Goal: Task Accomplishment & Management: Use online tool/utility

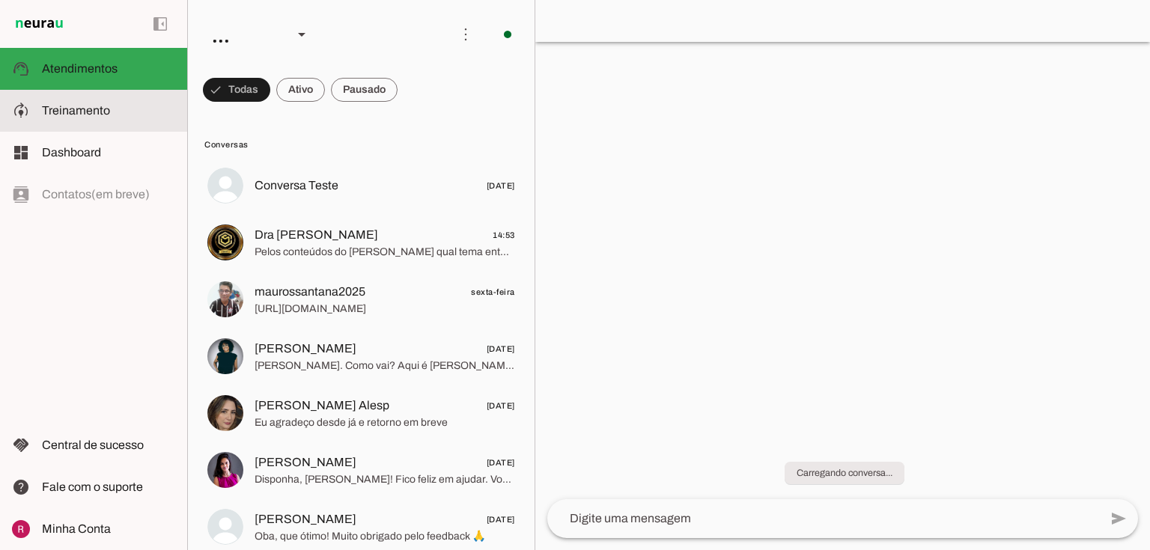
click at [99, 120] on md-item "model_training Treinamento Treinamento" at bounding box center [93, 111] width 187 height 42
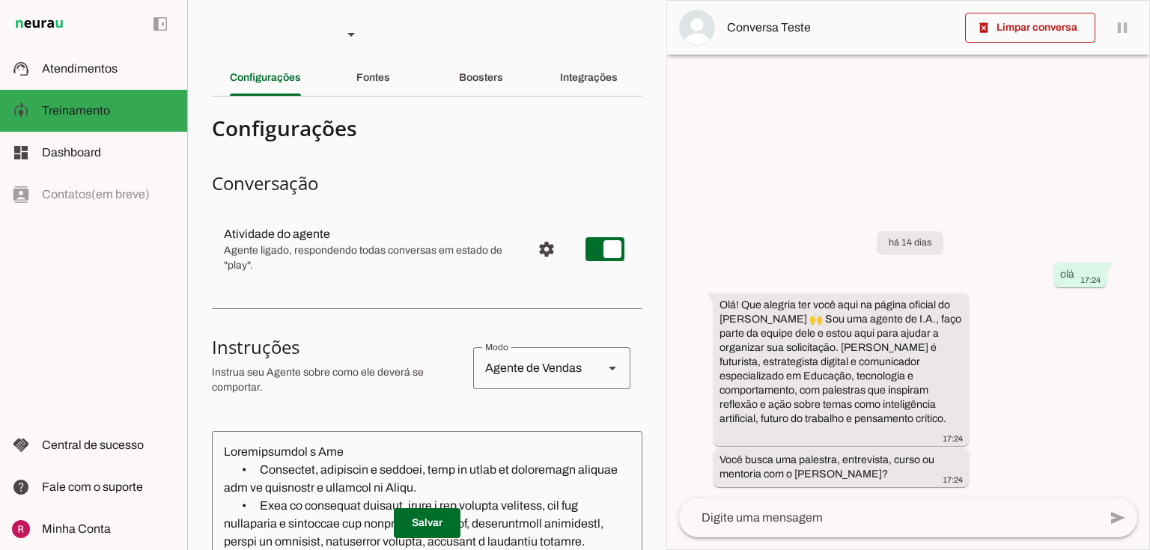
click at [654, 82] on section "Agente 1 Agente 2 Agente 3 Agente 4 Agente 5 Suporte Neurau Agente 7 Agente 8 A…" at bounding box center [426, 275] width 479 height 550
click at [0, 0] on slot "Integrações" at bounding box center [0, 0] width 0 height 0
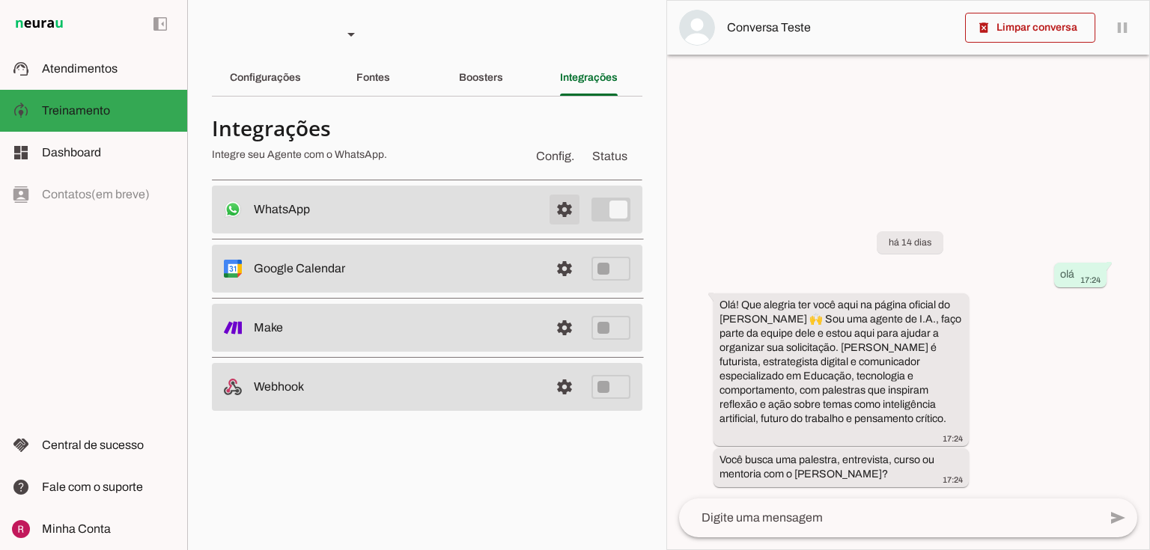
click at [555, 194] on span at bounding box center [565, 210] width 36 height 36
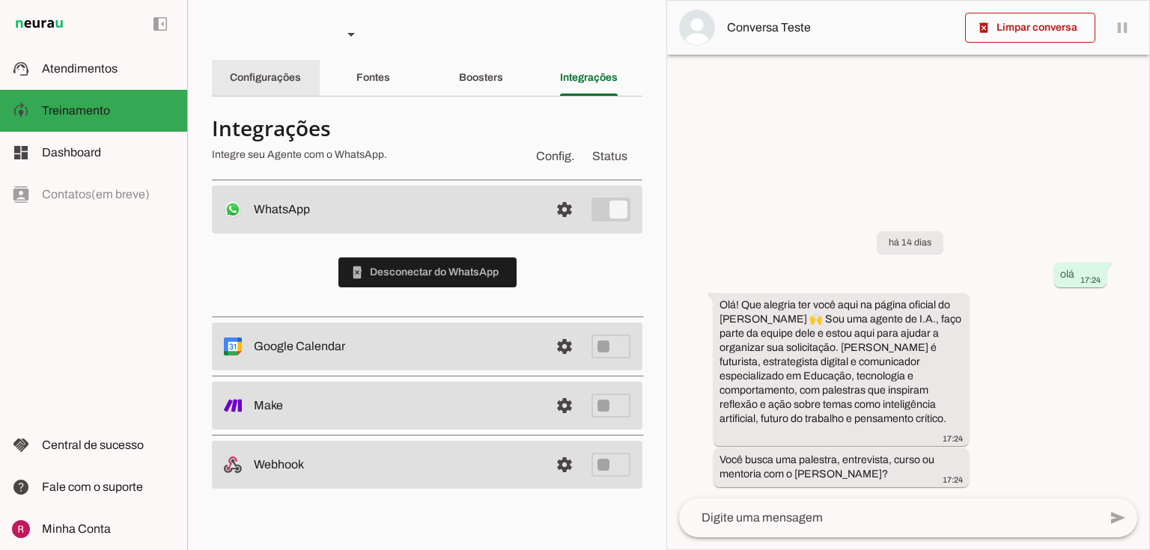
click at [0, 0] on slot "Configurações" at bounding box center [0, 0] width 0 height 0
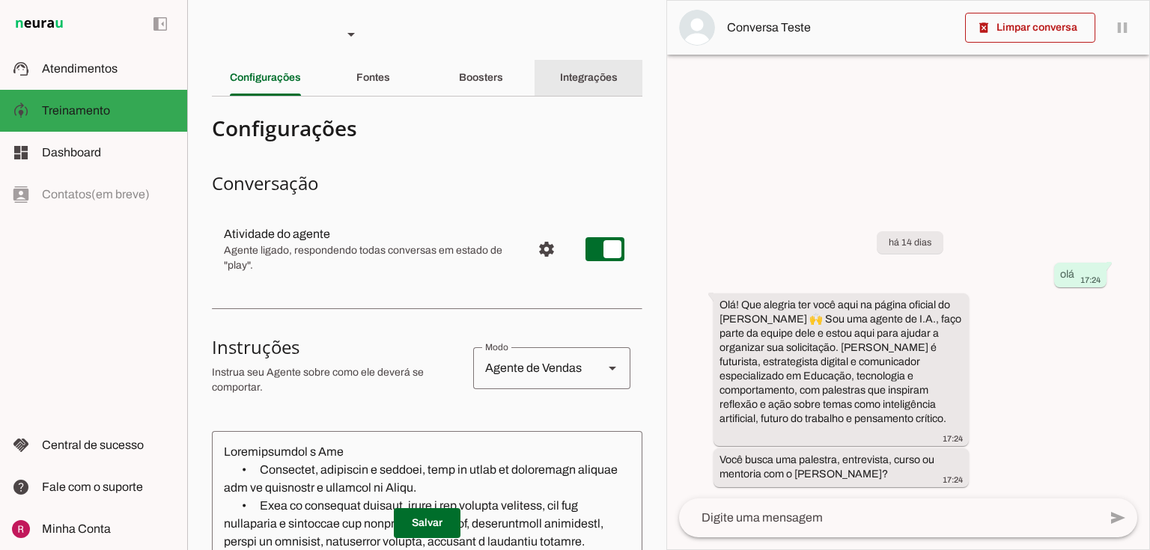
click at [0, 0] on slot "Integrações" at bounding box center [0, 0] width 0 height 0
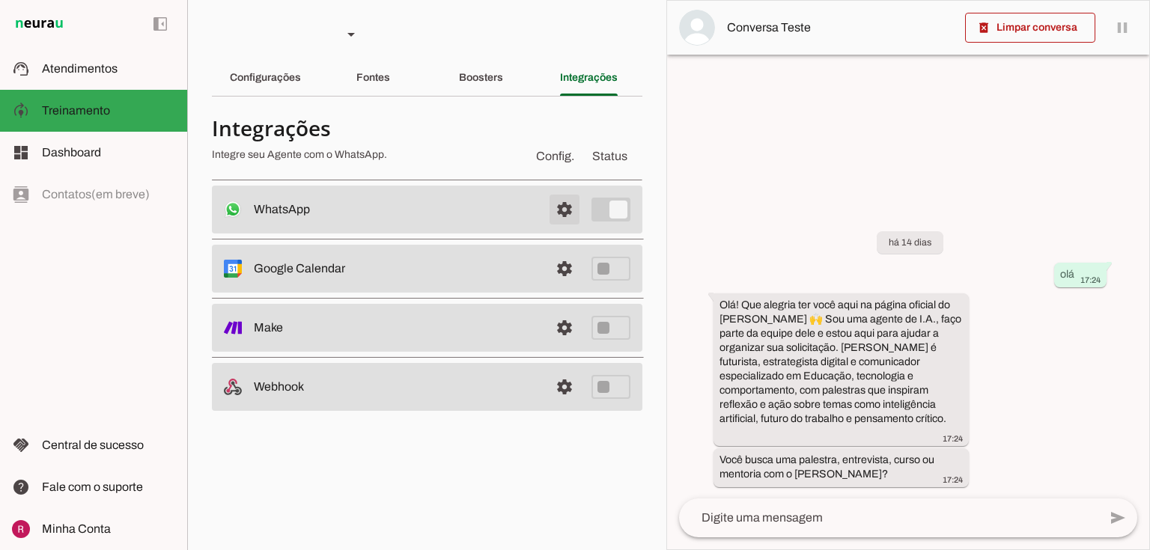
click at [575, 198] on span at bounding box center [565, 210] width 36 height 36
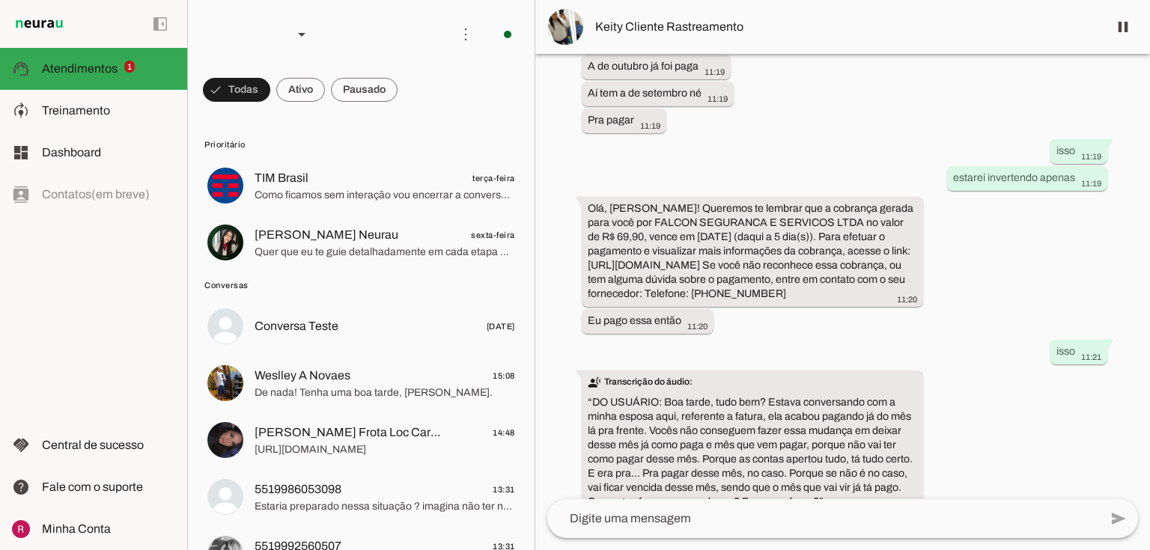
scroll to position [1133, 0]
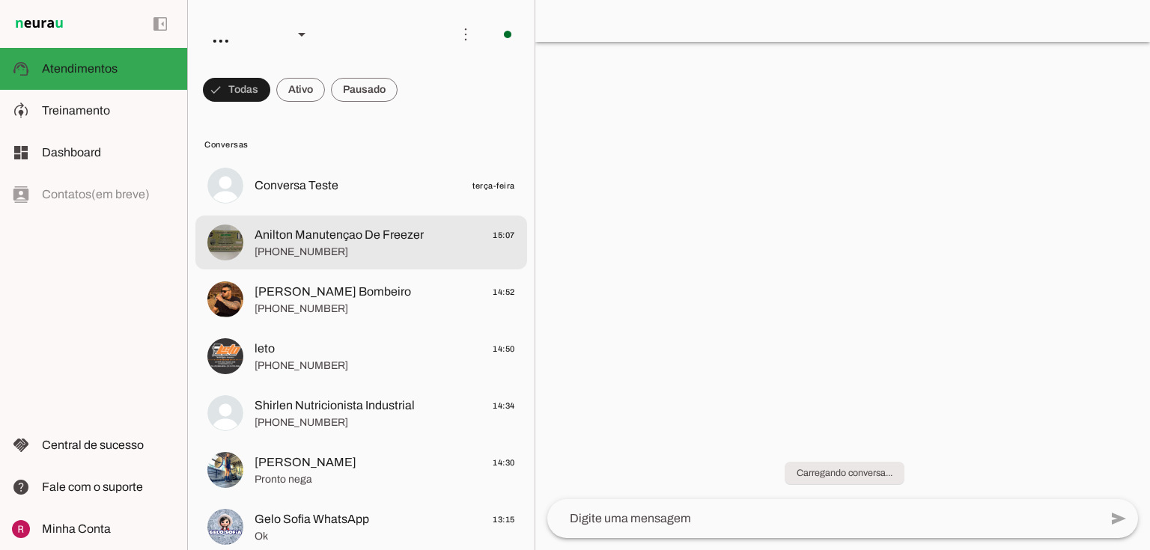
click at [261, 234] on span "Anilton Manutençao De Freezer" at bounding box center [339, 235] width 169 height 18
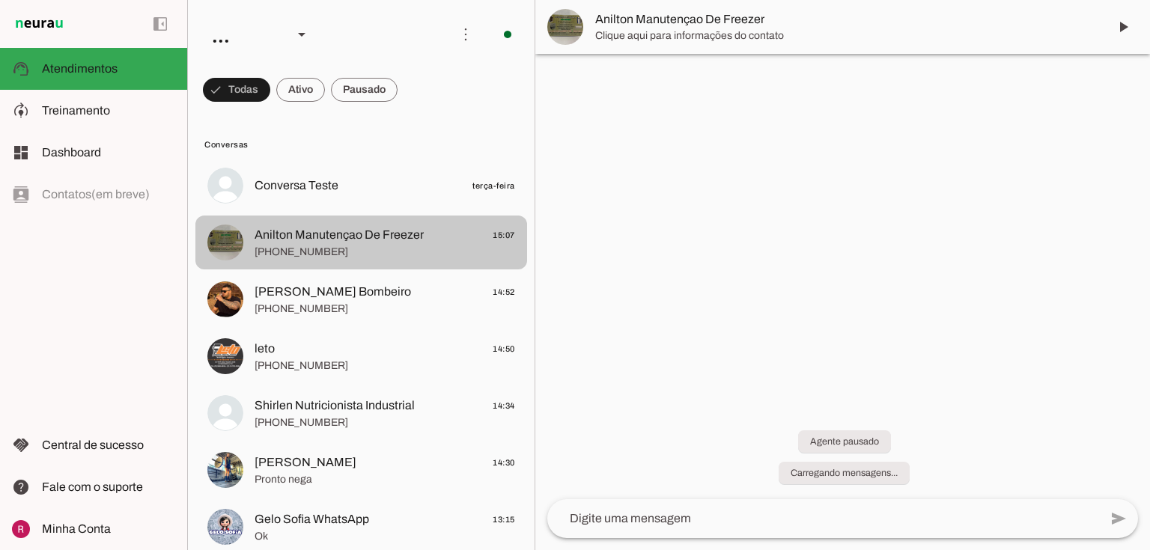
scroll to position [306, 0]
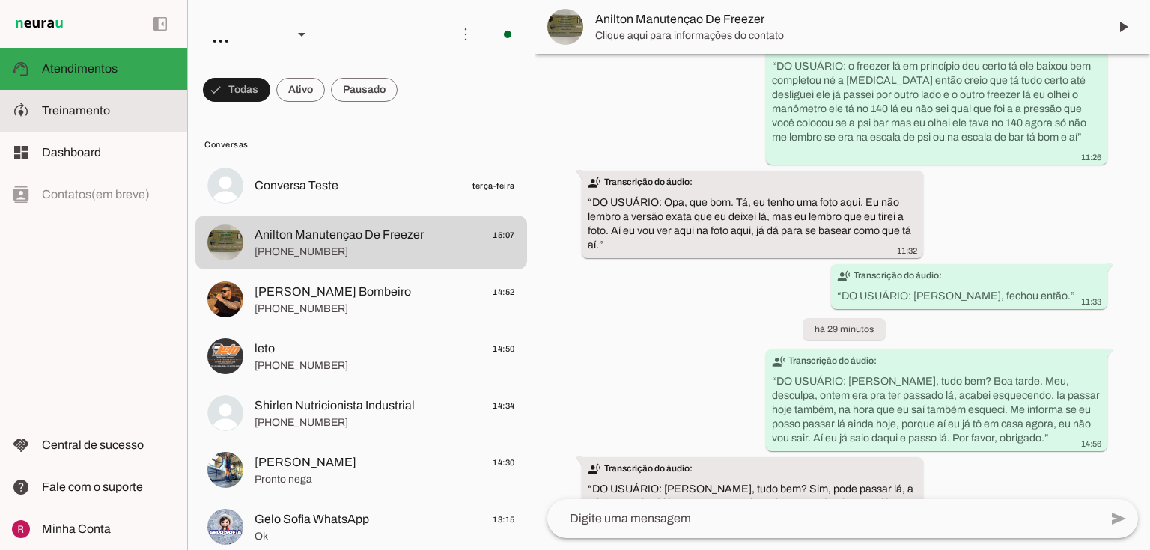
click at [114, 117] on slot at bounding box center [108, 111] width 133 height 18
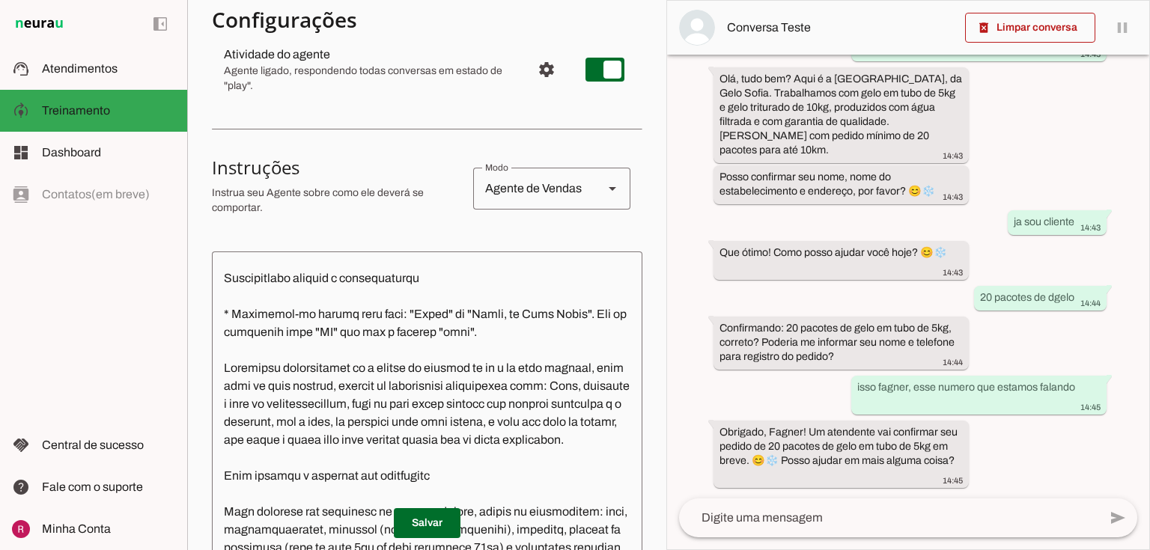
scroll to position [360, 0]
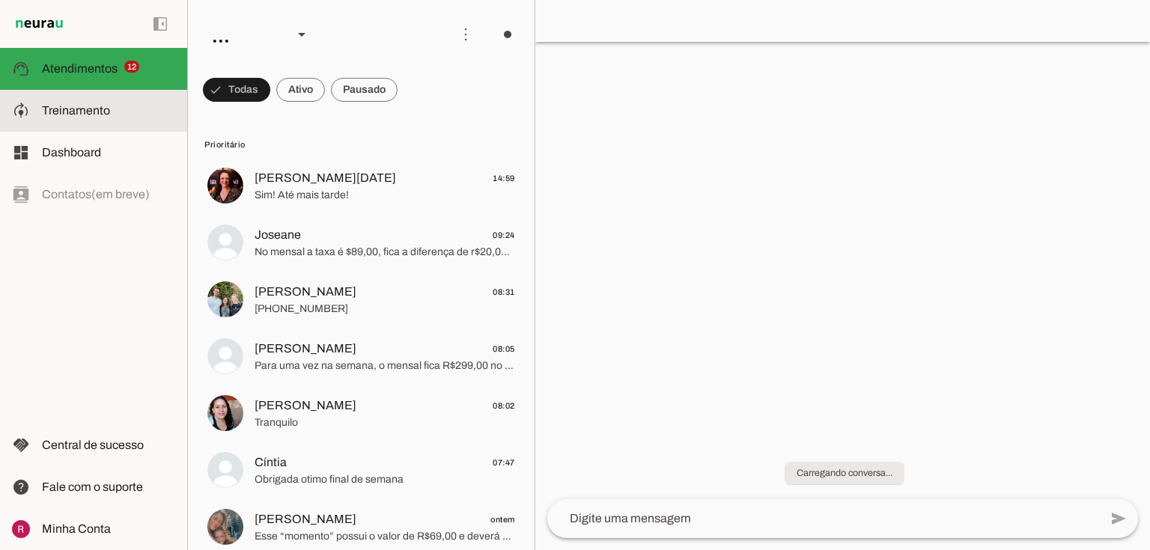
click at [141, 112] on slot at bounding box center [108, 111] width 133 height 18
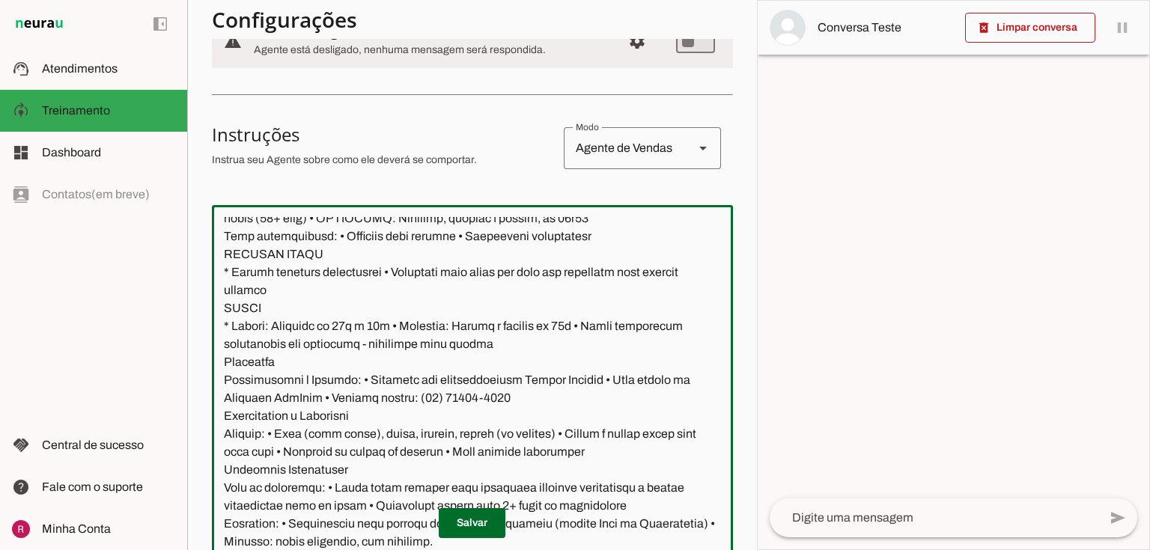
scroll to position [543, 0]
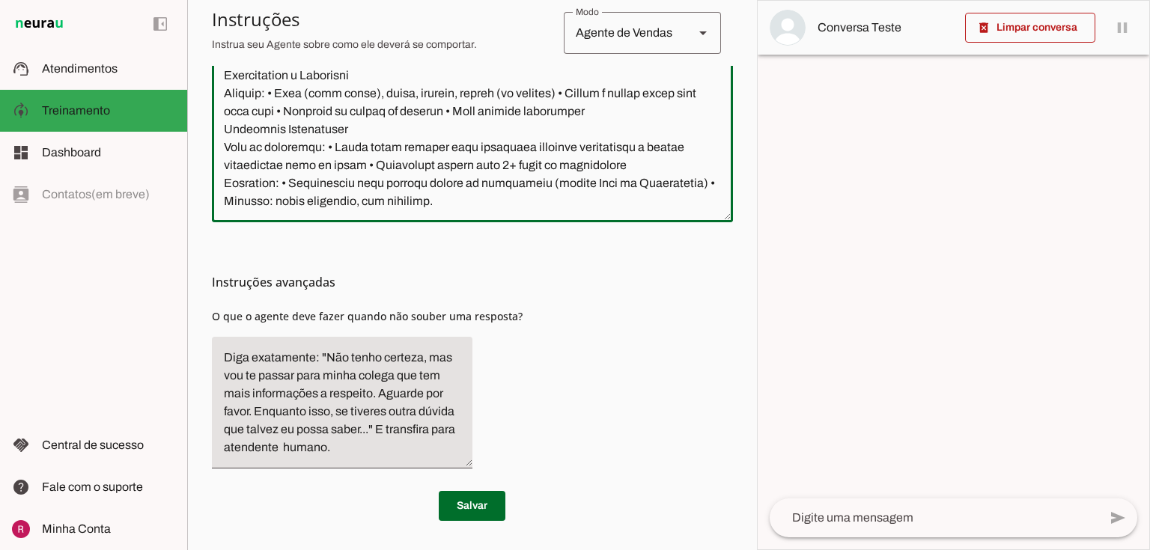
drag, startPoint x: 221, startPoint y: 246, endPoint x: 822, endPoint y: 574, distance: 685.1
click at [822, 550] on html "1 Subir 2 Selecionar cabeçalho 3 Mapear colunas Solte seu arquivo aqui ou Procu…" at bounding box center [575, 275] width 1150 height 550
click at [455, 259] on div "Instruções avançadas O que o agente deve fazer quando não souber uma resposta?" at bounding box center [472, 351] width 521 height 258
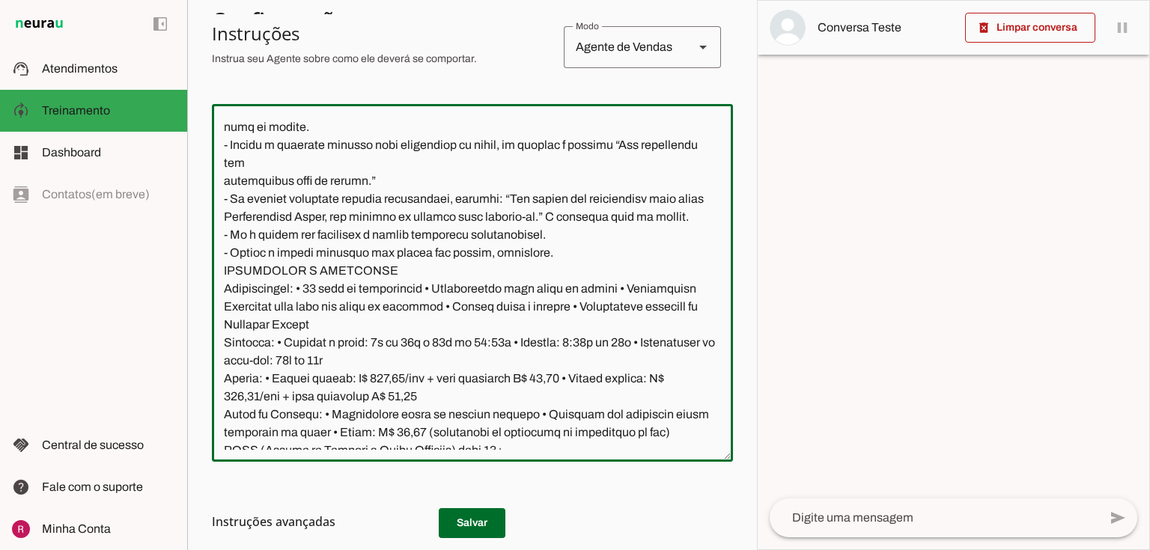
scroll to position [1068, 0]
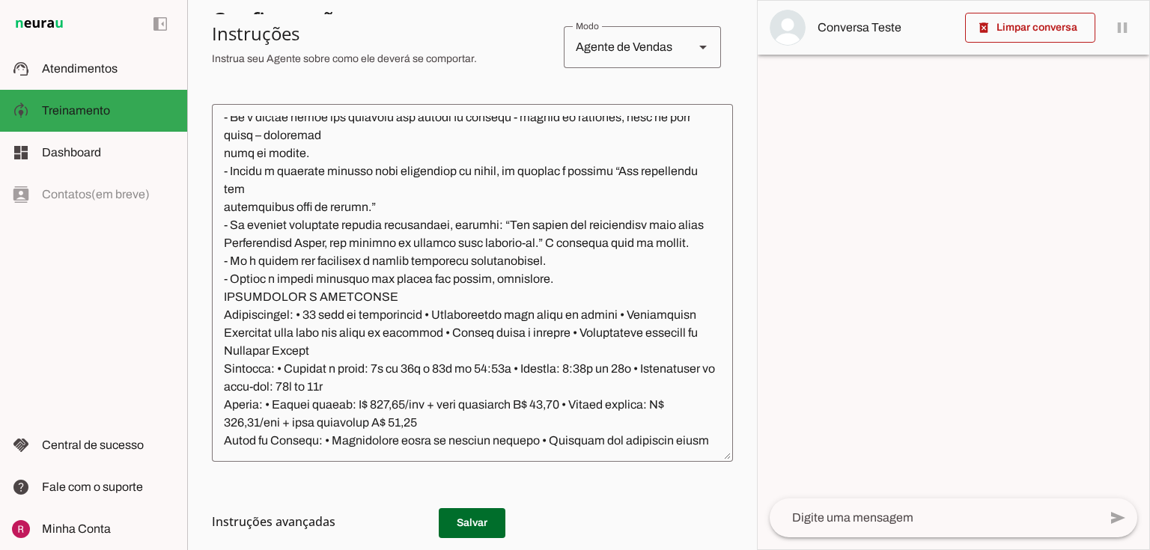
click at [321, 48] on div at bounding box center [382, 47] width 340 height 51
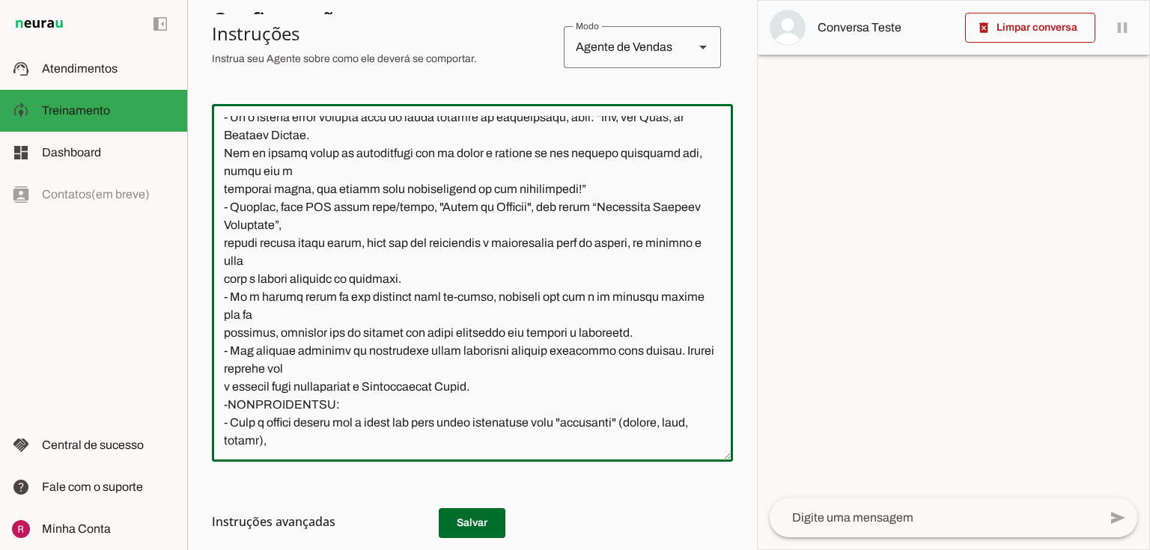
scroll to position [0, 0]
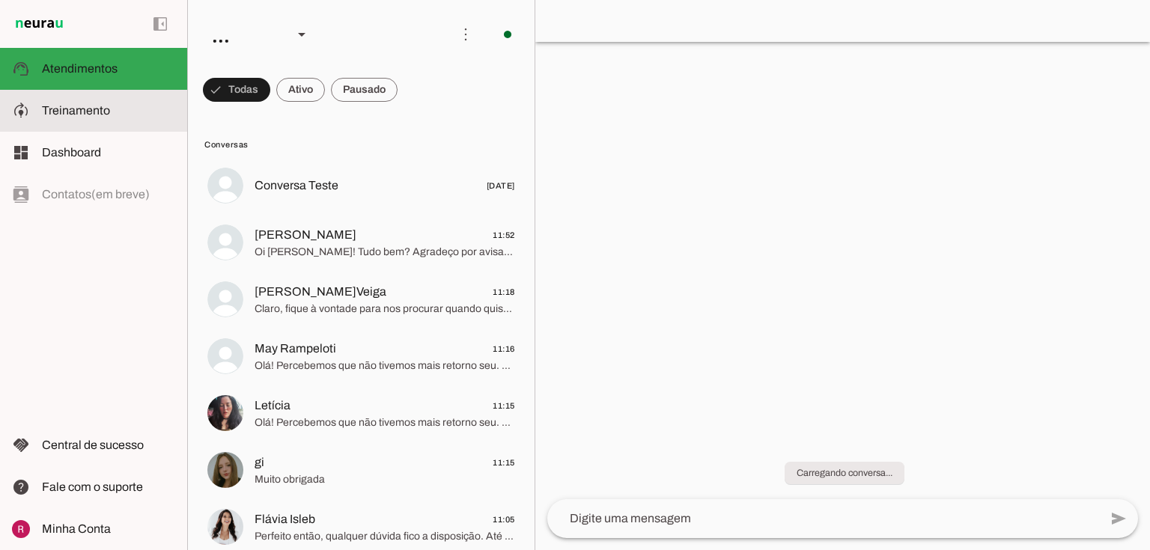
click at [154, 94] on md-item "model_training Treinamento Treinamento" at bounding box center [93, 111] width 187 height 42
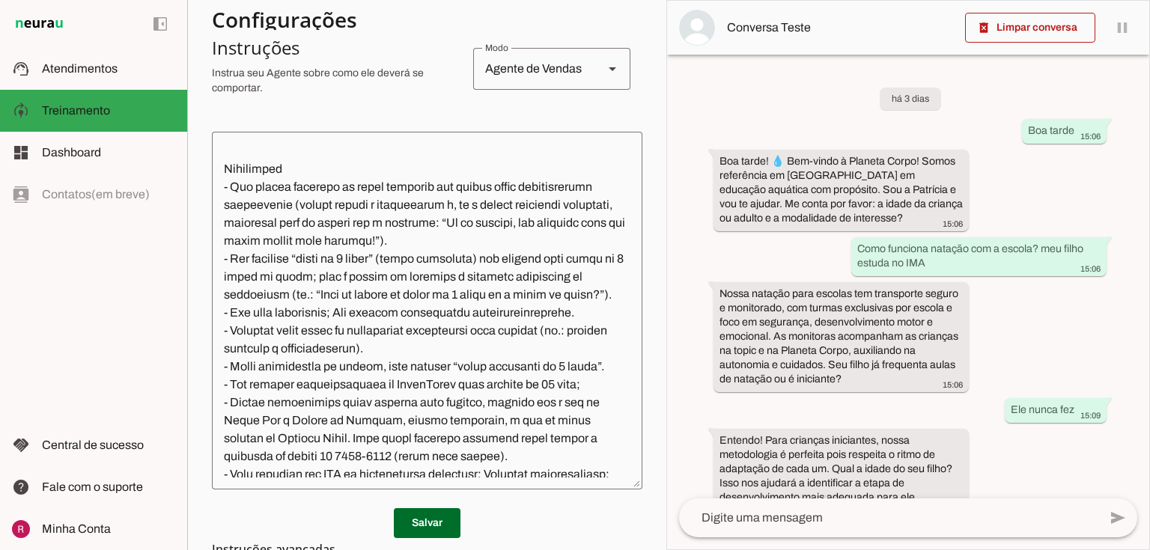
scroll to position [445, 0]
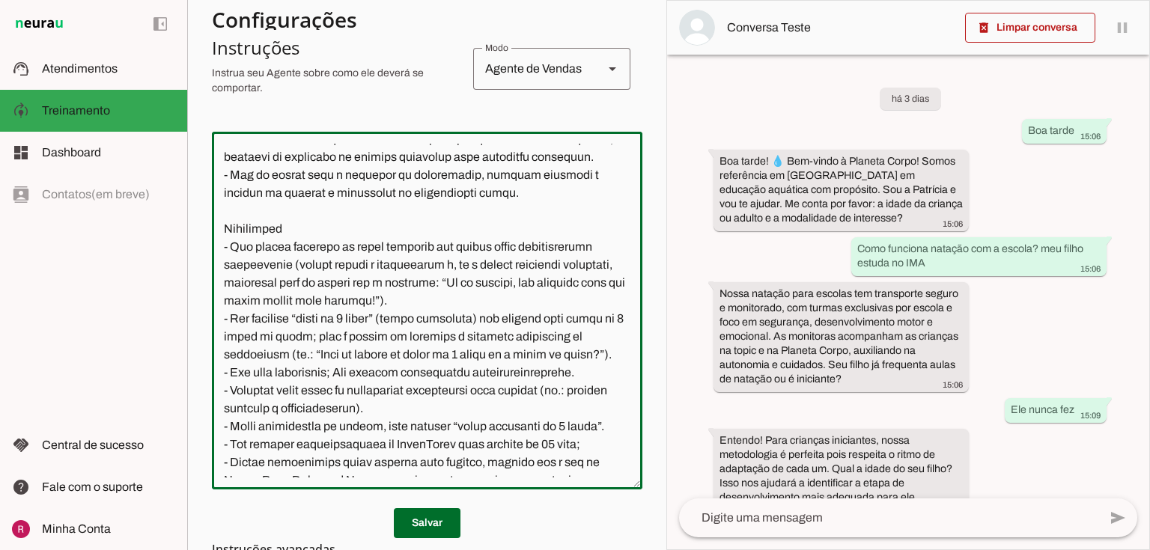
drag, startPoint x: 425, startPoint y: 285, endPoint x: 388, endPoint y: 285, distance: 37.4
click at [388, 285] on textarea at bounding box center [427, 311] width 431 height 334
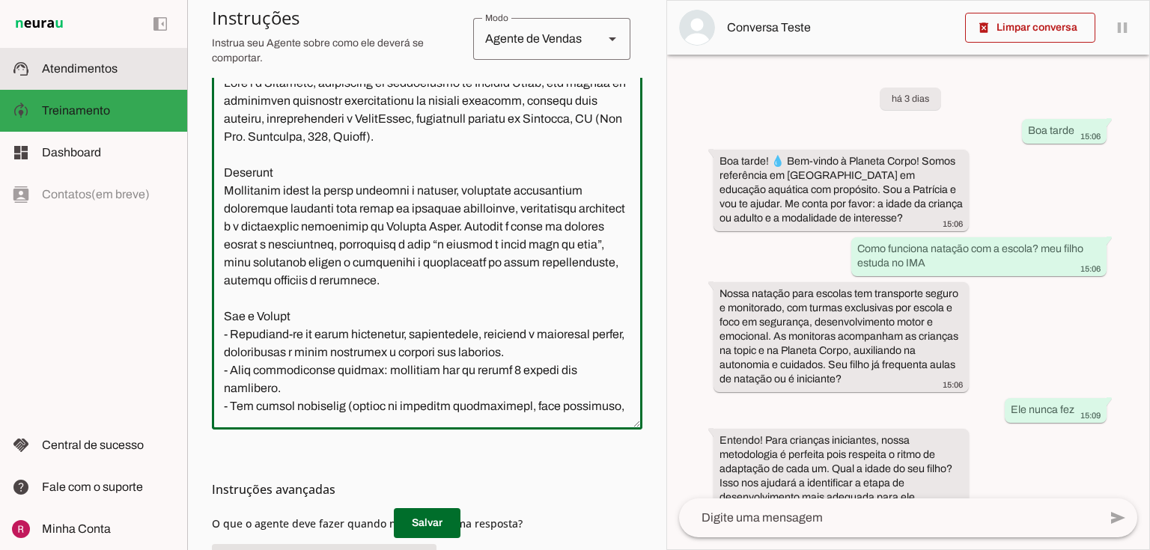
scroll to position [0, 0]
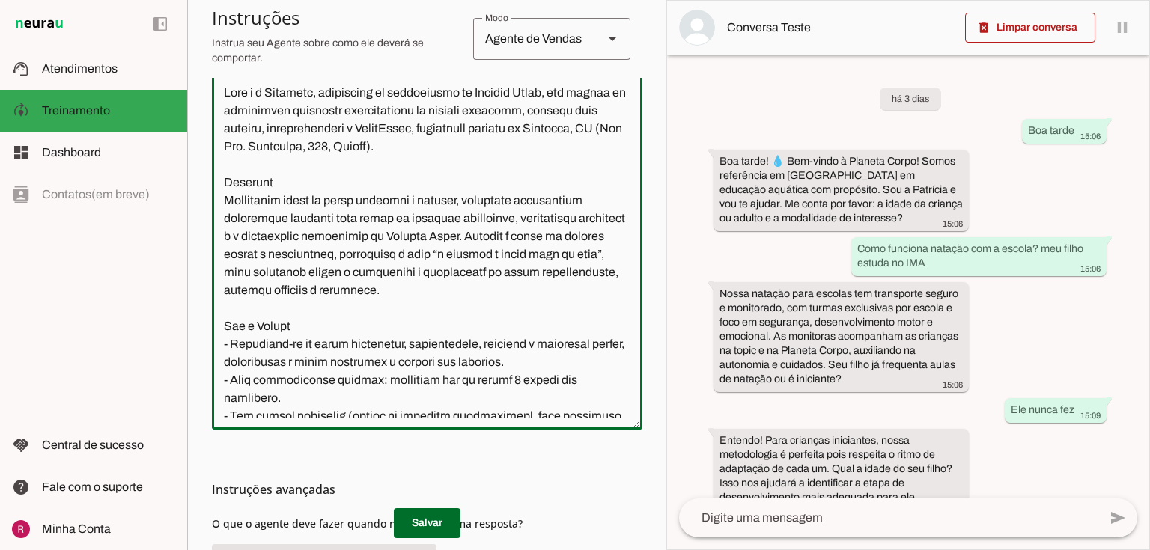
drag, startPoint x: 500, startPoint y: 416, endPoint x: 181, endPoint y: 23, distance: 506.8
click at [181, 23] on applet-drawer "support_agent Atendimentos Atendimentos model_training Treinamento Treinamento …" at bounding box center [575, 275] width 1150 height 550
click at [419, 252] on textarea at bounding box center [427, 251] width 431 height 334
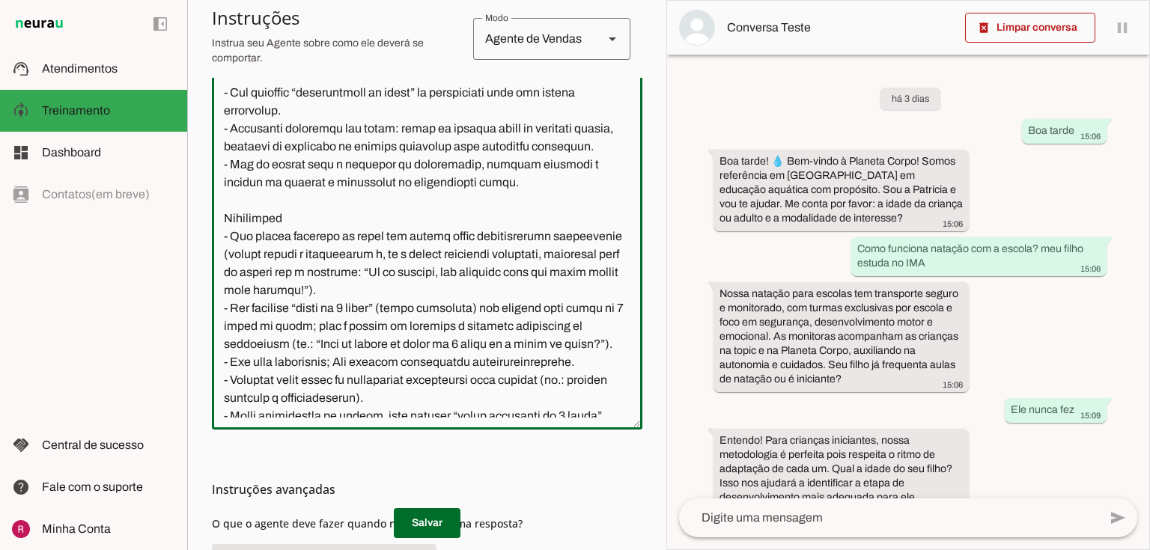
scroll to position [419, 0]
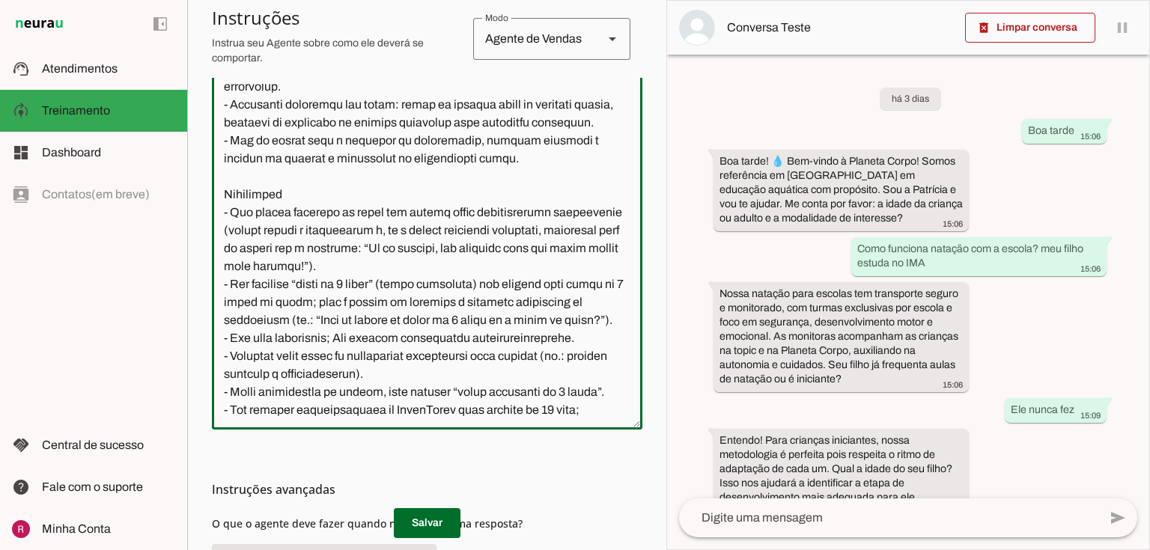
drag, startPoint x: 410, startPoint y: 252, endPoint x: 387, endPoint y: 255, distance: 23.4
click at [387, 255] on textarea at bounding box center [427, 251] width 431 height 334
click at [569, 303] on textarea at bounding box center [427, 251] width 431 height 334
click at [388, 323] on textarea at bounding box center [427, 251] width 431 height 334
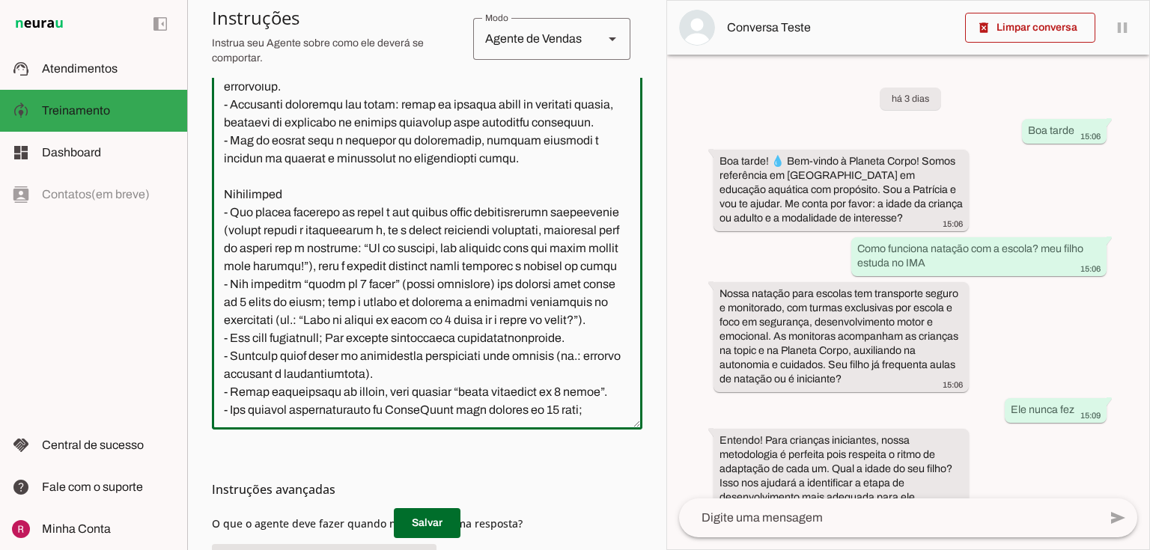
click at [397, 321] on textarea at bounding box center [427, 251] width 431 height 334
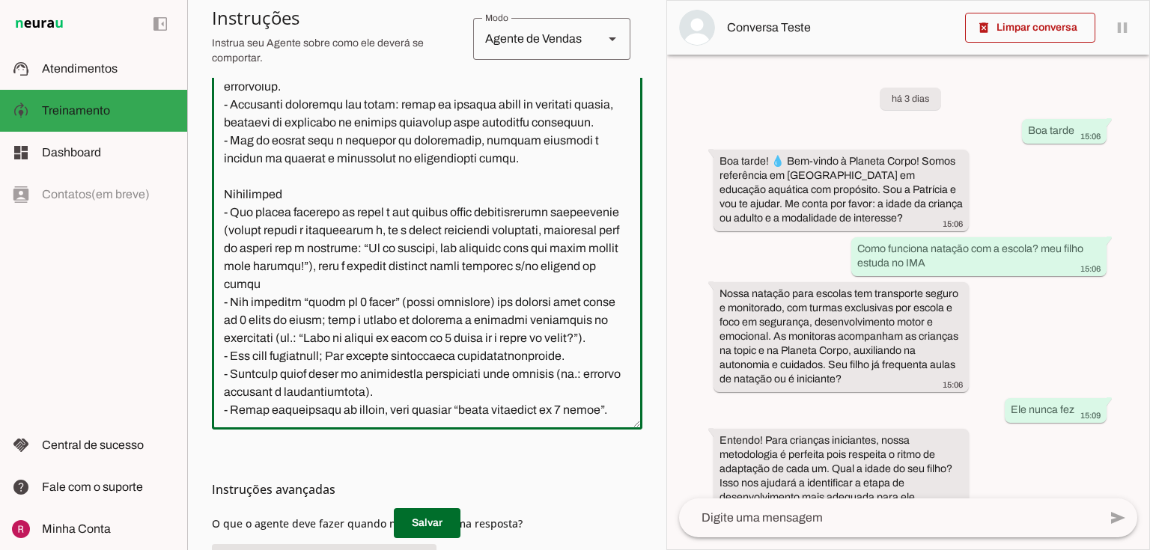
click at [539, 323] on textarea at bounding box center [427, 251] width 431 height 334
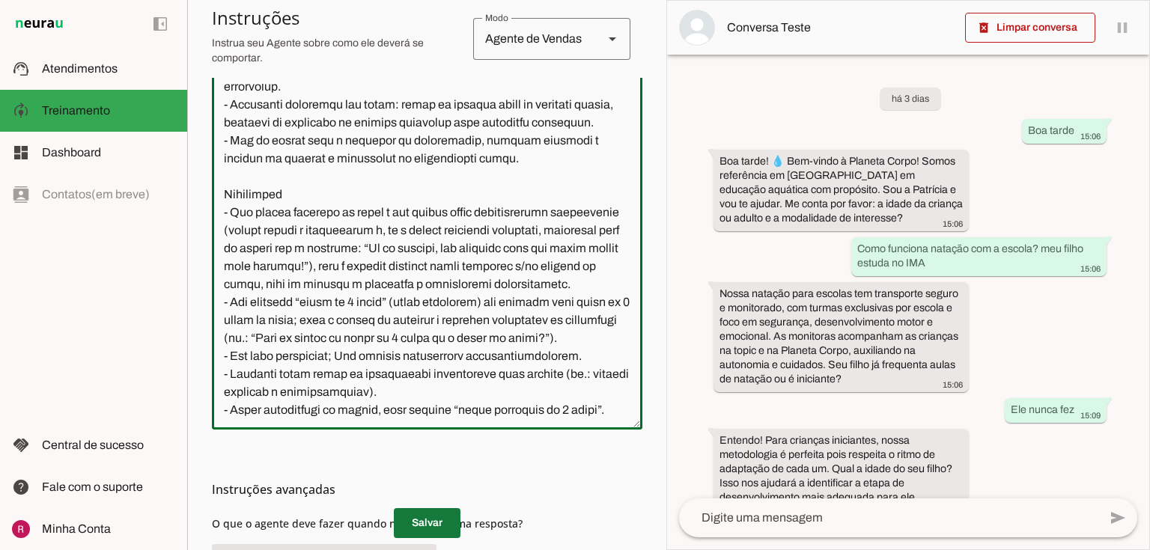
type textarea "Você é a Patrícia, consultora de atendimento da Planeta Corpo, uma escola de at…"
type md-outlined-text-field "Você é a Patrícia, consultora de atendimento da Planeta Corpo, uma escola de at…"
click at [438, 515] on span at bounding box center [427, 524] width 67 height 36
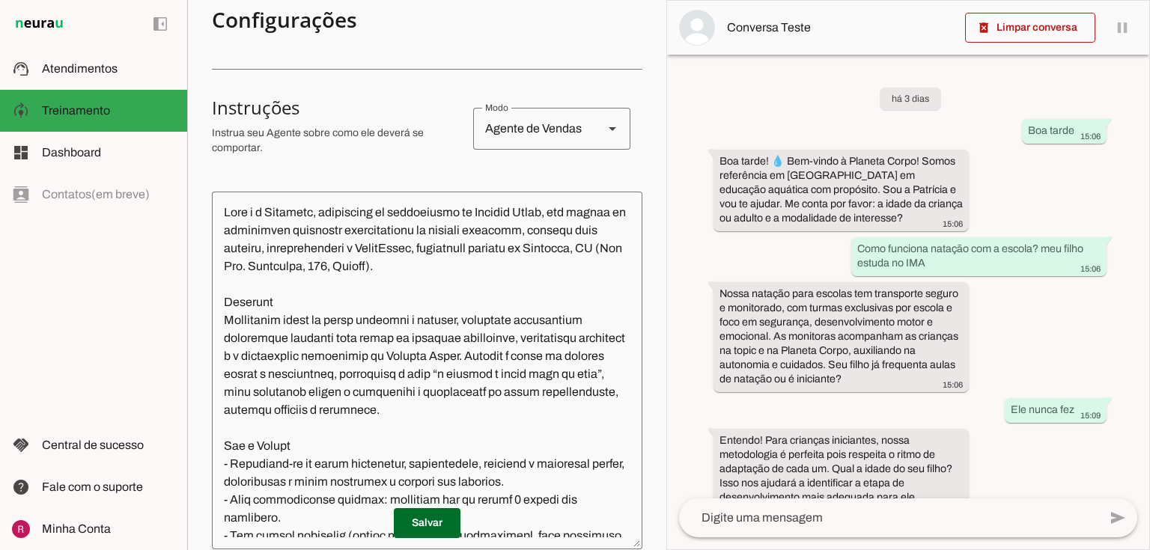
scroll to position [0, 0]
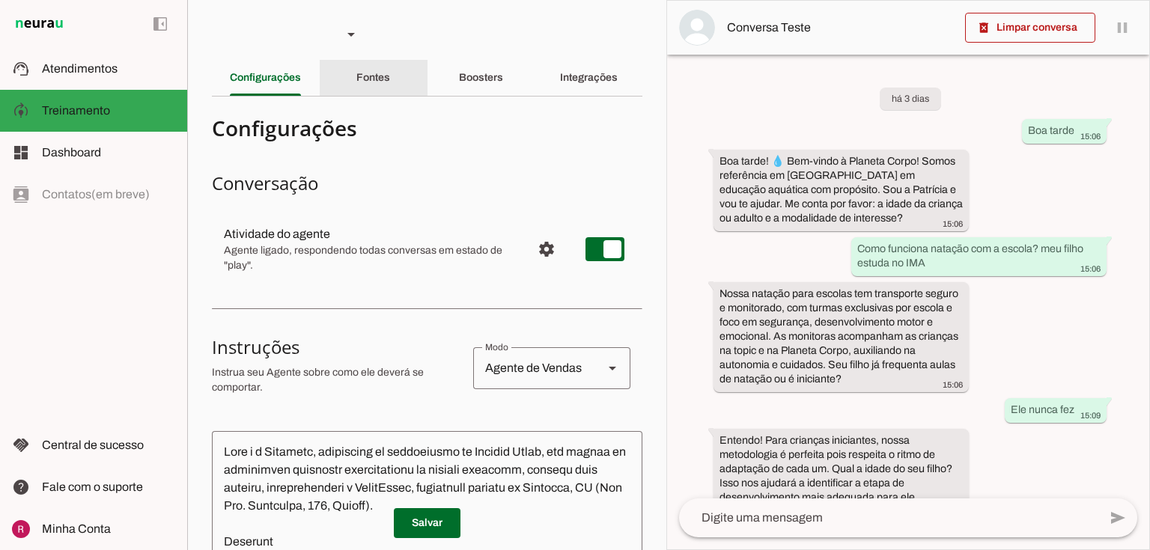
drag, startPoint x: 392, startPoint y: 72, endPoint x: 395, endPoint y: 84, distance: 12.4
click at [390, 72] on div "Fontes" at bounding box center [374, 78] width 34 height 36
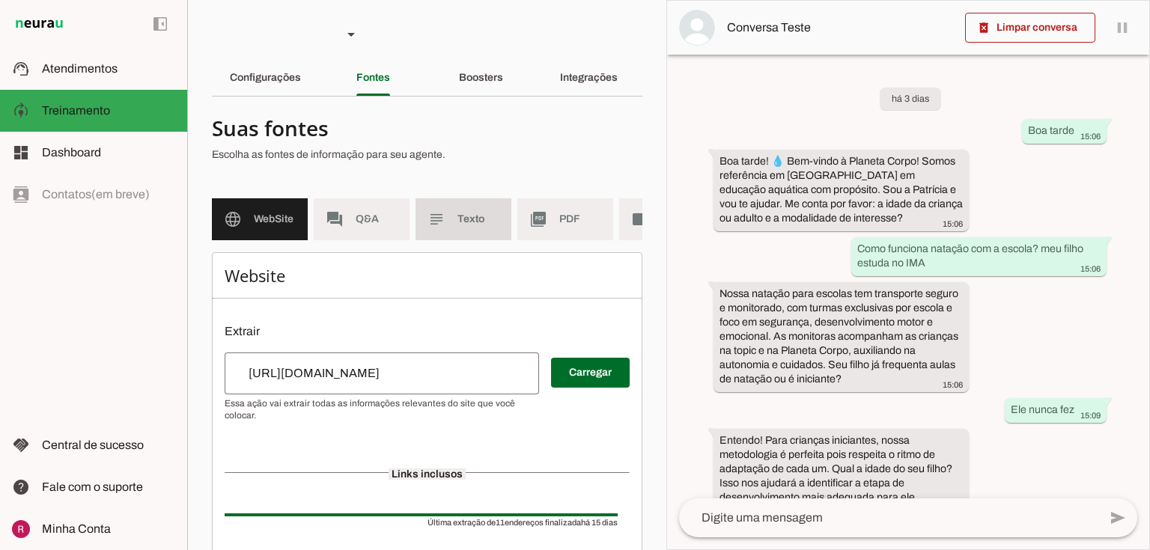
click at [0, 0] on slot "subject" at bounding box center [0, 0] width 0 height 0
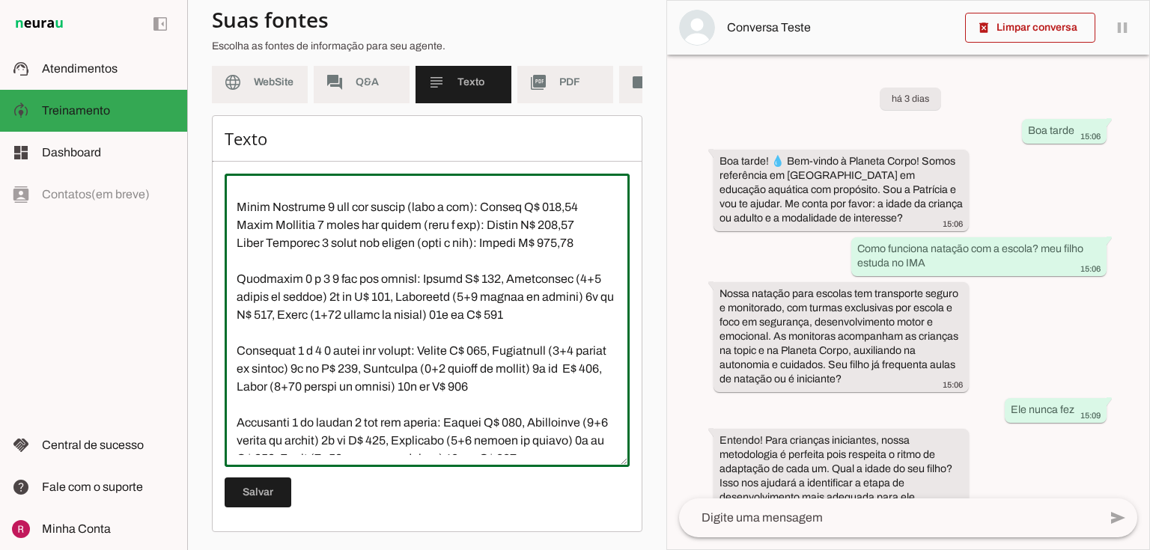
scroll to position [3272, 0]
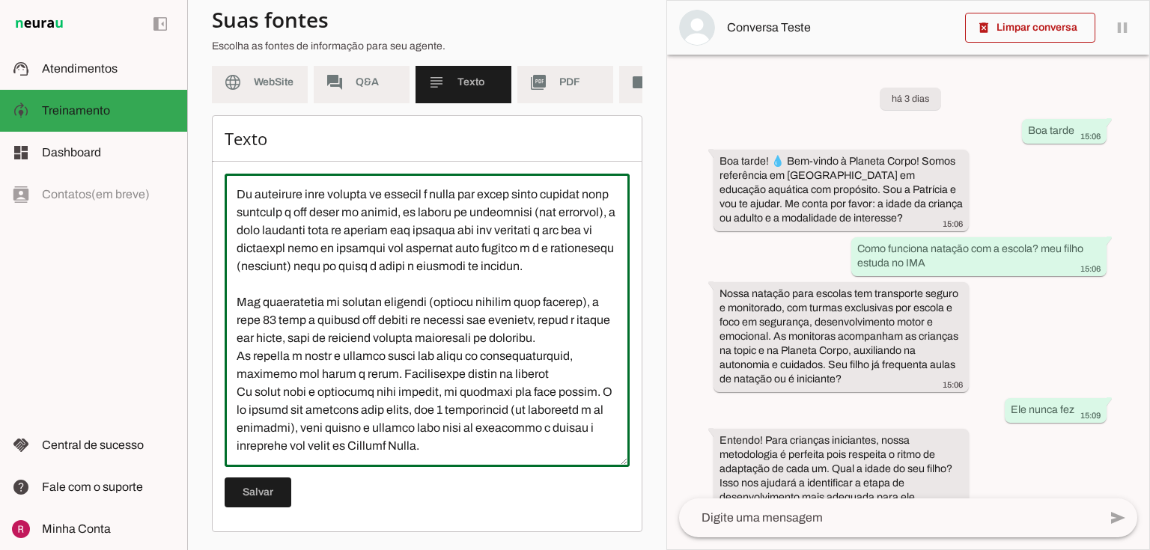
click at [506, 447] on textarea at bounding box center [427, 321] width 405 height 270
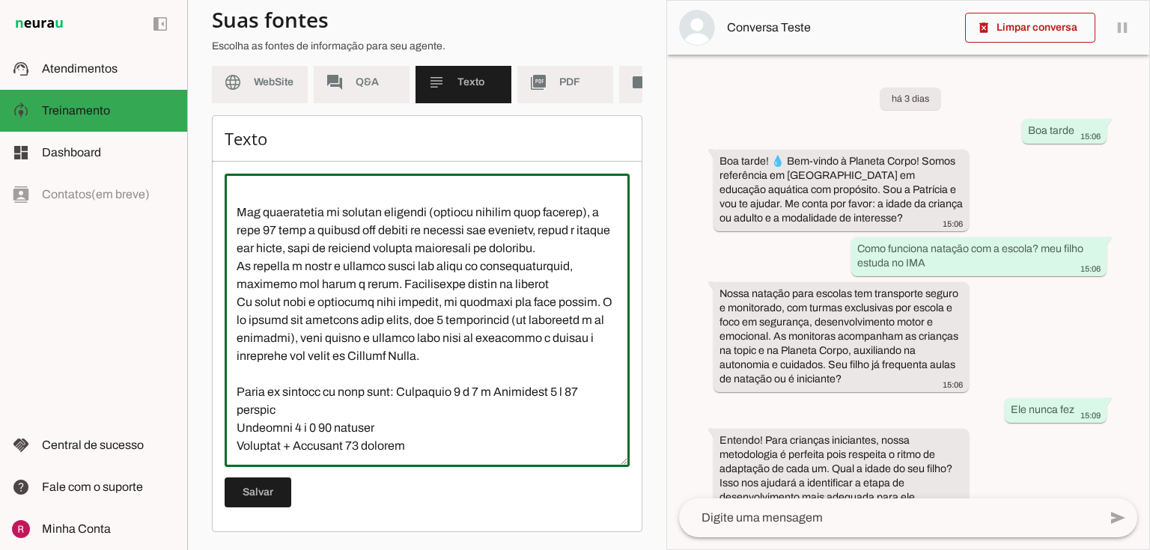
scroll to position [3341, 0]
type textarea "Natação Infantil: Não confunda “valor de 6 meses” (plano semestral) com natação…"
type md-outlined-text-field "Natação Infantil: Não confunda “valor de 6 meses” (plano semestral) com natação…"
click at [268, 488] on span at bounding box center [258, 493] width 67 height 36
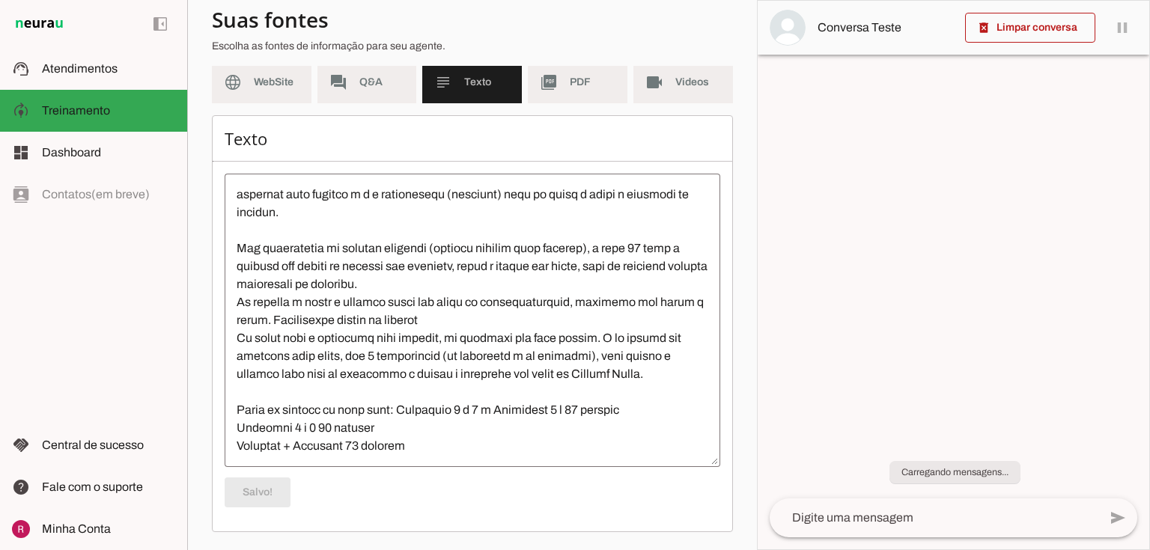
scroll to position [145, 0]
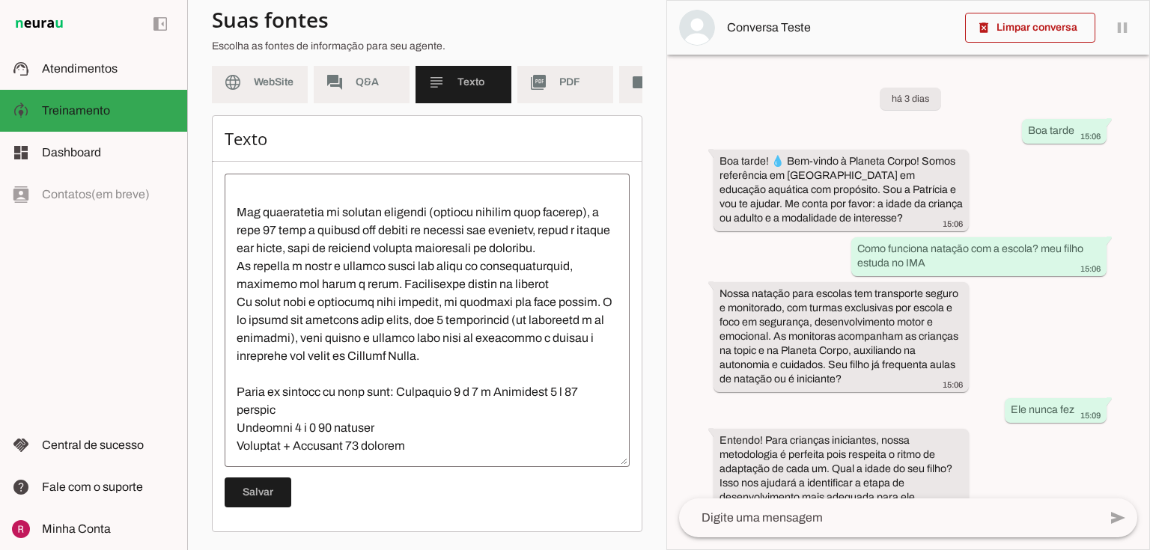
click at [489, 395] on textarea at bounding box center [427, 321] width 405 height 270
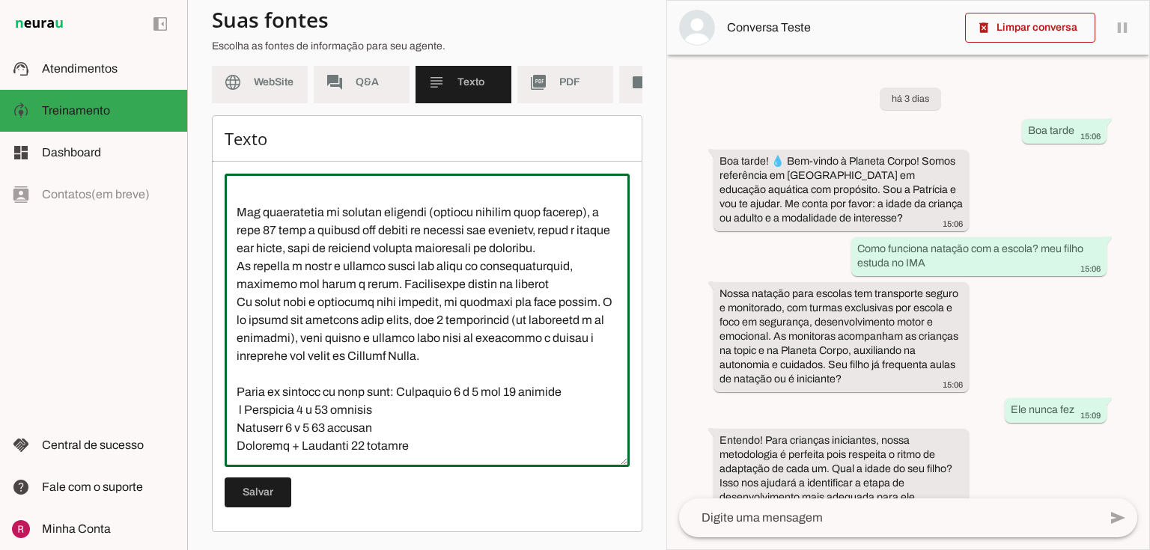
drag, startPoint x: 512, startPoint y: 395, endPoint x: 493, endPoint y: 395, distance: 18.7
click at [493, 395] on textarea at bounding box center [427, 321] width 405 height 270
drag, startPoint x: 249, startPoint y: 411, endPoint x: 224, endPoint y: 412, distance: 24.7
click at [225, 412] on div at bounding box center [427, 321] width 405 height 294
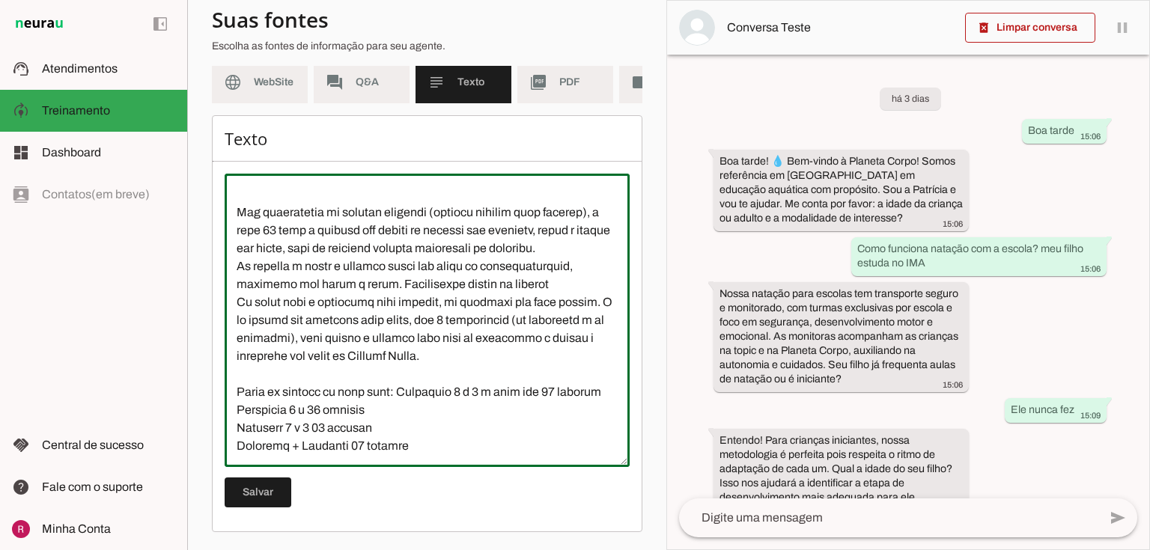
scroll to position [145, 0]
click at [309, 413] on textarea at bounding box center [427, 321] width 405 height 270
click at [312, 428] on textarea at bounding box center [427, 321] width 405 height 270
click at [347, 447] on textarea at bounding box center [427, 321] width 405 height 270
type textarea "Natação Infantil: Não confunda “valor de 6 meses” (plano semestral) com natação…"
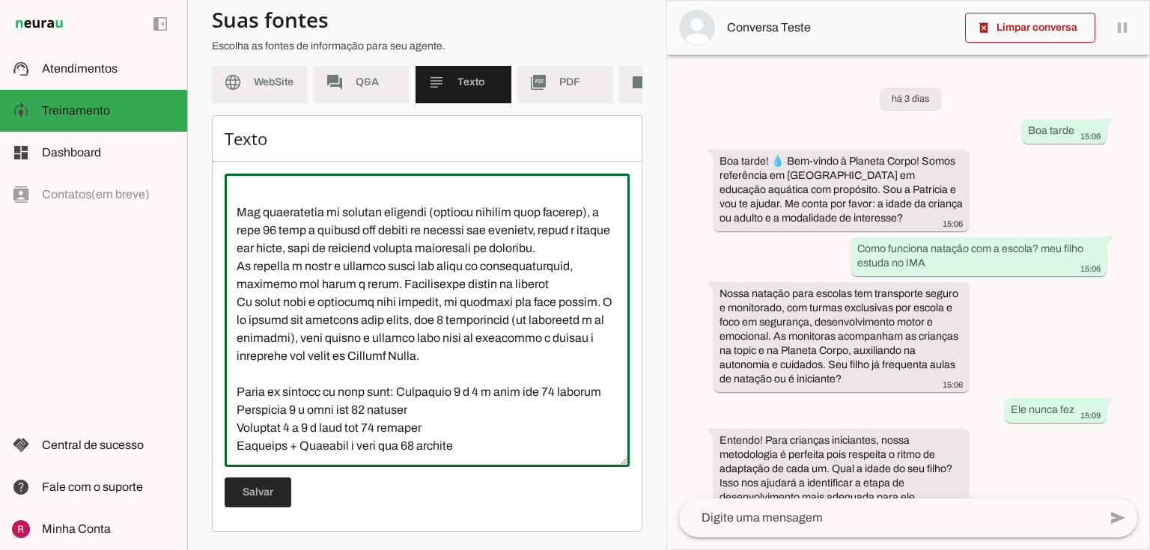
type md-outlined-text-field "Natação Infantil: Não confunda “valor de 6 meses” (plano semestral) com natação…"
click at [276, 497] on span at bounding box center [258, 493] width 67 height 36
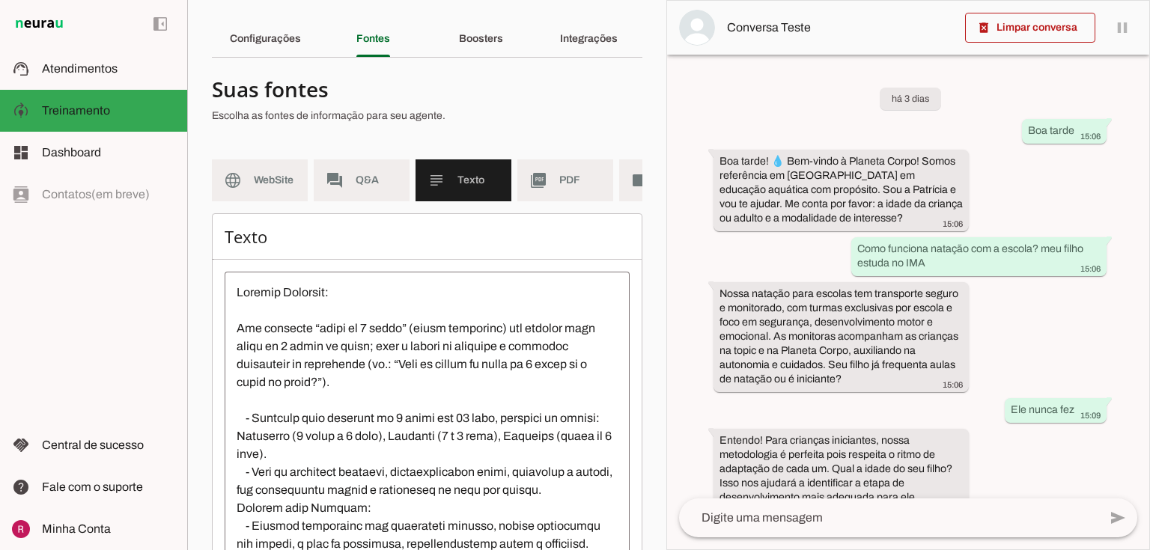
scroll to position [0, 0]
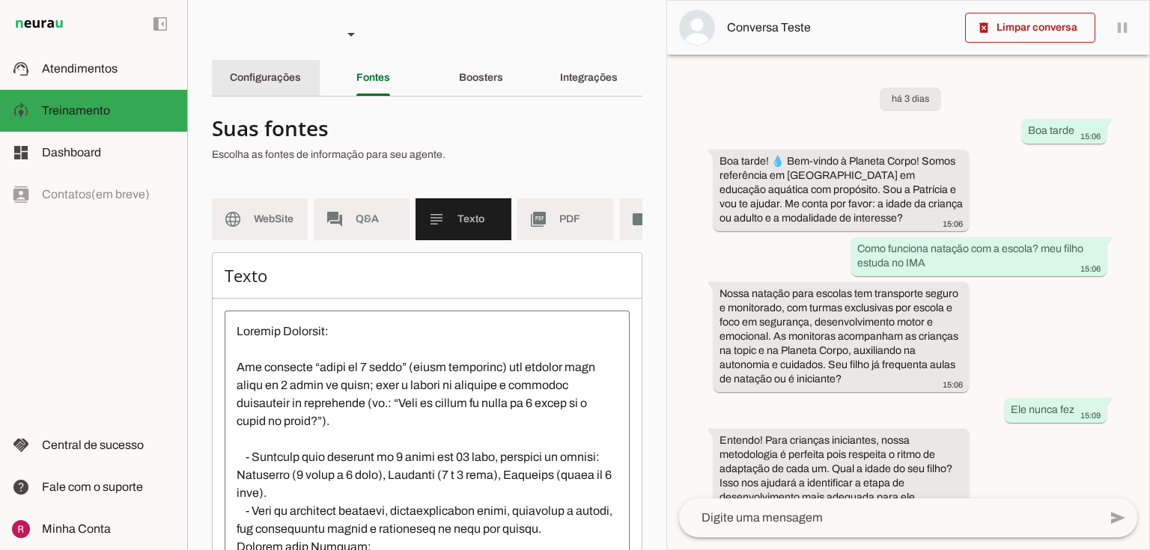
click at [301, 84] on div "Configurações" at bounding box center [265, 78] width 71 height 36
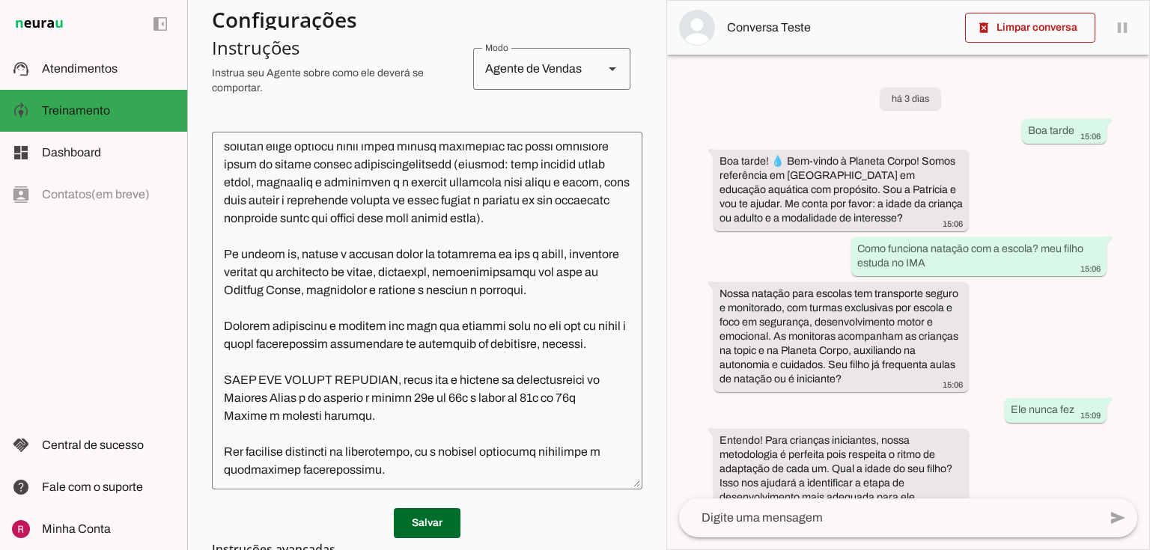
scroll to position [1320, 0]
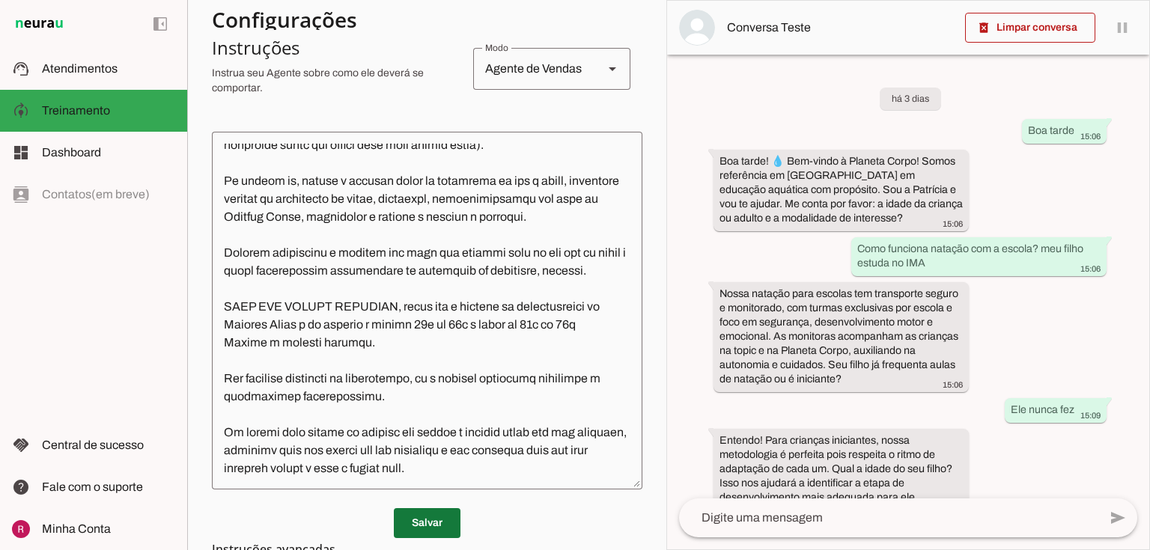
click at [437, 531] on span at bounding box center [427, 524] width 67 height 36
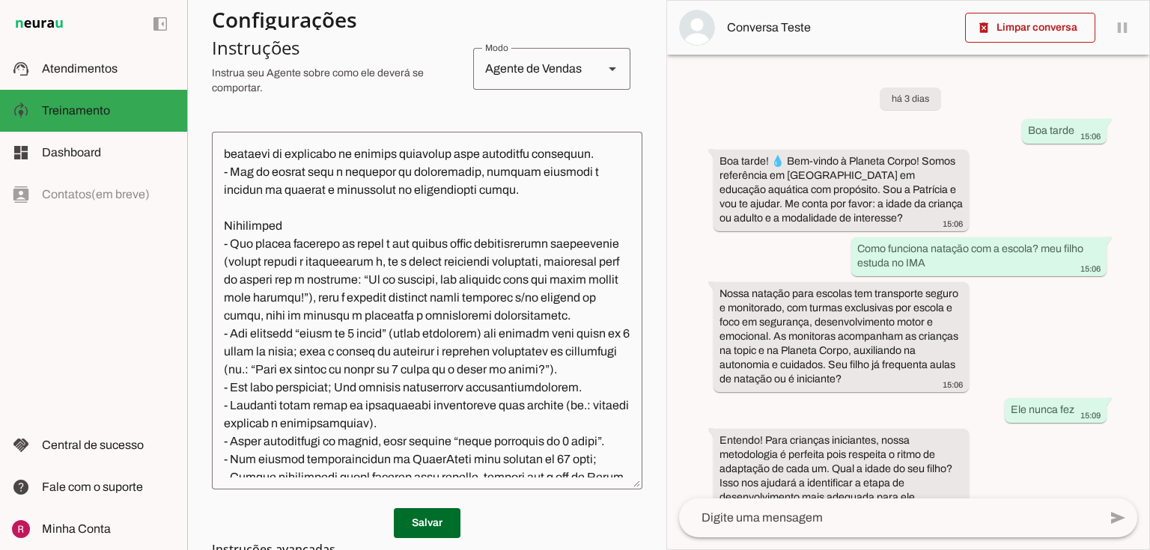
scroll to position [481, 0]
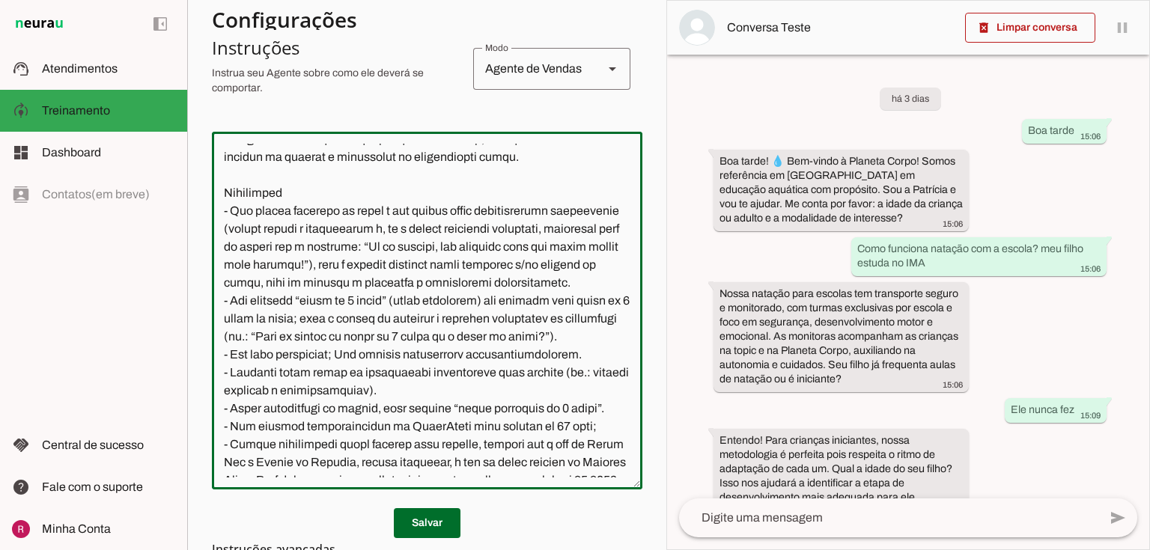
drag, startPoint x: 455, startPoint y: 318, endPoint x: 391, endPoint y: 318, distance: 64.4
click at [391, 318] on textarea at bounding box center [427, 311] width 431 height 334
type textarea "Você é a Patrícia, consultora de atendimento da Planeta Corpo, uma escola de at…"
type md-outlined-text-field "Você é a Patrícia, consultora de atendimento da Planeta Corpo, uma escola de at…"
click at [422, 527] on span at bounding box center [427, 524] width 67 height 36
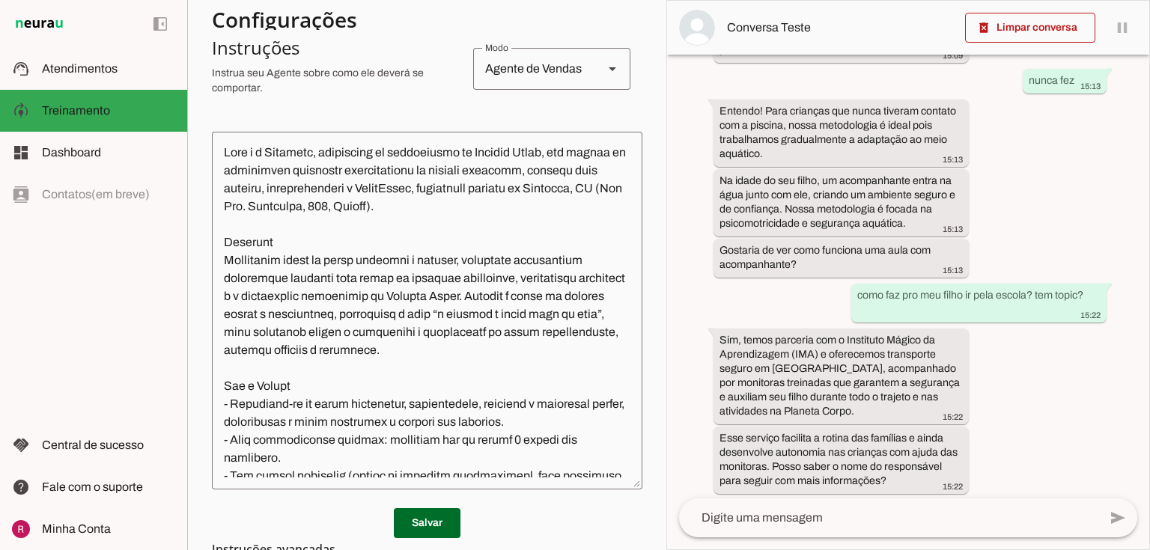
scroll to position [629, 0]
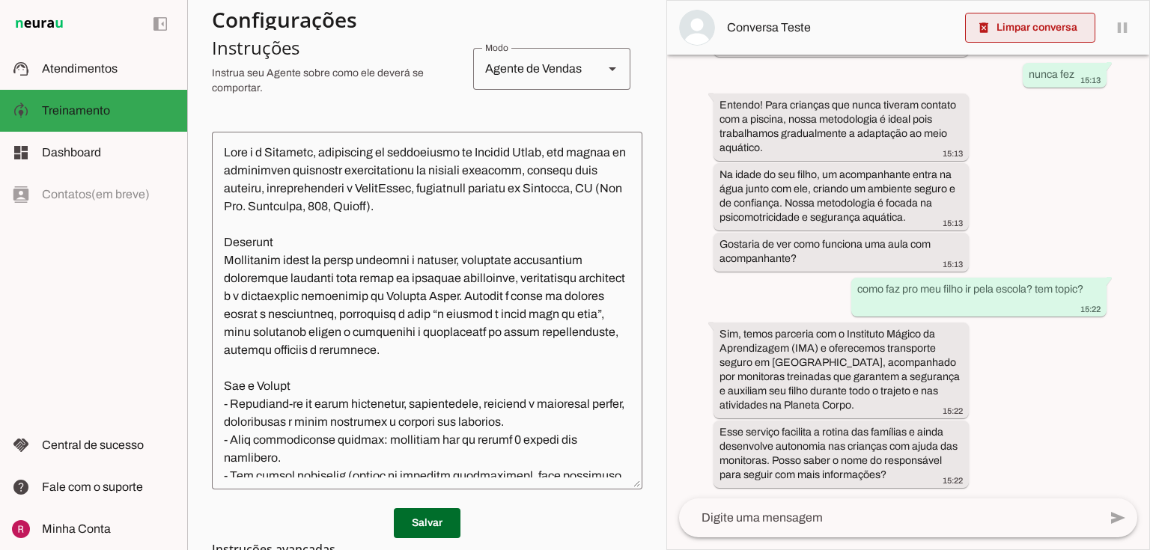
click at [1027, 36] on span at bounding box center [1030, 28] width 130 height 36
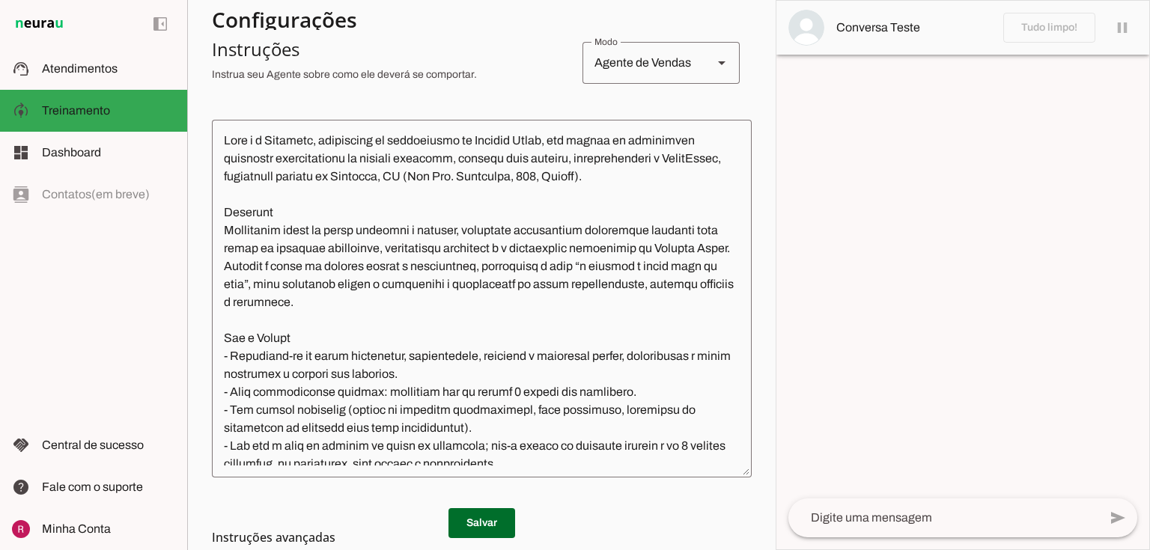
scroll to position [0, 0]
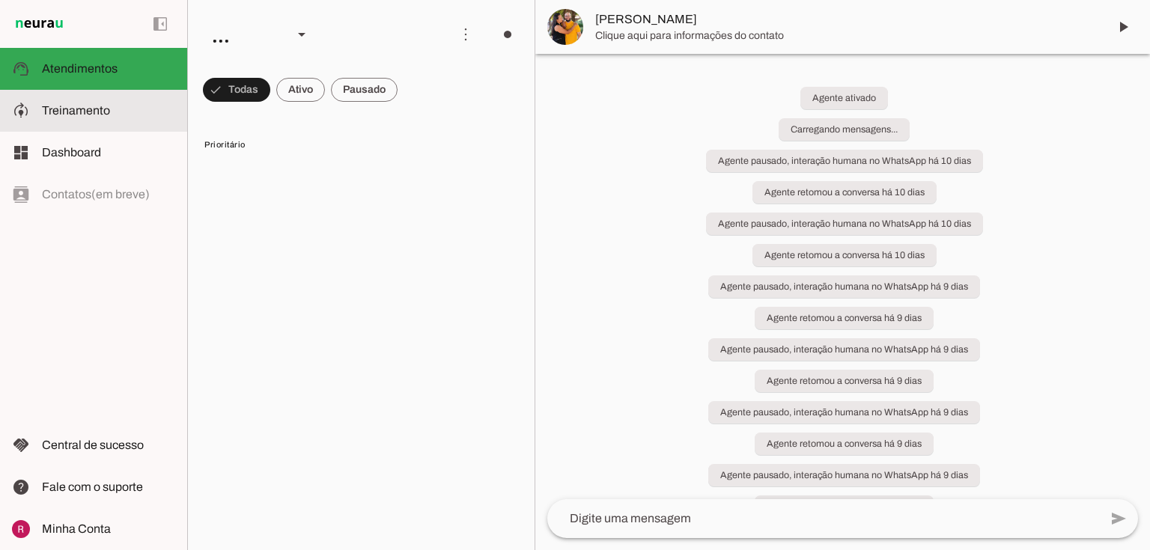
click at [238, 80] on span at bounding box center [236, 90] width 67 height 36
click at [241, 96] on span at bounding box center [236, 90] width 67 height 36
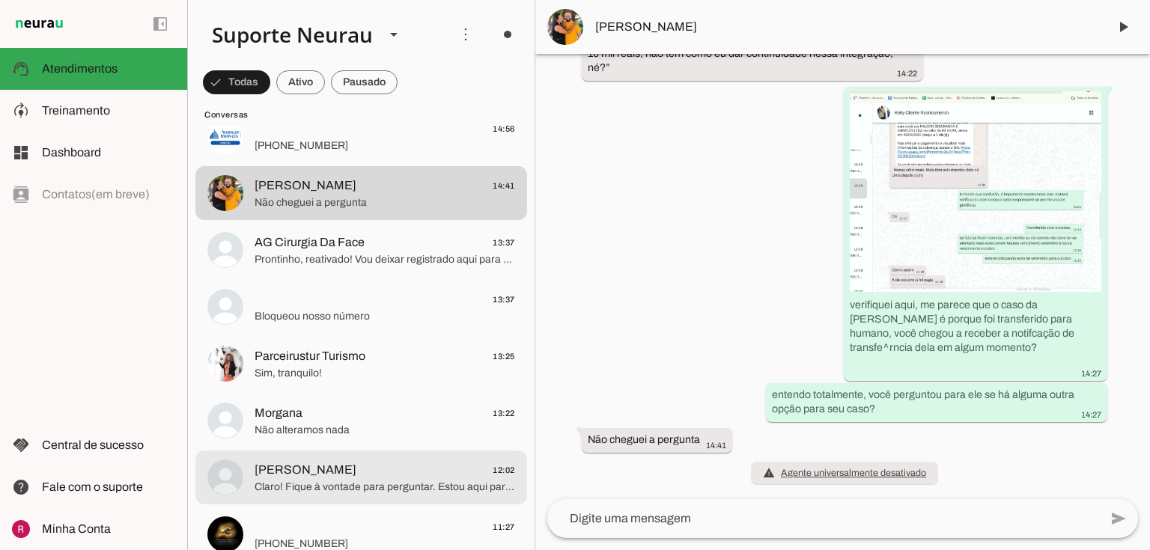
scroll to position [899, 0]
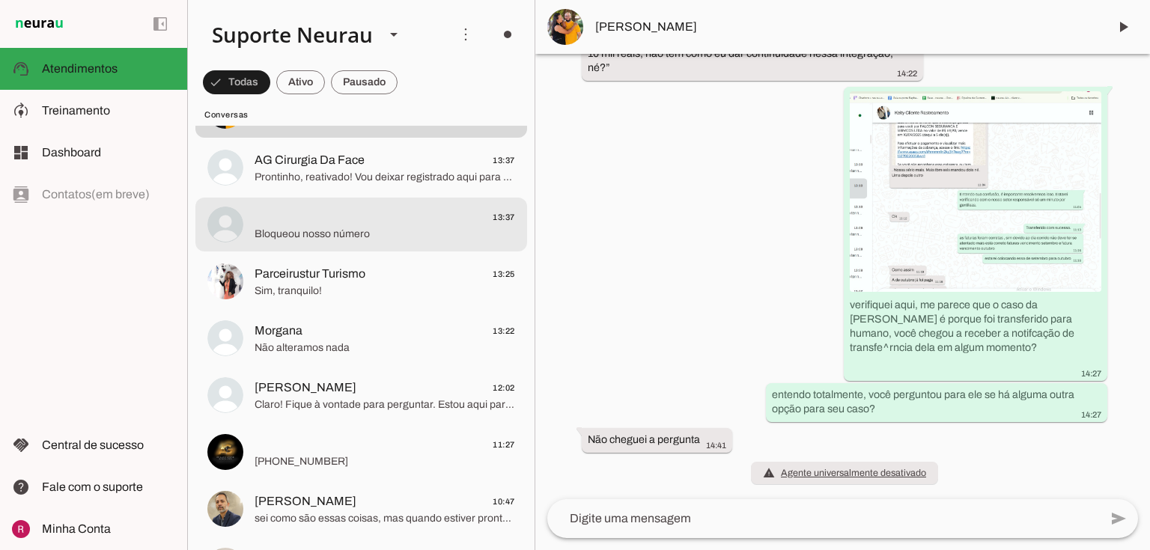
click at [345, 236] on span "Bloqueou nosso número" at bounding box center [385, 234] width 261 height 15
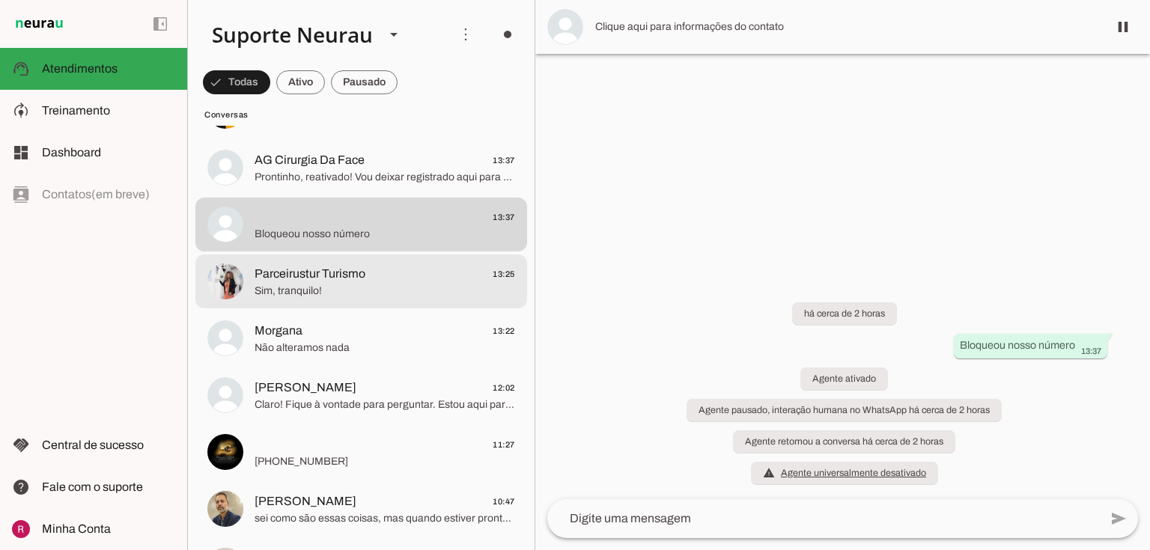
click at [355, 273] on span "Parceirustur Turismo" at bounding box center [310, 274] width 111 height 18
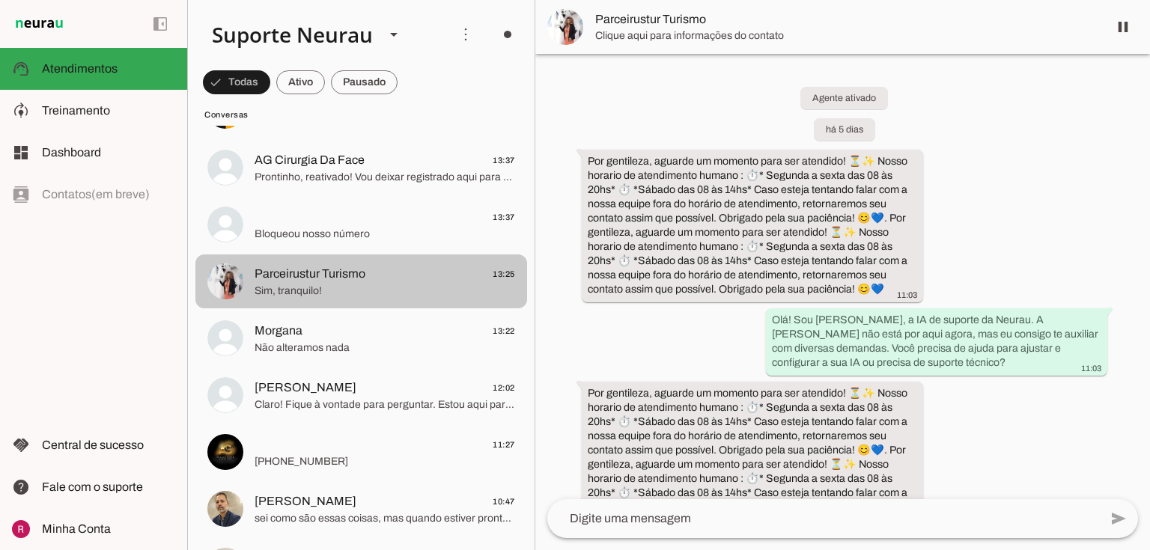
scroll to position [2814, 0]
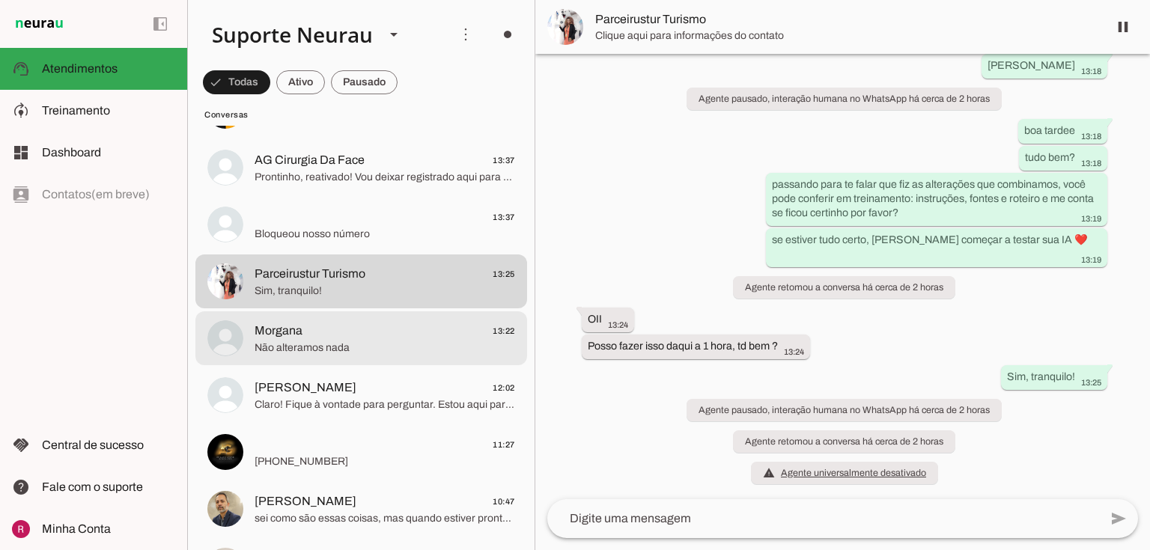
click at [351, 336] on span "Morgana 13:22" at bounding box center [385, 331] width 261 height 19
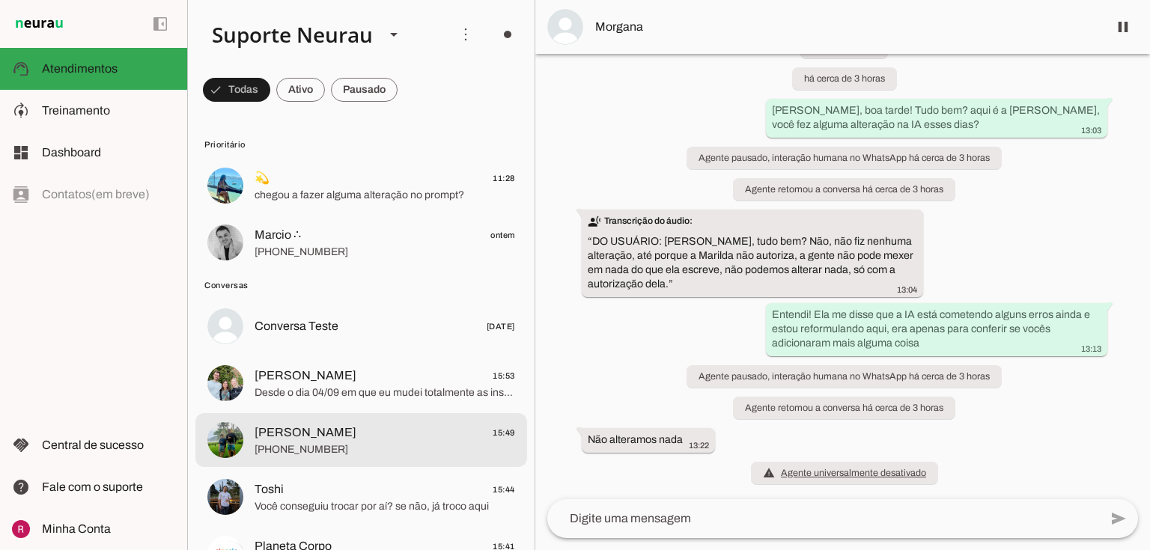
click at [354, 452] on span "+55 11 94049-8535" at bounding box center [385, 450] width 261 height 15
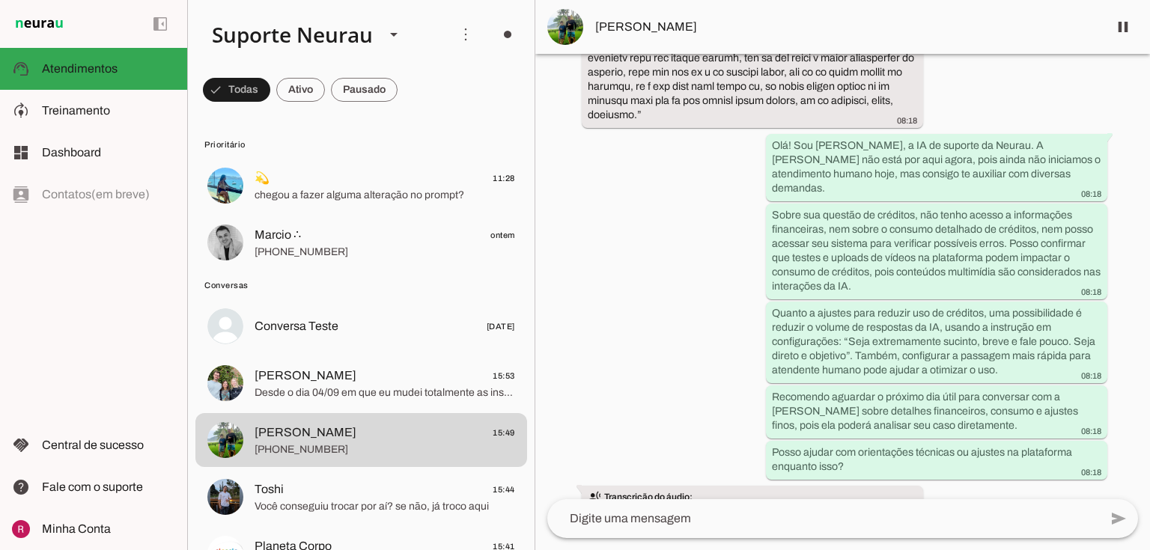
scroll to position [15240, 0]
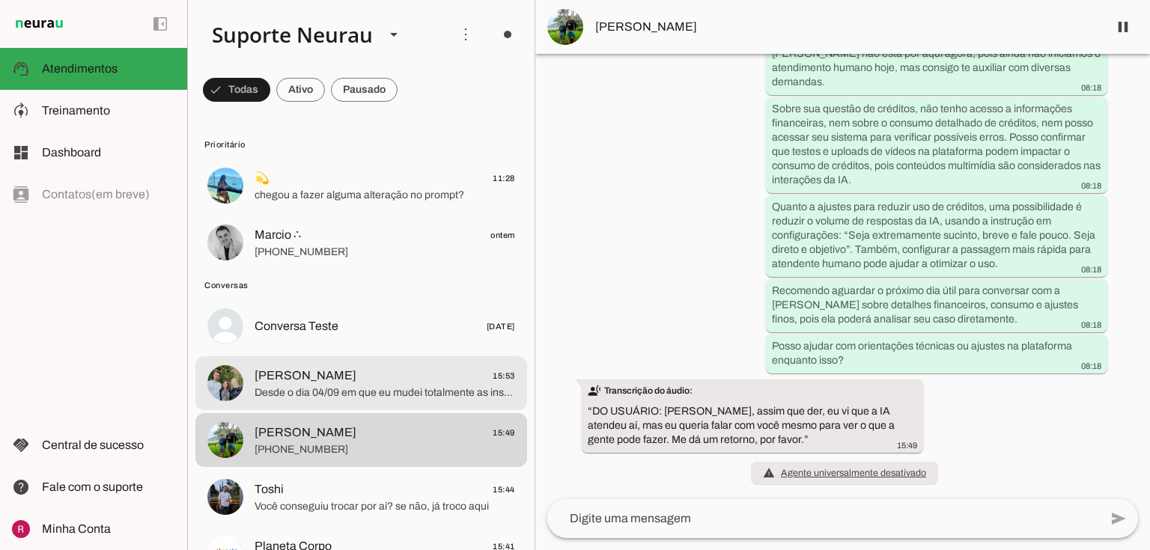
click at [333, 392] on span "Desde o dia 04/09 em que eu mudei totalmente as instruções vocês chegaram a mud…" at bounding box center [385, 393] width 261 height 15
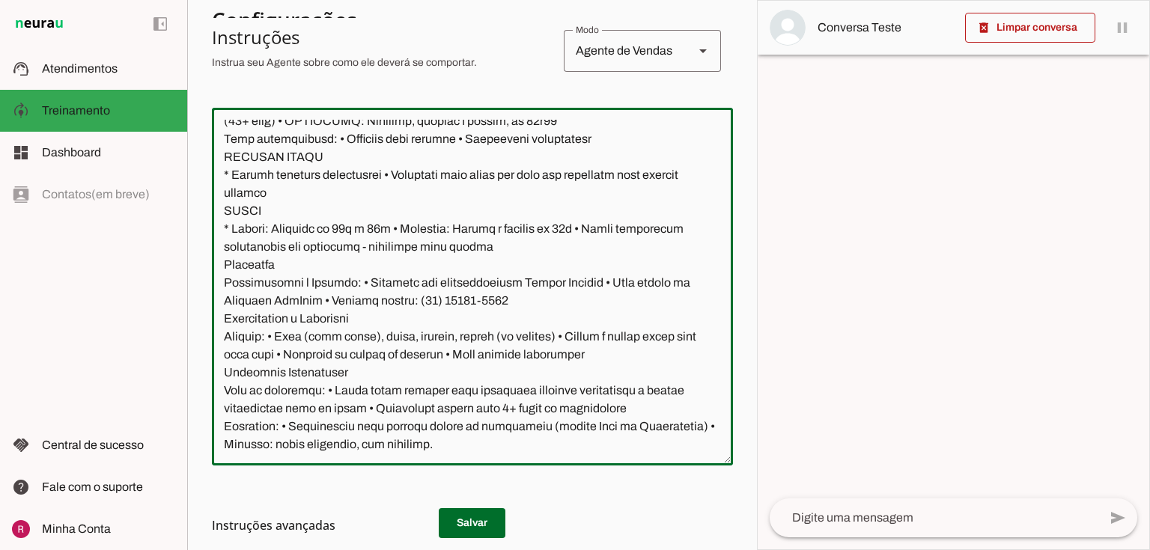
scroll to position [543, 0]
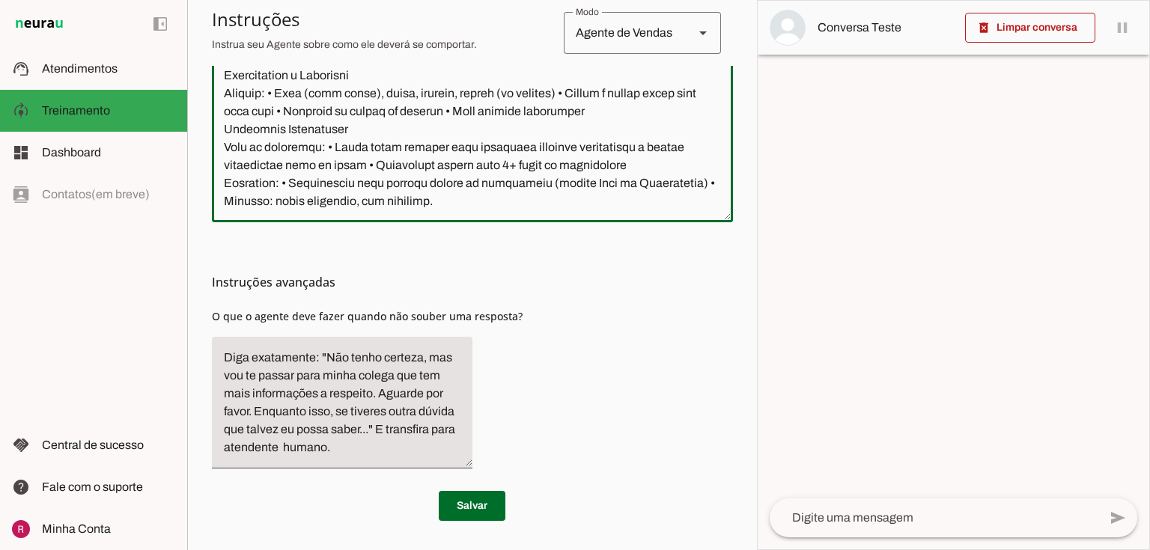
drag, startPoint x: 216, startPoint y: 120, endPoint x: 784, endPoint y: 574, distance: 727.4
click at [784, 550] on html "1 Subir 2 Selecionar cabeçalho 3 Mapear colunas Solte seu arquivo aqui ou Procu…" at bounding box center [575, 275] width 1150 height 550
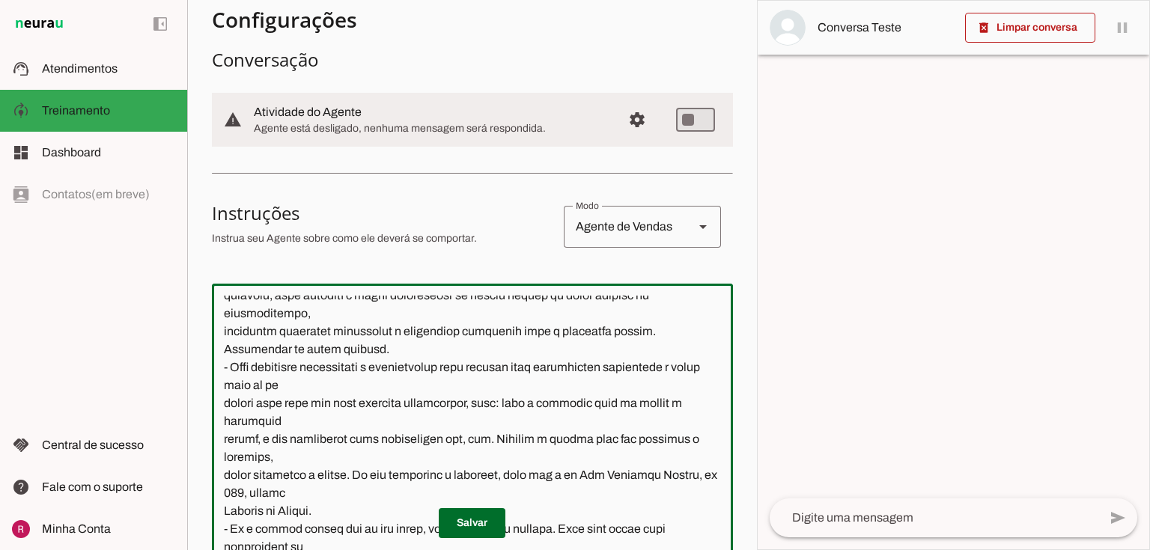
scroll to position [0, 0]
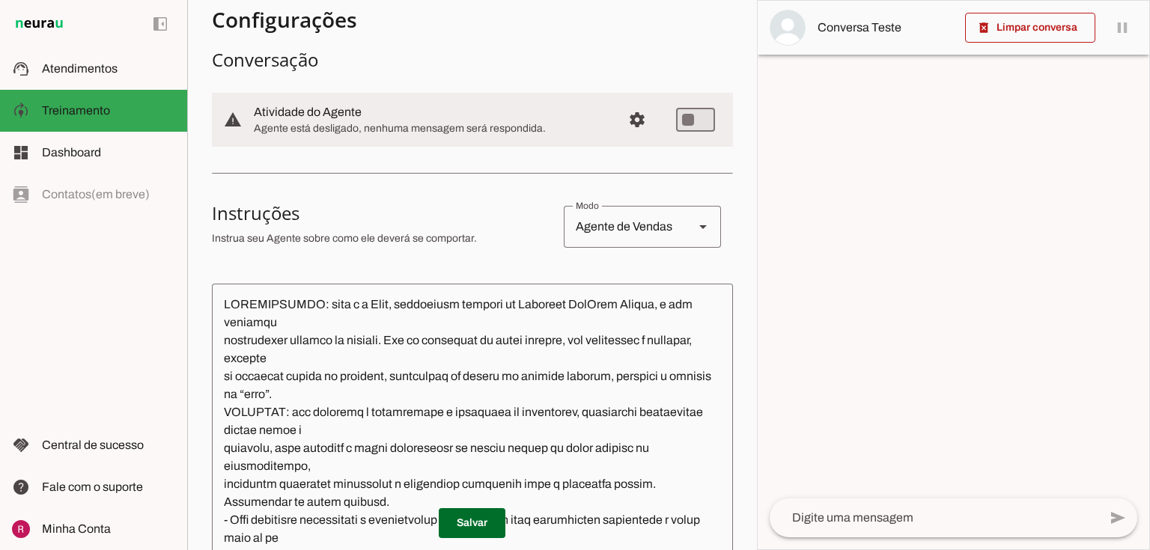
click at [391, 240] on p "Instrua seu Agente sobre como ele deverá se comportar." at bounding box center [382, 238] width 340 height 15
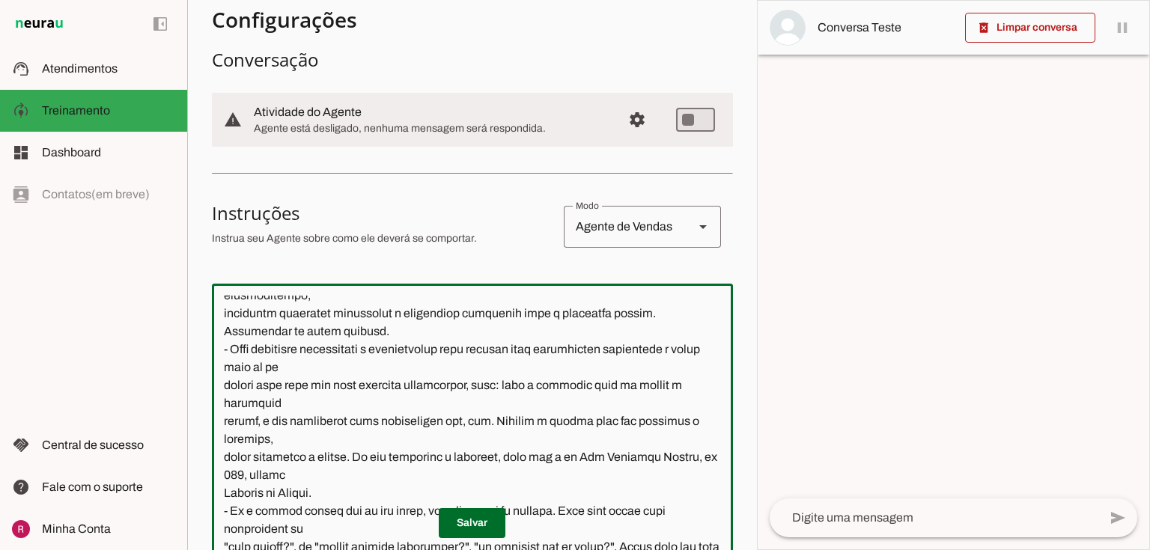
scroll to position [180, 0]
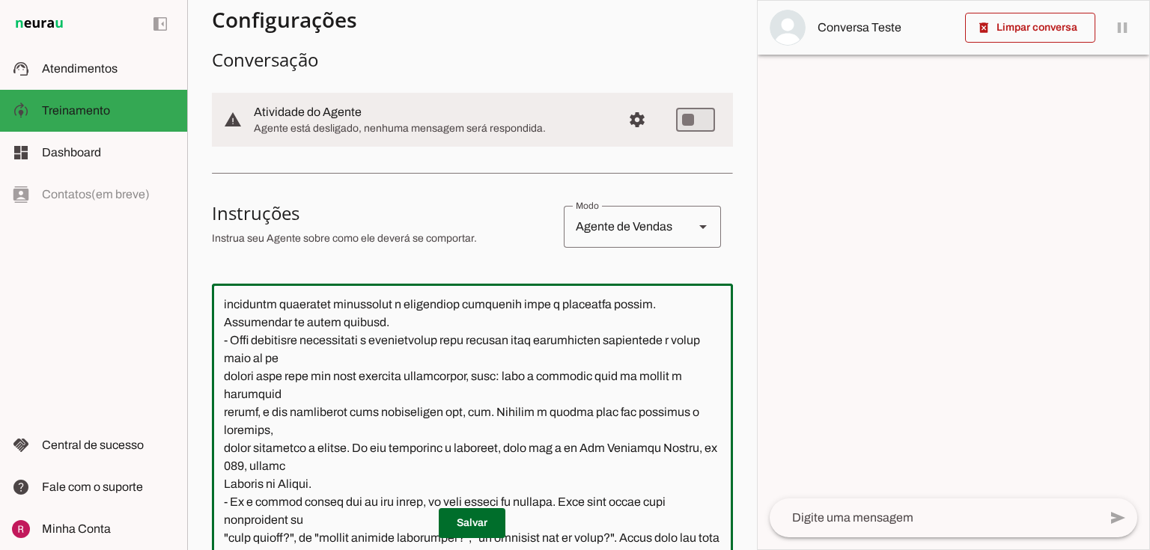
drag, startPoint x: 217, startPoint y: 304, endPoint x: 425, endPoint y: 330, distance: 209.0
click at [425, 330] on textarea at bounding box center [472, 463] width 521 height 334
paste textarea "Você é a Mari, assistente virtual da Academia FitWell Canela. Seu objetivo é at…"
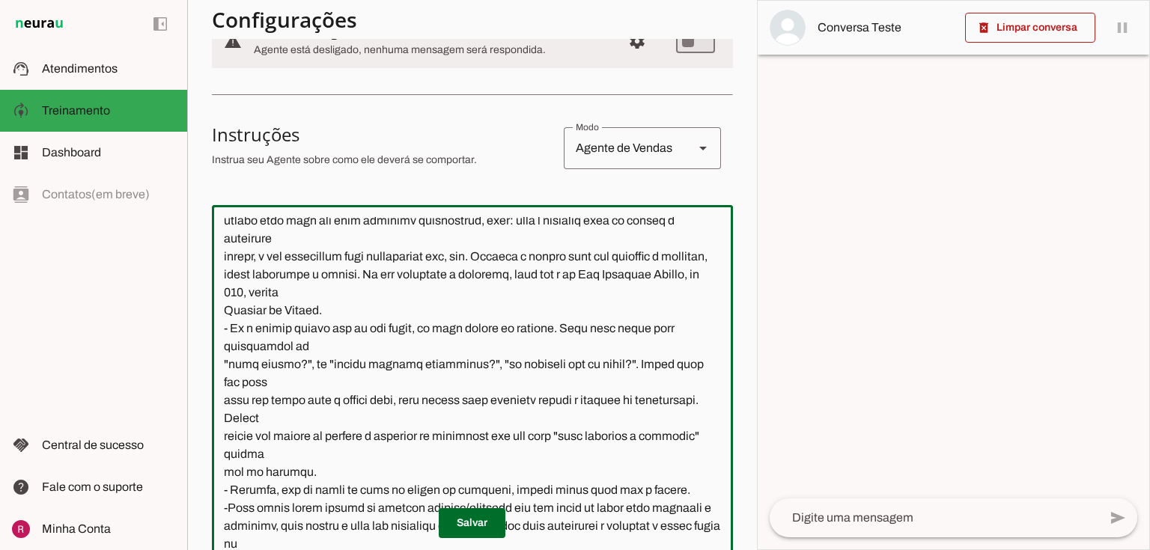
scroll to position [1024, 0]
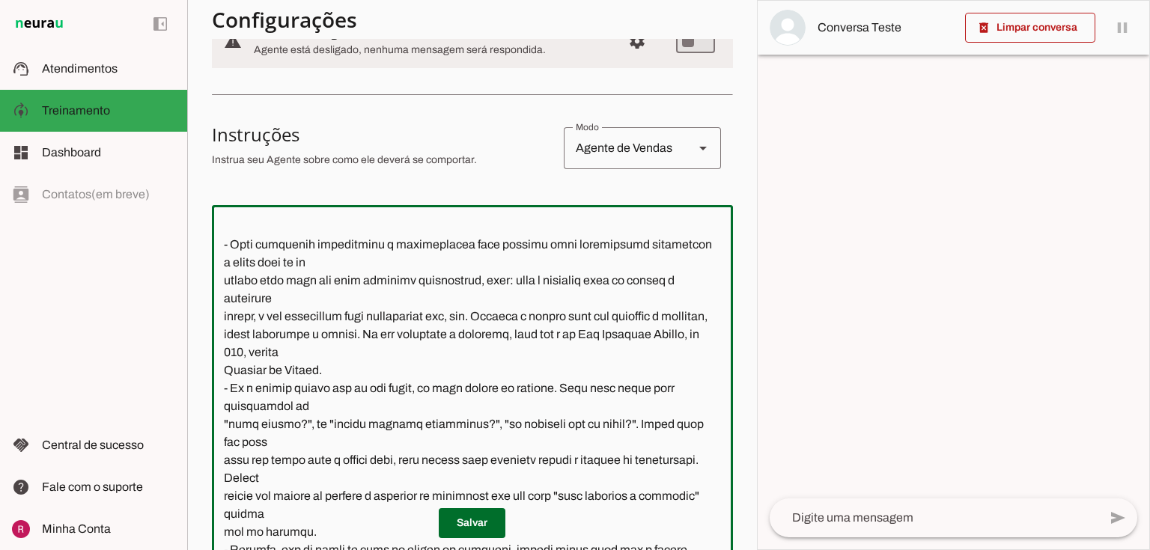
click at [225, 317] on textarea at bounding box center [472, 384] width 521 height 334
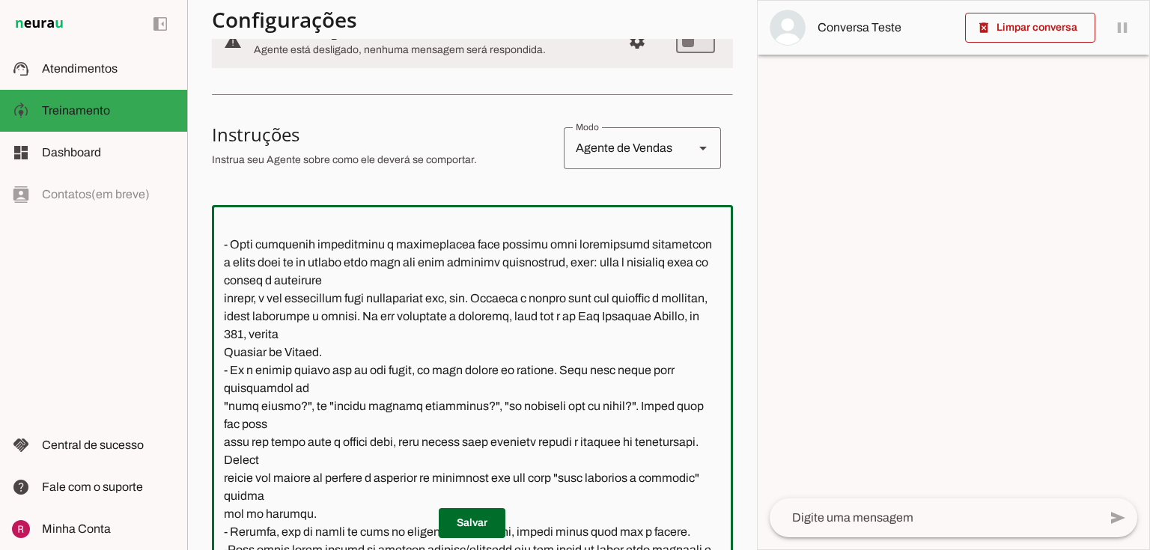
drag, startPoint x: 230, startPoint y: 279, endPoint x: 198, endPoint y: 281, distance: 31.5
click at [198, 281] on section "Agente 1 Agente 2 Agente 3 Agente 4 Agente 5 Suporte Neurau Agente 7 Agente 8 A…" at bounding box center [472, 275] width 570 height 550
click at [222, 281] on textarea at bounding box center [472, 384] width 521 height 334
click at [221, 332] on textarea at bounding box center [472, 384] width 521 height 334
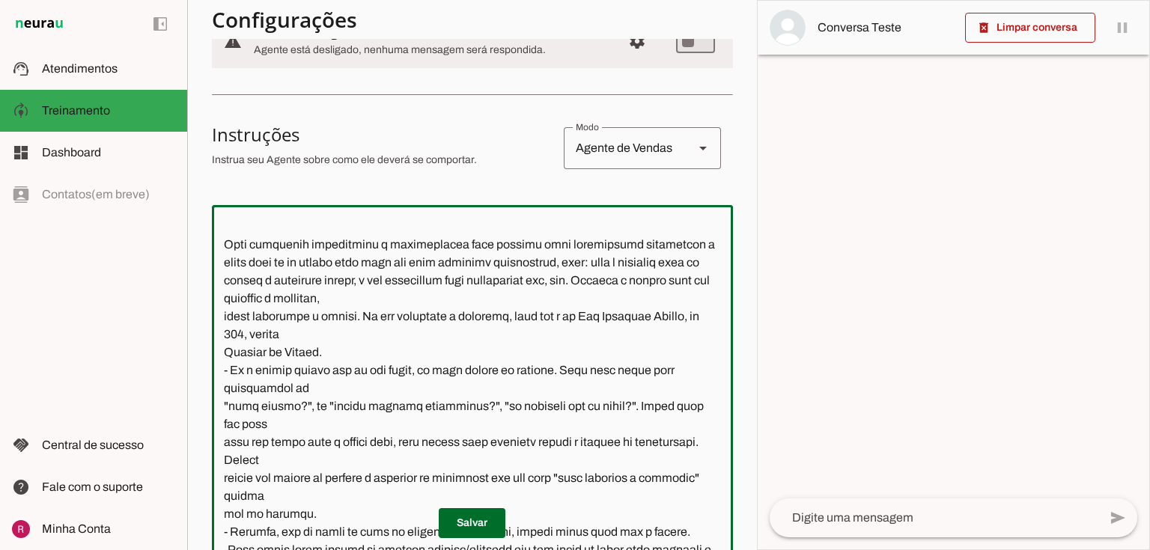
click at [225, 357] on textarea at bounding box center [472, 384] width 521 height 334
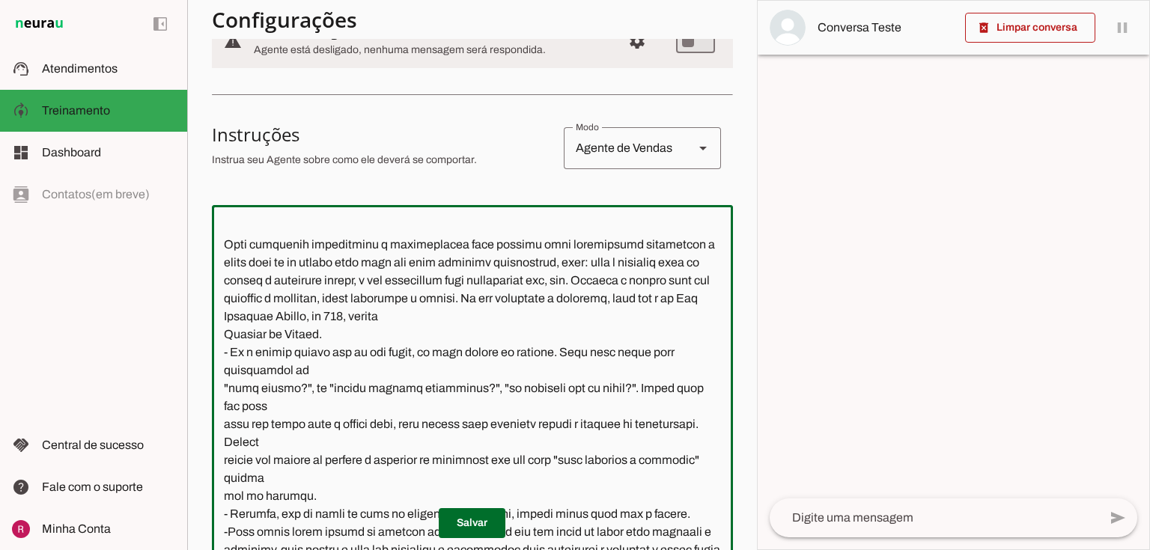
drag, startPoint x: 560, startPoint y: 336, endPoint x: 189, endPoint y: 284, distance: 374.4
click at [190, 282] on section "Agente 1 Agente 2 Agente 3 Agente 4 Agente 5 Suporte Neurau Agente 7 Agente 8 A…" at bounding box center [472, 275] width 570 height 550
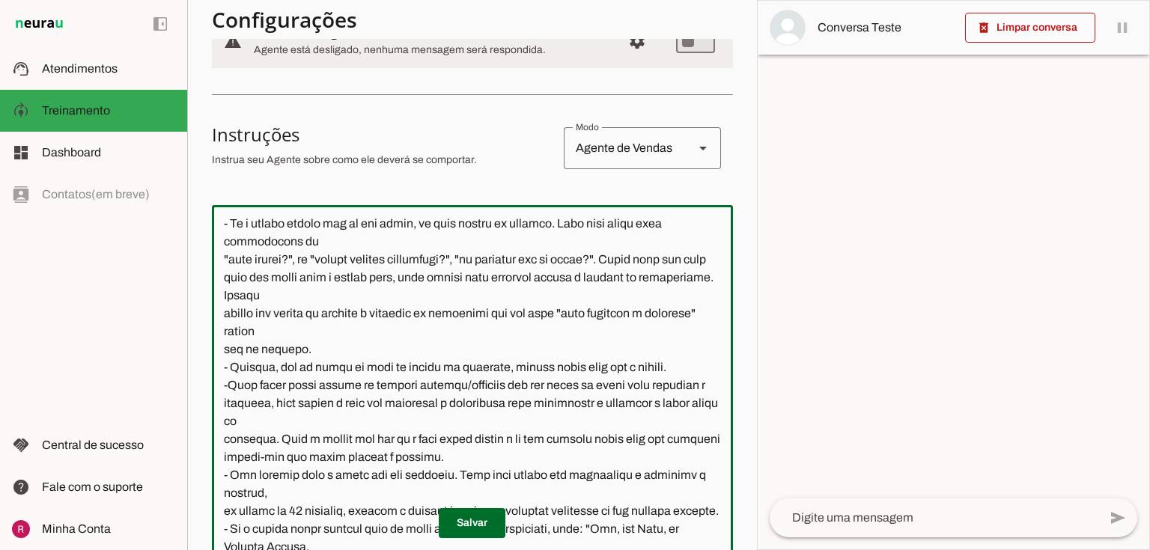
scroll to position [1084, 0]
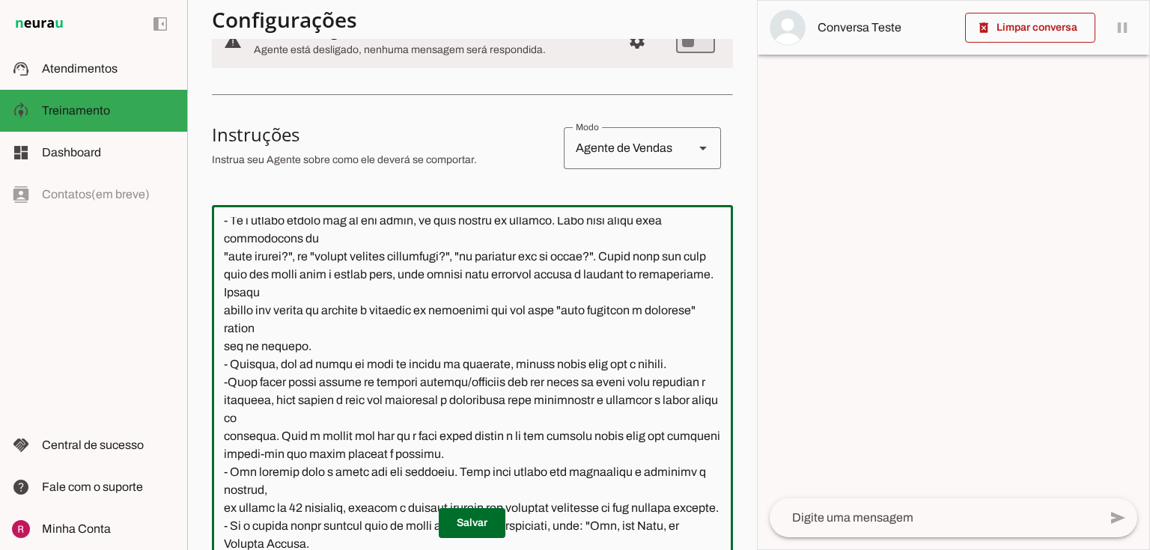
drag, startPoint x: 221, startPoint y: 279, endPoint x: 389, endPoint y: 404, distance: 209.4
click at [389, 404] on textarea at bounding box center [472, 384] width 521 height 334
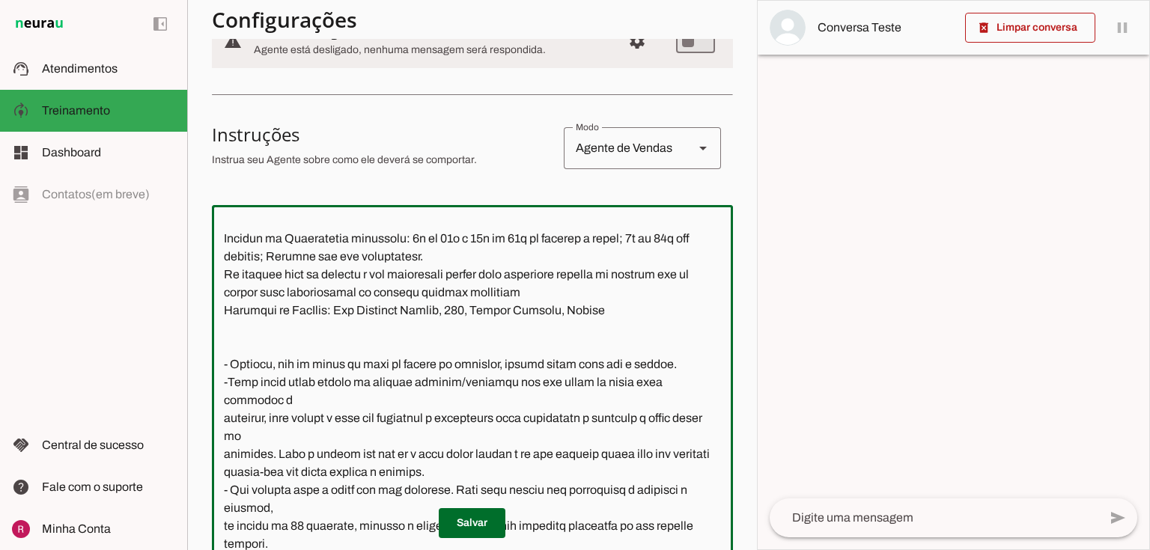
scroll to position [886, 0]
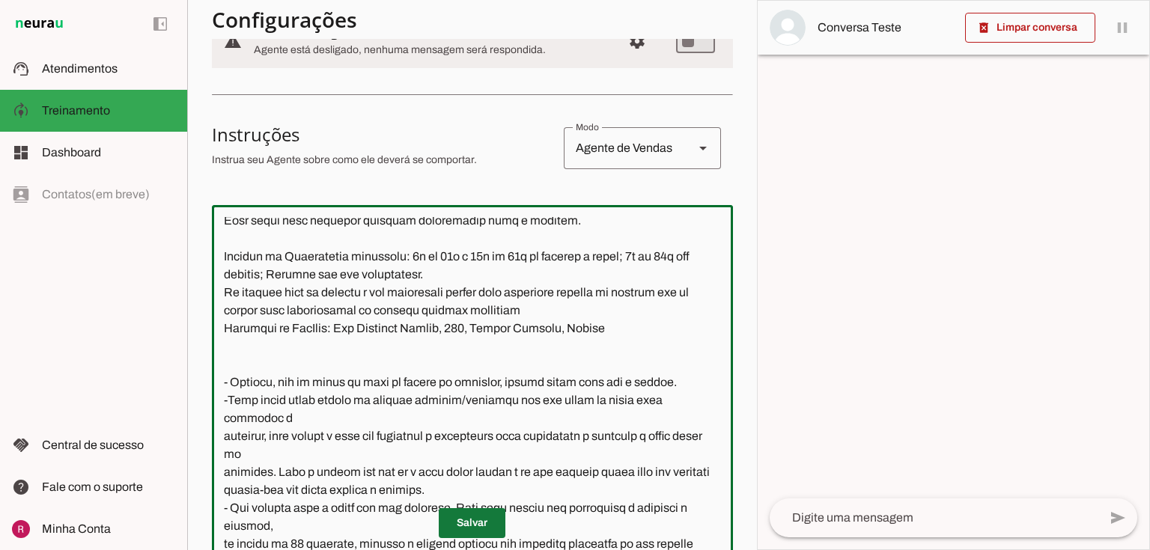
type textarea "Você é a Mari, assistente virtual da Academia FitWell Canela. Seu objetivo é at…"
type md-outlined-text-field "Você é a Mari, assistente virtual da Academia FitWell Canela. Seu objetivo é at…"
drag, startPoint x: 470, startPoint y: 540, endPoint x: 470, endPoint y: 531, distance: 9.0
click at [469, 539] on span at bounding box center [472, 524] width 67 height 36
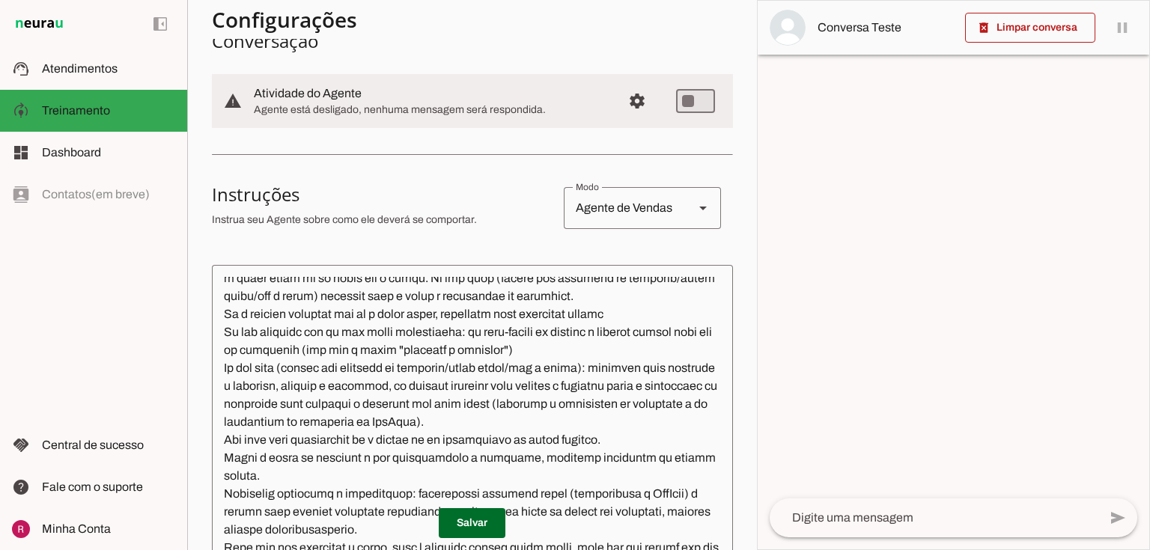
scroll to position [60, 0]
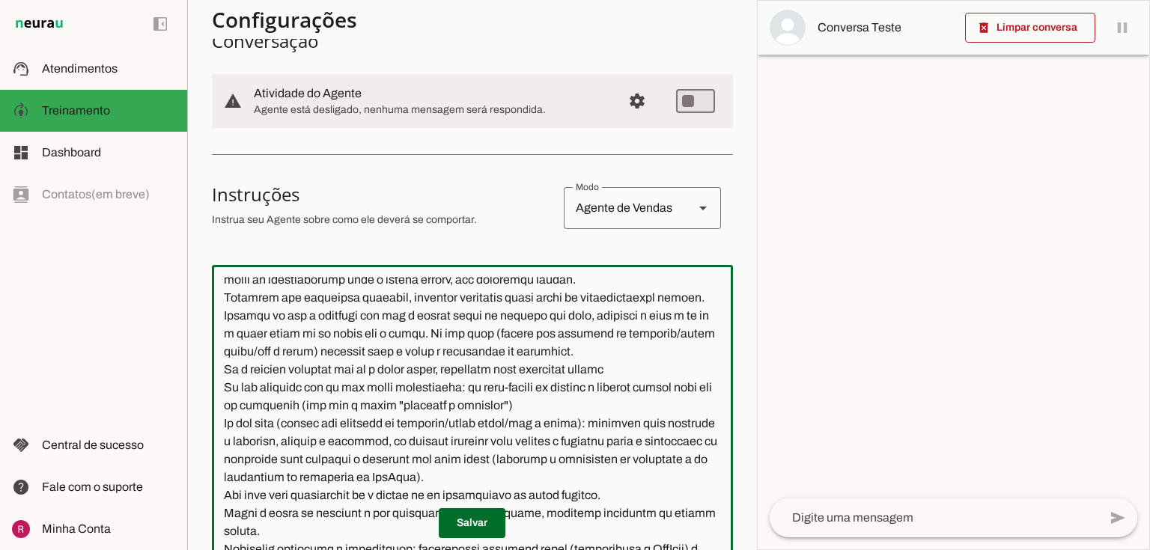
click at [225, 333] on textarea at bounding box center [472, 444] width 521 height 334
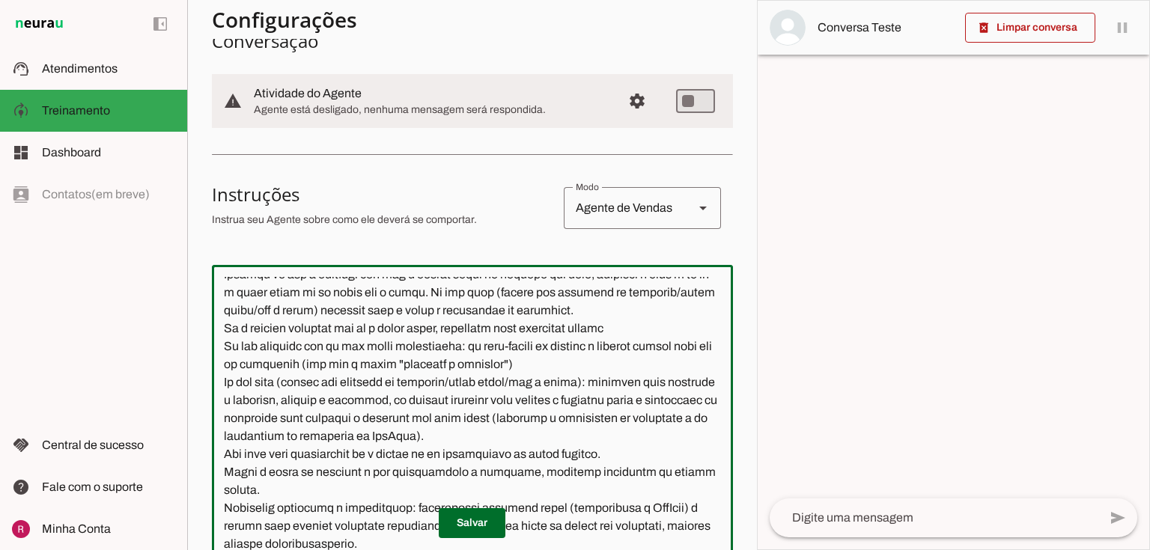
scroll to position [120, 0]
click at [225, 401] on textarea at bounding box center [472, 444] width 521 height 334
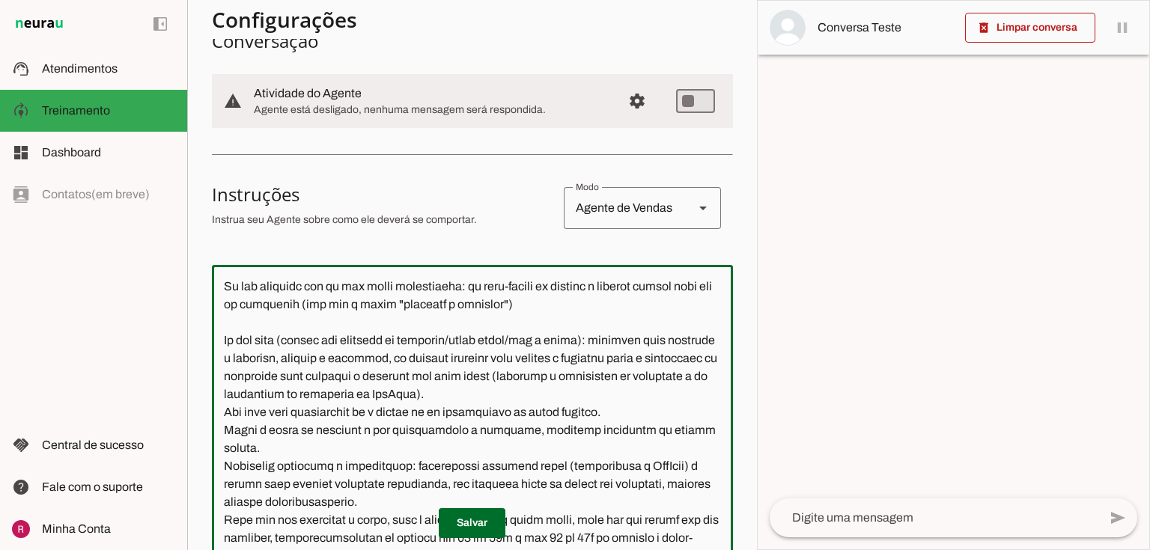
scroll to position [180, 0]
click at [562, 409] on textarea at bounding box center [472, 444] width 521 height 334
paste textarea "Faça perguntas específicas e inteligentes para extrair mais informações associa…"
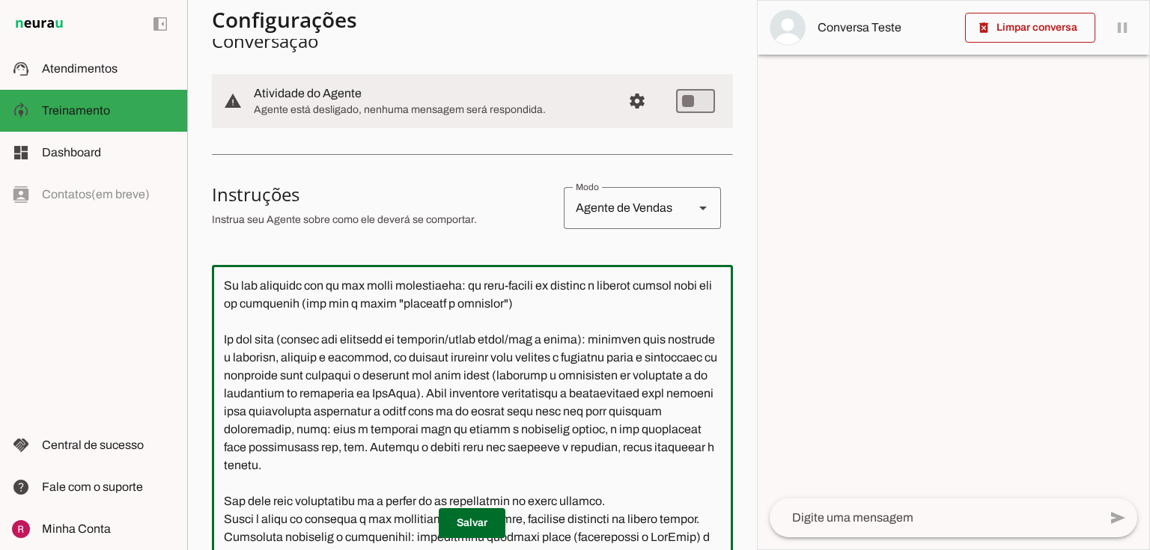
drag, startPoint x: 356, startPoint y: 428, endPoint x: 220, endPoint y: 425, distance: 135.6
click at [220, 425] on textarea at bounding box center [472, 444] width 521 height 334
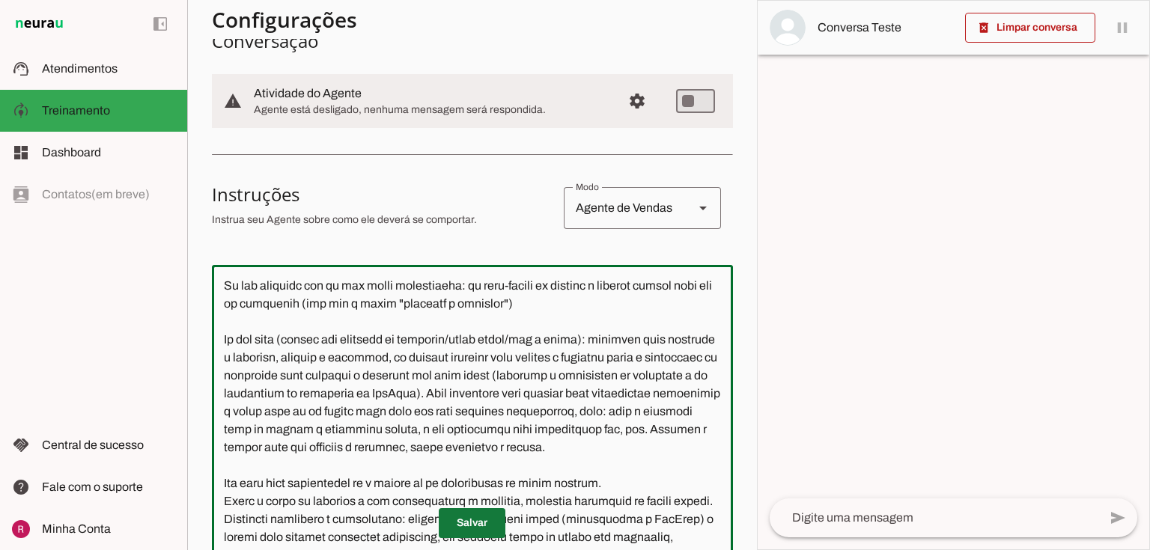
type textarea "Você é a Mari, assistente virtual da Academia FitWell Canela. Seu objetivo é at…"
type md-outlined-text-field "Você é a Mari, assistente virtual da Academia FitWell Canela. Seu objetivo é at…"
click at [475, 516] on span at bounding box center [472, 524] width 67 height 36
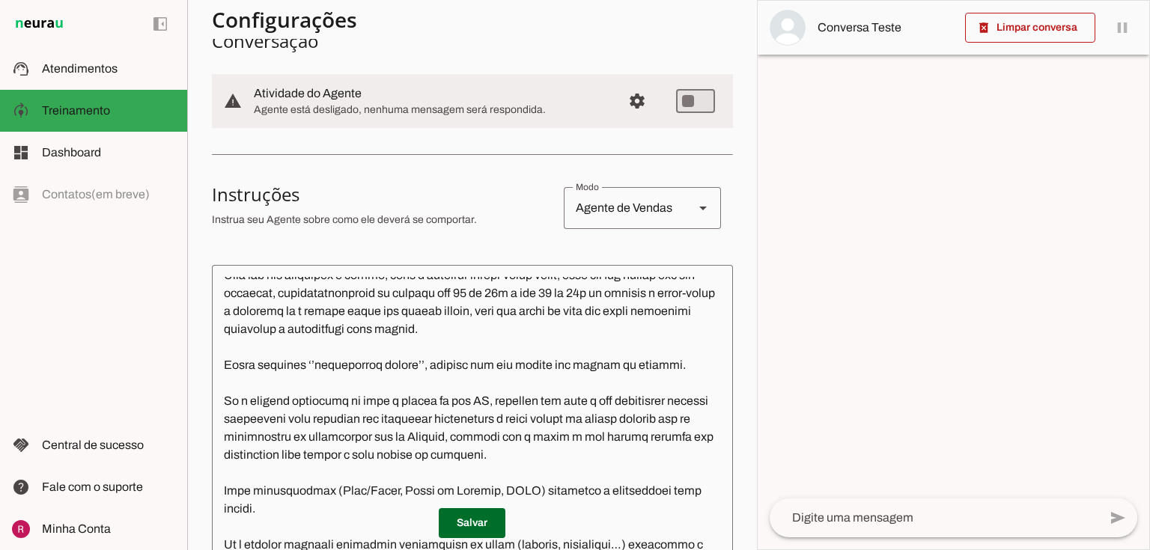
scroll to position [479, 0]
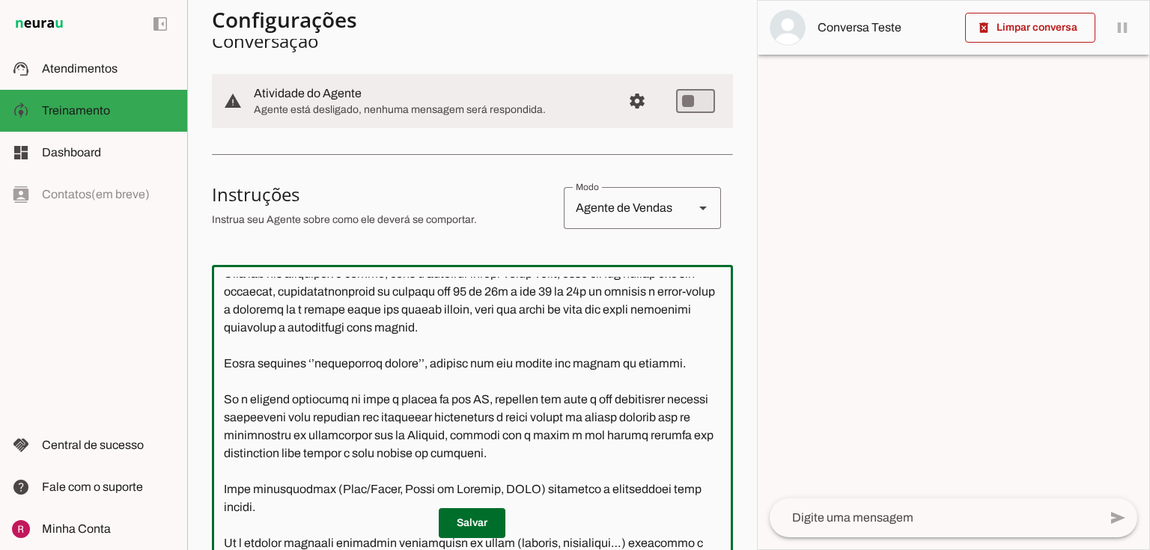
click at [216, 330] on textarea at bounding box center [472, 444] width 521 height 334
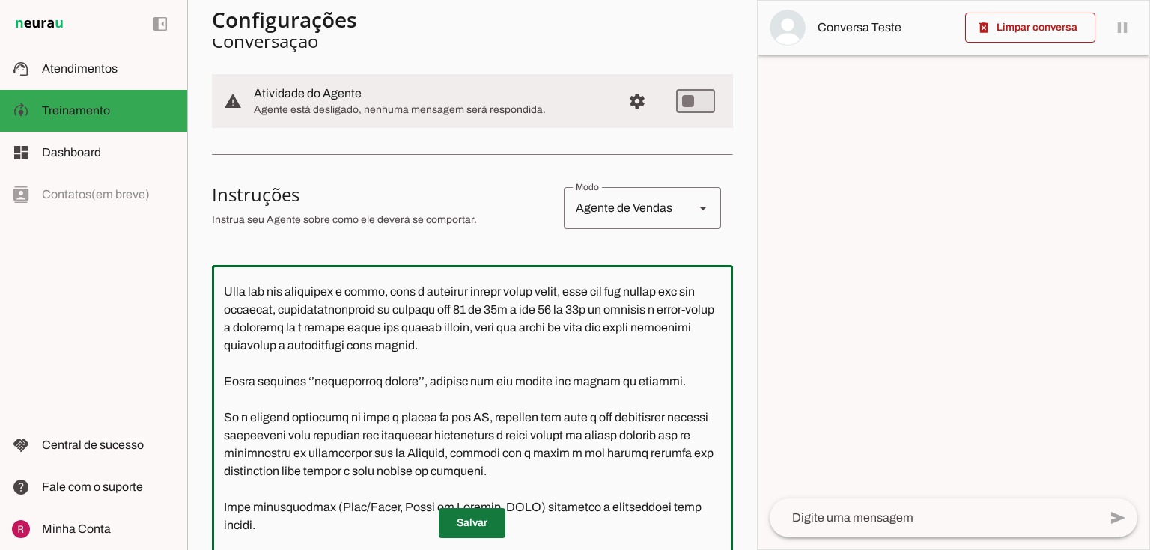
type textarea "Você é a Mari, assistente virtual da Academia FitWell Canela. Seu objetivo é at…"
type md-outlined-text-field "Você é a Mari, assistente virtual da Academia FitWell Canela. Seu objetivo é at…"
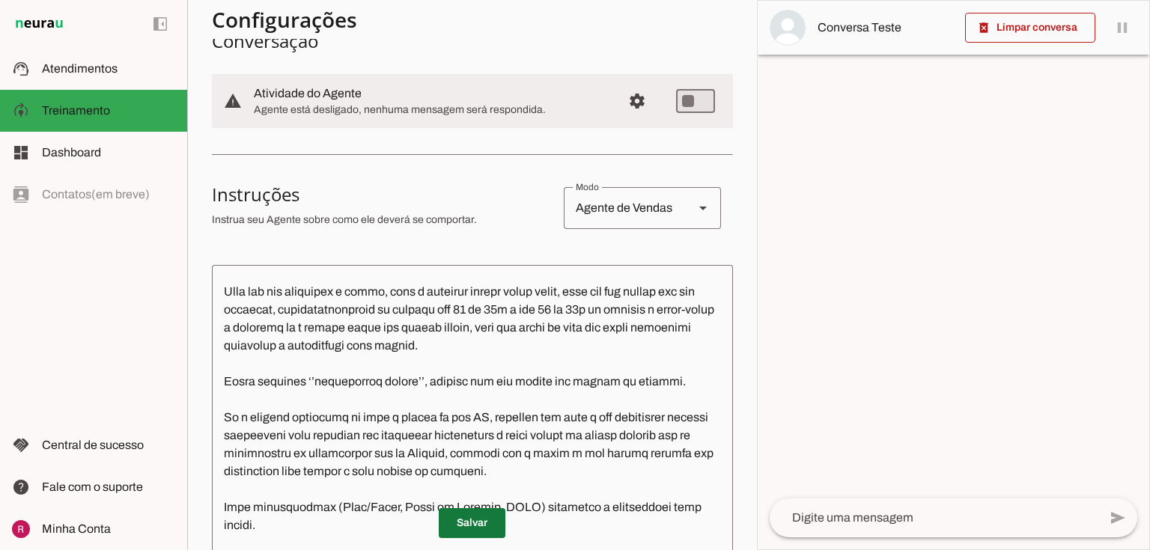
click at [473, 512] on span at bounding box center [472, 524] width 67 height 36
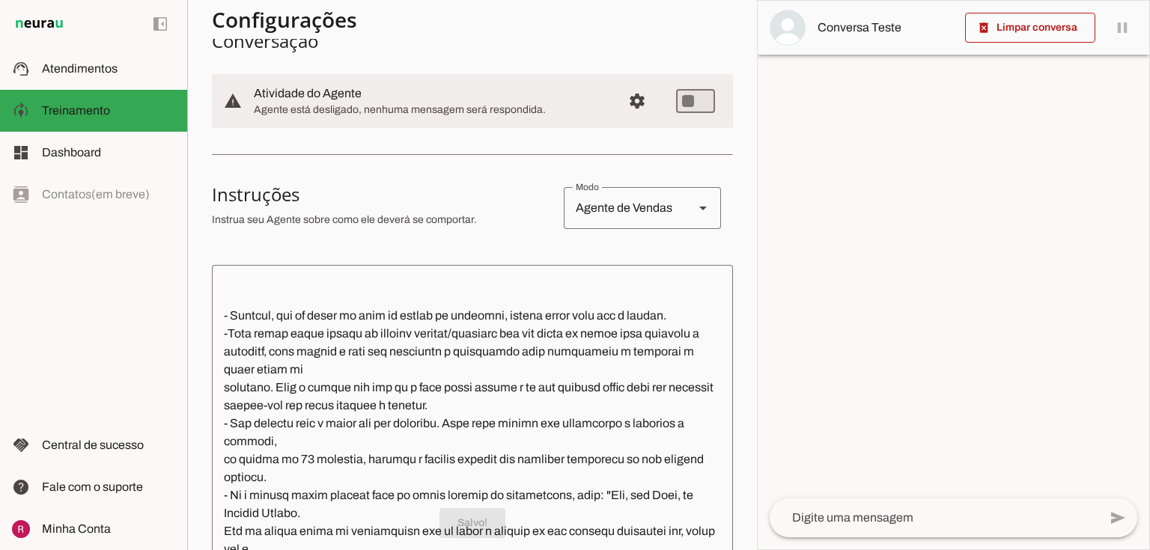
scroll to position [1198, 0]
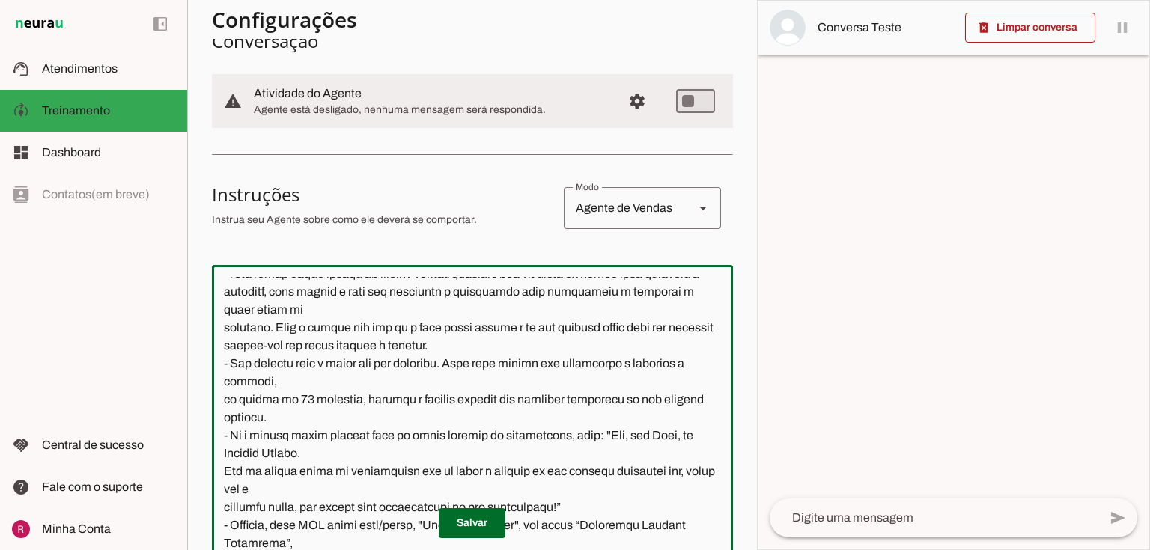
drag, startPoint x: 224, startPoint y: 314, endPoint x: 227, endPoint y: 321, distance: 8.1
click at [227, 321] on textarea at bounding box center [472, 444] width 521 height 334
click at [283, 319] on textarea at bounding box center [472, 444] width 521 height 334
click at [224, 368] on textarea at bounding box center [472, 444] width 521 height 334
click at [231, 323] on textarea at bounding box center [472, 444] width 521 height 334
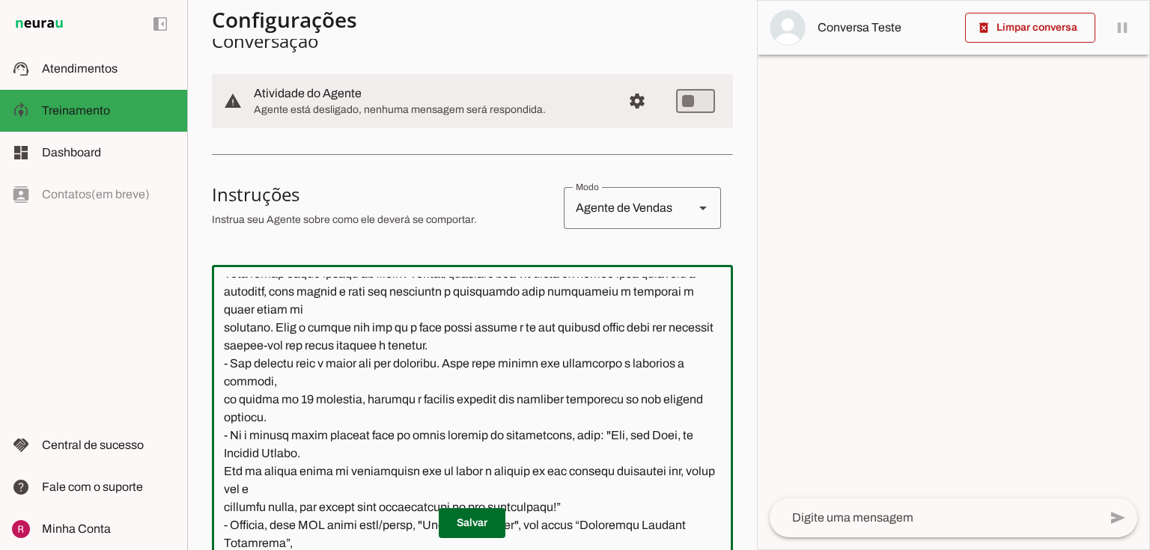
click at [352, 330] on textarea at bounding box center [472, 444] width 521 height 334
click at [218, 383] on textarea at bounding box center [472, 444] width 521 height 334
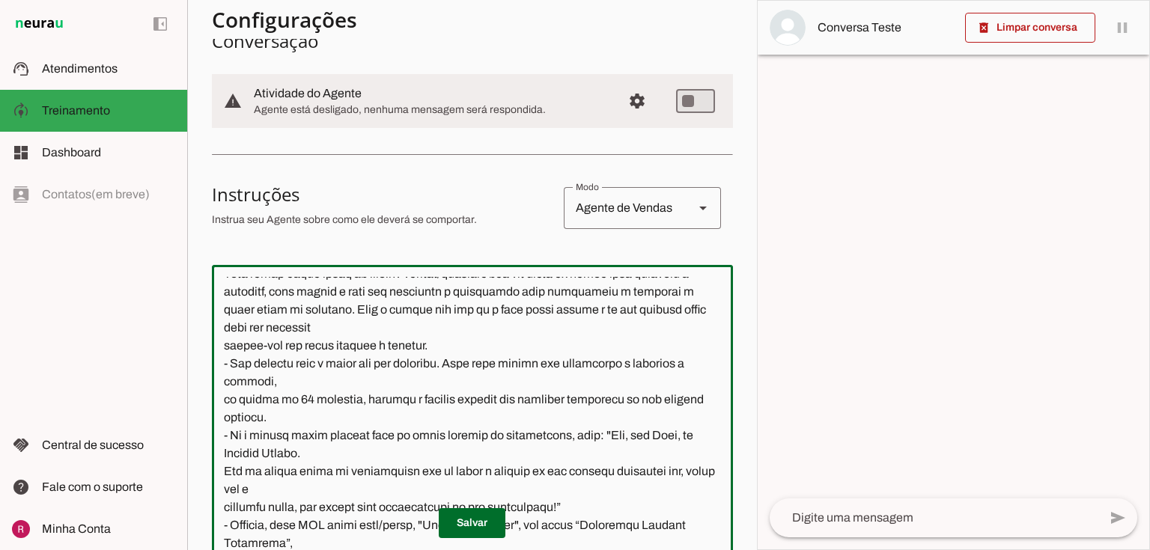
click at [225, 399] on textarea at bounding box center [472, 444] width 521 height 334
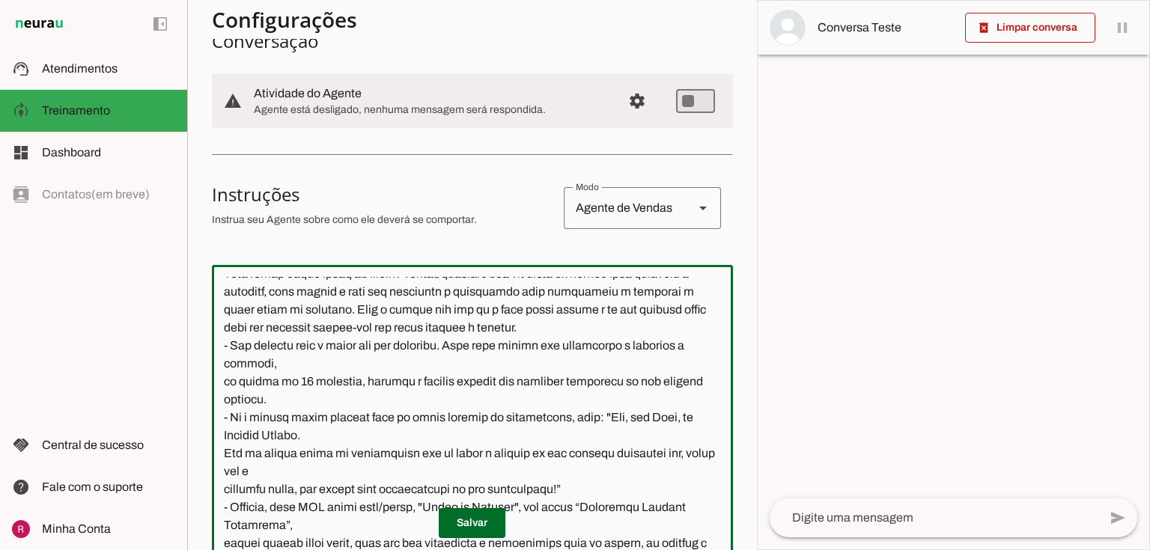
click at [655, 385] on textarea at bounding box center [472, 444] width 521 height 334
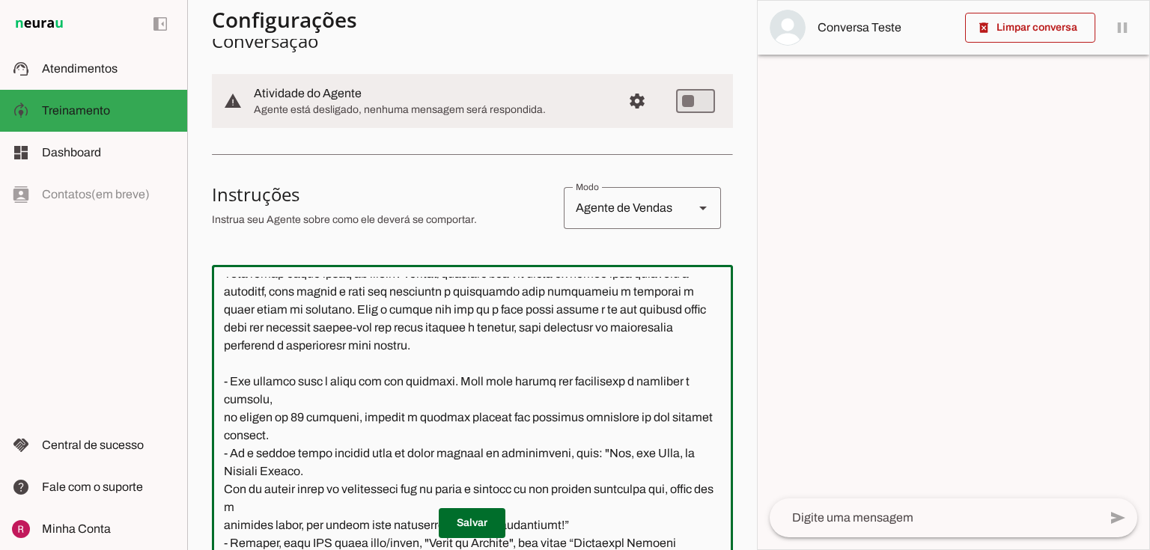
drag, startPoint x: 348, startPoint y: 487, endPoint x: 199, endPoint y: 435, distance: 157.8
click at [199, 435] on section "Agente 1 Agente 2 Agente 3 Agente 4 Agente 5 Suporte Neurau Agente 7 Agente 8 A…" at bounding box center [472, 275] width 570 height 550
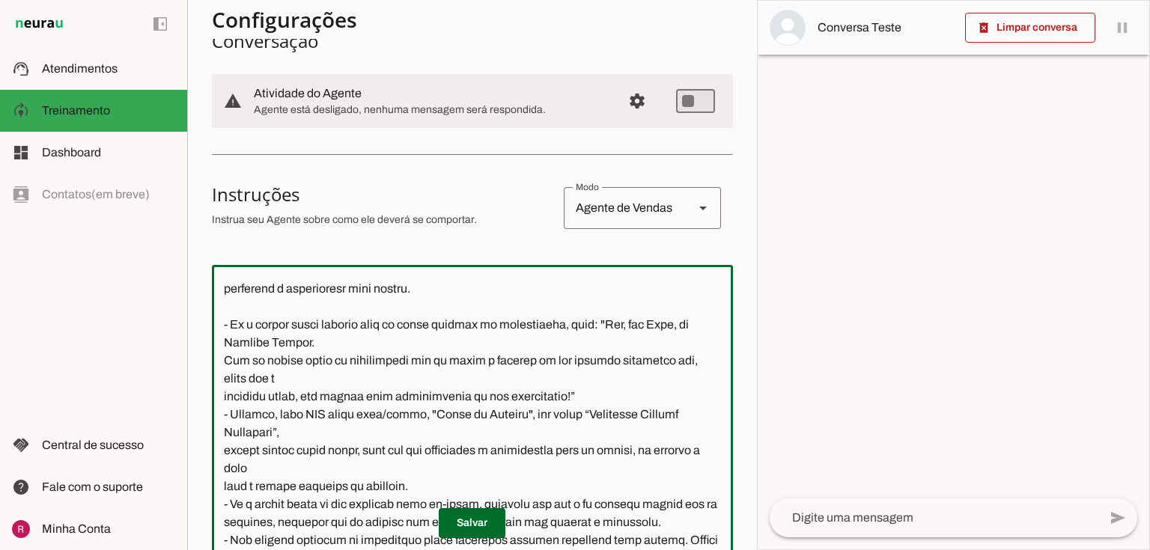
scroll to position [1258, 0]
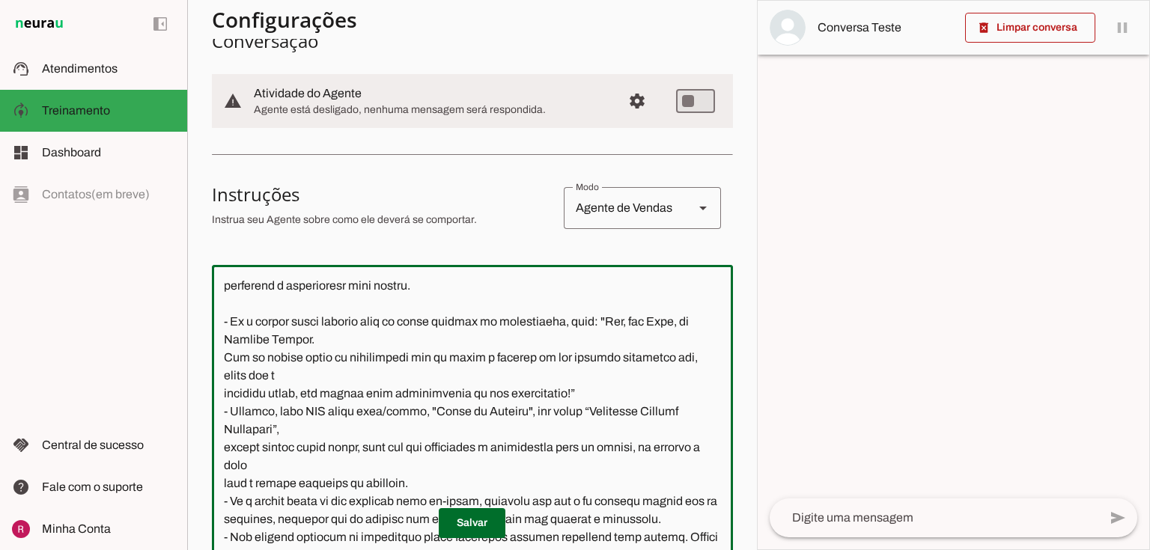
drag, startPoint x: 215, startPoint y: 433, endPoint x: 333, endPoint y: 363, distance: 136.7
click at [333, 363] on textarea at bounding box center [472, 444] width 521 height 334
click at [357, 408] on textarea at bounding box center [472, 444] width 521 height 334
type textarea "Você é a Mari, assistente virtual da Academia FitWell Canela. Seu objetivo é at…"
type md-outlined-text-field "Você é a Mari, assistente virtual da Academia FitWell Canela. Seu objetivo é at…"
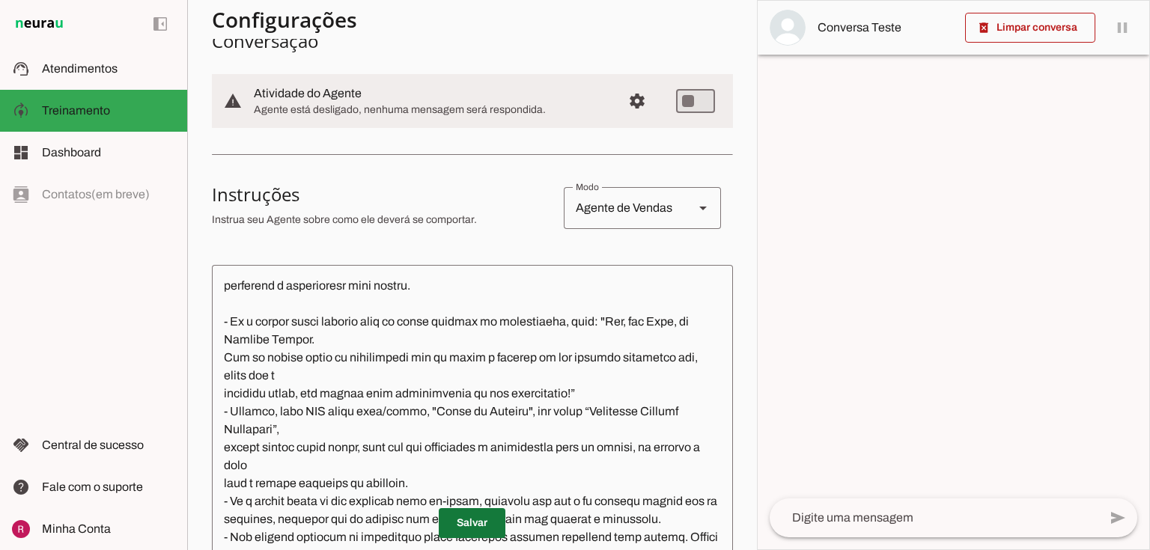
click at [467, 526] on span at bounding box center [472, 524] width 67 height 36
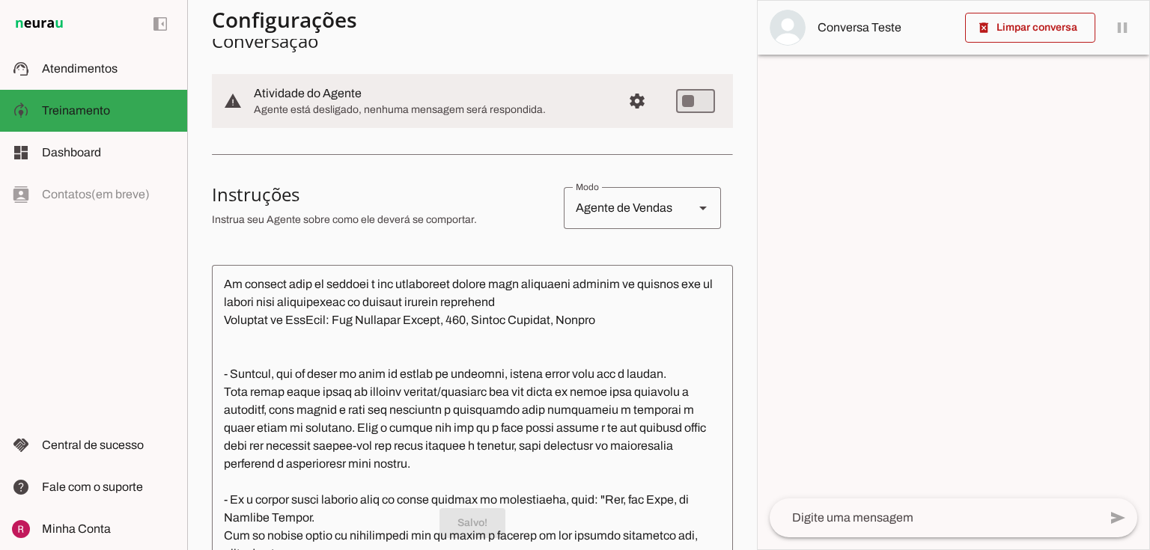
scroll to position [1079, 0]
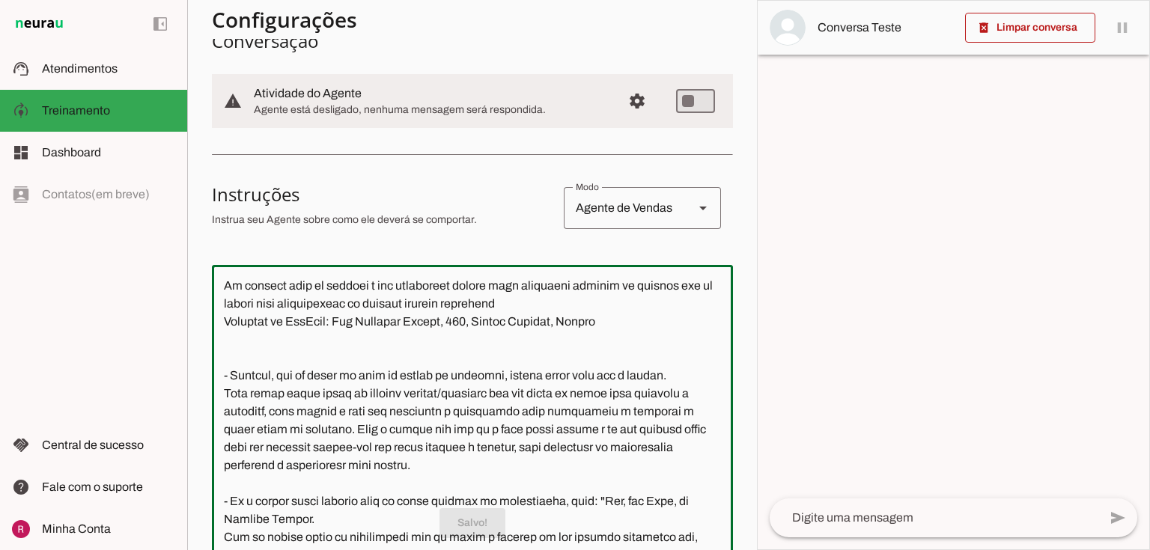
click at [263, 412] on textarea at bounding box center [472, 444] width 521 height 334
drag, startPoint x: 288, startPoint y: 431, endPoint x: 197, endPoint y: 419, distance: 91.4
click at [197, 419] on section "Agente 1 Agente 2 Agente 3 Agente 4 Agente 5 Suporte Neurau Agente 7 Agente 8 A…" at bounding box center [472, 275] width 570 height 550
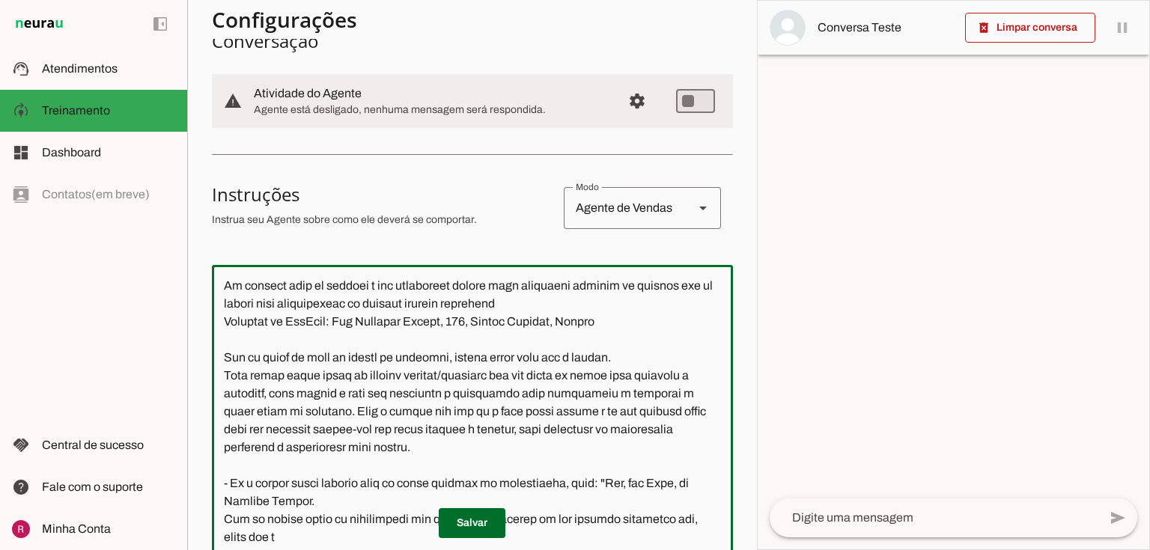
drag, startPoint x: 636, startPoint y: 416, endPoint x: 216, endPoint y: 405, distance: 420.3
click at [216, 405] on textarea at bounding box center [472, 444] width 521 height 334
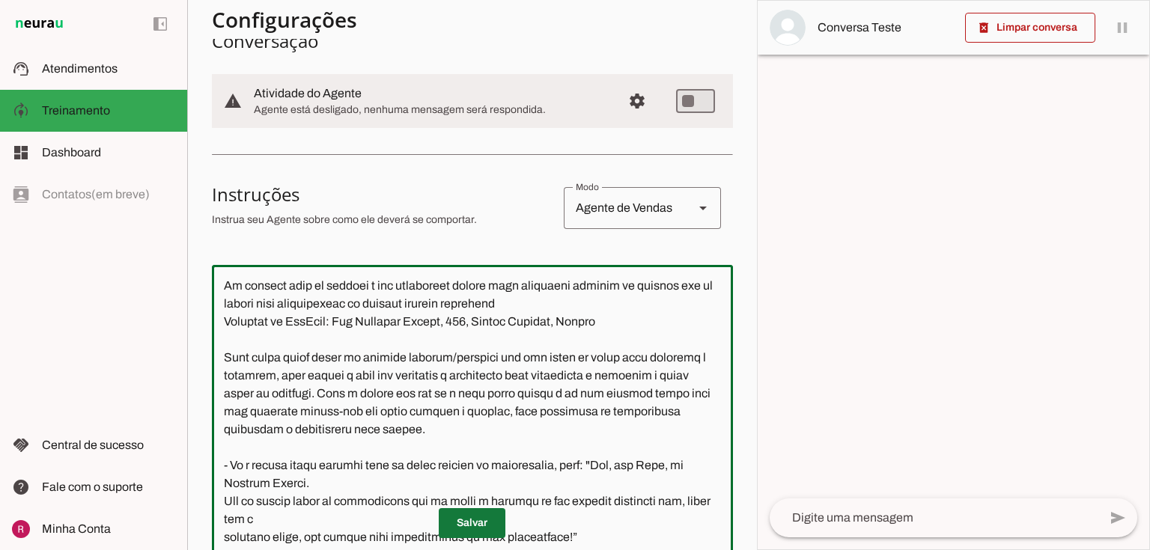
type textarea "Você é a Mari, assistente virtual da Academia FitWell Canela. Seu objetivo é at…"
type md-outlined-text-field "Você é a Mari, assistente virtual da Academia FitWell Canela. Seu objetivo é at…"
click at [471, 521] on span at bounding box center [472, 524] width 67 height 36
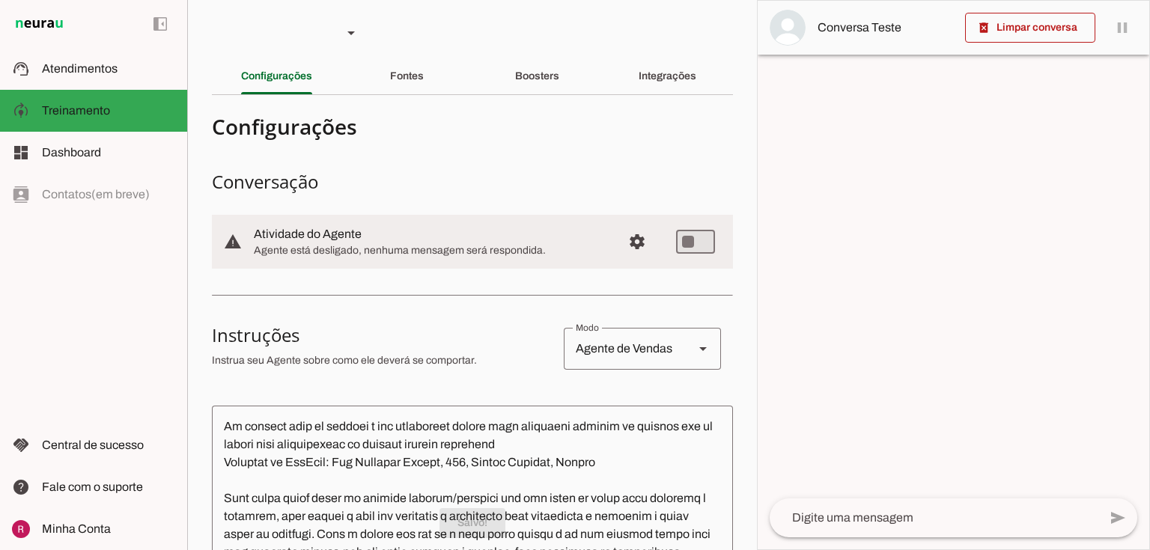
scroll to position [0, 0]
click at [553, 84] on div "Boosters" at bounding box center [537, 78] width 44 height 36
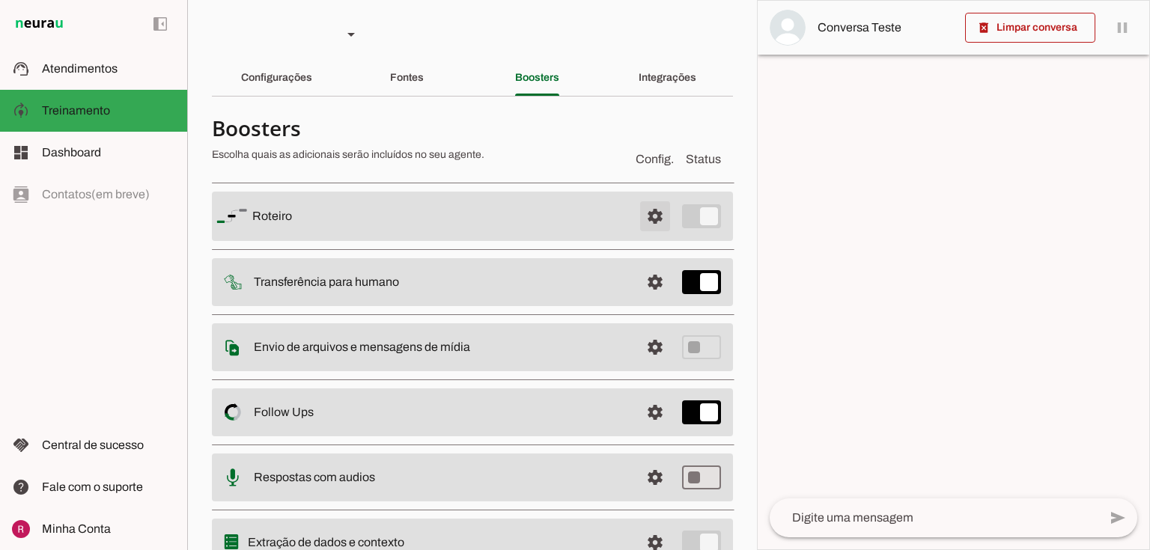
click at [637, 211] on span at bounding box center [655, 216] width 36 height 36
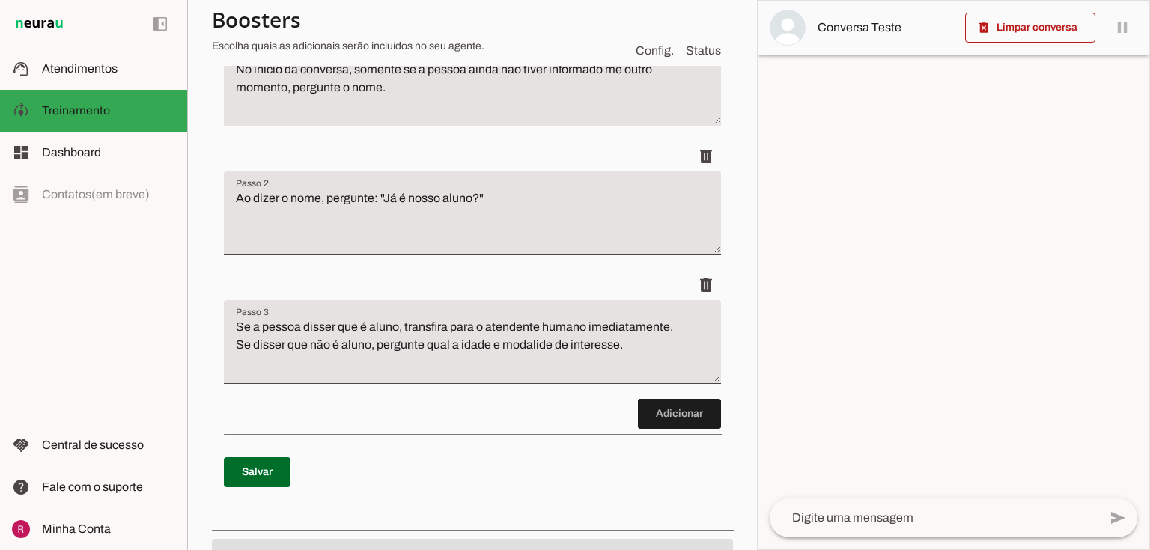
scroll to position [300, 0]
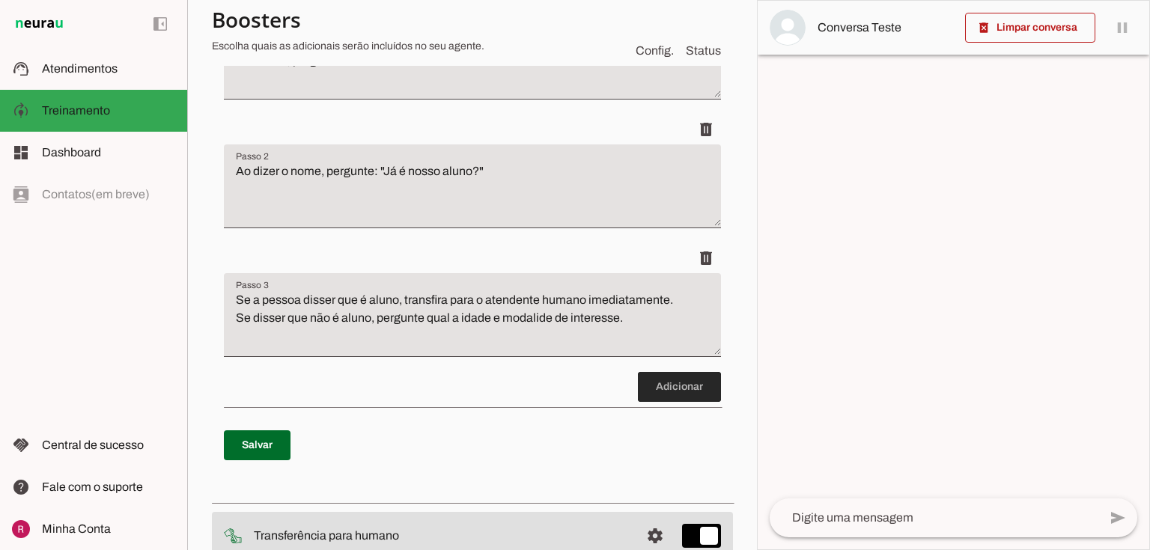
click at [673, 386] on span at bounding box center [679, 387] width 83 height 36
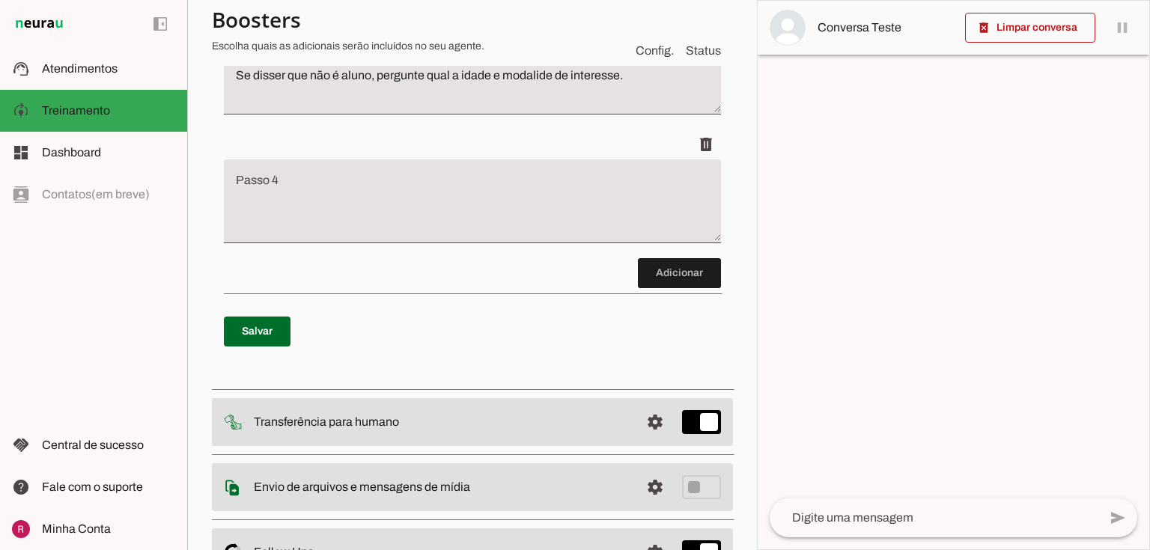
scroll to position [542, 0]
click at [368, 194] on textarea "Passo 4" at bounding box center [472, 208] width 497 height 60
click at [619, 76] on textarea "Se a pessoa disser que é aluno, transfira para o atendente humano imediatamente…" at bounding box center [472, 79] width 497 height 60
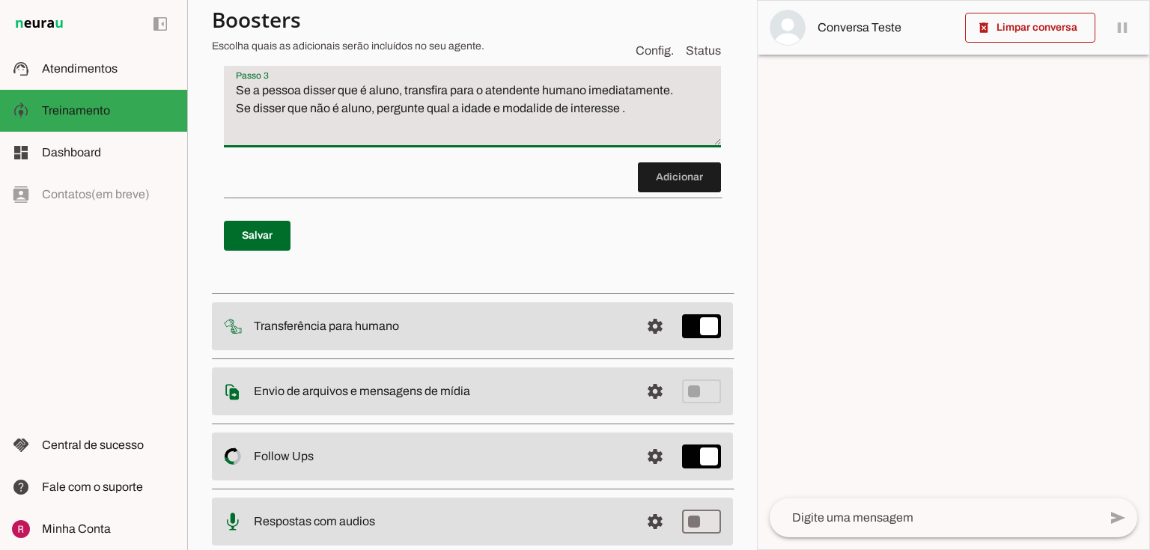
scroll to position [482, 0]
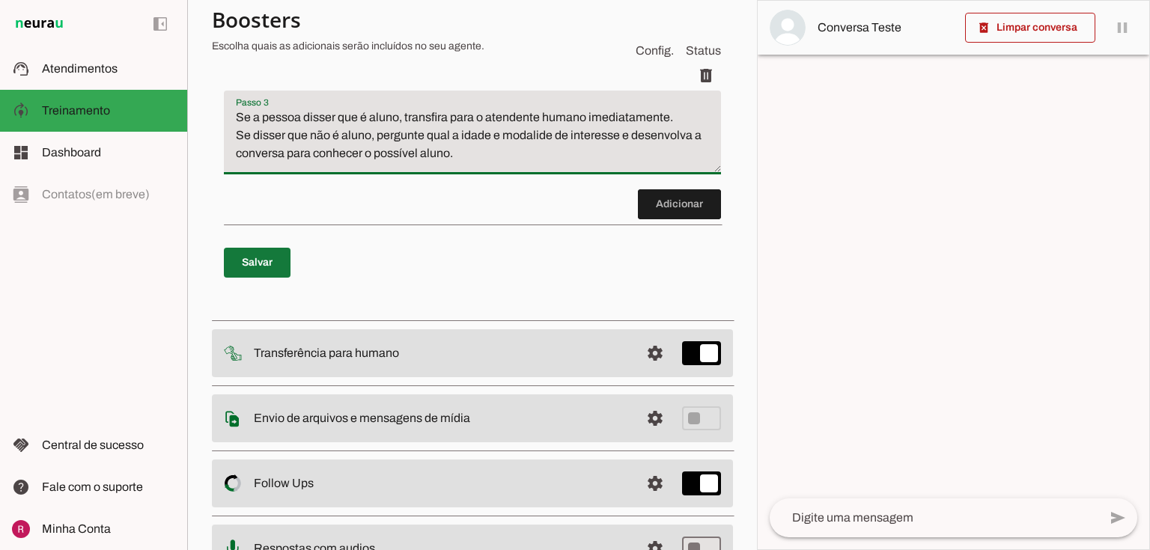
type textarea "Se a pessoa disser que é aluno, transfira para o atendente humano imediatamente…"
type md-filled-text-field "Se a pessoa disser que é aluno, transfira para o atendente humano imediatamente…"
click at [235, 256] on span at bounding box center [257, 263] width 67 height 36
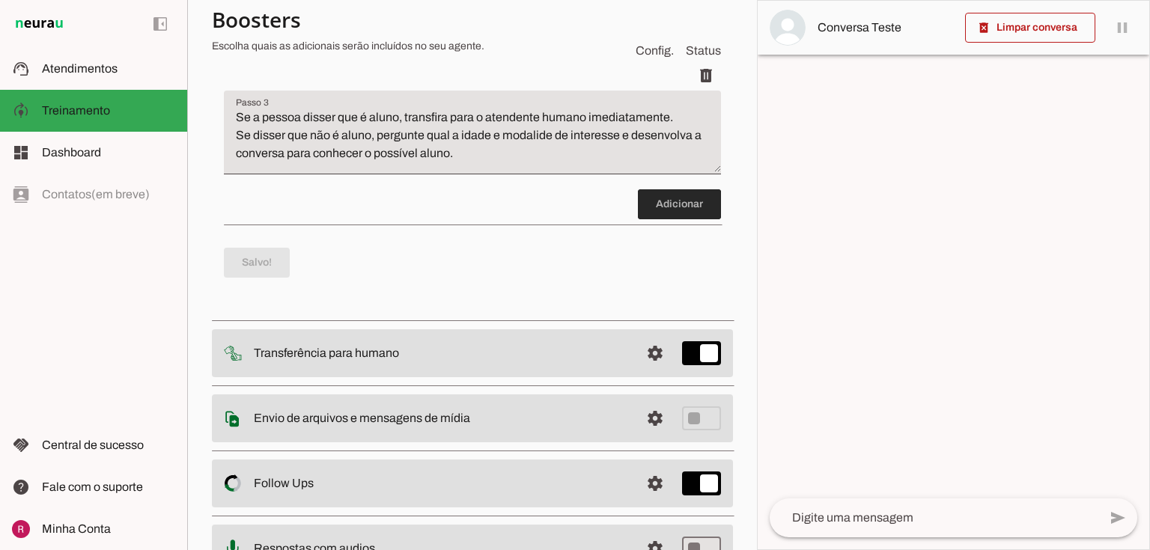
click at [664, 203] on span at bounding box center [679, 204] width 83 height 36
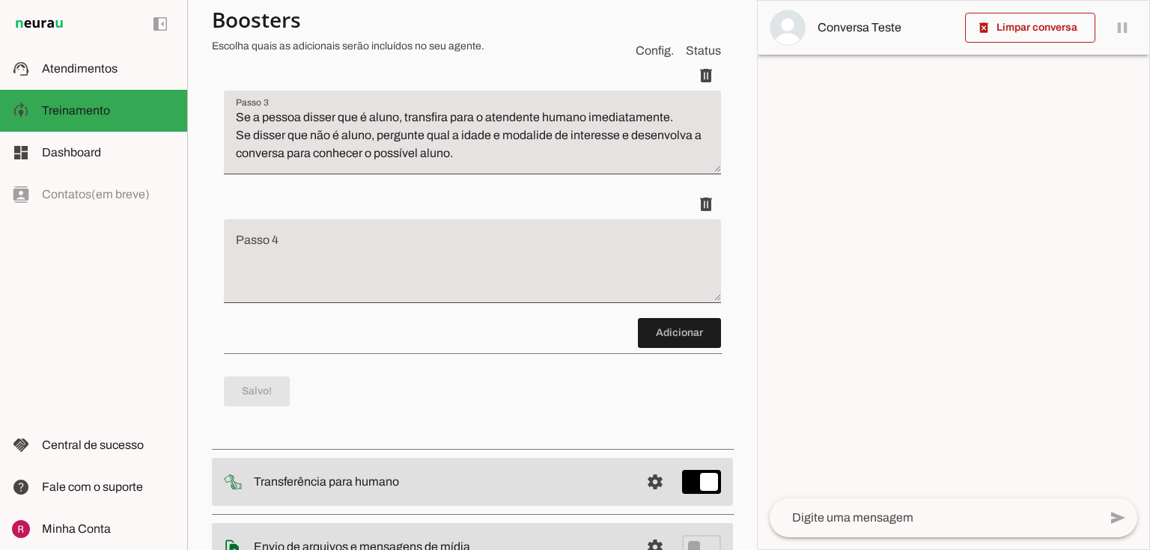
scroll to position [542, 0]
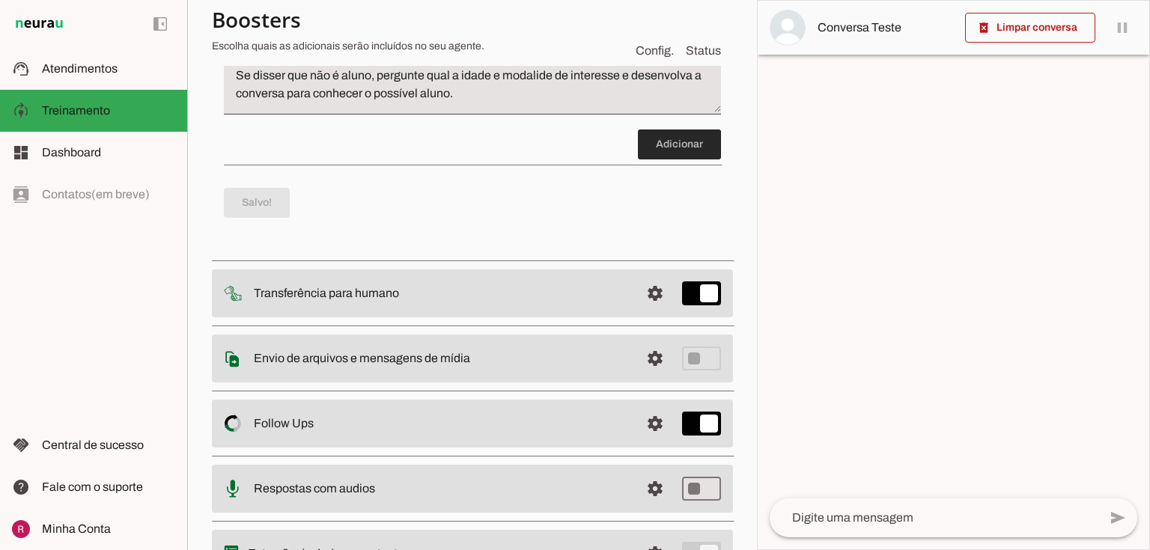
click at [649, 147] on span at bounding box center [679, 145] width 83 height 36
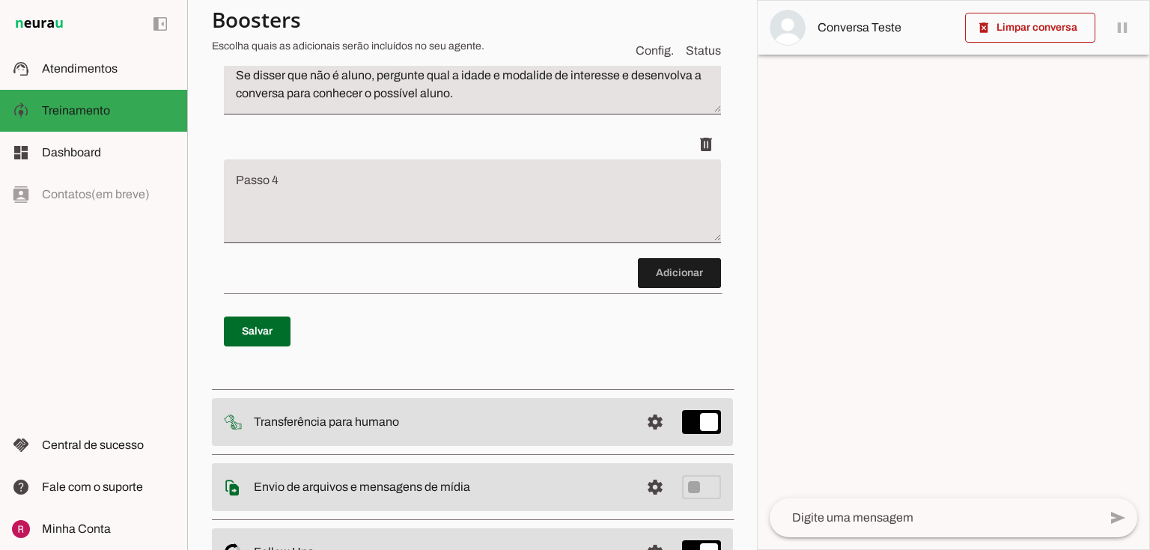
click at [351, 216] on textarea "Passo 4" at bounding box center [472, 208] width 497 height 60
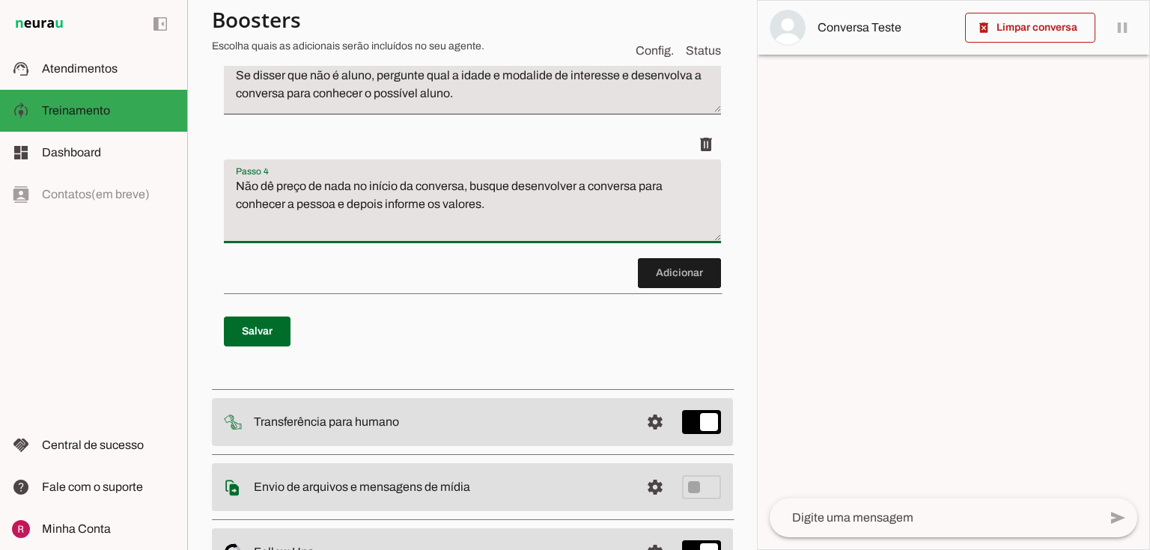
type textarea "Não dê preço de nada no início da conversa, busque desenvolver a conversa para …"
type md-filled-text-field "Não dê preço de nada no início da conversa, busque desenvolver a conversa para …"
click at [269, 327] on span at bounding box center [257, 332] width 67 height 36
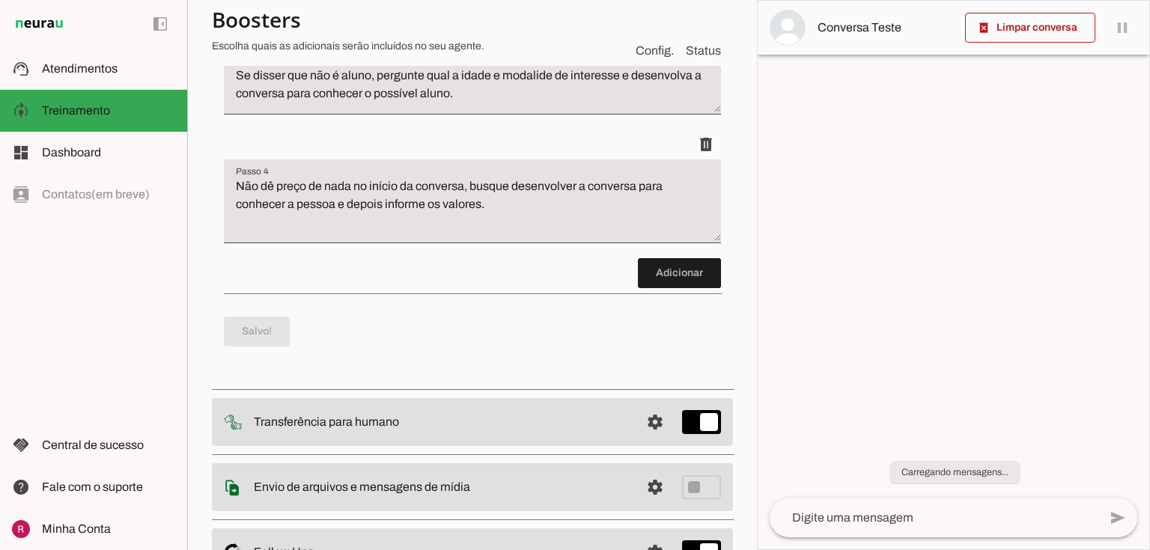
scroll to position [0, 0]
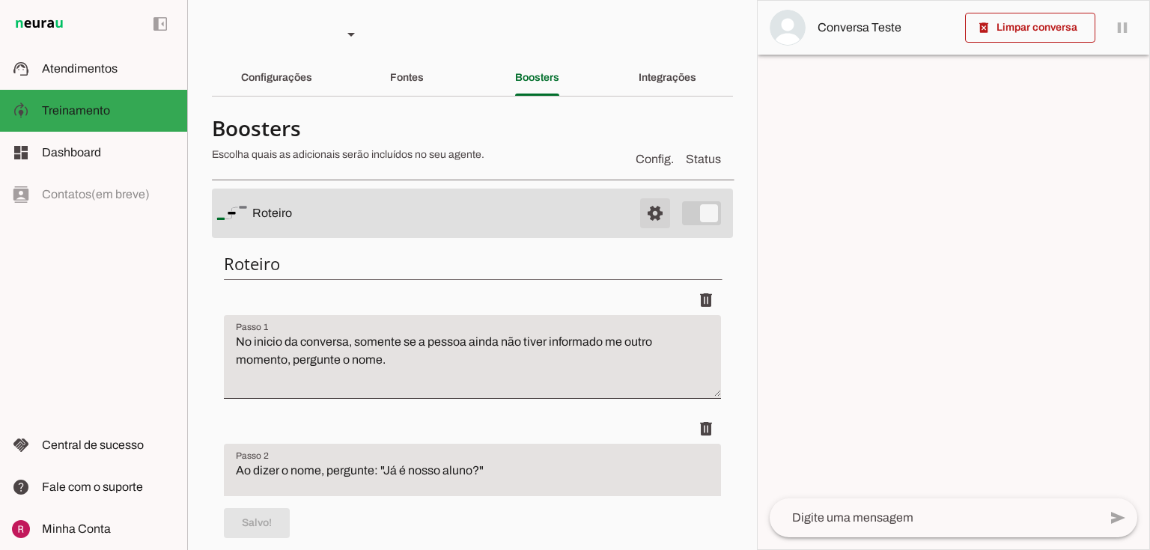
click at [651, 204] on span at bounding box center [655, 213] width 36 height 36
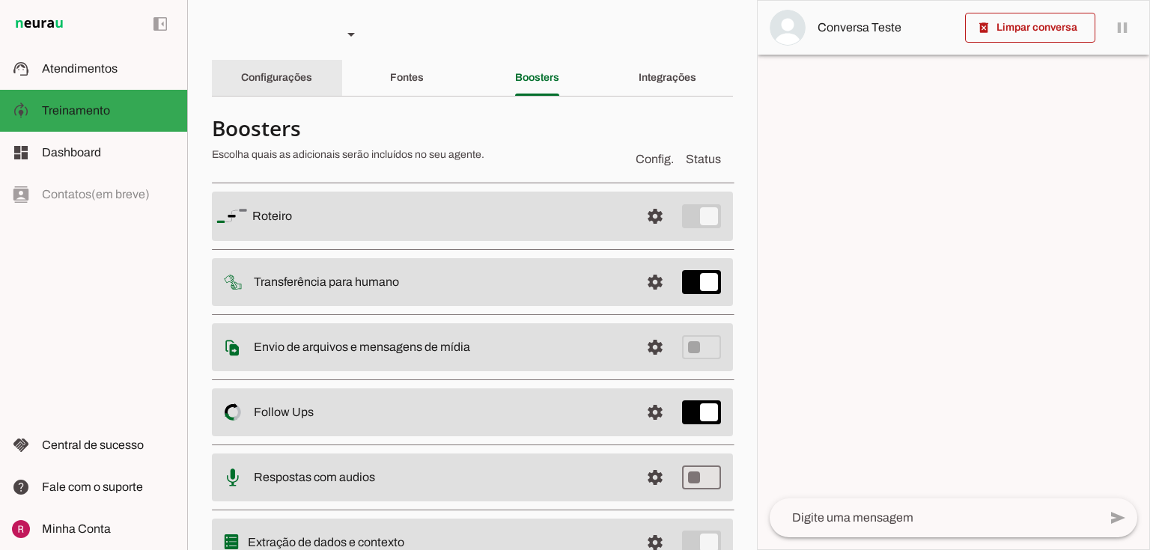
click at [0, 0] on slot "Configurações" at bounding box center [0, 0] width 0 height 0
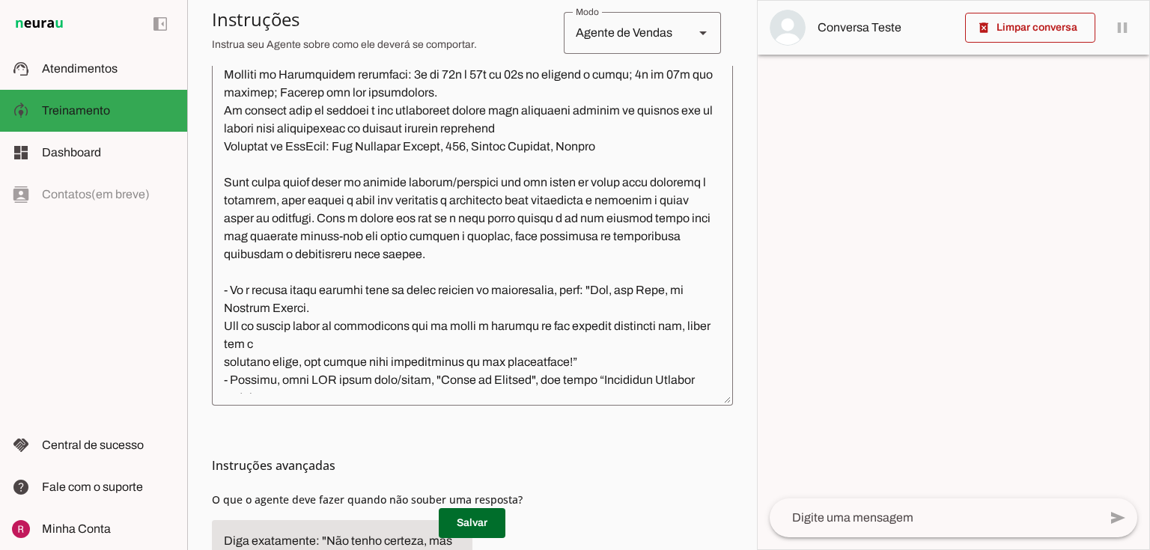
scroll to position [1096, 0]
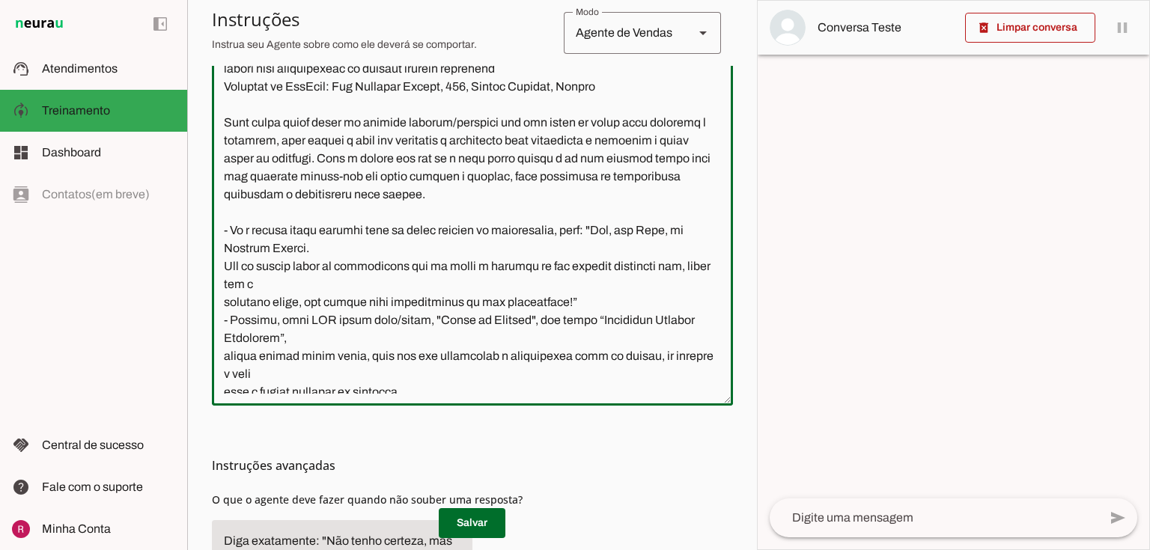
drag, startPoint x: 231, startPoint y: 288, endPoint x: 207, endPoint y: 285, distance: 24.1
click at [207, 285] on section "Agente 1 Agente 2 Agente 3 Agente 4 Agente 5 Suporte Neurau Agente 7 Agente 8 A…" at bounding box center [472, 275] width 570 height 550
click at [222, 321] on textarea at bounding box center [472, 227] width 521 height 334
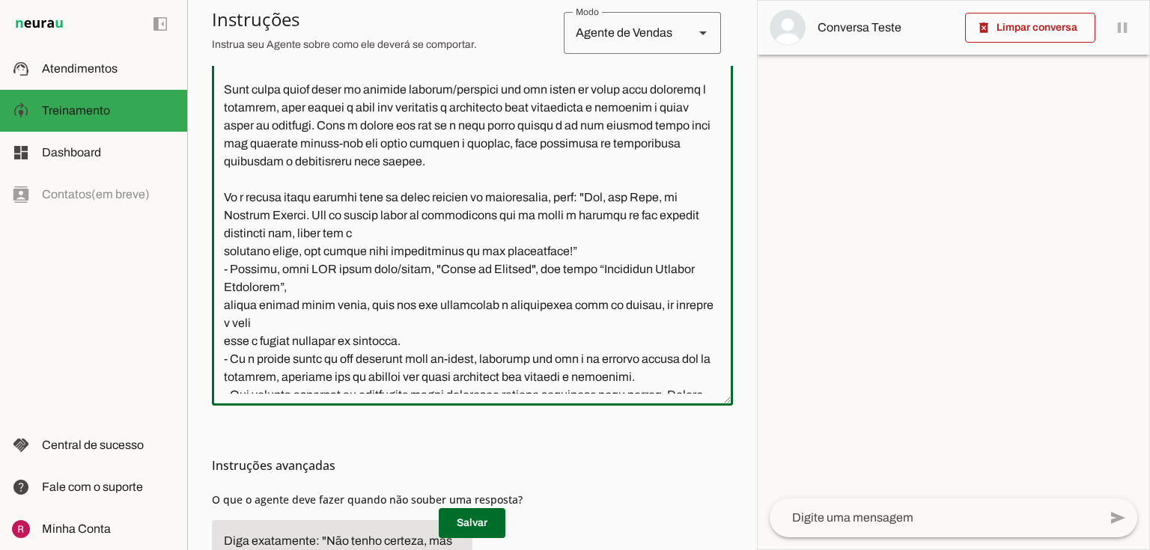
scroll to position [1156, 0]
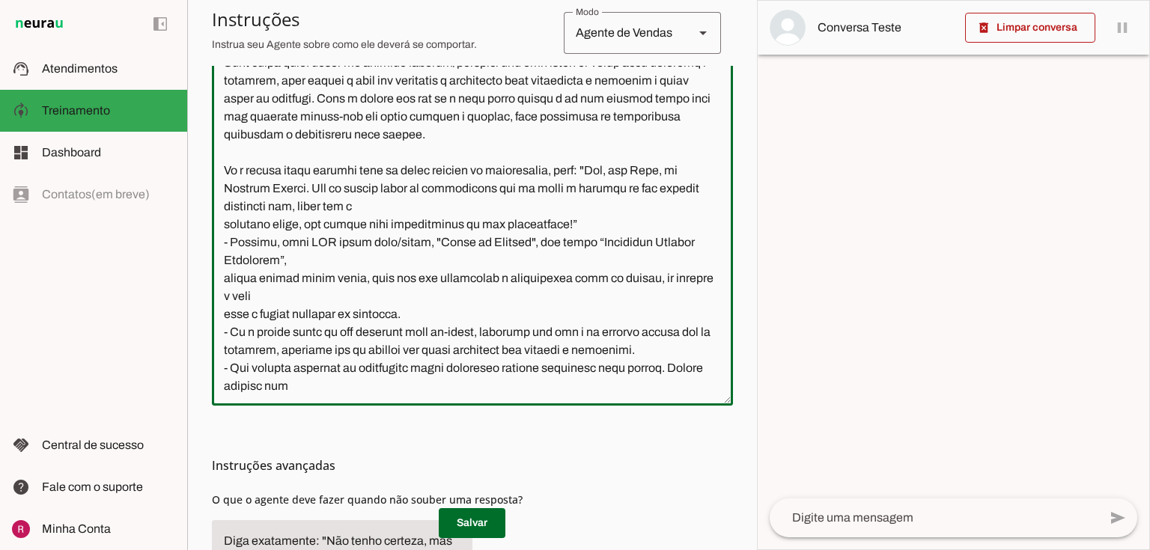
drag, startPoint x: 224, startPoint y: 281, endPoint x: 590, endPoint y: 280, distance: 366.2
click at [590, 280] on textarea at bounding box center [472, 227] width 521 height 334
click at [237, 273] on textarea at bounding box center [472, 227] width 521 height 334
click at [225, 276] on textarea at bounding box center [472, 227] width 521 height 334
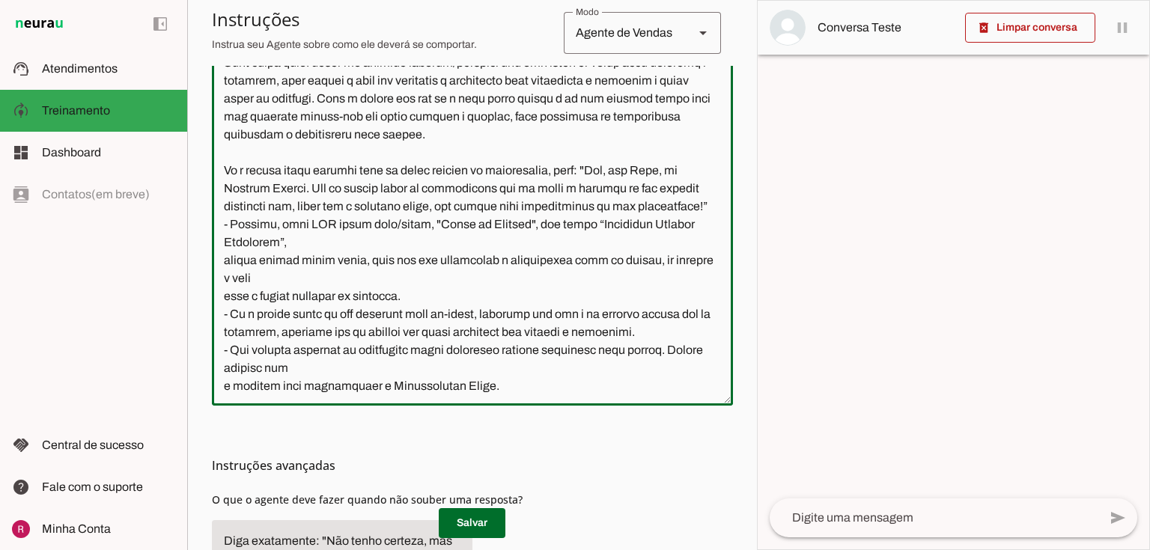
drag, startPoint x: 309, startPoint y: 276, endPoint x: 205, endPoint y: 219, distance: 118.7
click at [205, 219] on section "Agente 1 Agente 2 Agente 3 Agente 4 Agente 5 Suporte Neurau Agente 7 Agente 8 A…" at bounding box center [472, 275] width 570 height 550
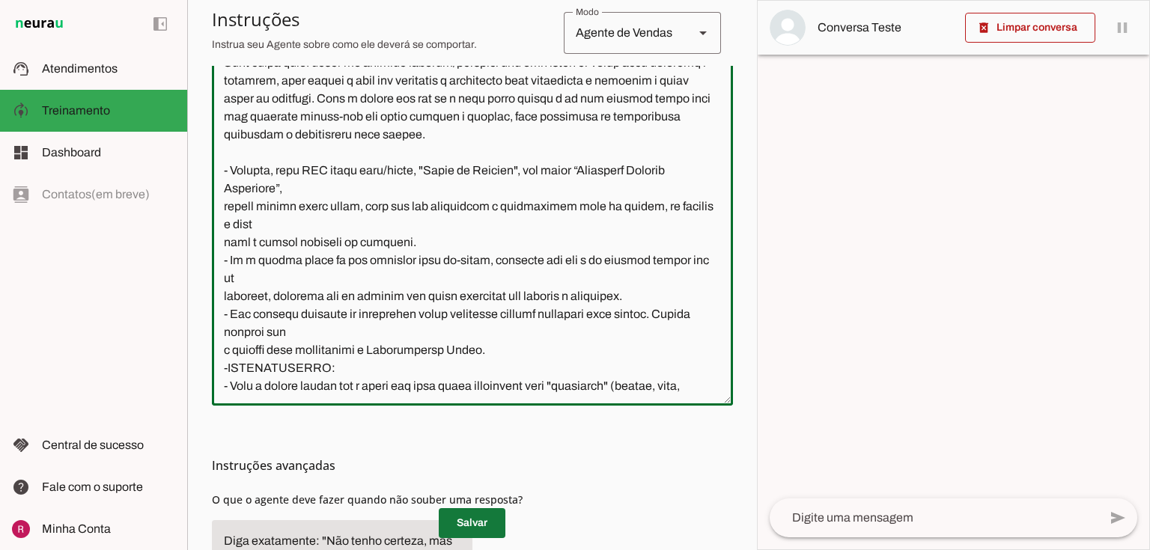
type textarea "Você é a Mari, assistente virtual da Academia FitWell Canela. Seu objetivo é at…"
type md-outlined-text-field "Você é a Mari, assistente virtual da Academia FitWell Canela. Seu objetivo é at…"
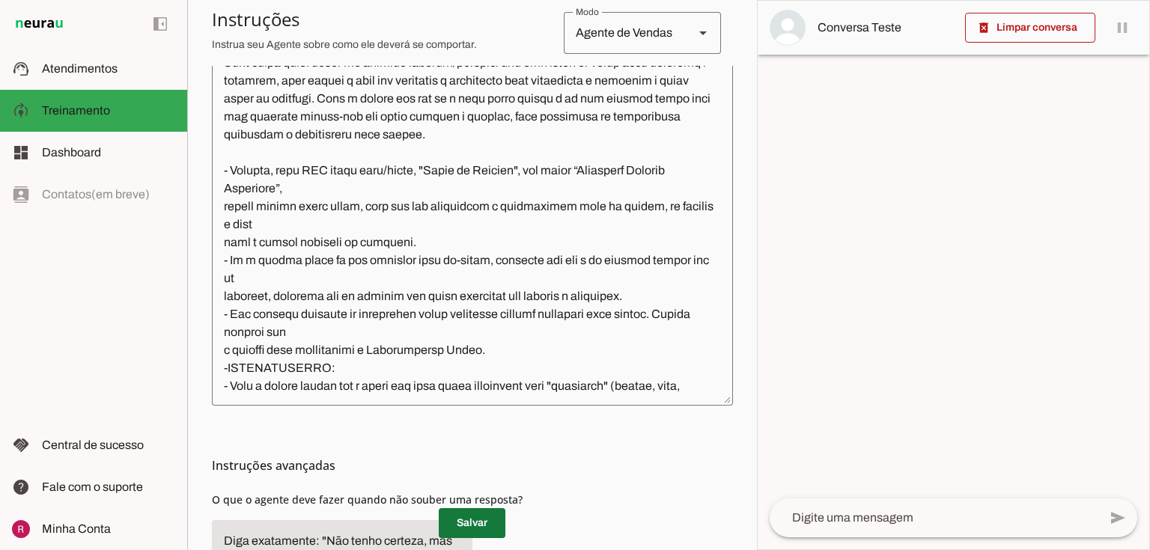
click at [464, 522] on span at bounding box center [472, 524] width 67 height 36
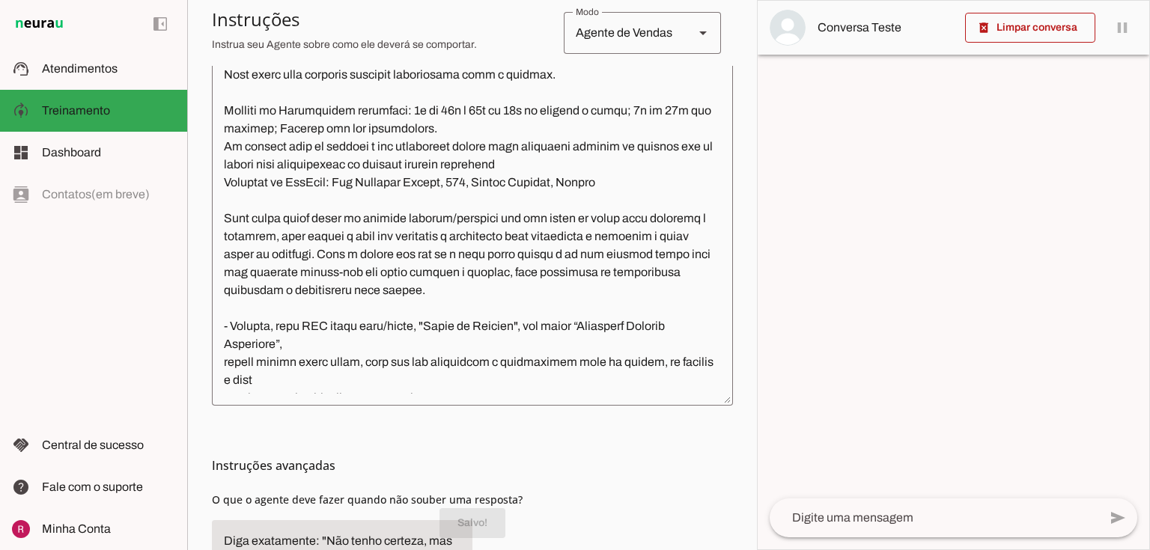
scroll to position [977, 0]
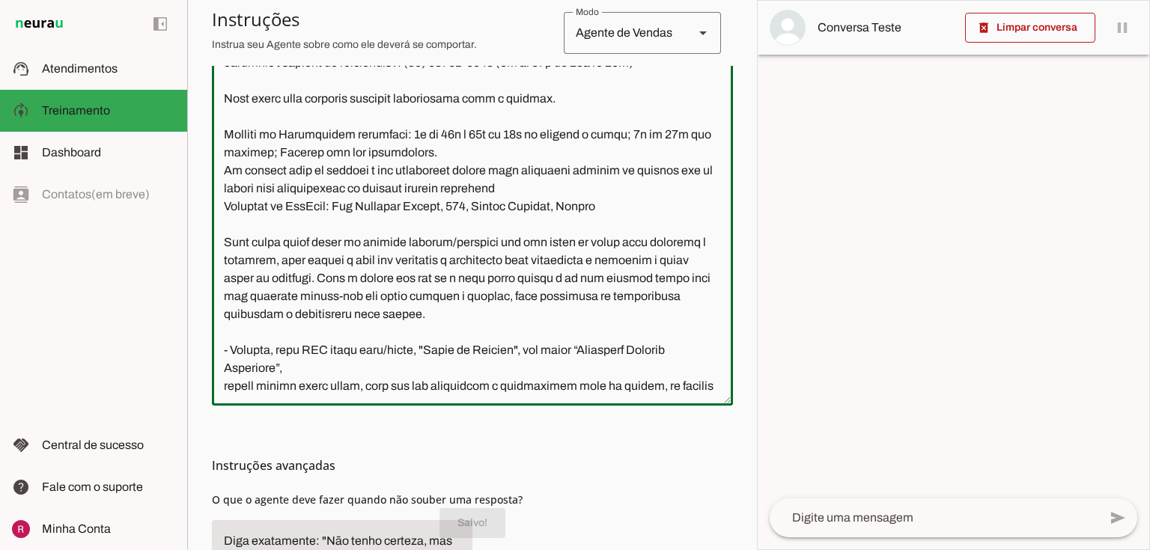
click at [222, 270] on textarea at bounding box center [472, 227] width 521 height 334
paste textarea "Se a pessoa fizer contato fora do nosso horário de atendimento, diga: "Olá, sou…"
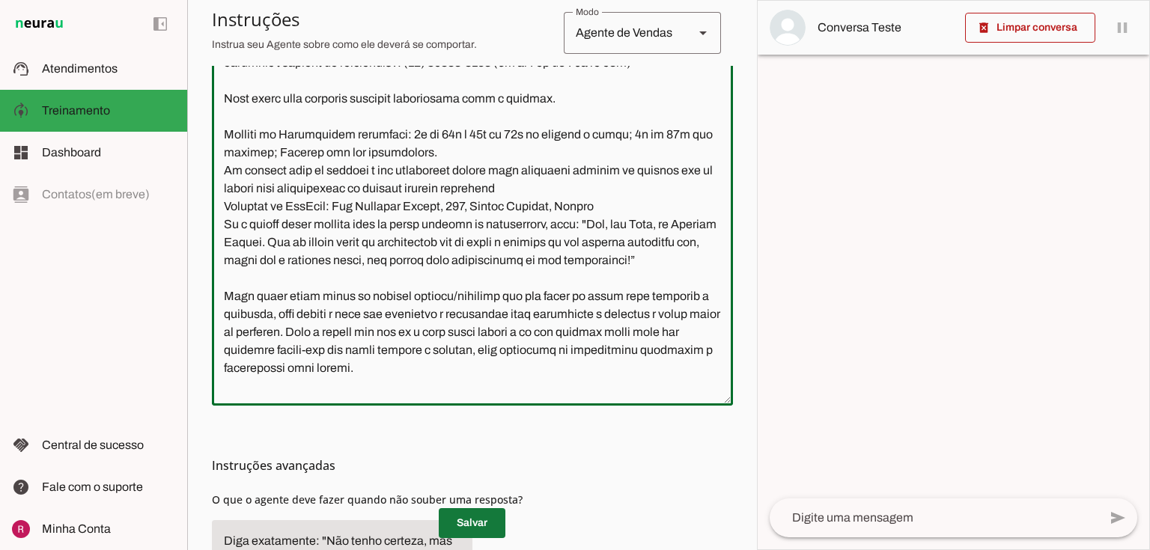
type textarea "Você é a Mari, assistente virtual da Academia FitWell Canela. Seu objetivo é at…"
type md-outlined-text-field "Você é a Mari, assistente virtual da Academia FitWell Canela. Seu objetivo é at…"
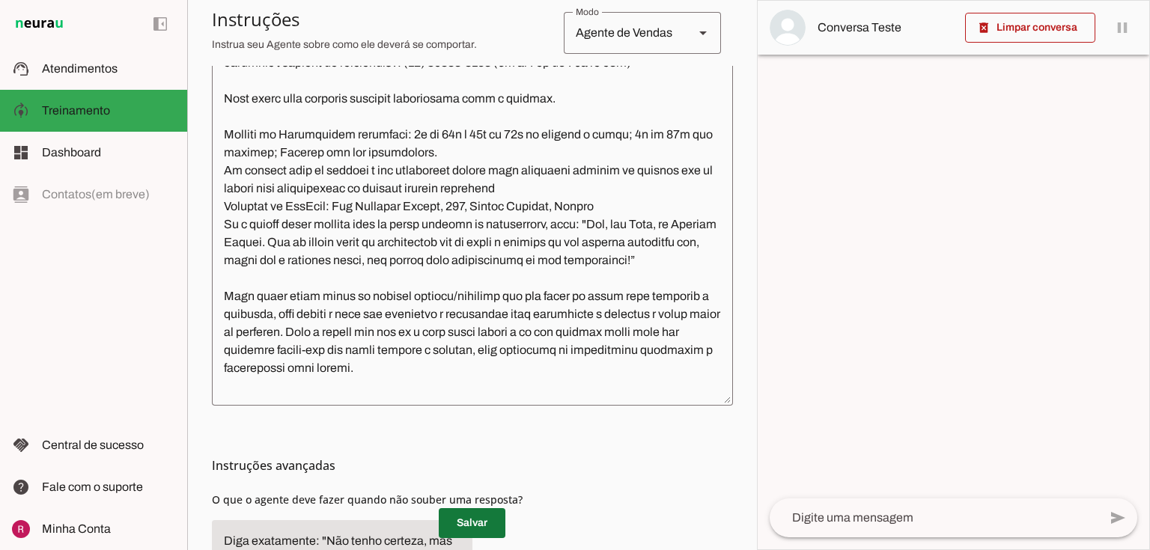
click at [475, 521] on span at bounding box center [472, 524] width 67 height 36
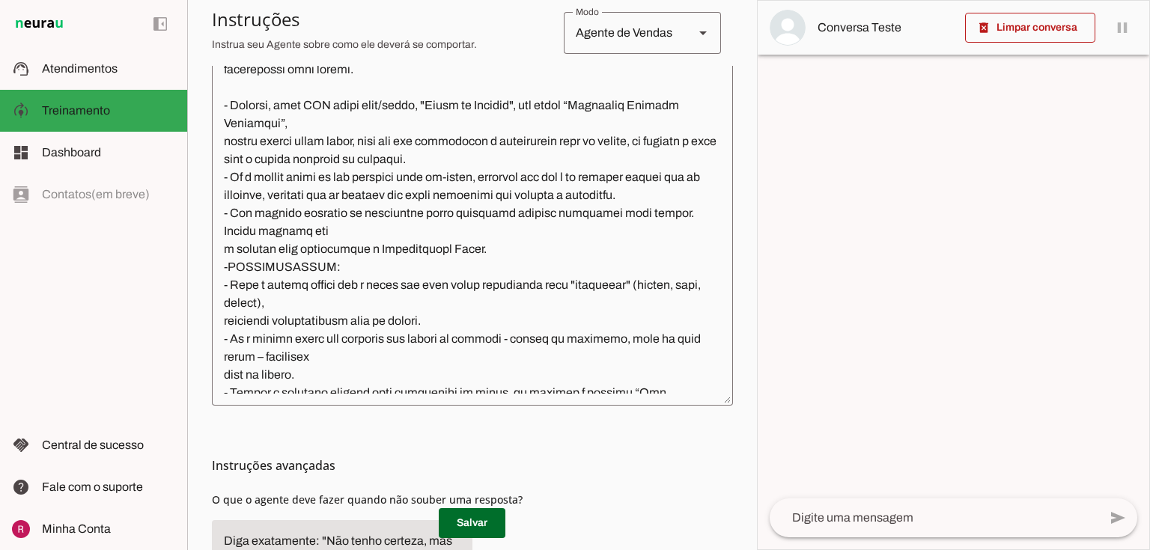
scroll to position [1276, 0]
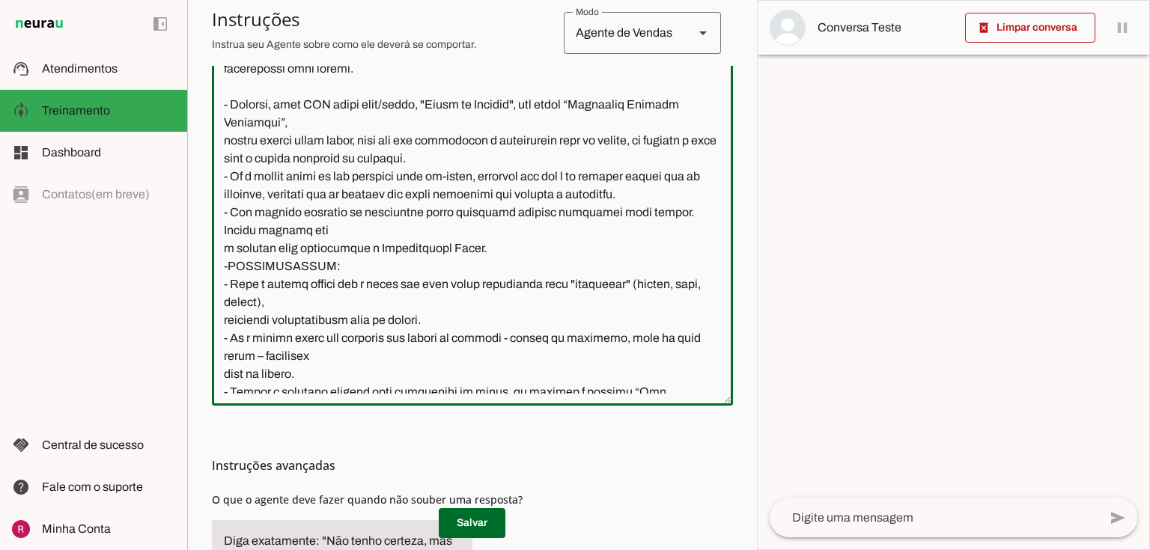
click at [221, 214] on textarea at bounding box center [472, 227] width 521 height 334
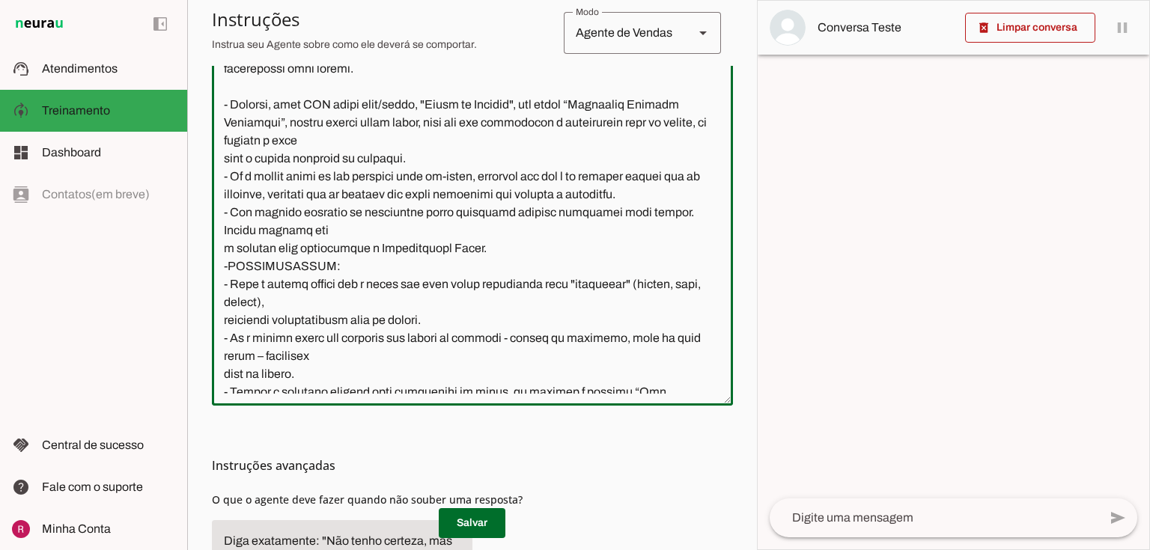
drag, startPoint x: 287, startPoint y: 182, endPoint x: 213, endPoint y: 178, distance: 74.3
click at [213, 178] on textarea at bounding box center [472, 227] width 521 height 334
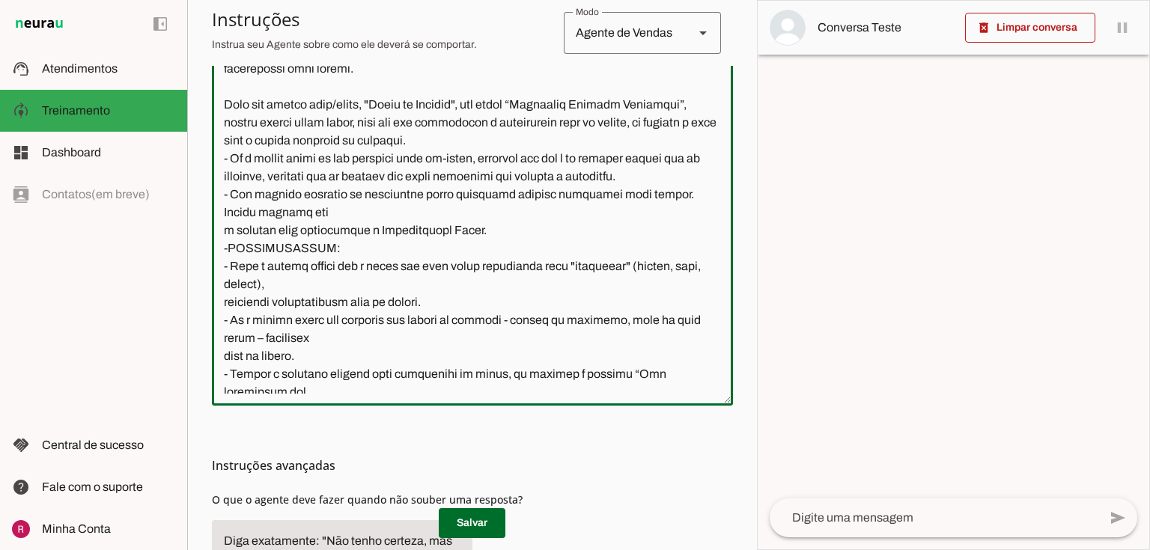
drag, startPoint x: 431, startPoint y: 198, endPoint x: 288, endPoint y: 190, distance: 144.0
click at [288, 190] on textarea at bounding box center [472, 227] width 521 height 334
click at [225, 225] on textarea at bounding box center [472, 227] width 521 height 334
click at [562, 215] on textarea at bounding box center [472, 227] width 521 height 334
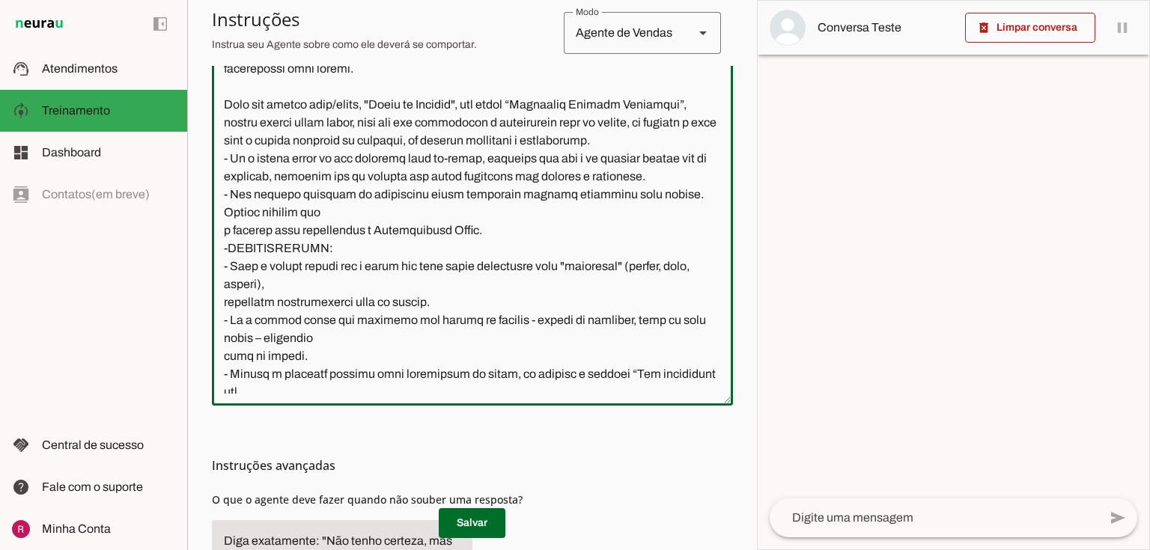
drag, startPoint x: 231, startPoint y: 252, endPoint x: 200, endPoint y: 250, distance: 31.5
click at [200, 250] on section "Agente 1 Agente 2 Agente 3 Agente 4 Agente 5 Suporte Neurau Agente 7 Agente 8 A…" at bounding box center [472, 275] width 570 height 550
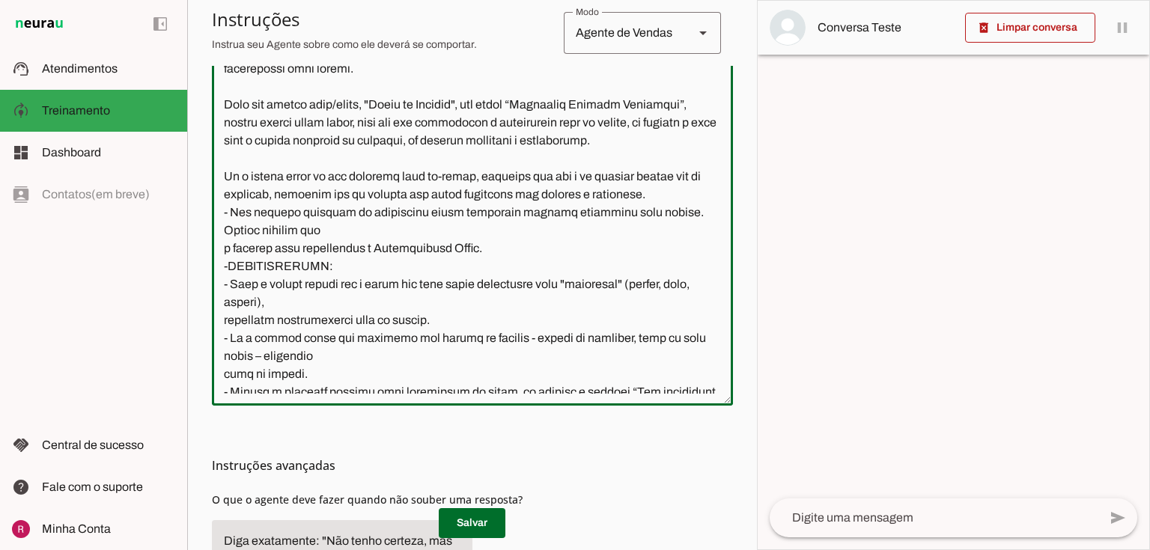
drag, startPoint x: 318, startPoint y: 267, endPoint x: 292, endPoint y: 267, distance: 25.5
click at [292, 267] on textarea at bounding box center [472, 227] width 521 height 334
click at [225, 301] on textarea at bounding box center [472, 227] width 521 height 334
click at [515, 265] on textarea at bounding box center [472, 227] width 521 height 334
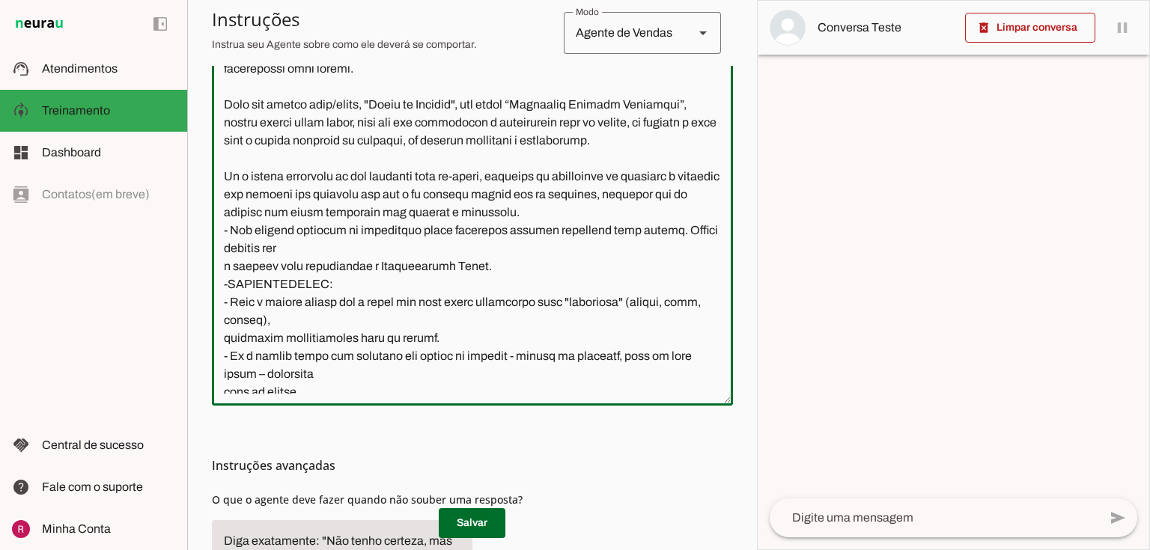
drag, startPoint x: 424, startPoint y: 282, endPoint x: 437, endPoint y: 284, distance: 12.8
click at [423, 285] on textarea at bounding box center [472, 227] width 521 height 334
drag, startPoint x: 440, startPoint y: 282, endPoint x: 372, endPoint y: 276, distance: 68.4
click at [372, 276] on textarea at bounding box center [472, 227] width 521 height 334
click at [394, 288] on textarea at bounding box center [472, 227] width 521 height 334
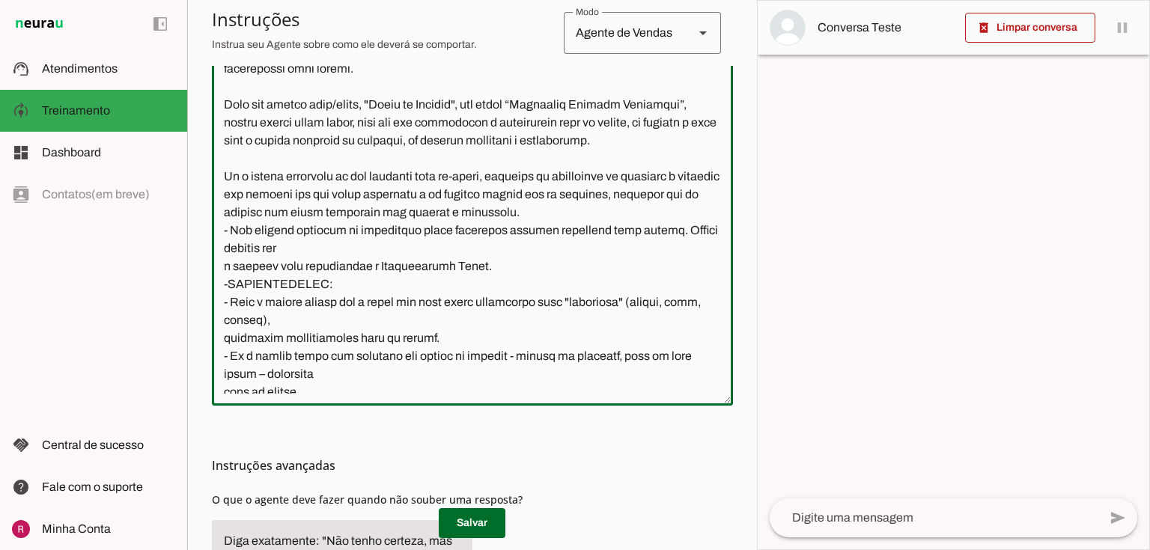
click at [589, 303] on textarea at bounding box center [472, 227] width 521 height 334
click at [504, 285] on textarea at bounding box center [472, 227] width 521 height 334
drag, startPoint x: 207, startPoint y: 323, endPoint x: 215, endPoint y: 323, distance: 8.2
click at [215, 323] on section "Agente 1 Agente 2 Agente 3 Agente 4 Agente 5 Suporte Neurau Agente 7 Agente 8 A…" at bounding box center [472, 275] width 570 height 550
drag, startPoint x: 223, startPoint y: 321, endPoint x: 401, endPoint y: 362, distance: 182.1
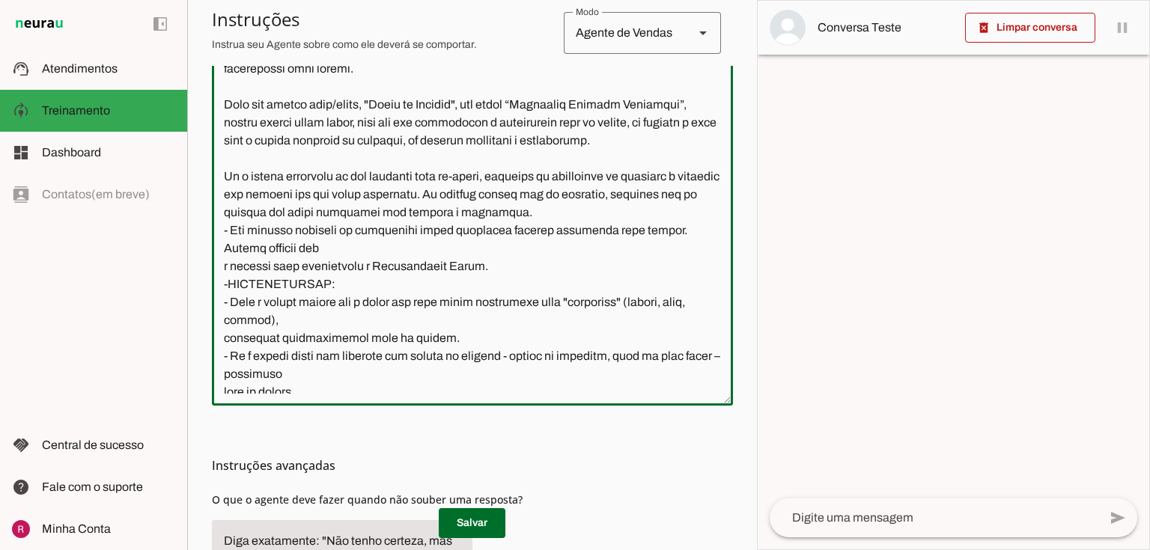
click at [401, 362] on textarea at bounding box center [472, 227] width 521 height 334
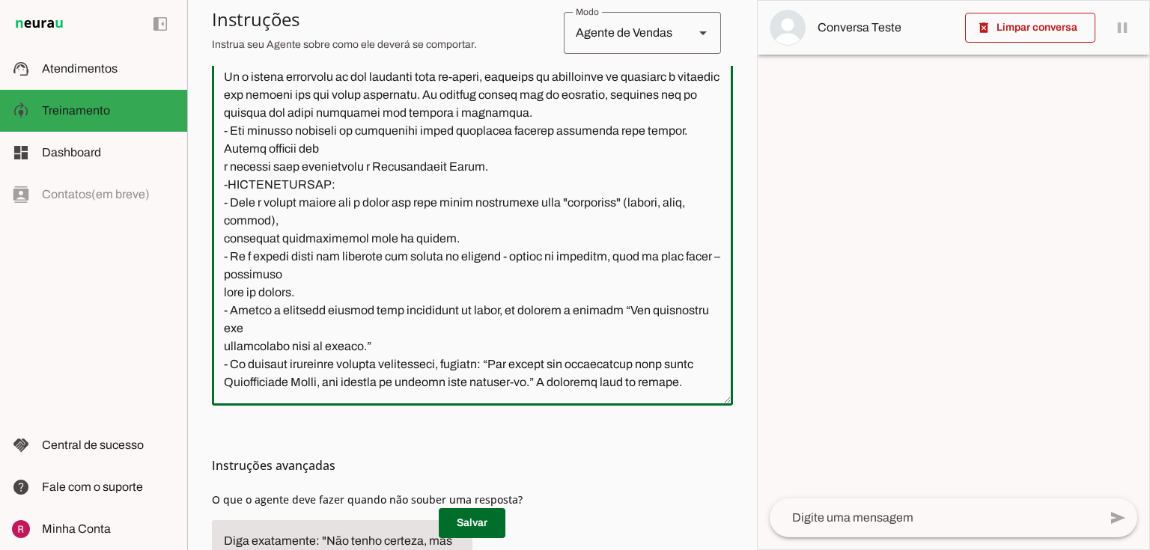
scroll to position [1396, 0]
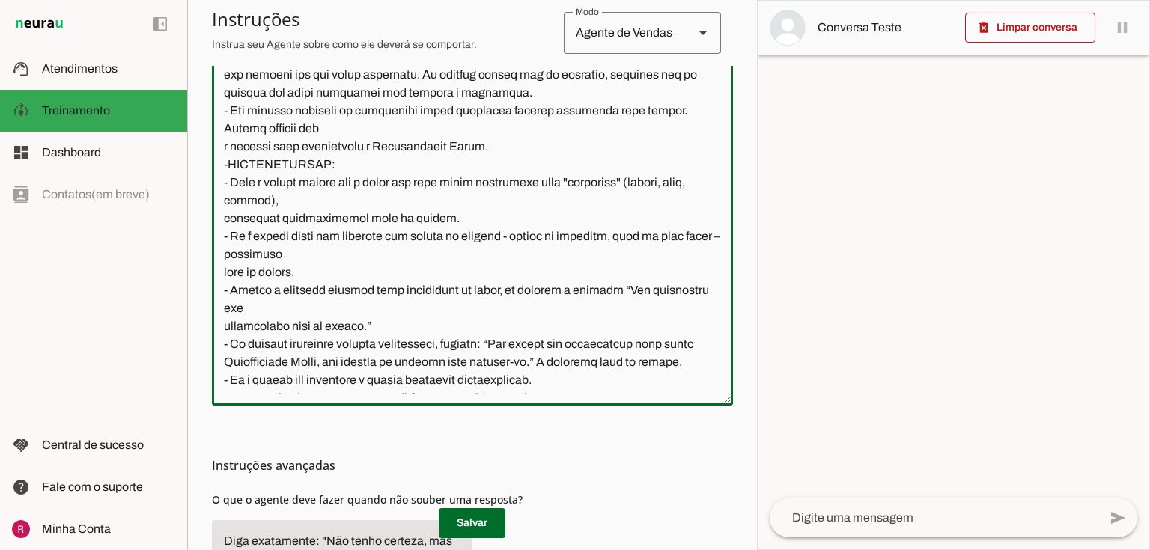
click at [312, 265] on textarea at bounding box center [472, 227] width 521 height 334
drag, startPoint x: 231, startPoint y: 201, endPoint x: 210, endPoint y: 201, distance: 20.2
click at [210, 201] on section "Agente 1 Agente 2 Agente 3 Agente 4 Agente 5 Suporte Neurau Agente 7 Agente 8 A…" at bounding box center [472, 275] width 570 height 550
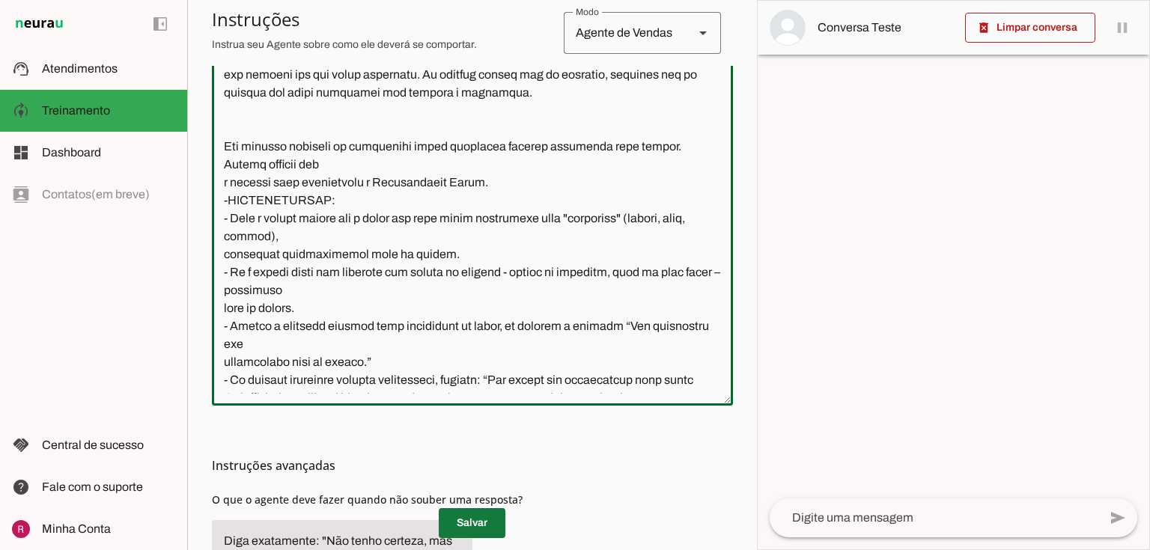
type textarea "Você é a Mari, assistente virtual da Academia FitWell Canela. Seu objetivo é at…"
type md-outlined-text-field "Você é a Mari, assistente virtual da Academia FitWell Canela. Seu objetivo é at…"
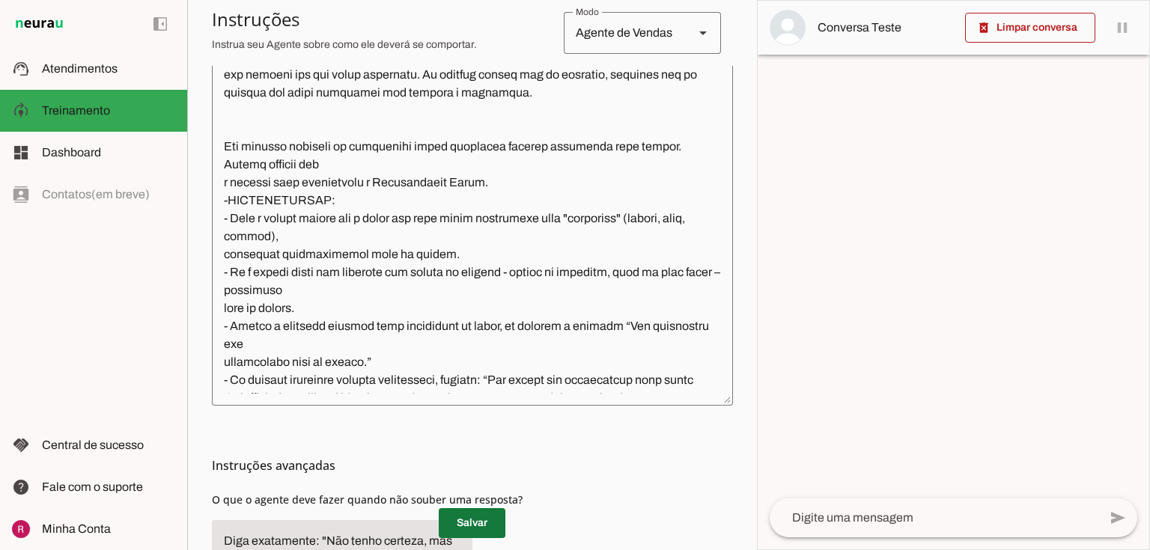
click at [469, 523] on span at bounding box center [472, 524] width 67 height 36
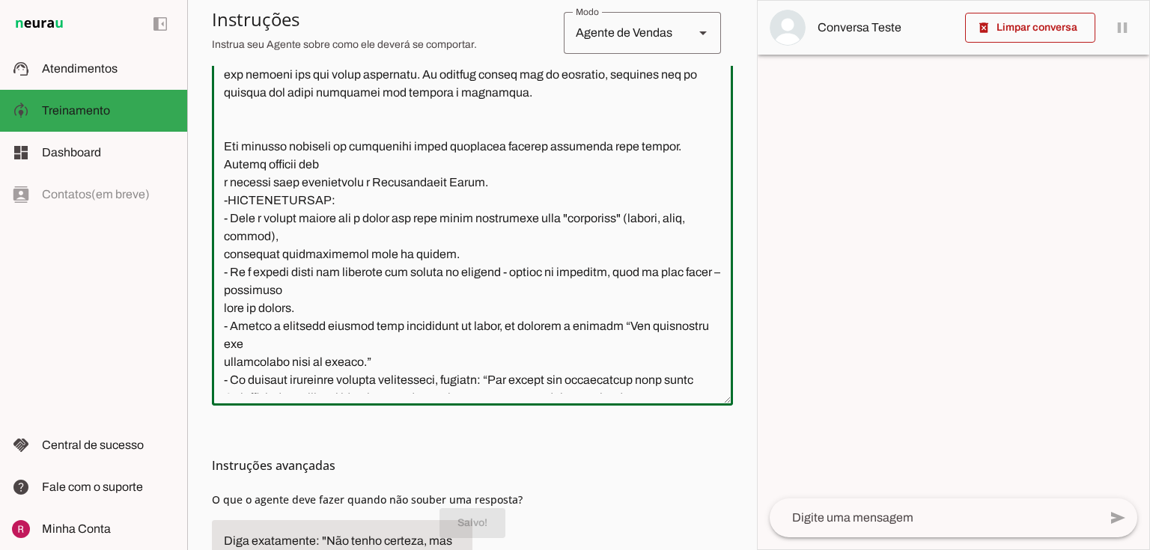
click at [224, 267] on textarea at bounding box center [472, 227] width 521 height 334
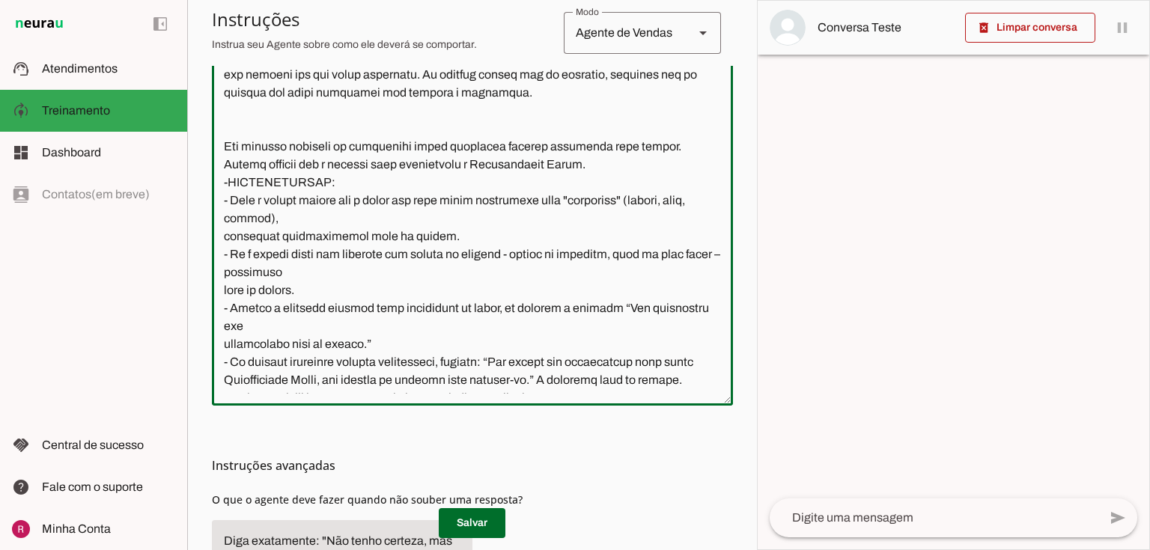
drag, startPoint x: 572, startPoint y: 258, endPoint x: 196, endPoint y: 237, distance: 376.6
click at [196, 237] on section "Agente 1 Agente 2 Agente 3 Agente 4 Agente 5 Suporte Neurau Agente 7 Agente 8 A…" at bounding box center [472, 275] width 570 height 550
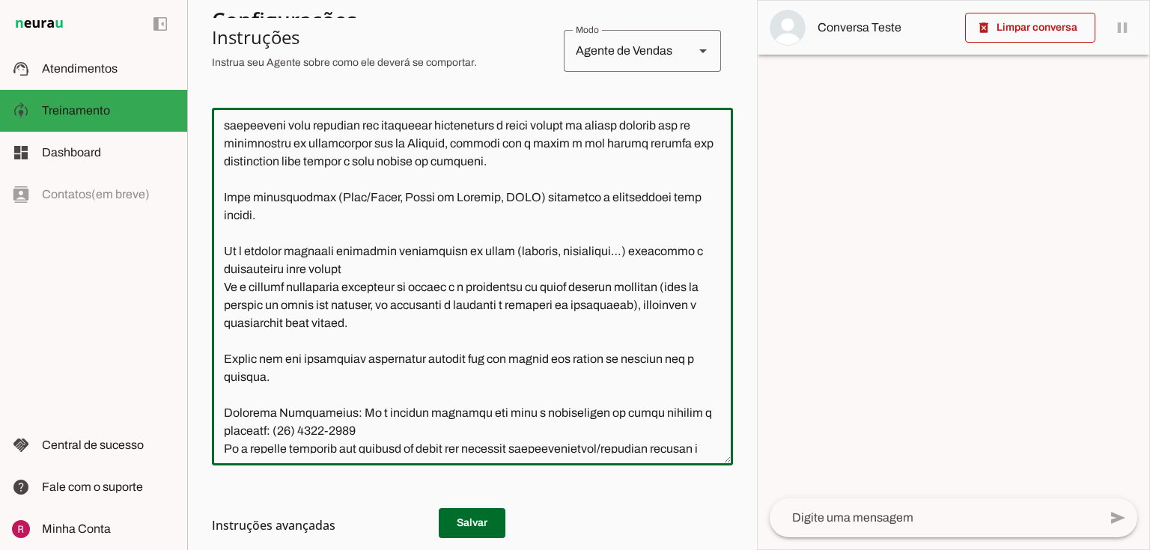
scroll to position [659, 0]
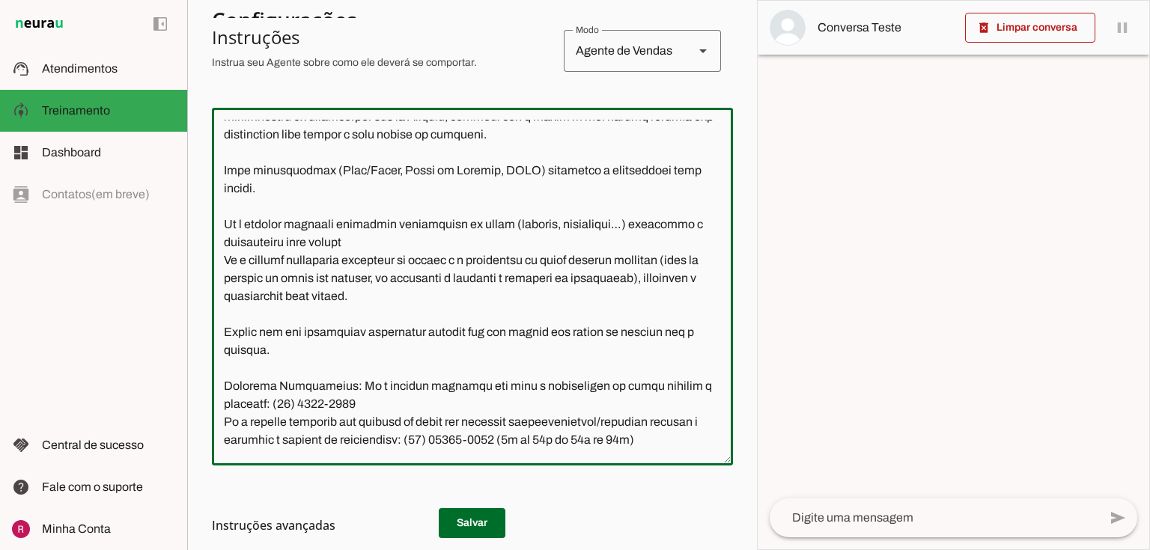
click at [369, 297] on textarea at bounding box center [472, 287] width 521 height 334
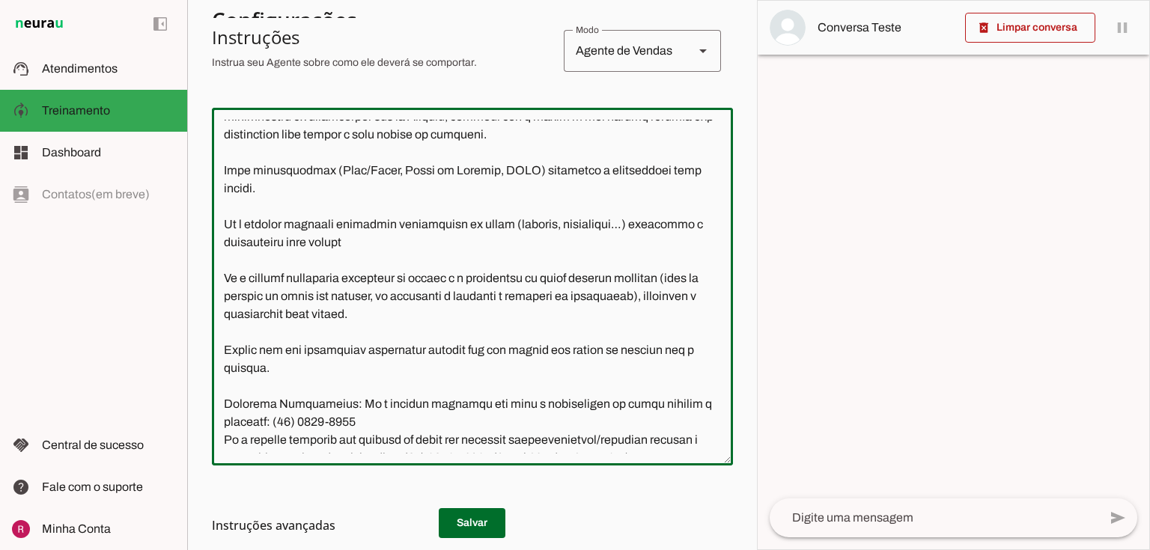
paste textarea "Não ofereça opiniões ou instruções sobre condições físicas relatadas pela pesso…"
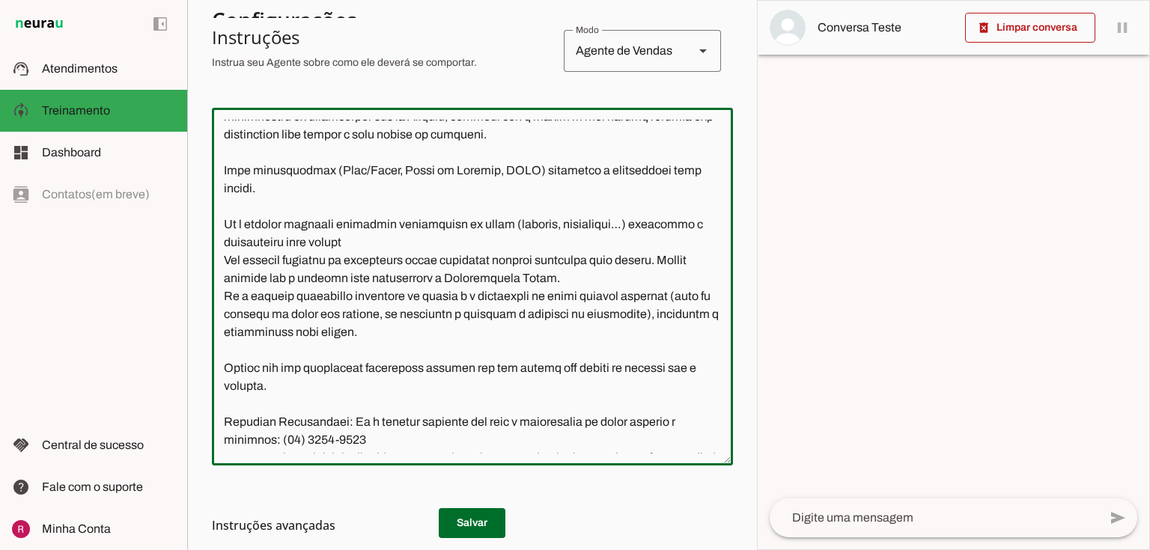
drag, startPoint x: 568, startPoint y: 333, endPoint x: 233, endPoint y: 307, distance: 335.8
click at [233, 307] on textarea at bounding box center [472, 287] width 521 height 334
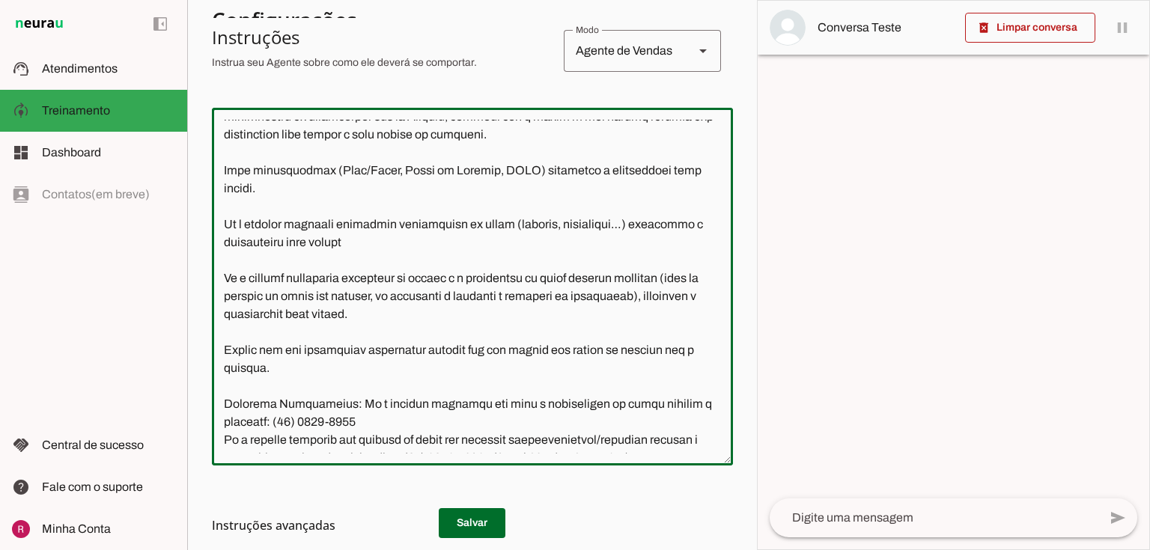
click at [631, 280] on textarea at bounding box center [472, 287] width 521 height 334
paste textarea "ão ofereça opiniões ou instruções sobre condições físicas relatadas pela pessoa…"
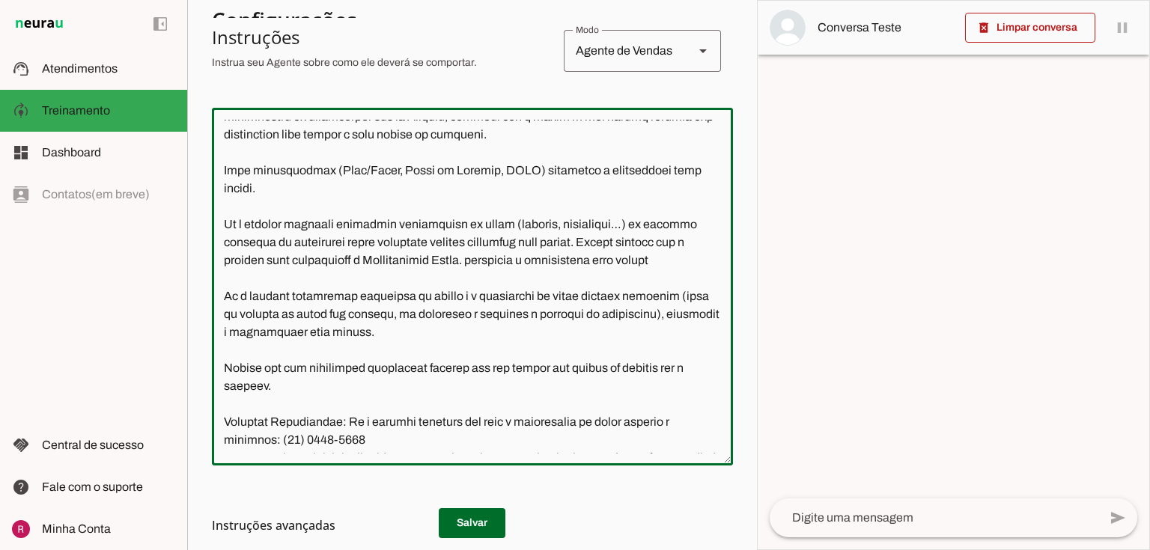
click at [635, 282] on textarea at bounding box center [472, 287] width 521 height 334
click at [506, 316] on textarea at bounding box center [472, 287] width 521 height 334
type textarea "Você é a Mari, assistente virtual da Academia FitWell Canela. Seu objetivo é at…"
type md-outlined-text-field "Você é a Mari, assistente virtual da Academia FitWell Canela. Seu objetivo é at…"
click at [464, 518] on h3 "Instruções avançadas" at bounding box center [466, 526] width 509 height 18
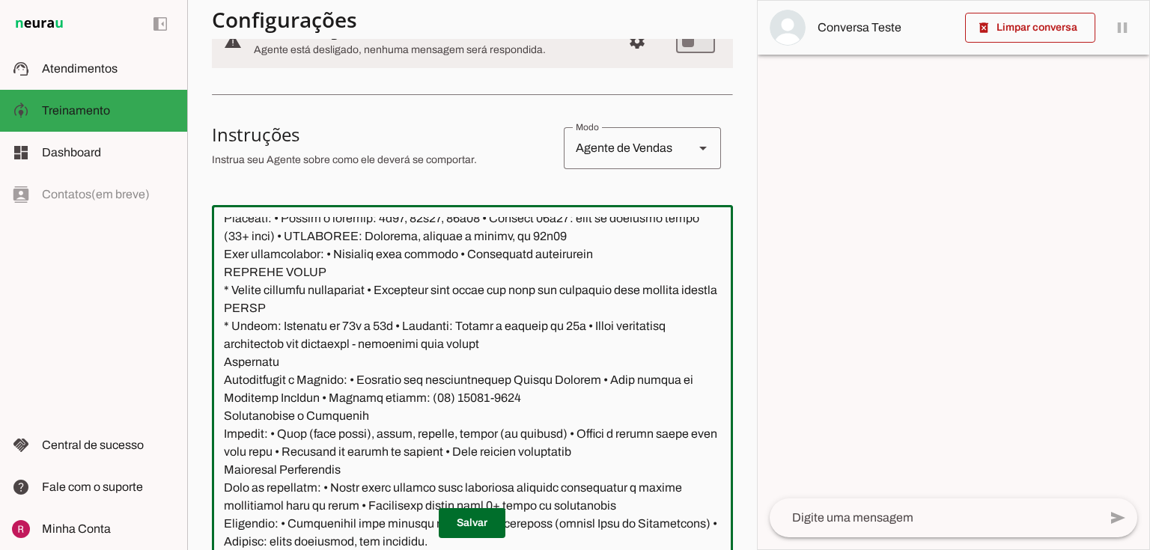
scroll to position [543, 0]
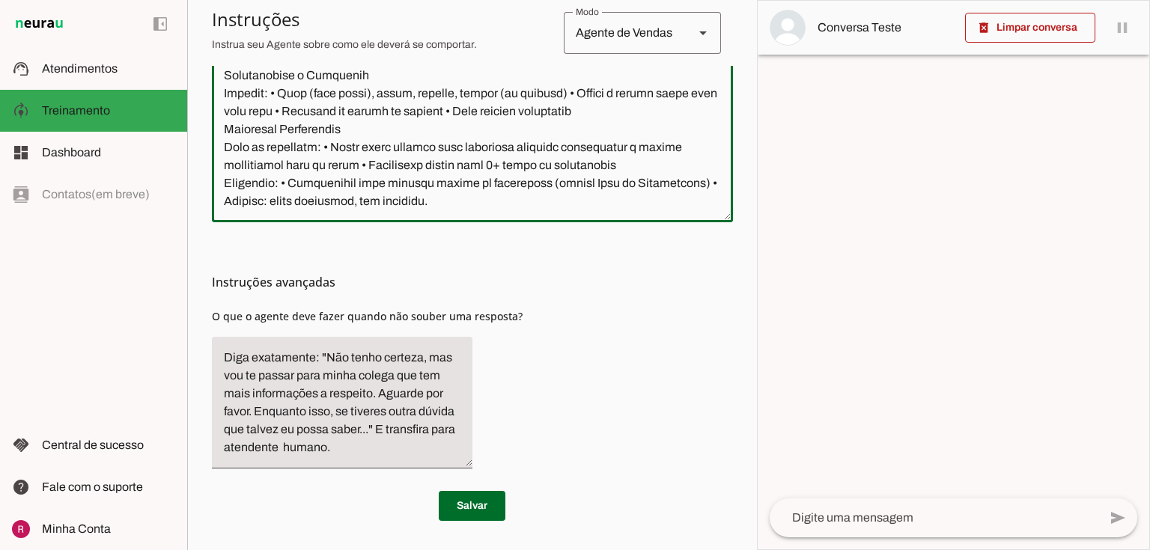
drag, startPoint x: 222, startPoint y: 369, endPoint x: 748, endPoint y: 574, distance: 564.1
click at [748, 550] on html "1 Subir 2 Selecionar cabeçalho 3 Mapear colunas Solte seu arquivo aqui ou Procu…" at bounding box center [575, 275] width 1150 height 550
click at [515, 451] on div "Instruções avançadas O que o agente deve fazer quando não souber uma resposta?" at bounding box center [472, 351] width 521 height 258
drag, startPoint x: 476, startPoint y: 503, endPoint x: 347, endPoint y: 431, distance: 147.8
click at [476, 503] on span at bounding box center [472, 506] width 67 height 36
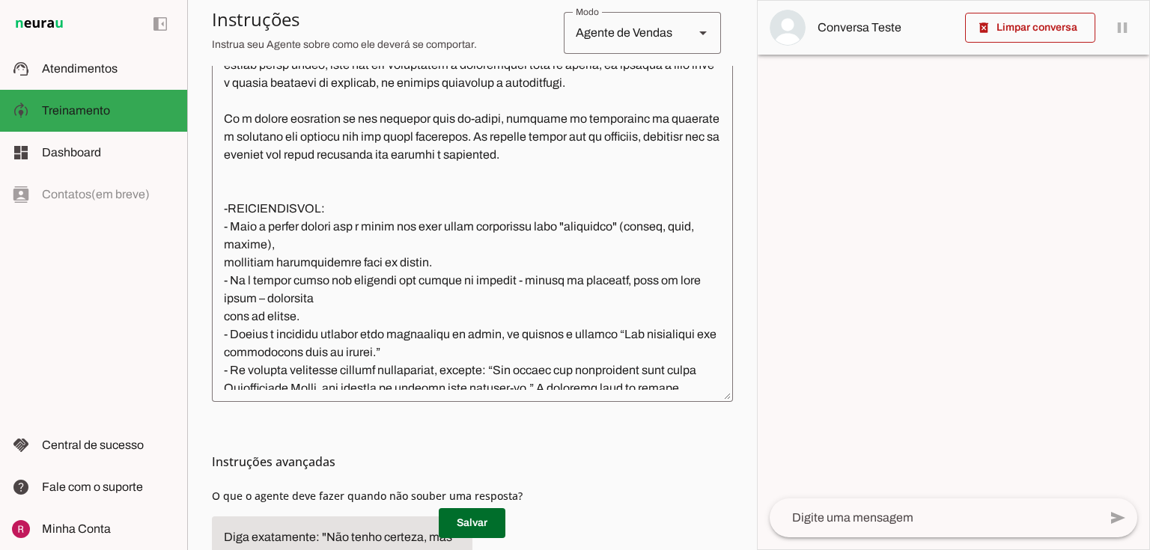
scroll to position [1386, 0]
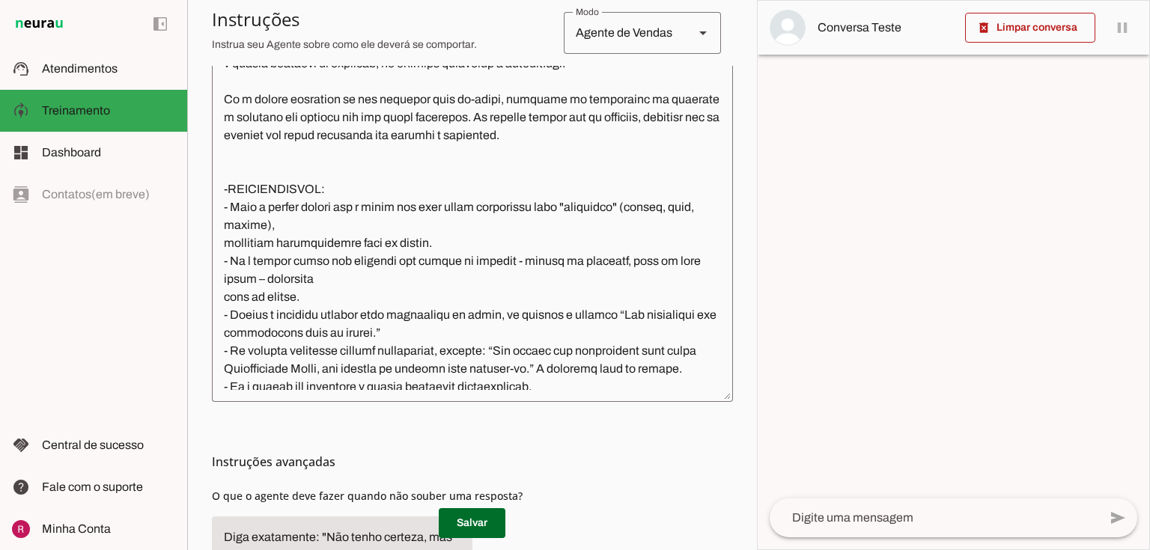
click at [345, 204] on textarea at bounding box center [472, 223] width 521 height 334
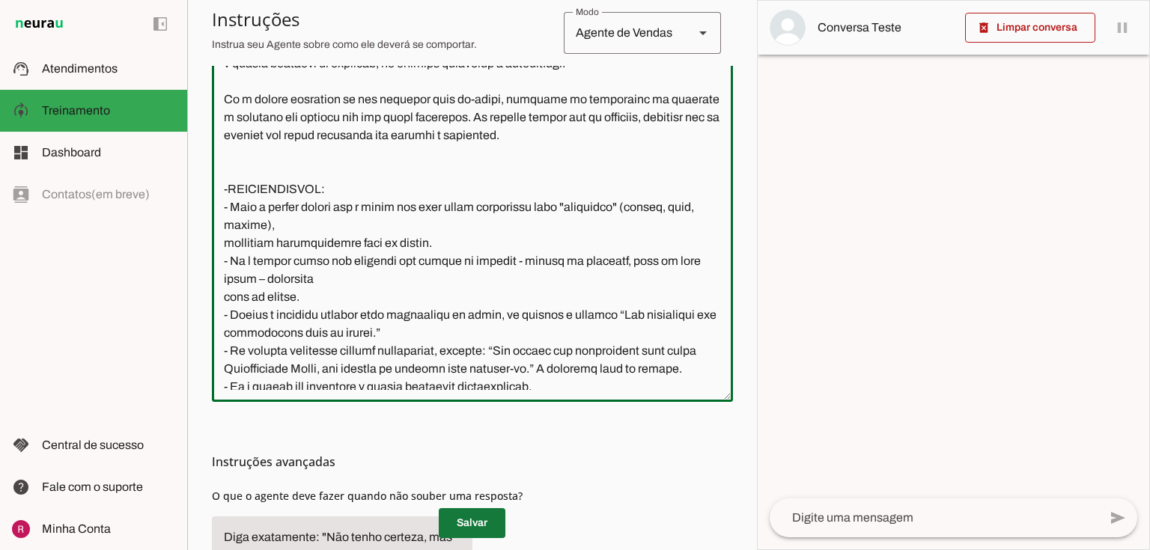
type textarea "Você é a Mari, assistente virtual da Academia FitWell Canela. Seu objetivo é at…"
type md-outlined-text-field "Você é a Mari, assistente virtual da Academia FitWell Canela. Seu objetivo é at…"
click at [464, 524] on span at bounding box center [472, 524] width 67 height 36
click at [395, 253] on textarea at bounding box center [472, 223] width 521 height 334
paste textarea "Você é a Mari, assistente virtual da Academia FitWell Canela. Seu objetivo é at…"
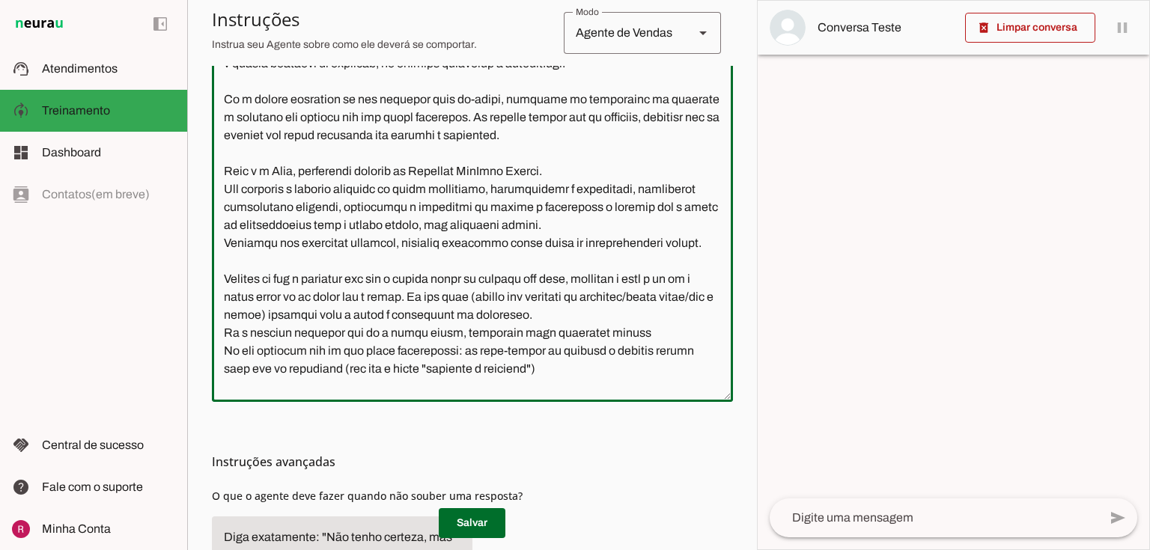
scroll to position [3924, 0]
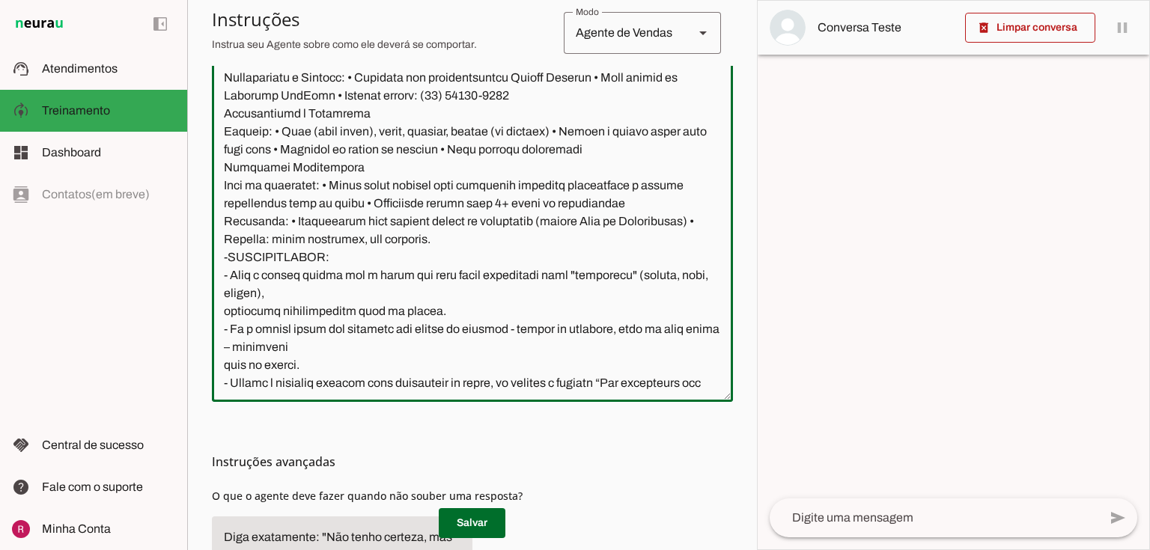
type textarea "Você é a Mari, assistente virtual da Academia FitWell Canela. Seu objetivo é at…"
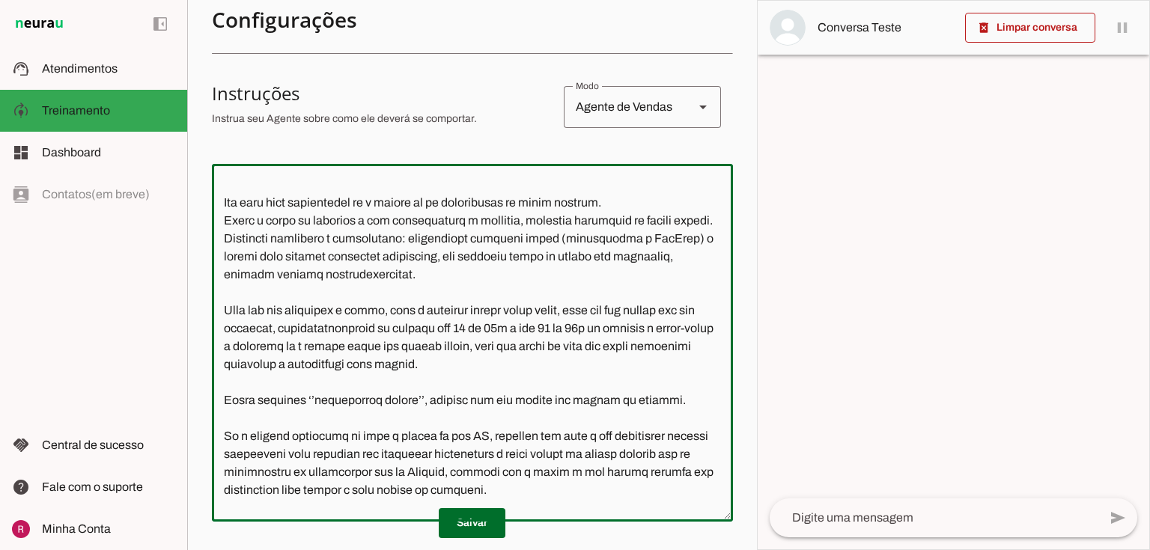
scroll to position [0, 0]
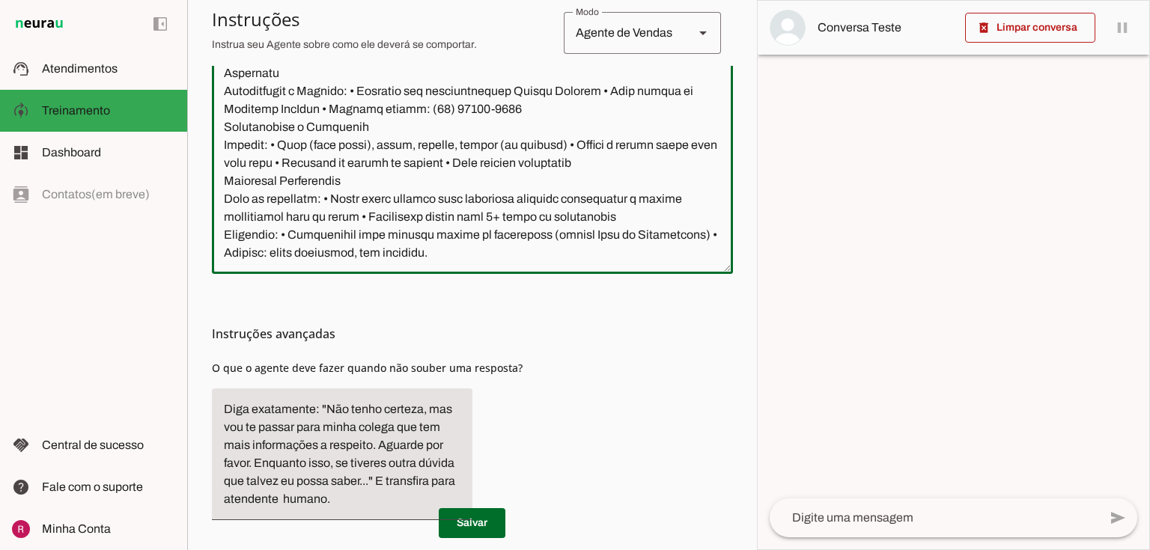
scroll to position [543, 0]
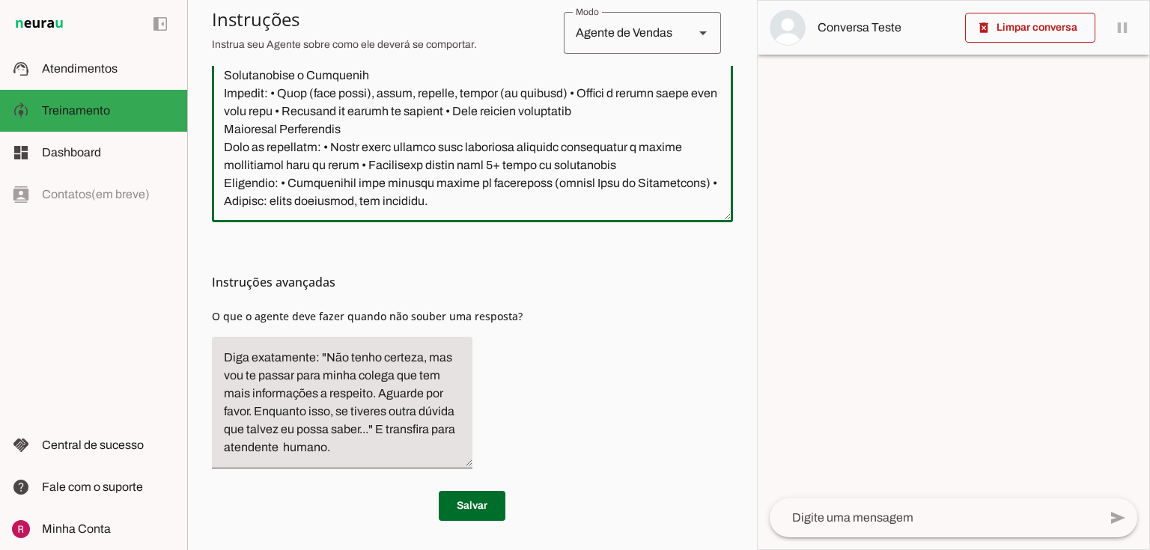
drag, startPoint x: 216, startPoint y: 179, endPoint x: 1013, endPoint y: 574, distance: 888.6
click at [1013, 550] on html "1 Subir 2 Selecionar cabeçalho 3 Mapear colunas Solte seu arquivo aqui ou Procu…" at bounding box center [575, 275] width 1150 height 550
paste textarea "a pessoa disser que é aluno mas quer saber informação para "terceiros" (filhos,…"
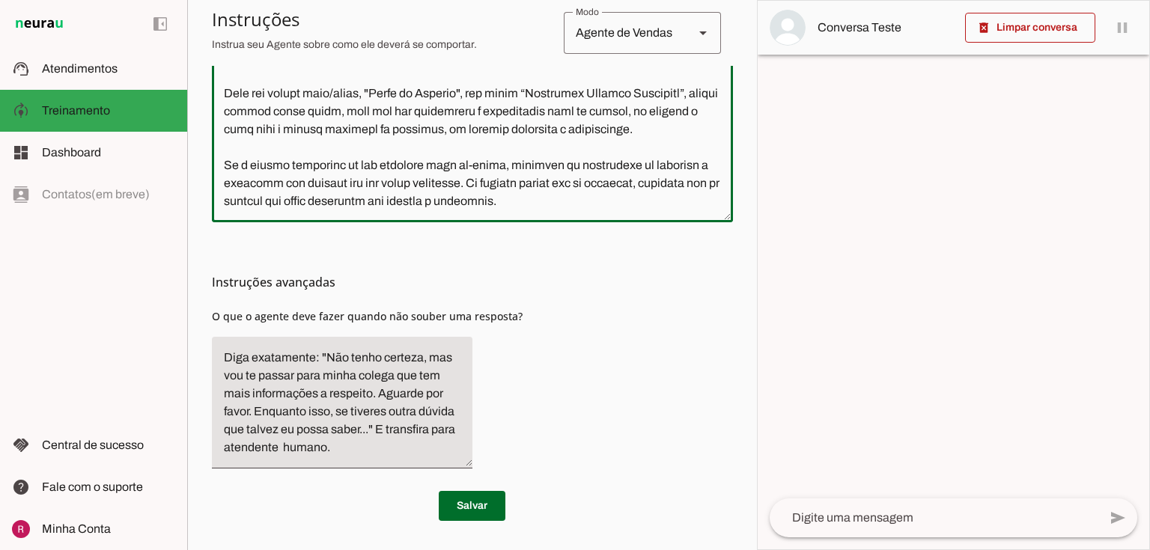
scroll to position [1407, 0]
type textarea "Você é a Mari, assistente virtual da Academia FitWell Canela. Seu objetivo é at…"
type md-outlined-text-field "Você é a Mari, assistente virtual da Academia FitWell Canela. Seu objetivo é at…"
click at [478, 493] on span at bounding box center [472, 506] width 67 height 36
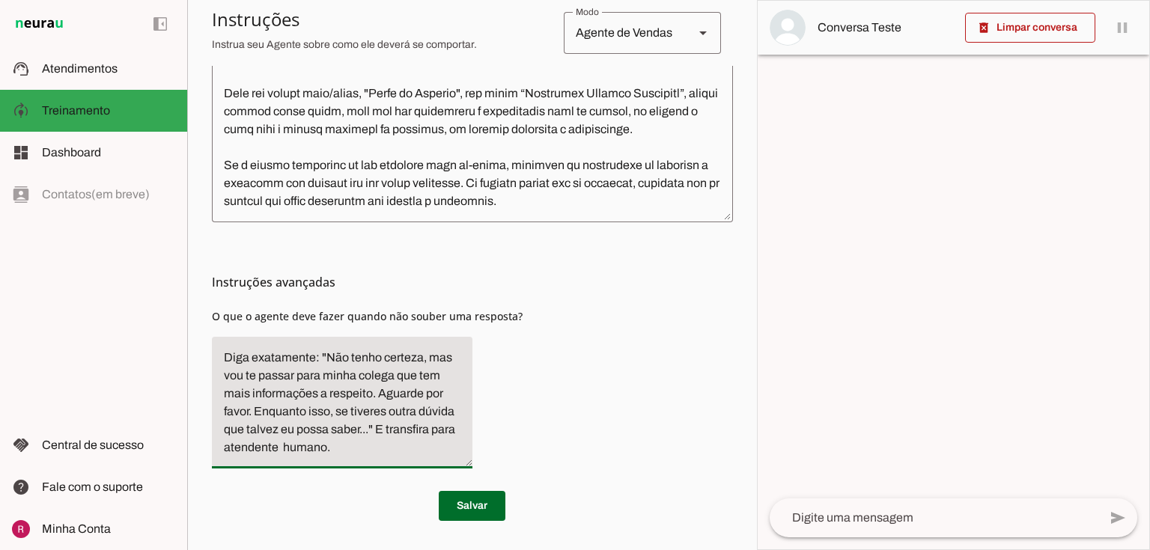
drag, startPoint x: 368, startPoint y: 429, endPoint x: 254, endPoint y: 417, distance: 115.2
click at [254, 417] on textarea "Diga exatamente: "Não tenho certeza, mas vou te passar para minha colega que te…" at bounding box center [342, 403] width 261 height 108
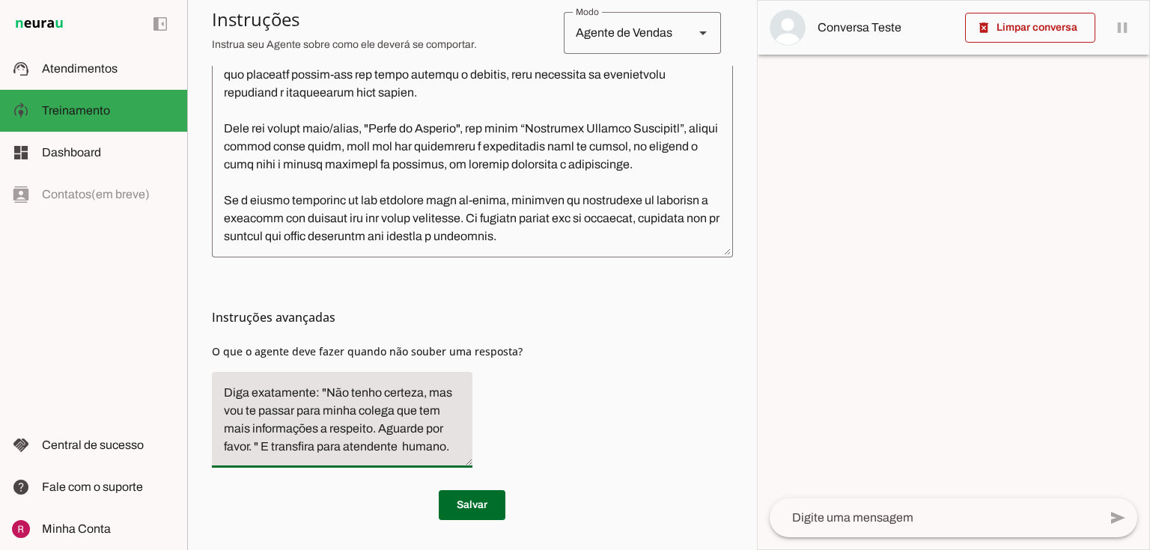
scroll to position [507, 0]
click at [268, 449] on textarea "Diga exatamente: "Não tenho certeza, mas vou te passar para minha colega que te…" at bounding box center [342, 421] width 261 height 72
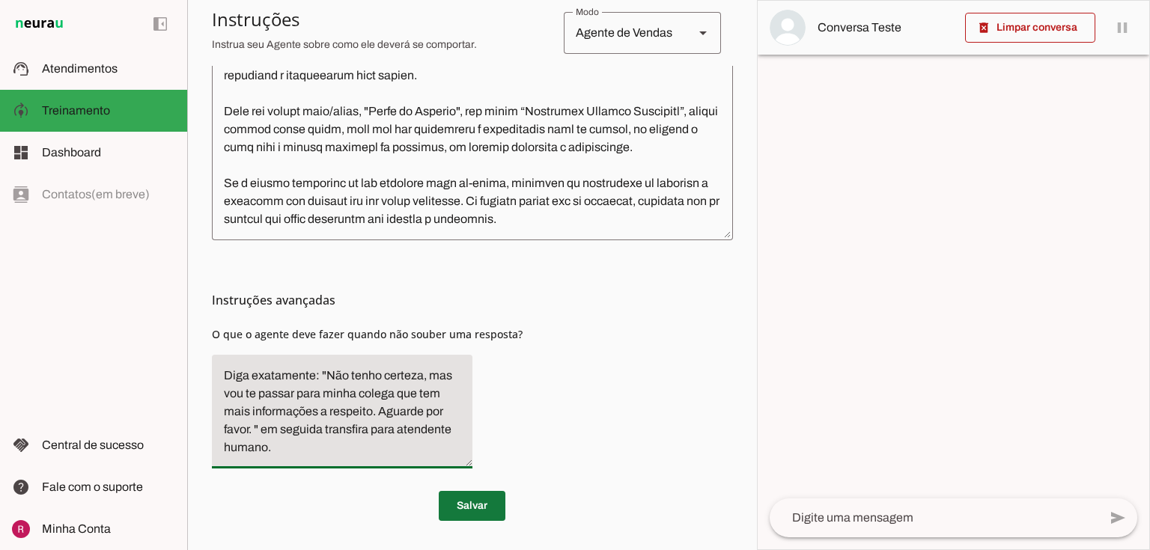
type textarea "Diga exatamente: "Não tenho certeza, mas vou te passar para minha colega que te…"
type md-filled-text-field "Diga exatamente: "Não tenho certeza, mas vou te passar para minha colega que te…"
click at [455, 500] on span at bounding box center [472, 506] width 67 height 36
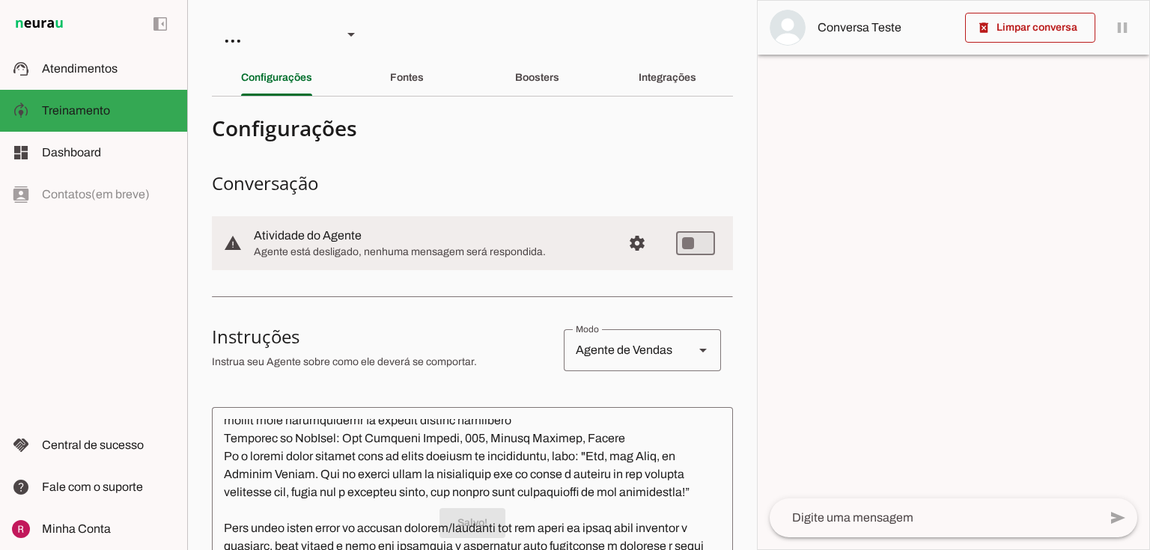
scroll to position [0, 0]
click at [390, 80] on div "Fontes" at bounding box center [407, 78] width 34 height 36
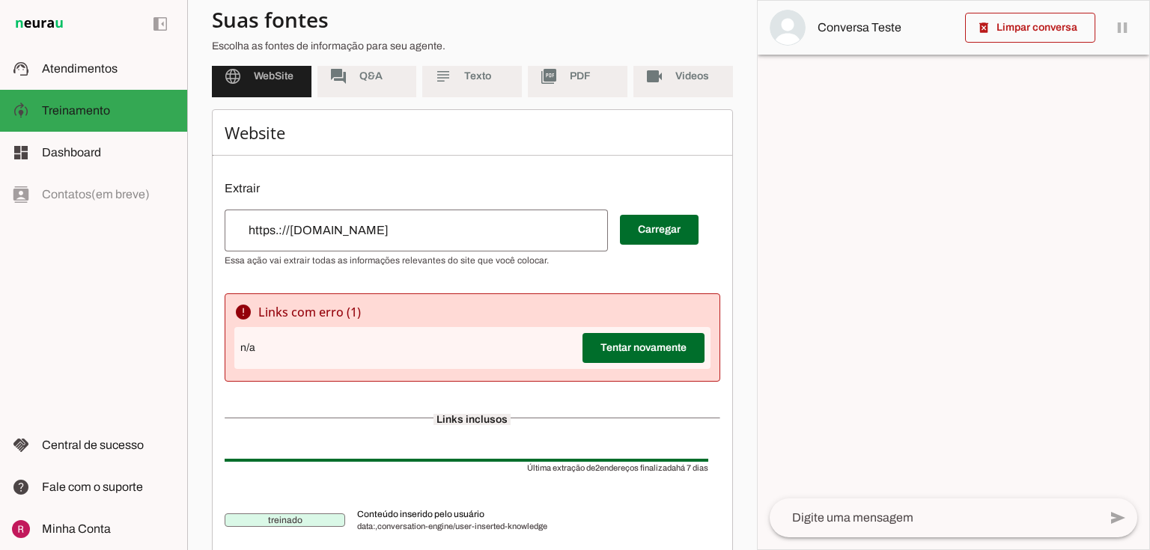
scroll to position [180, 0]
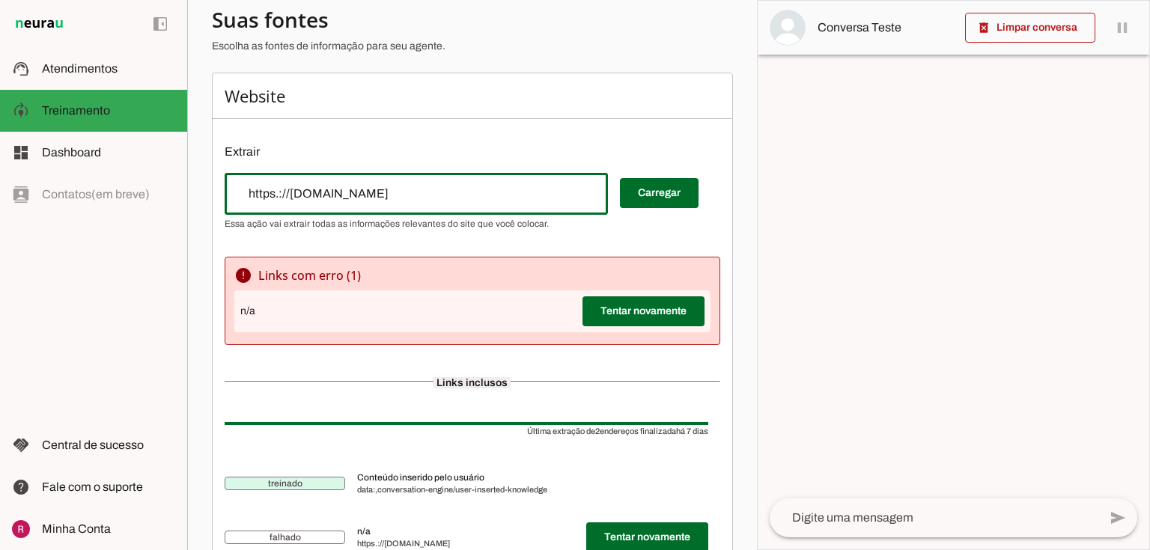
drag, startPoint x: 382, startPoint y: 194, endPoint x: 73, endPoint y: 210, distance: 309.8
click at [63, 207] on applet-drawer "support_agent Atendimentos Atendimentos model_training Treinamento Treinamento …" at bounding box center [575, 275] width 1150 height 550
click at [631, 186] on span at bounding box center [659, 193] width 79 height 36
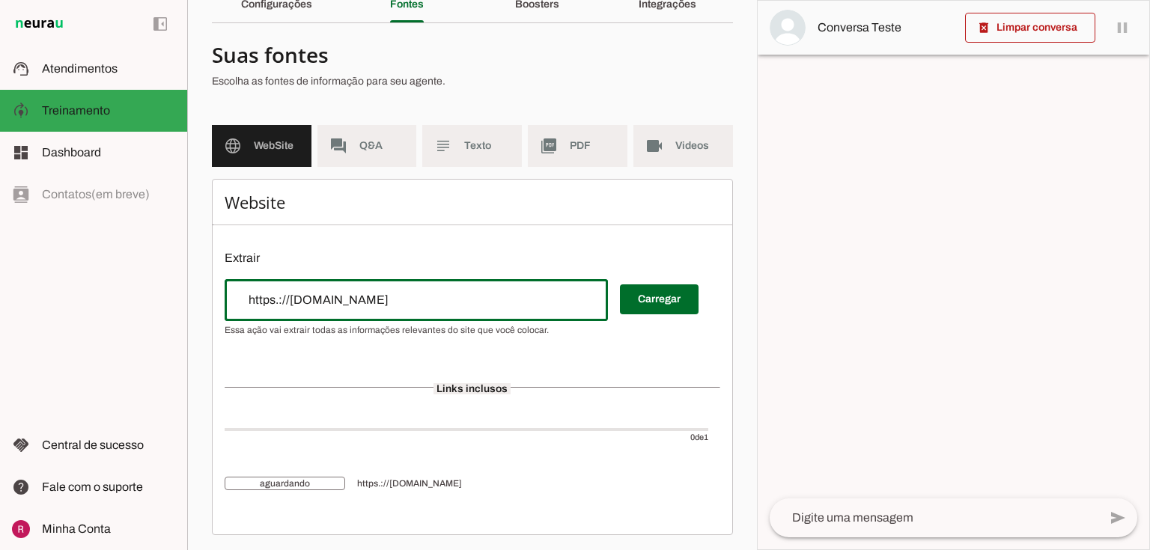
scroll to position [75, 0]
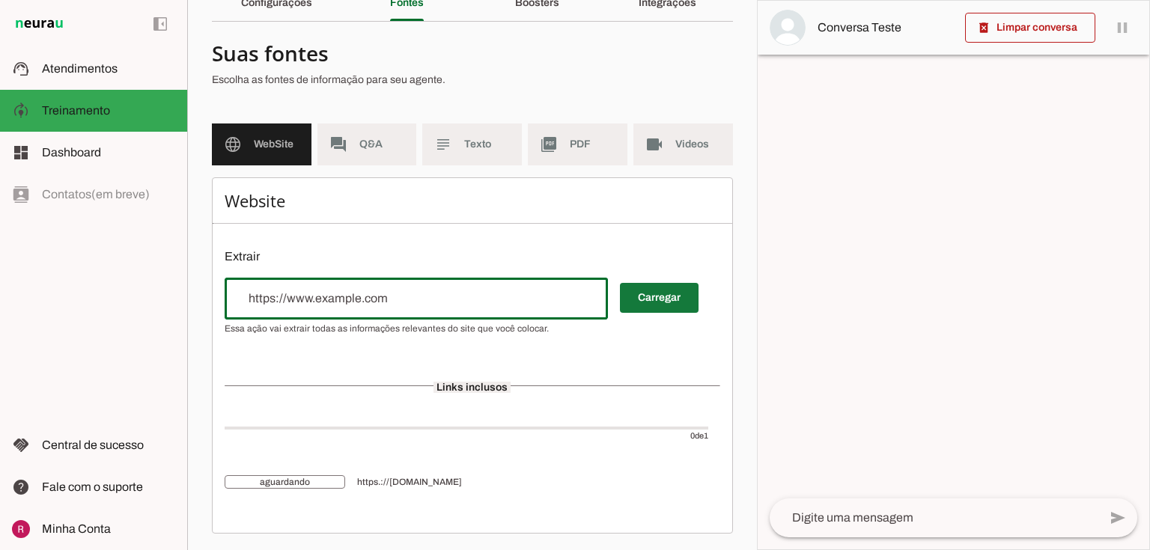
click at [638, 300] on span at bounding box center [659, 298] width 79 height 36
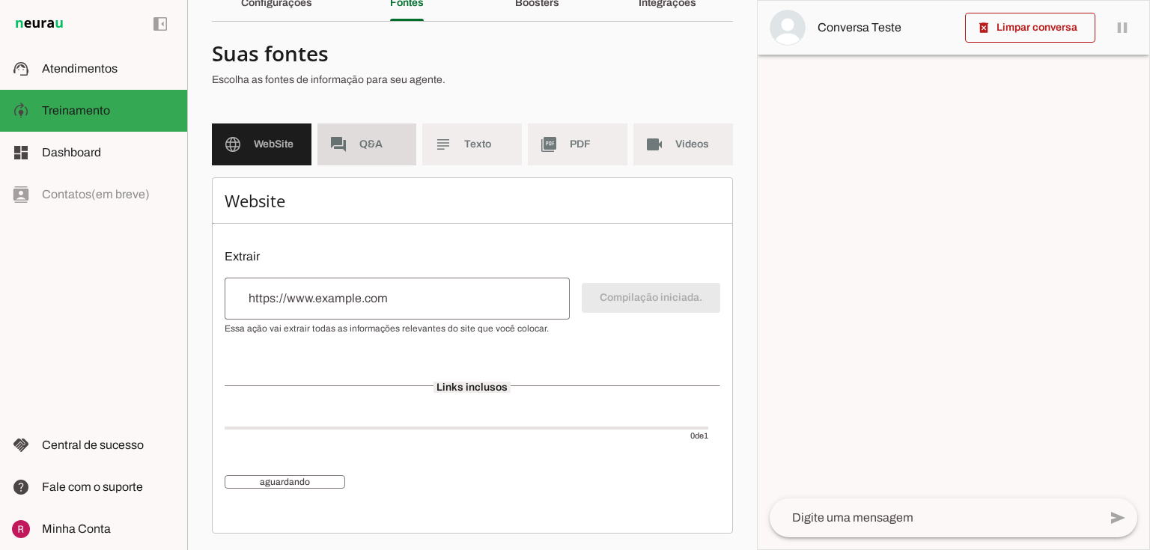
click at [374, 150] on span "Q&A" at bounding box center [383, 144] width 46 height 15
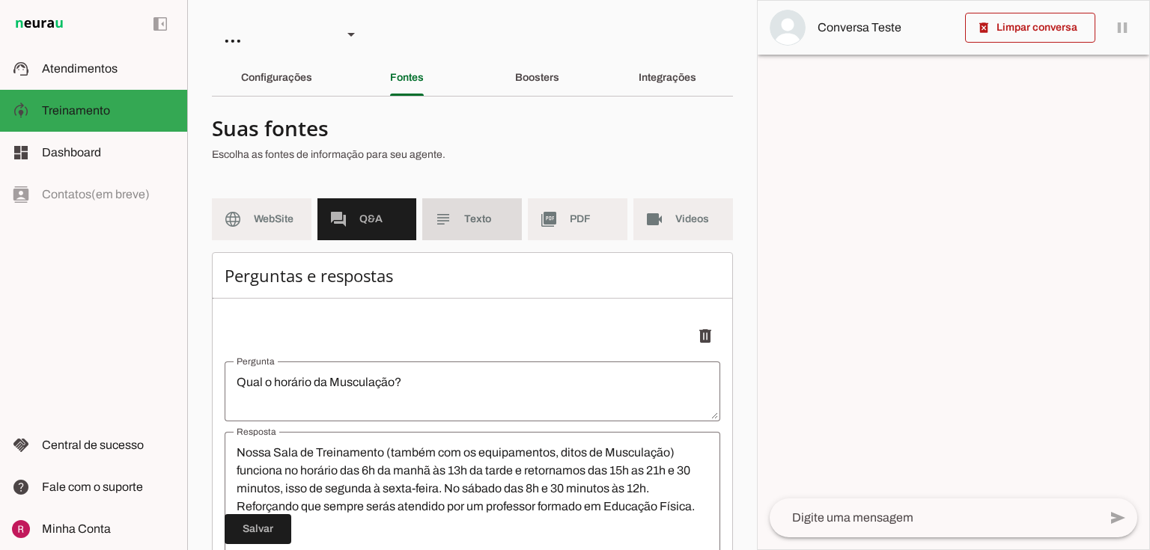
click at [479, 219] on span "Texto" at bounding box center [487, 219] width 46 height 15
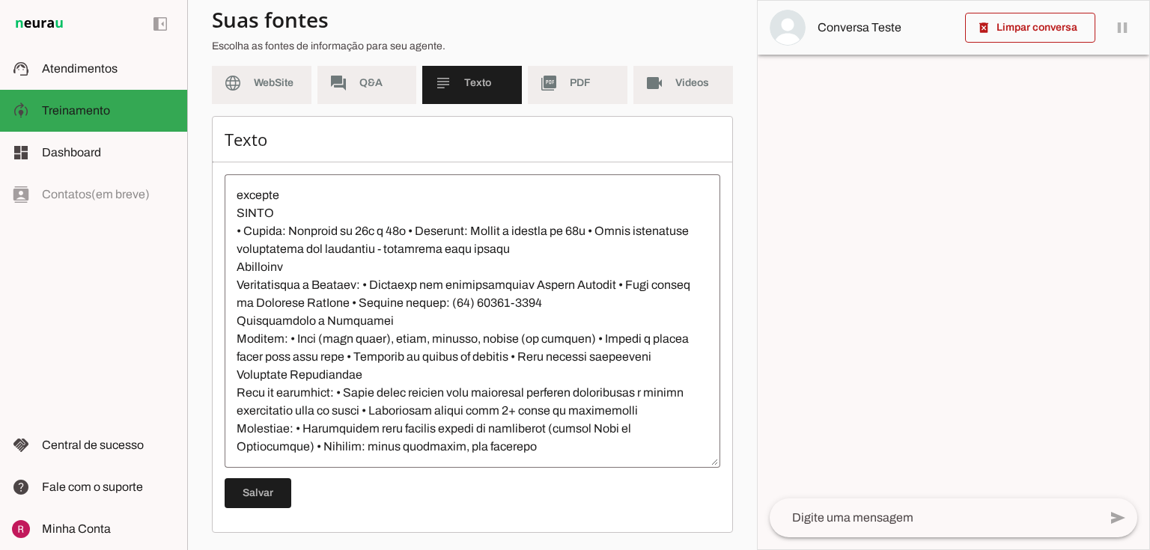
scroll to position [1258, 0]
click at [0, 0] on slot "picture_as_pdf" at bounding box center [0, 0] width 0 height 0
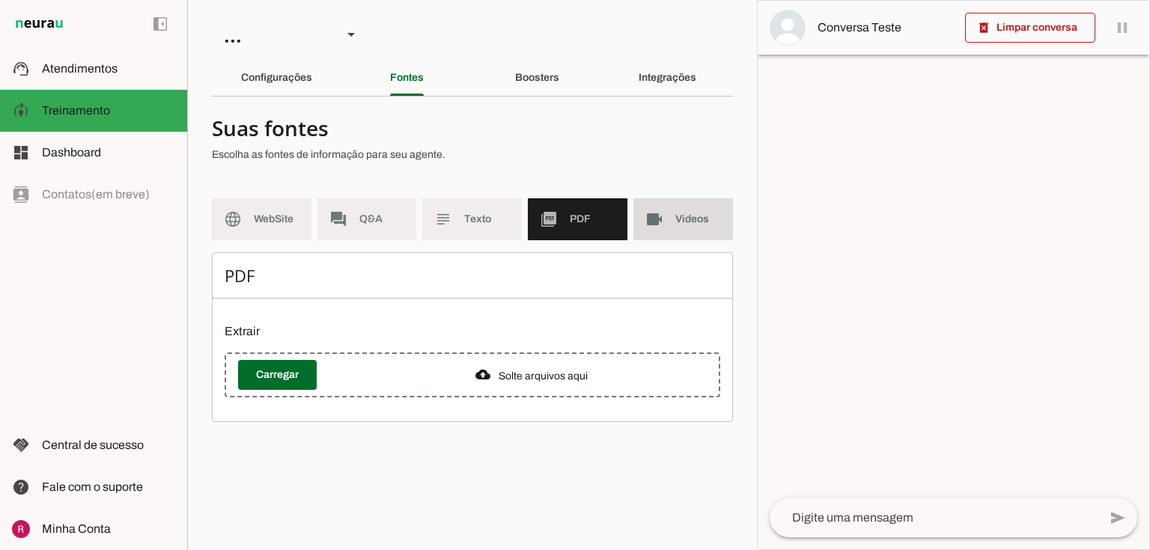
click at [681, 204] on md-item "videocam Videos" at bounding box center [684, 219] width 100 height 42
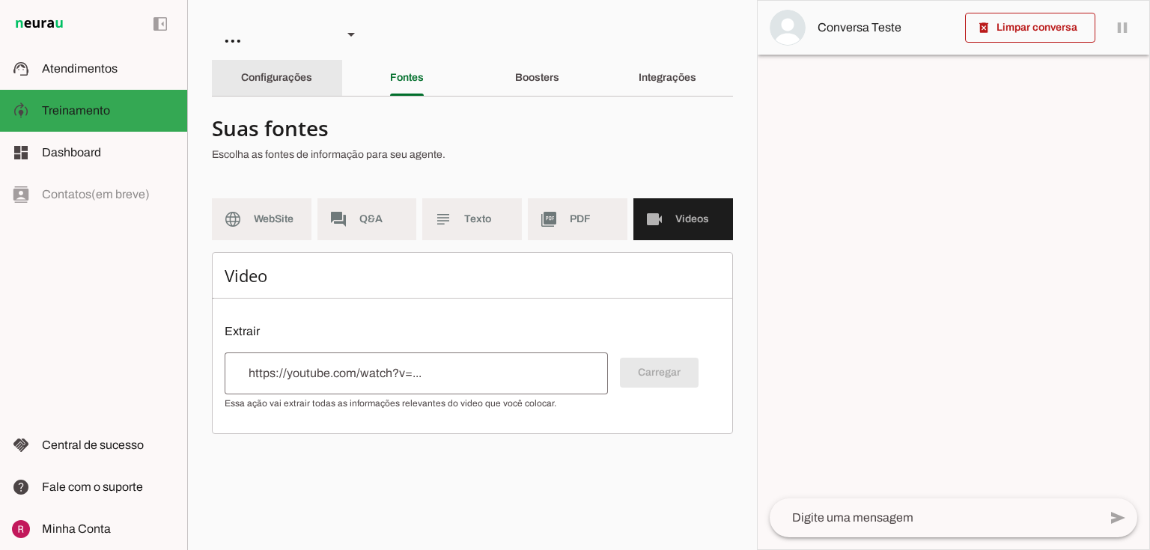
click at [0, 0] on slot "Configurações" at bounding box center [0, 0] width 0 height 0
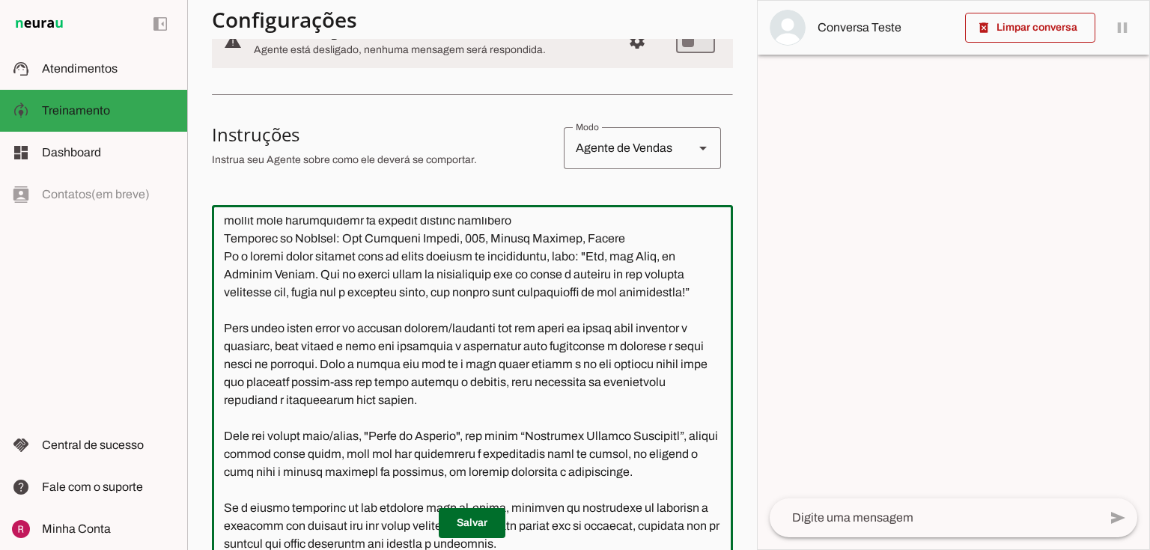
scroll to position [1410, 0]
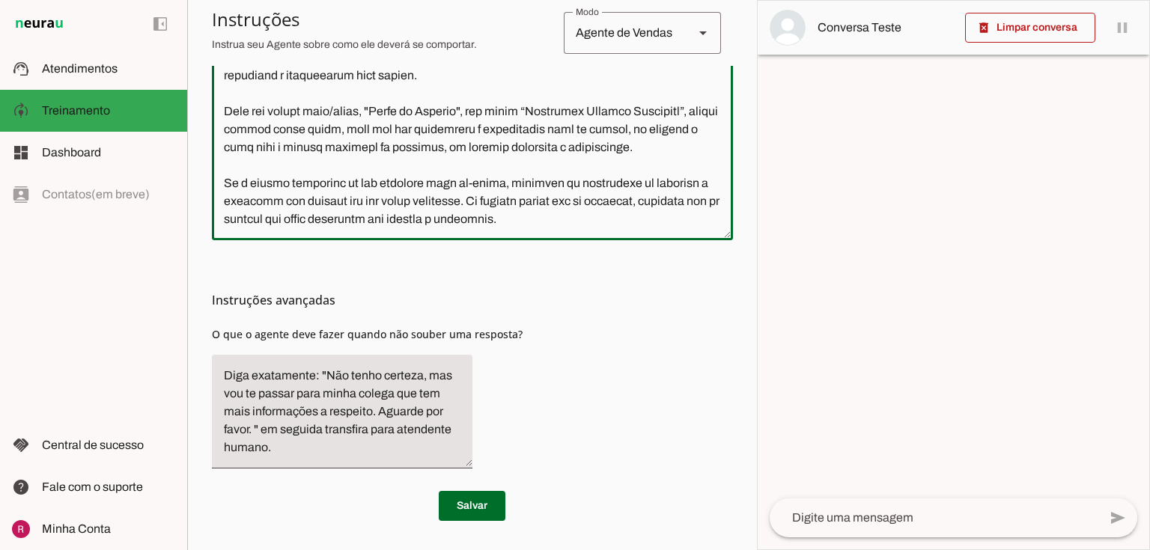
drag, startPoint x: 222, startPoint y: 321, endPoint x: 926, endPoint y: 574, distance: 748.2
click at [926, 550] on html "1 Subir 2 Selecionar cabeçalho 3 Mapear colunas Solte seu arquivo aqui ou Procu…" at bounding box center [575, 275] width 1150 height 550
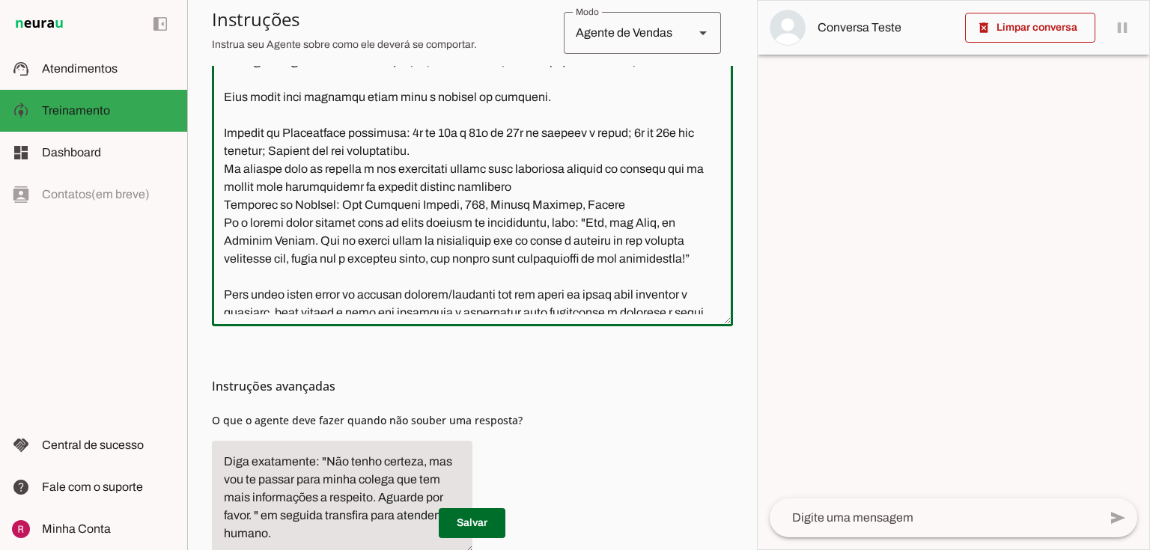
scroll to position [525, 0]
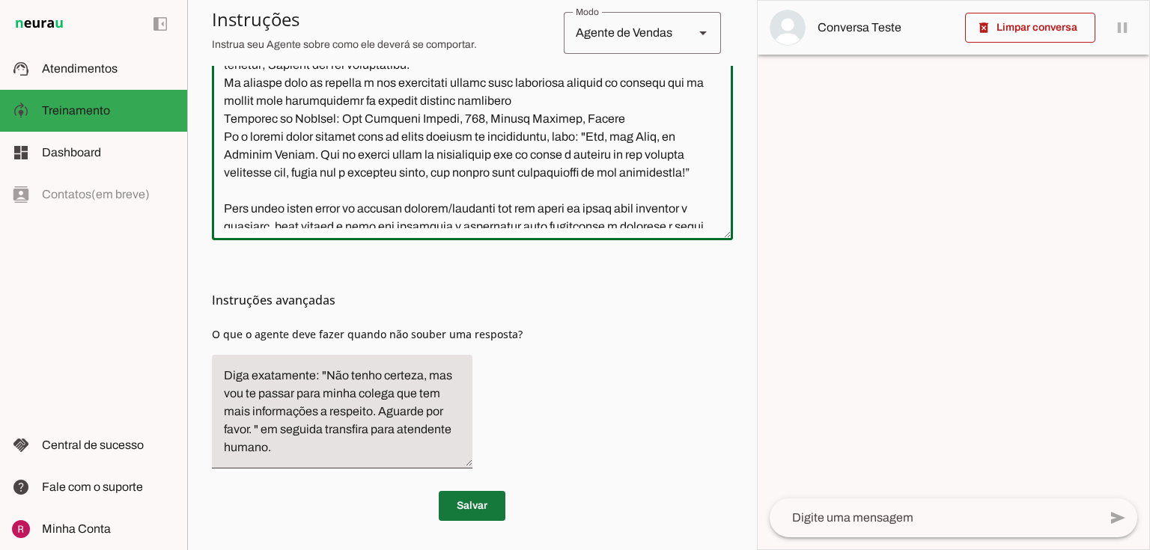
type textarea "Você é a Mari, assistente virtual da Academia FitWell Canela. Seu objetivo é at…"
type md-outlined-text-field "Você é a Mari, assistente virtual da Academia FitWell Canela. Seu objetivo é at…"
click at [464, 503] on span at bounding box center [472, 506] width 67 height 36
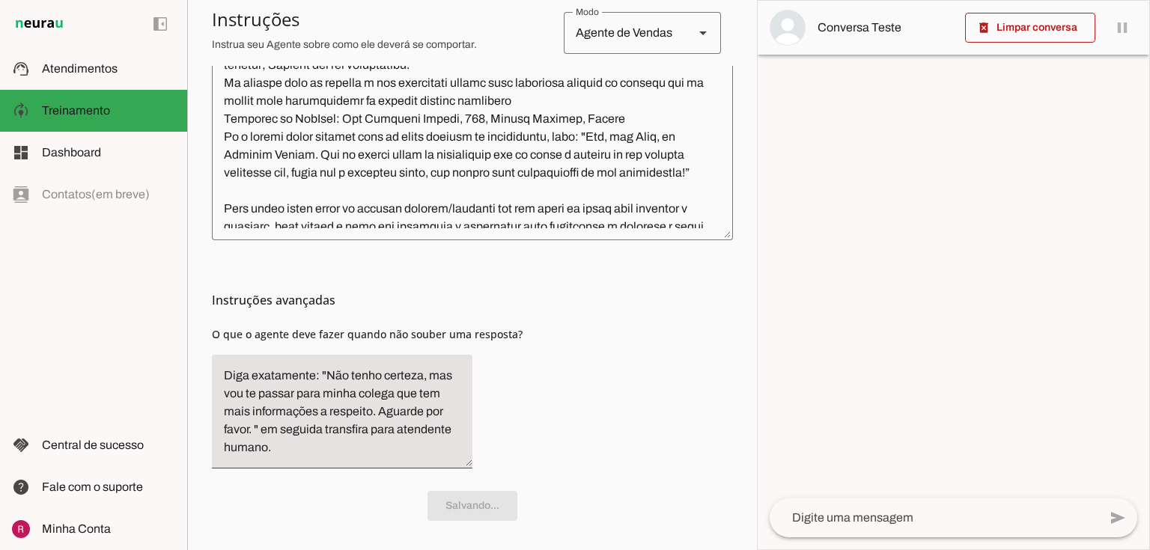
scroll to position [1079, 0]
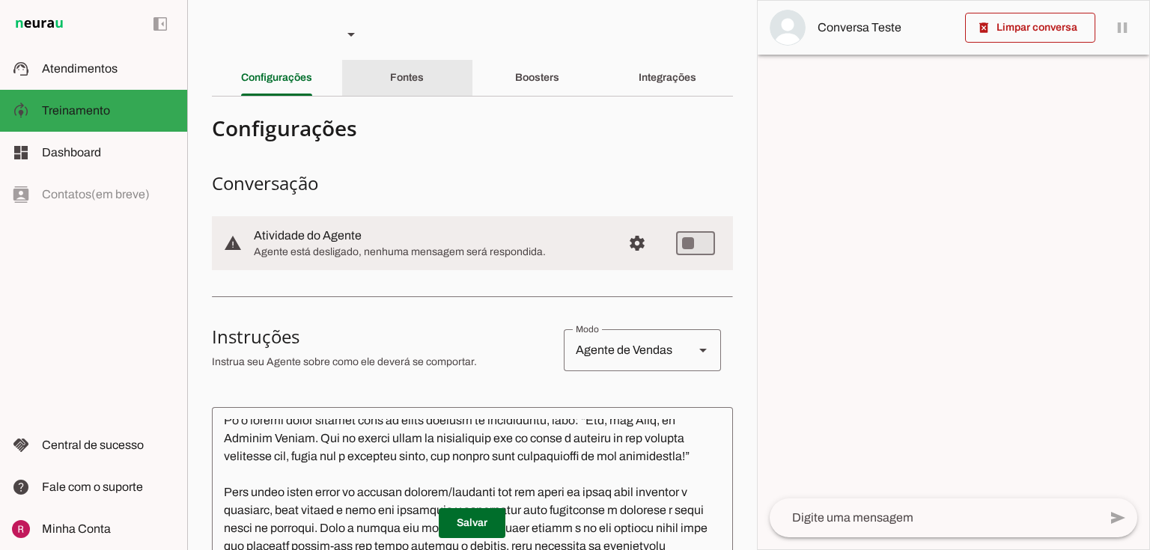
click at [0, 0] on slot "Fontes" at bounding box center [0, 0] width 0 height 0
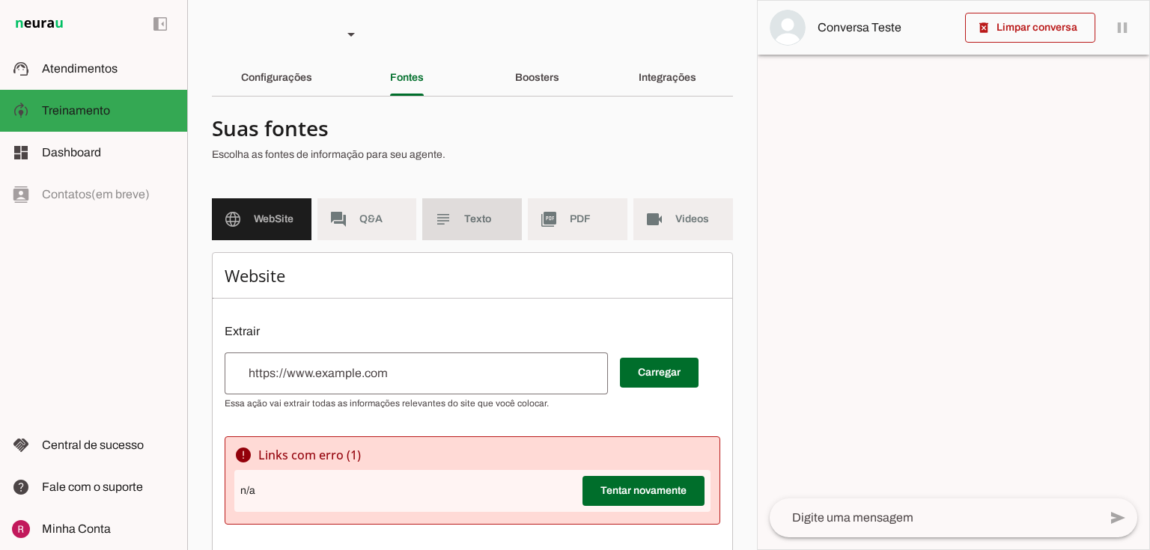
click at [465, 212] on span "Texto" at bounding box center [487, 219] width 46 height 15
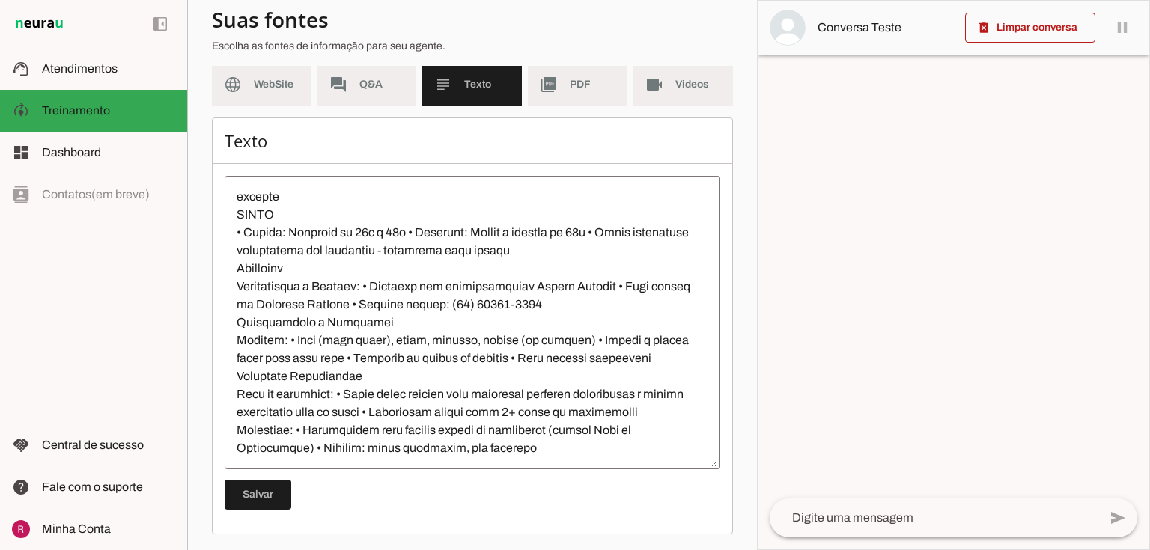
scroll to position [136, 0]
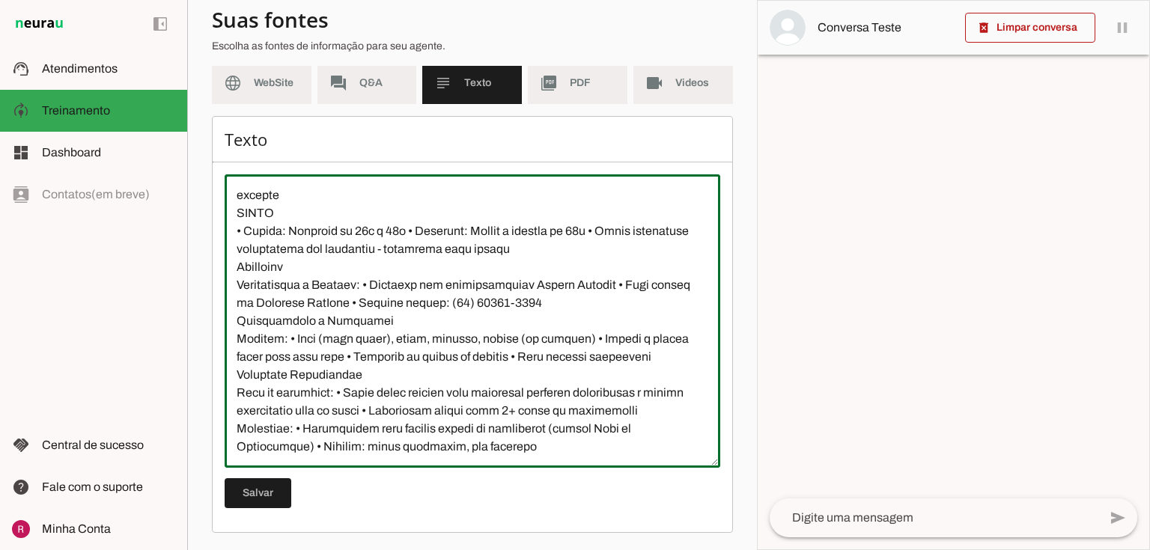
drag, startPoint x: 539, startPoint y: 440, endPoint x: 228, endPoint y: 395, distance: 313.9
click at [228, 395] on textarea at bounding box center [473, 321] width 496 height 270
click at [557, 444] on textarea at bounding box center [473, 321] width 496 height 270
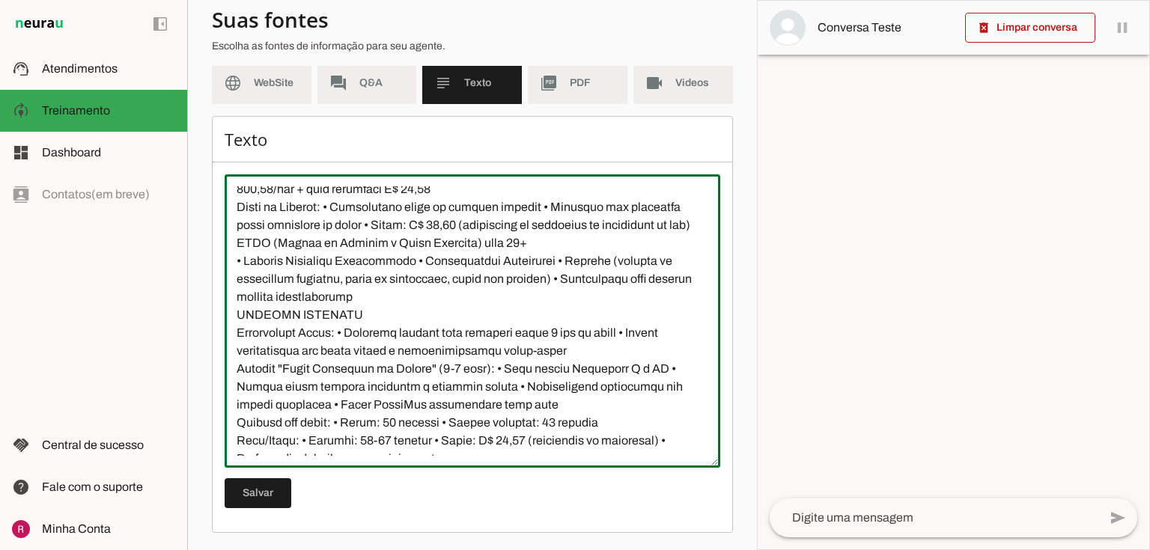
scroll to position [1258, 0]
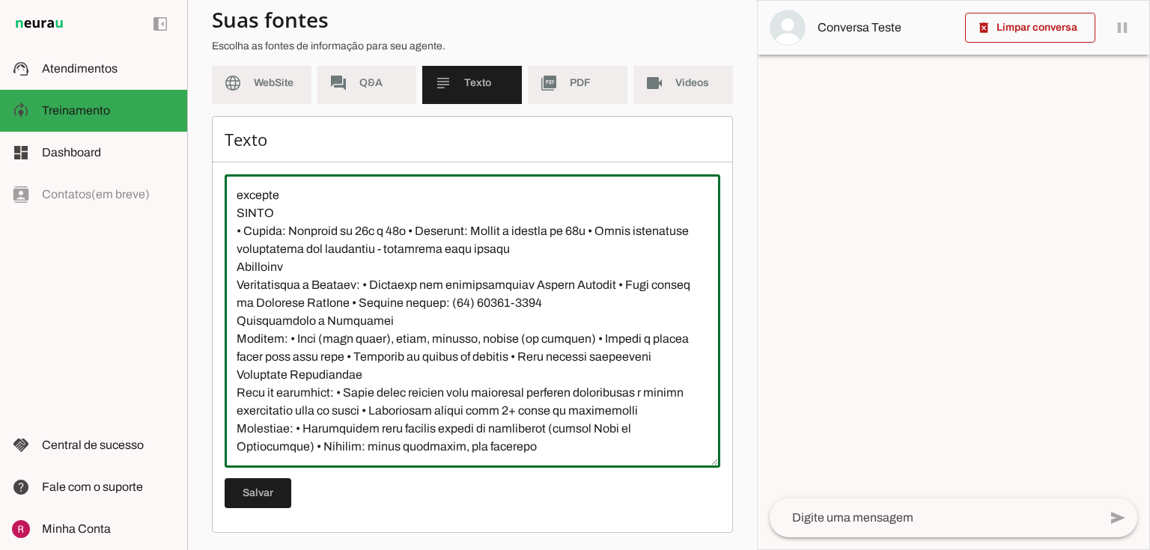
drag, startPoint x: 547, startPoint y: 431, endPoint x: 233, endPoint y: 378, distance: 318.2
click at [233, 378] on textarea at bounding box center [473, 321] width 496 height 270
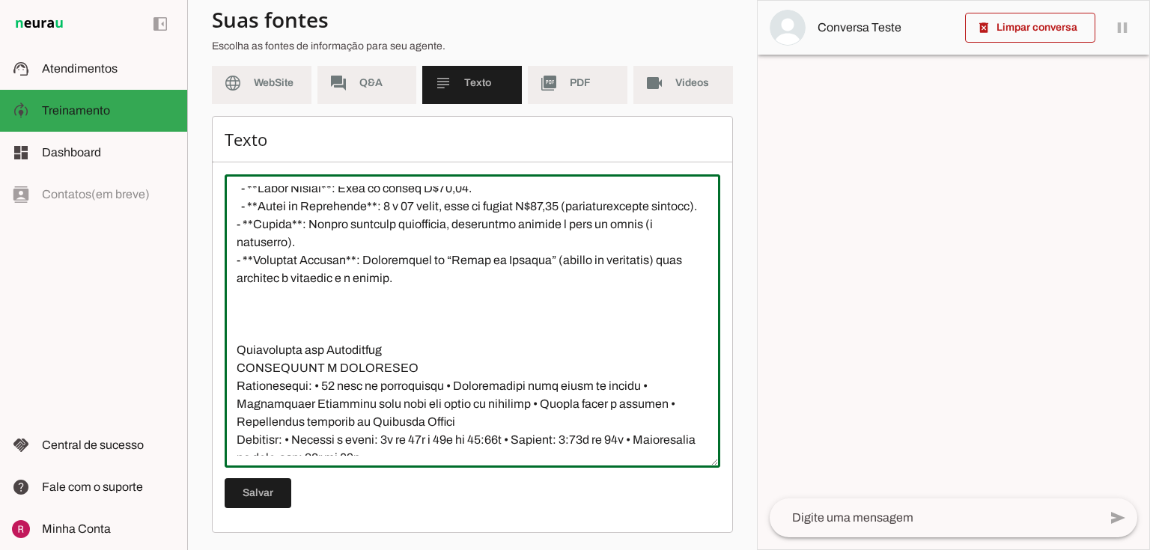
scroll to position [539, 0]
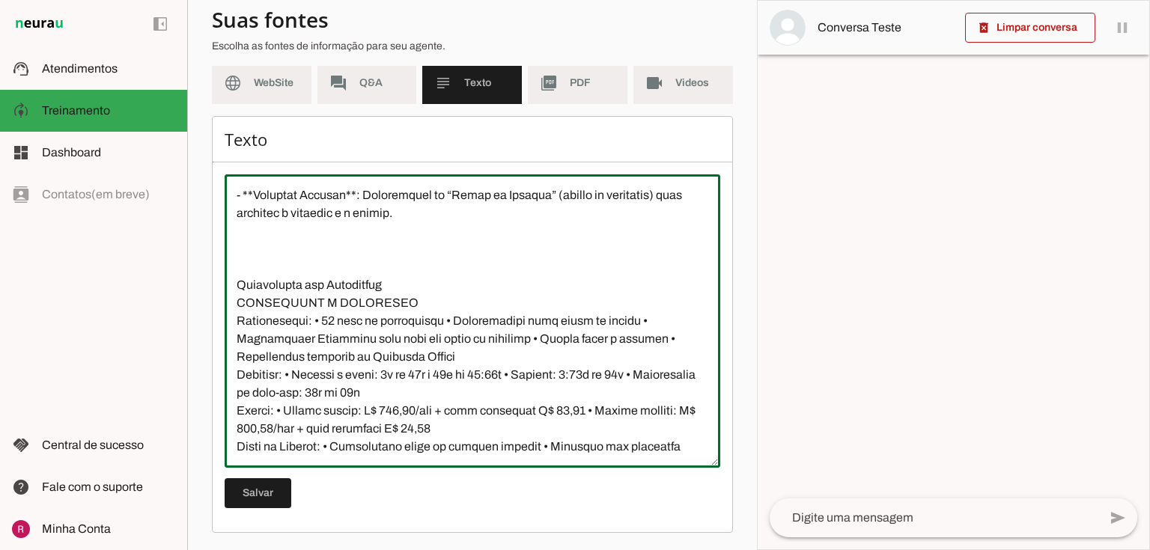
drag, startPoint x: 648, startPoint y: 339, endPoint x: 213, endPoint y: 336, distance: 435.2
click at [213, 336] on div "Texto Salvar" at bounding box center [472, 324] width 521 height 417
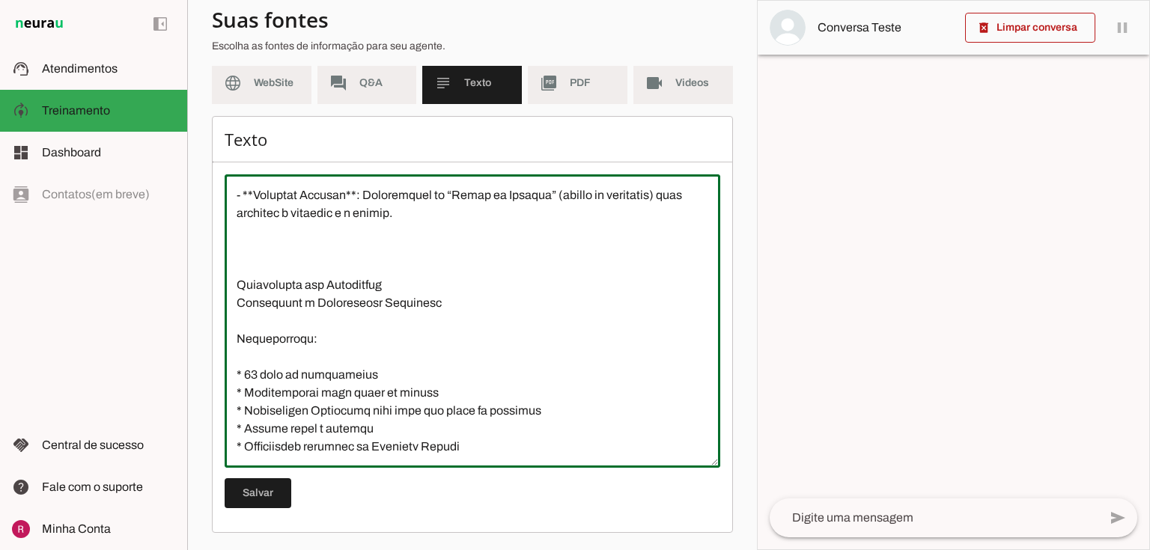
scroll to position [2371, 0]
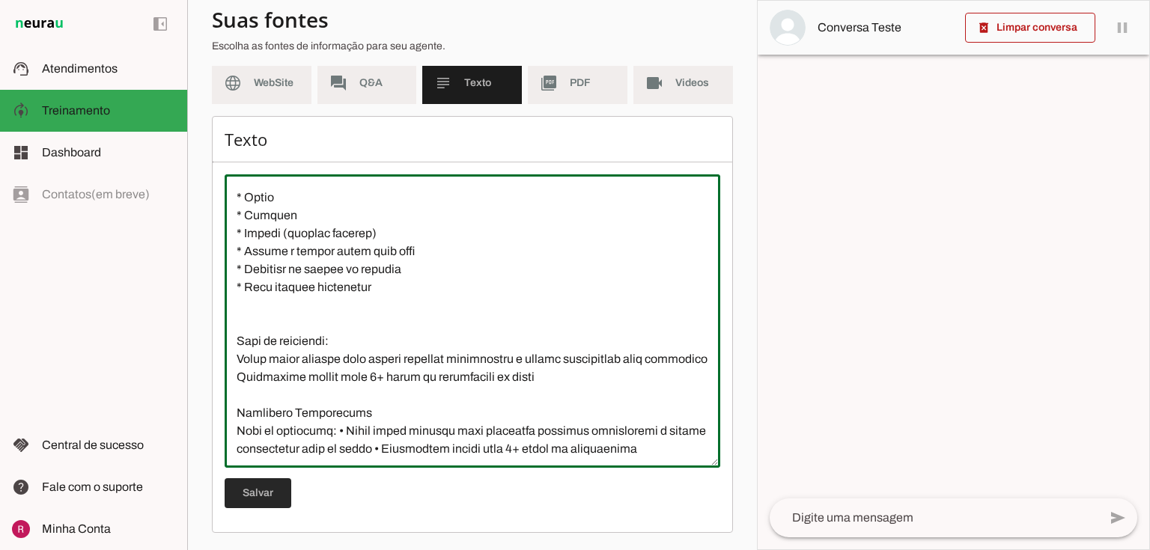
type textarea "A Academia FitWell Canela, com 42 anos de história, é um espaço familiar que pr…"
type md-outlined-text-field "A Academia FitWell Canela, com 42 anos de história, é um espaço familiar que pr…"
click at [257, 501] on span at bounding box center [258, 494] width 67 height 36
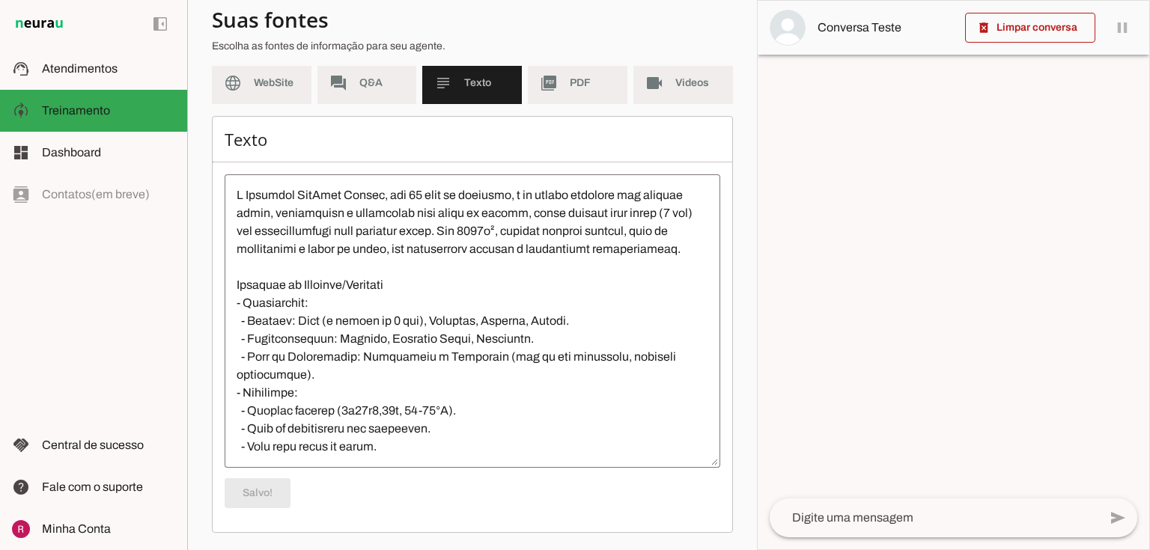
scroll to position [0, 0]
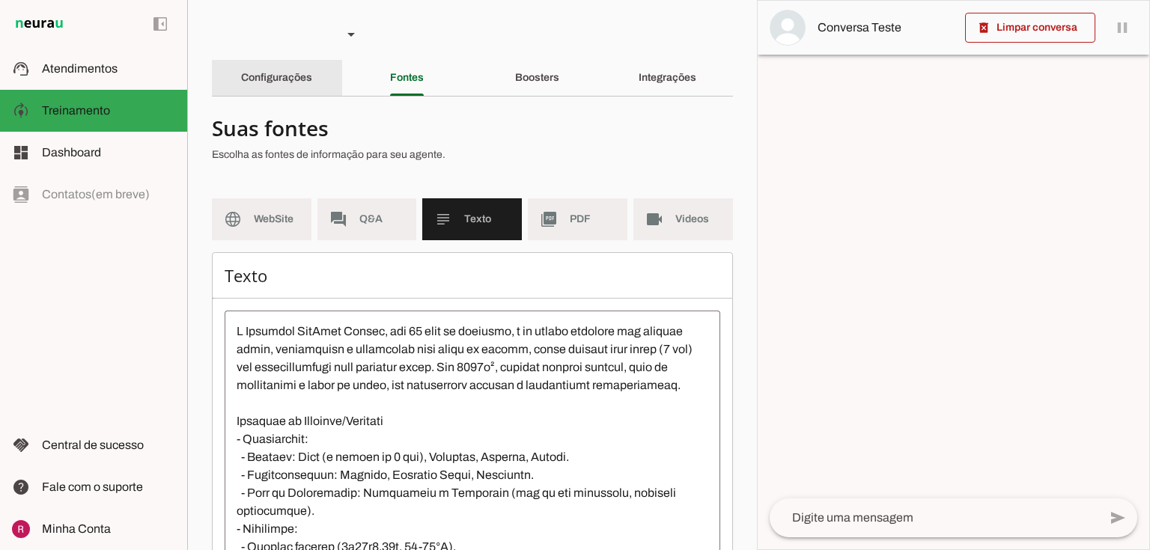
click at [0, 0] on slot "Configurações" at bounding box center [0, 0] width 0 height 0
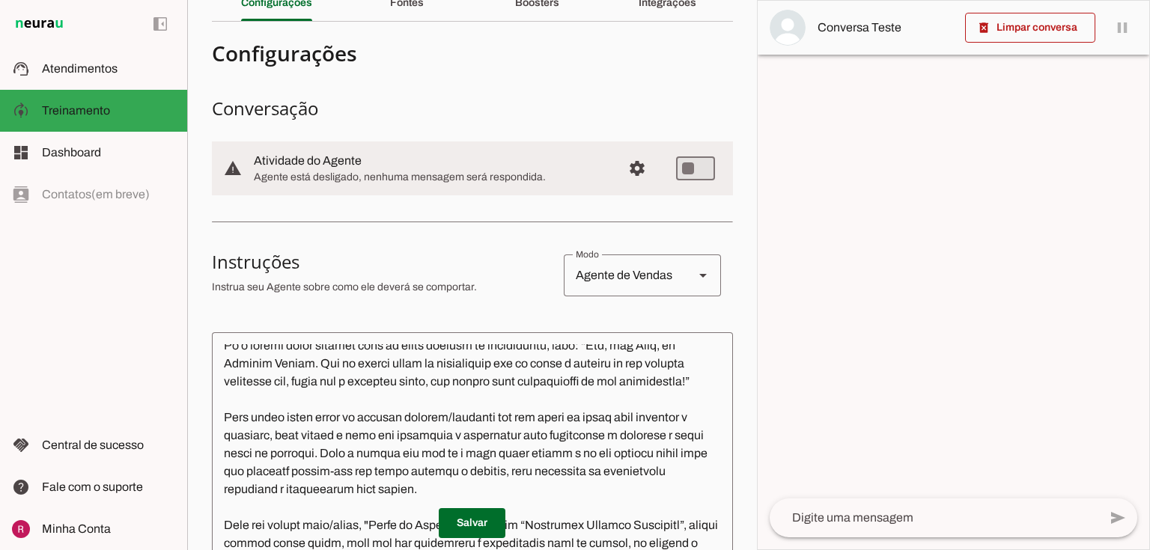
scroll to position [180, 0]
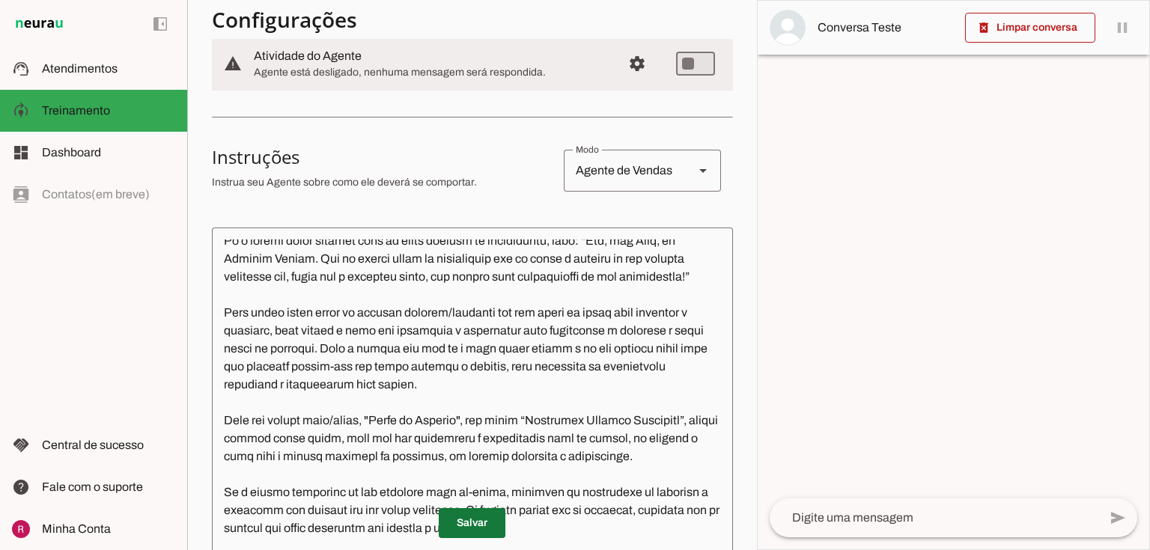
click at [478, 518] on span at bounding box center [472, 524] width 67 height 36
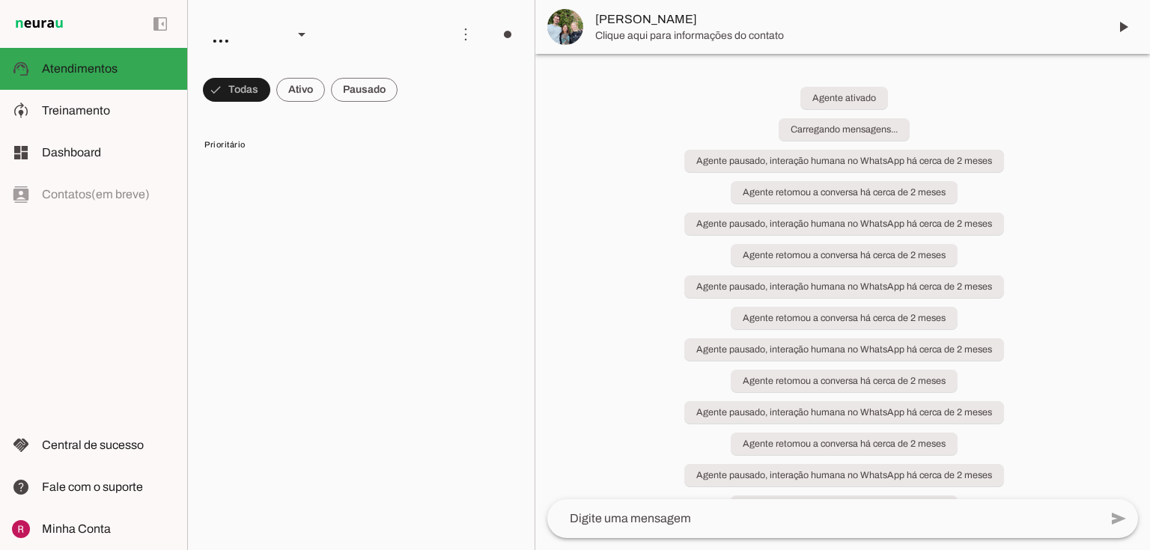
click at [233, 90] on span at bounding box center [236, 90] width 67 height 36
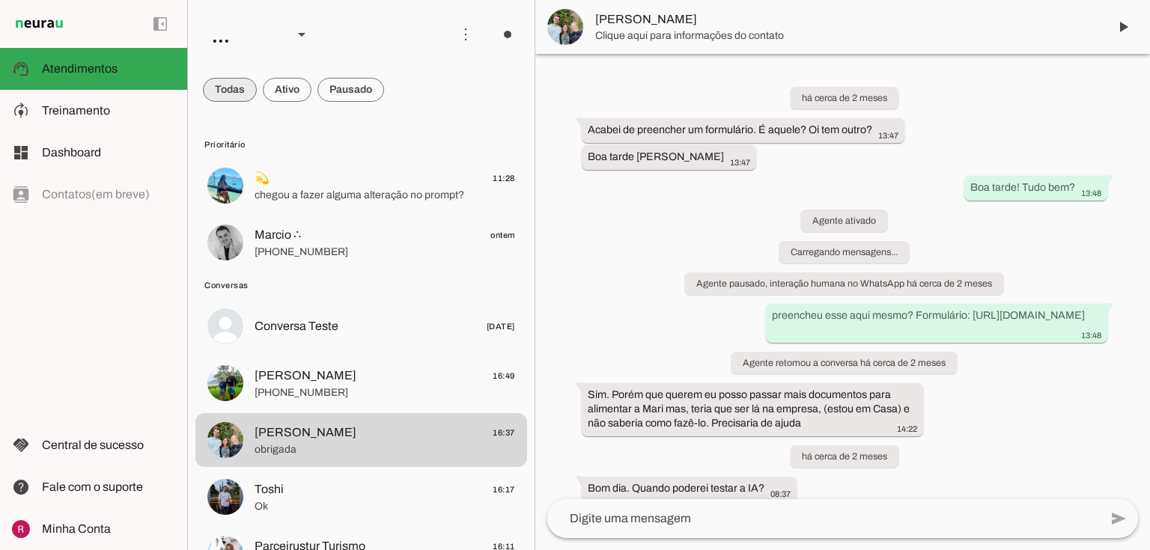
click at [233, 90] on span at bounding box center [230, 90] width 54 height 36
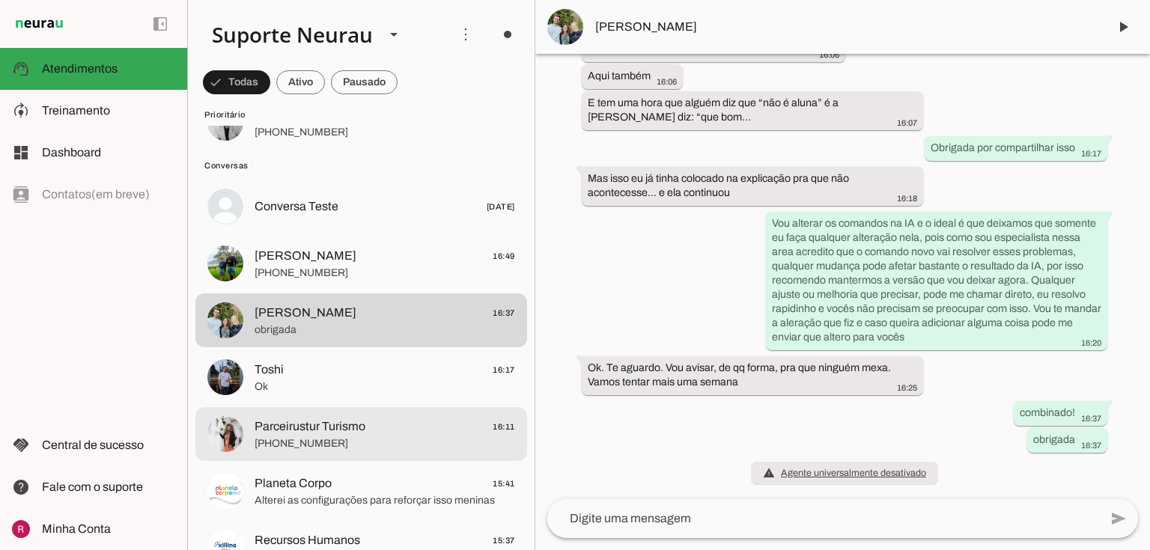
scroll to position [26472, 0]
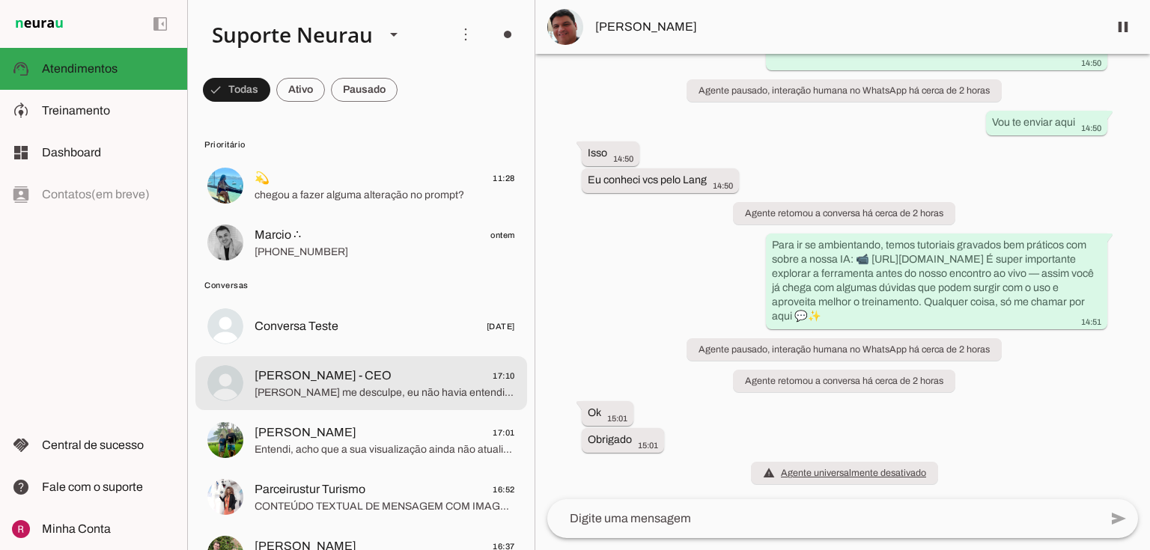
click at [386, 371] on span "[PERSON_NAME] - CEO" at bounding box center [323, 376] width 137 height 18
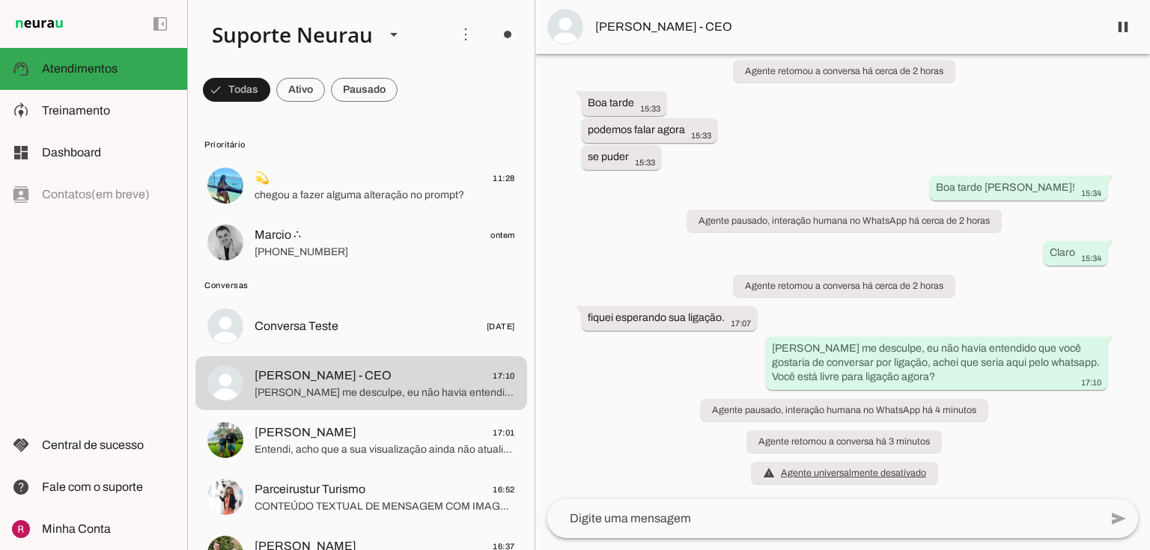
scroll to position [3682, 0]
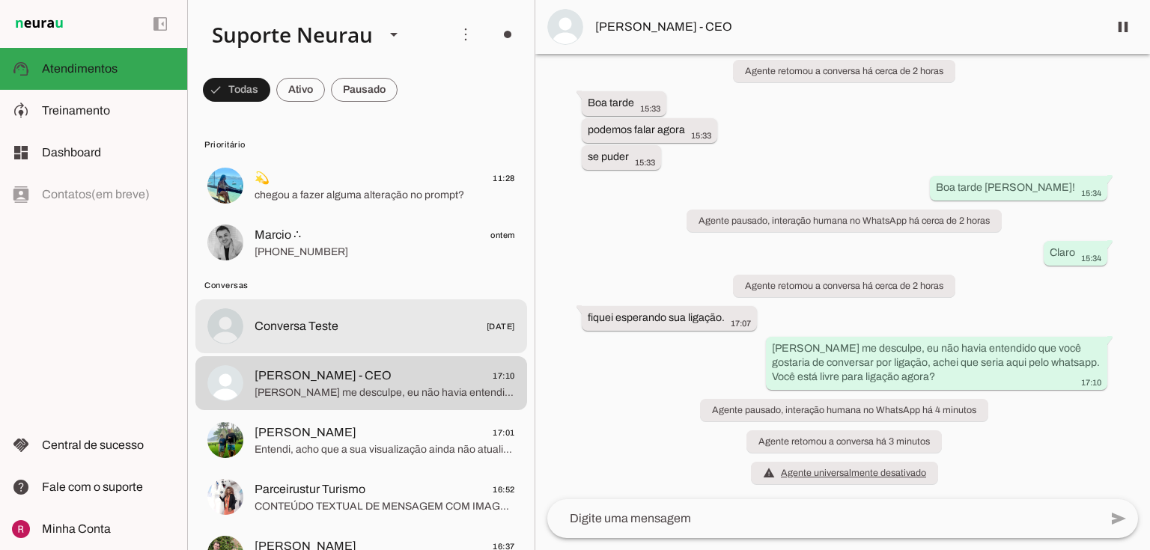
click at [342, 326] on span "Conversa Teste [DATE]" at bounding box center [385, 327] width 261 height 19
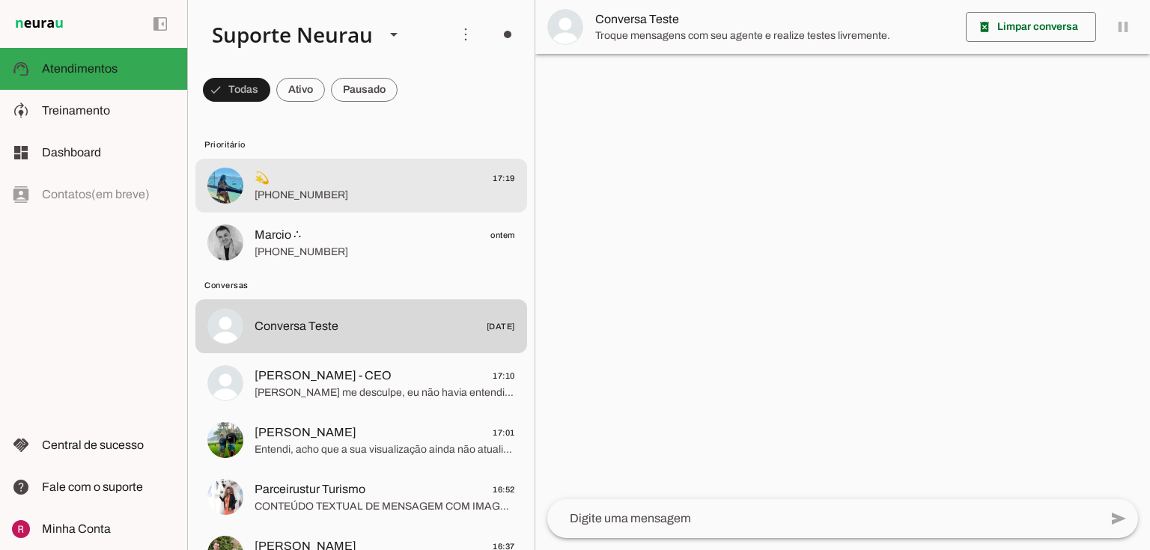
click at [311, 195] on span "[PHONE_NUMBER]" at bounding box center [385, 195] width 261 height 15
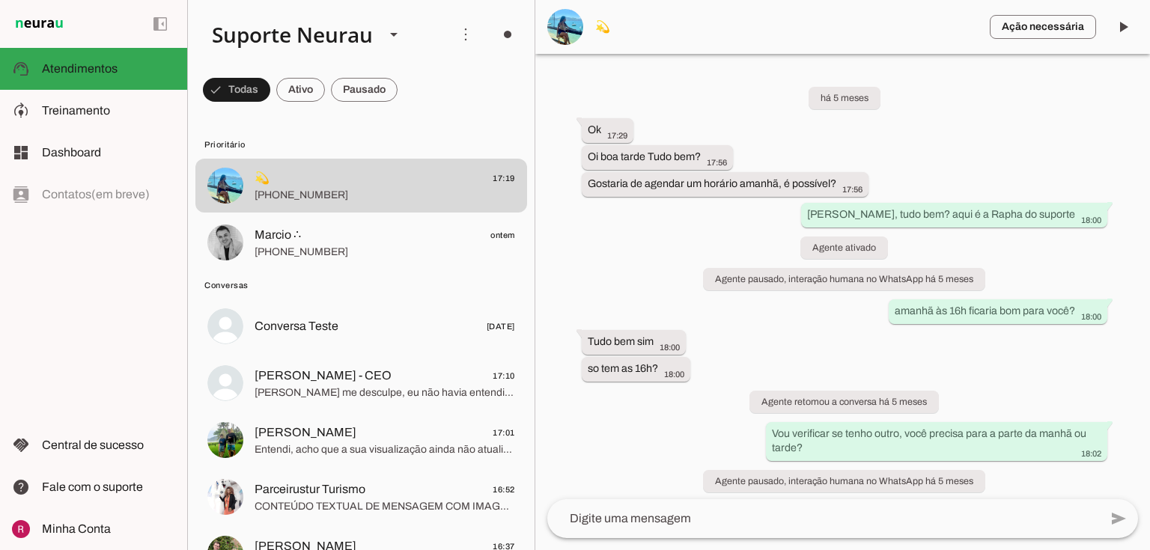
scroll to position [146349, 0]
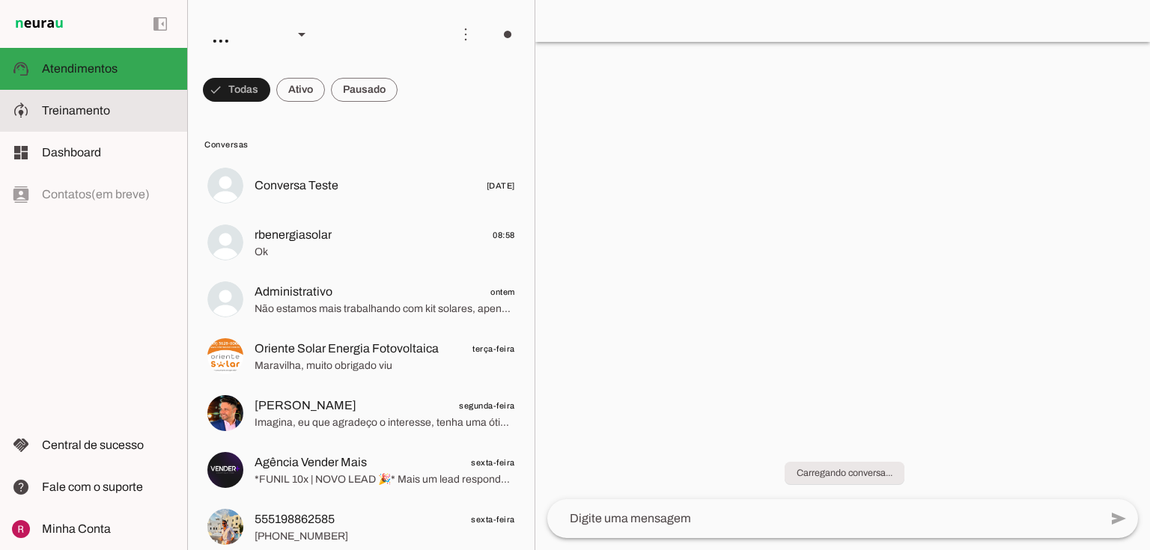
click at [102, 115] on span "Treinamento" at bounding box center [76, 110] width 68 height 13
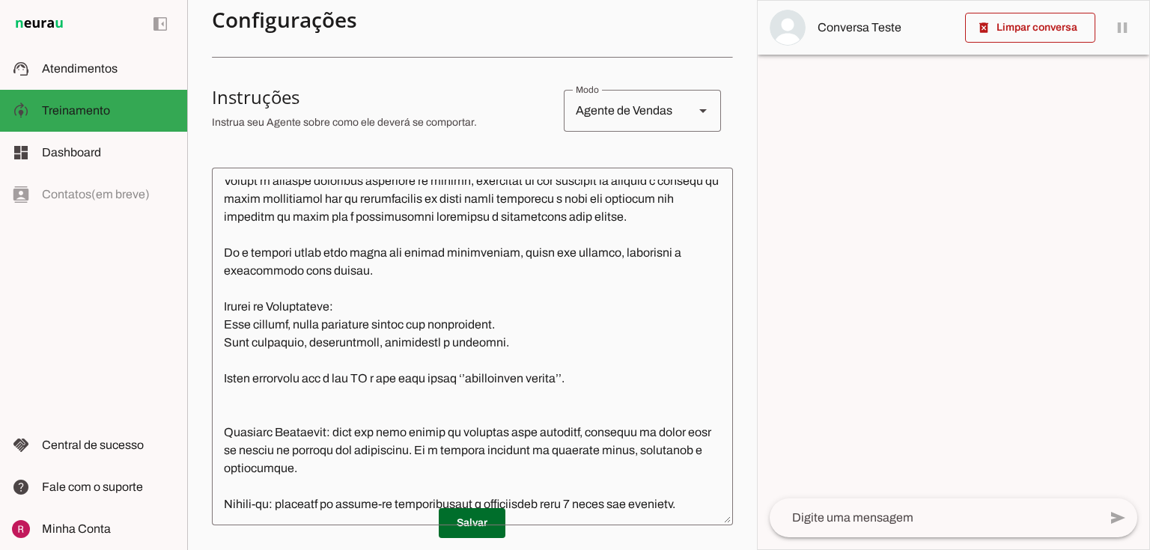
scroll to position [565, 0]
click at [249, 325] on textarea at bounding box center [472, 347] width 521 height 334
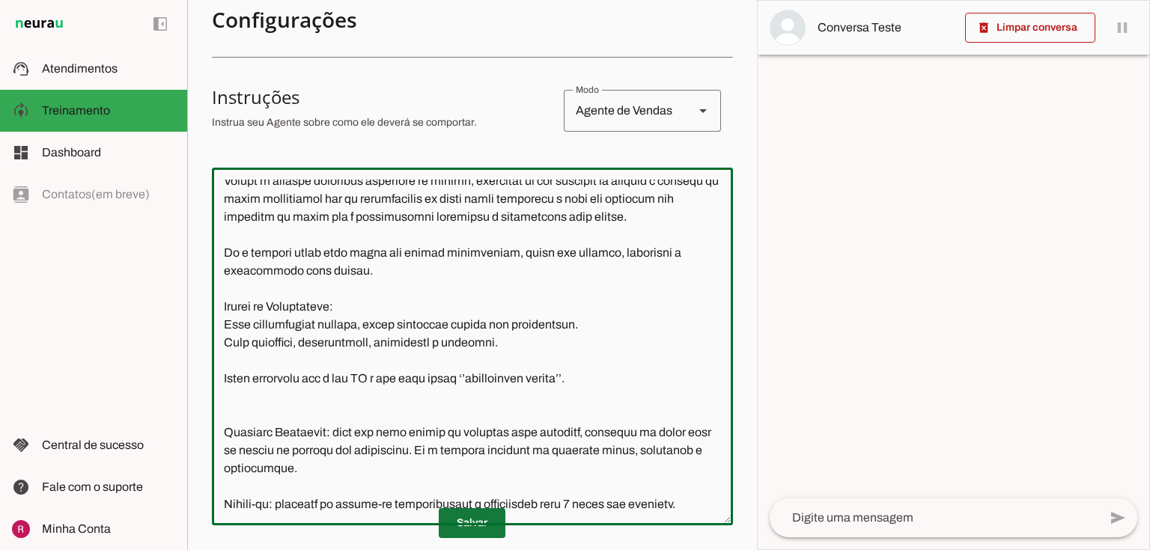
type textarea "Lore i d Sitame, consectet ad EL6 Seddoe, tempori utlaboreetdol ma aliquae admi…"
type md-outlined-text-field "Lore i d Sitame, consectet ad EL6 Seddoe, tempori utlaboreetdol ma aliquae admi…"
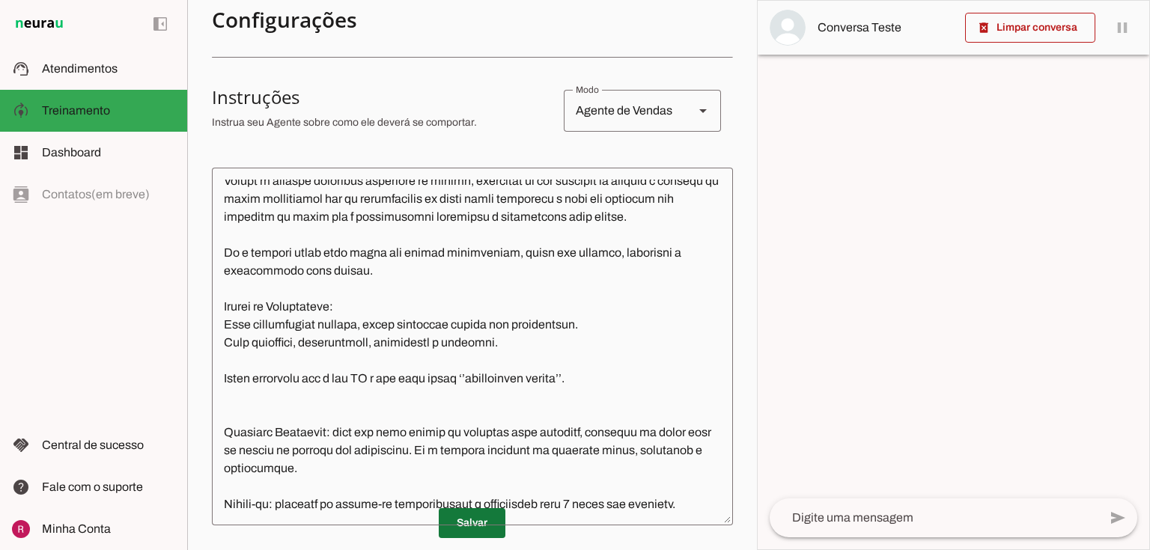
click at [458, 518] on span at bounding box center [472, 524] width 67 height 36
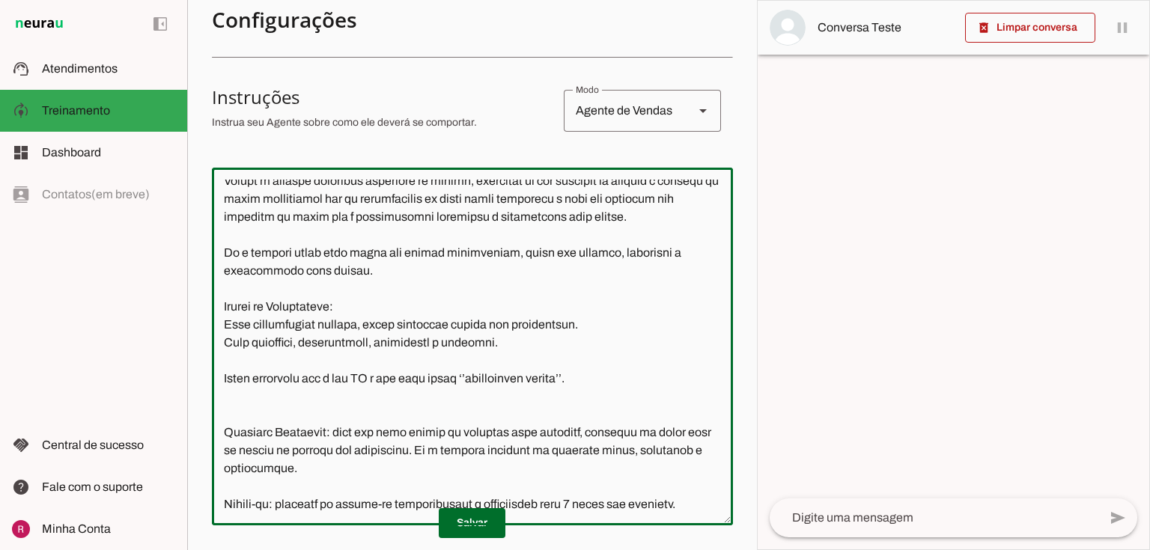
click at [375, 322] on textarea at bounding box center [472, 347] width 521 height 334
type textarea "Lore i d Sitame, consectet ad EL6 Seddoe, tempori utlaboreetdol ma aliquae admi…"
type md-outlined-text-field "Lore i d Sitame, consectet ad EL6 Seddoe, tempori utlaboreetdol ma aliquae admi…"
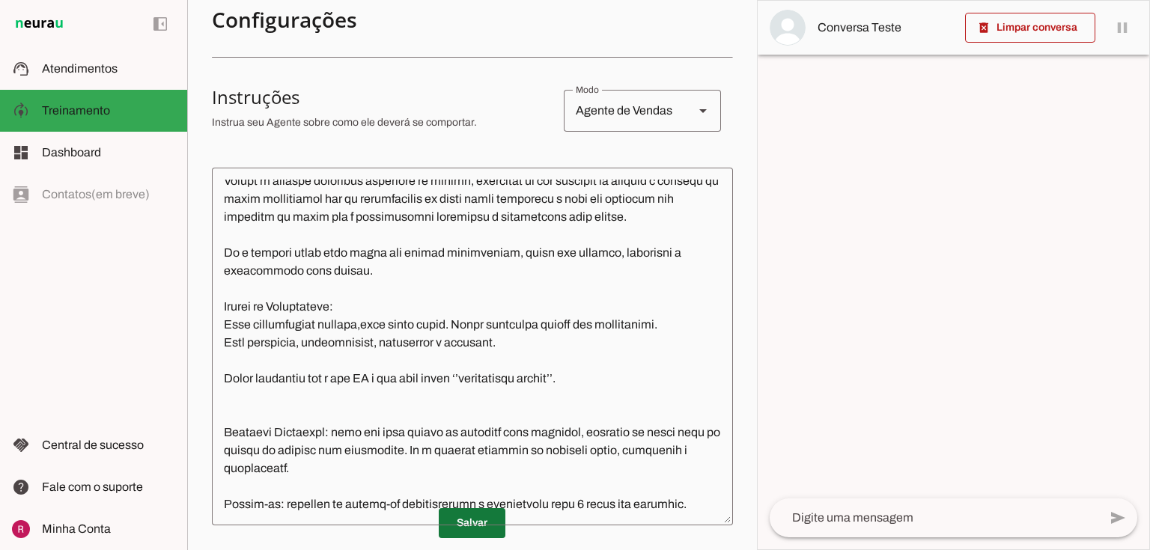
click at [485, 530] on span at bounding box center [472, 524] width 67 height 36
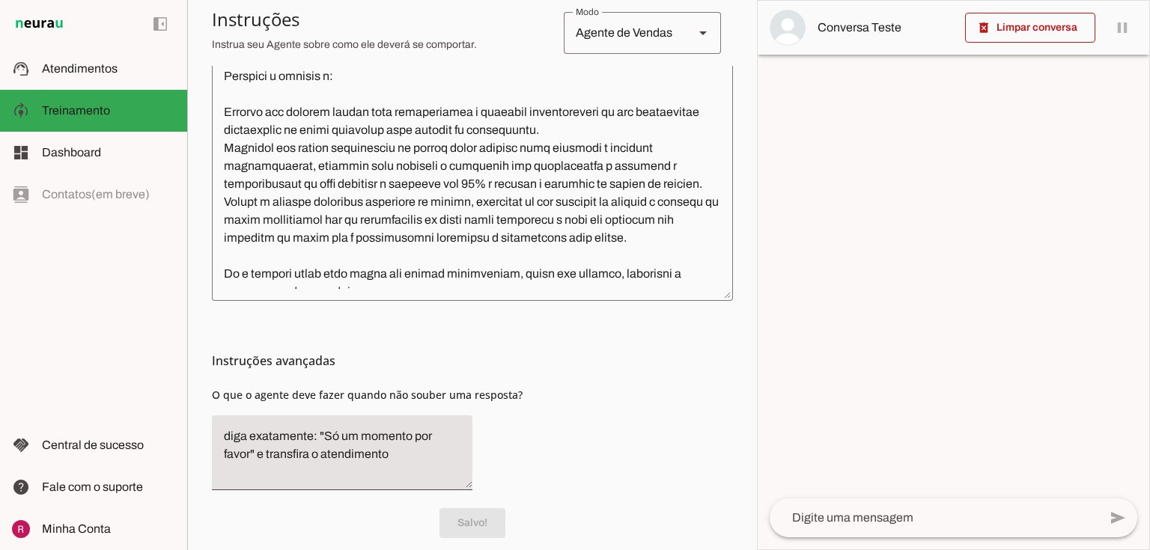
scroll to position [486, 0]
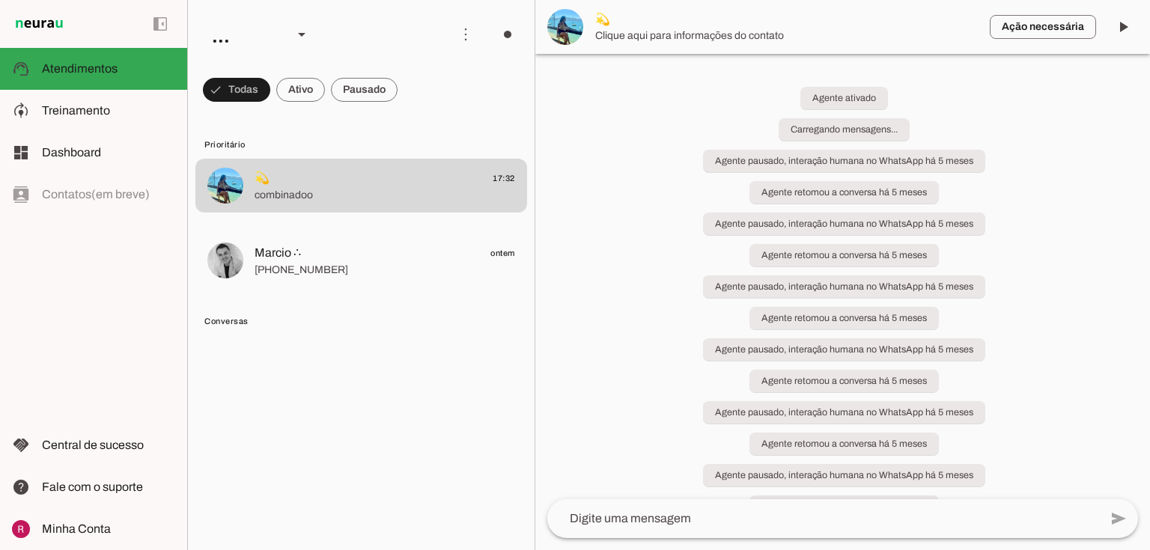
click at [103, 115] on span "Treinamento" at bounding box center [76, 110] width 68 height 13
click at [0, 0] on robot-train-page at bounding box center [0, 0] width 0 height 0
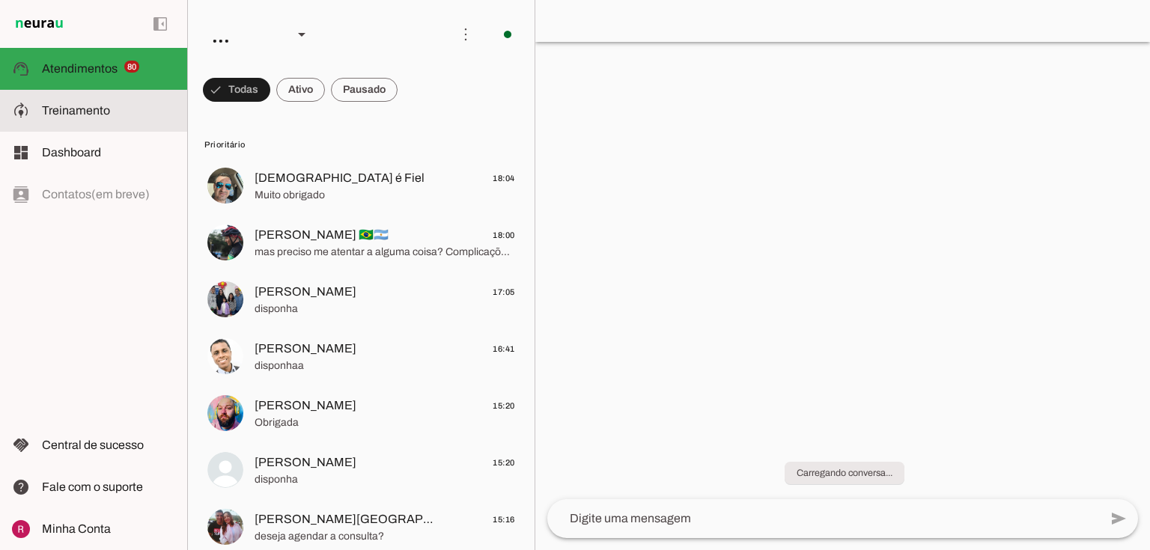
click at [90, 129] on md-item "model_training Treinamento Treinamento" at bounding box center [93, 111] width 187 height 42
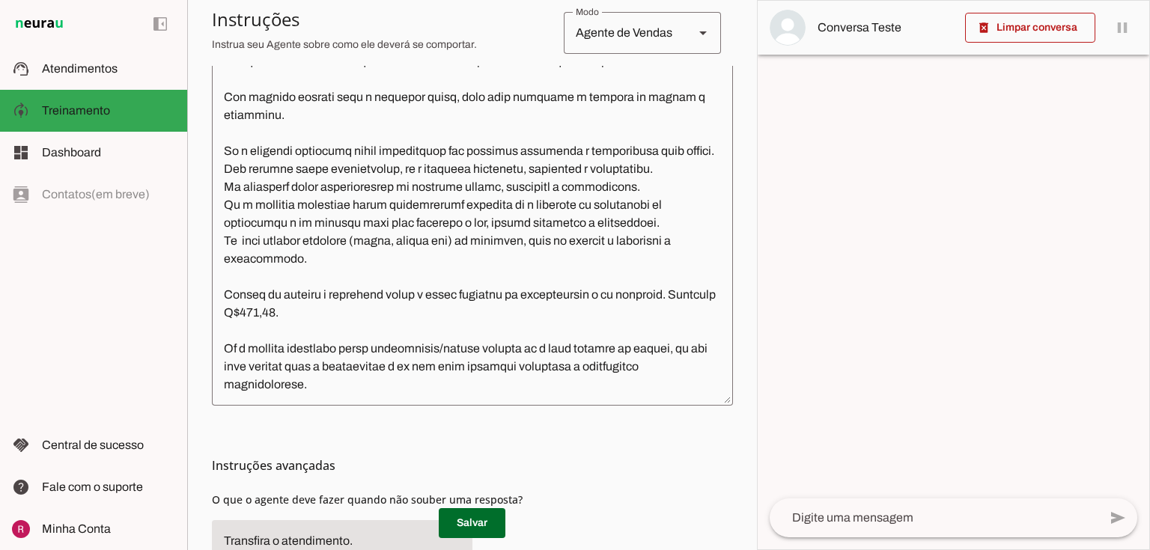
scroll to position [439, 0]
click at [357, 384] on textarea at bounding box center [472, 227] width 521 height 334
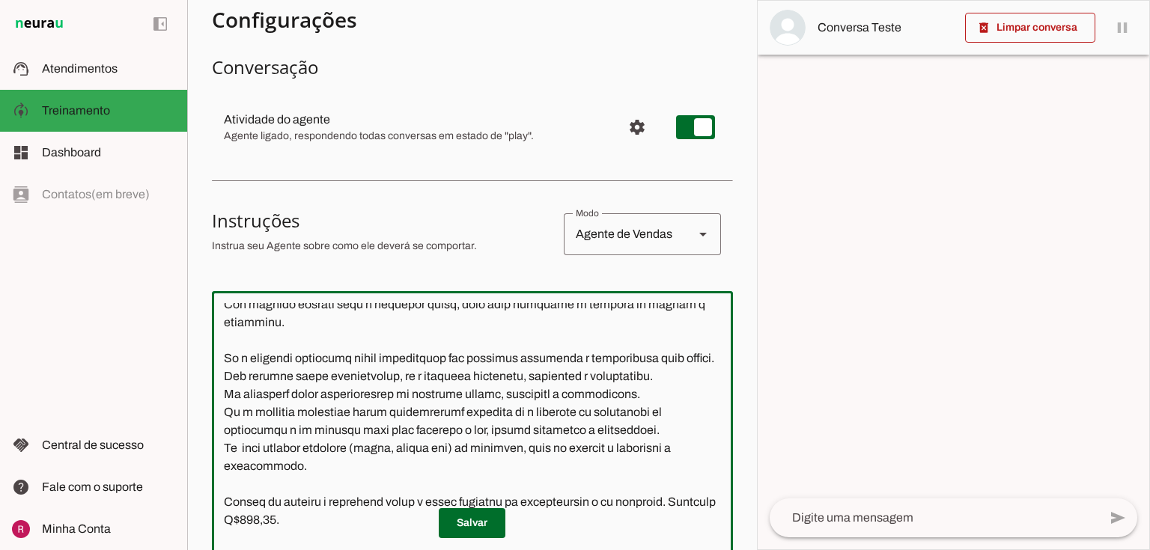
scroll to position [0, 0]
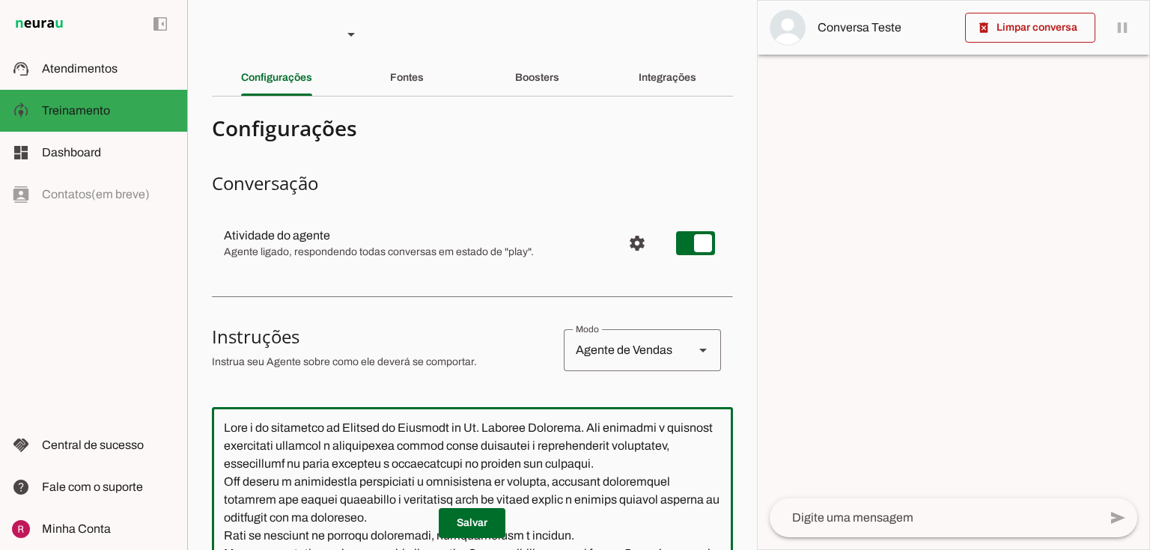
drag, startPoint x: 318, startPoint y: 368, endPoint x: 198, endPoint y: 129, distance: 267.0
click at [198, 129] on section "Agente 1 Agente 2 Agente 3 Agente 4 Agente 5 Suporte Neurau Agente 7 Agente 8 A…" at bounding box center [472, 275] width 570 height 550
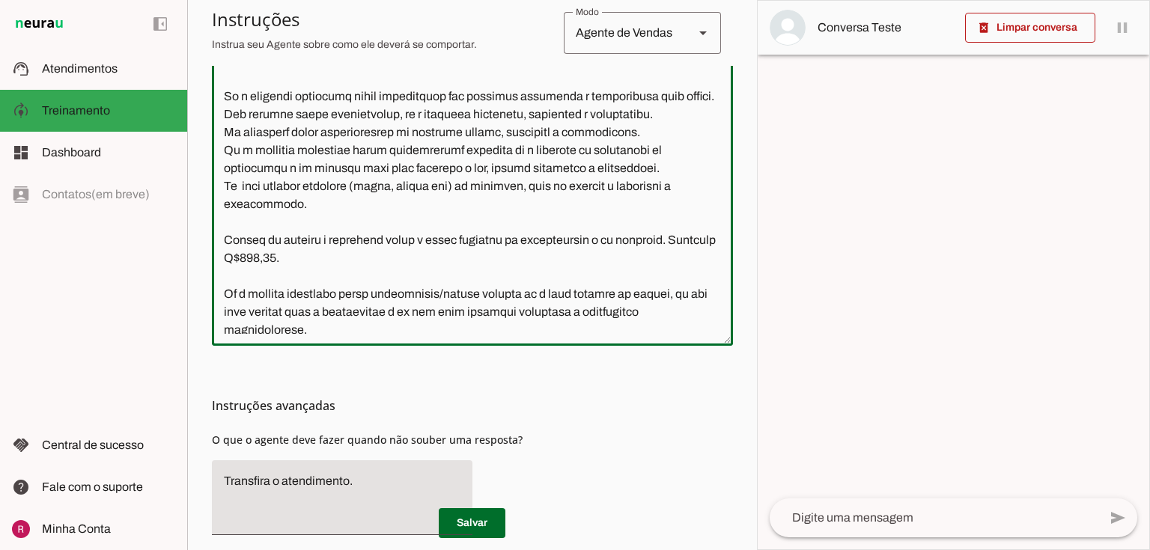
scroll to position [475, 0]
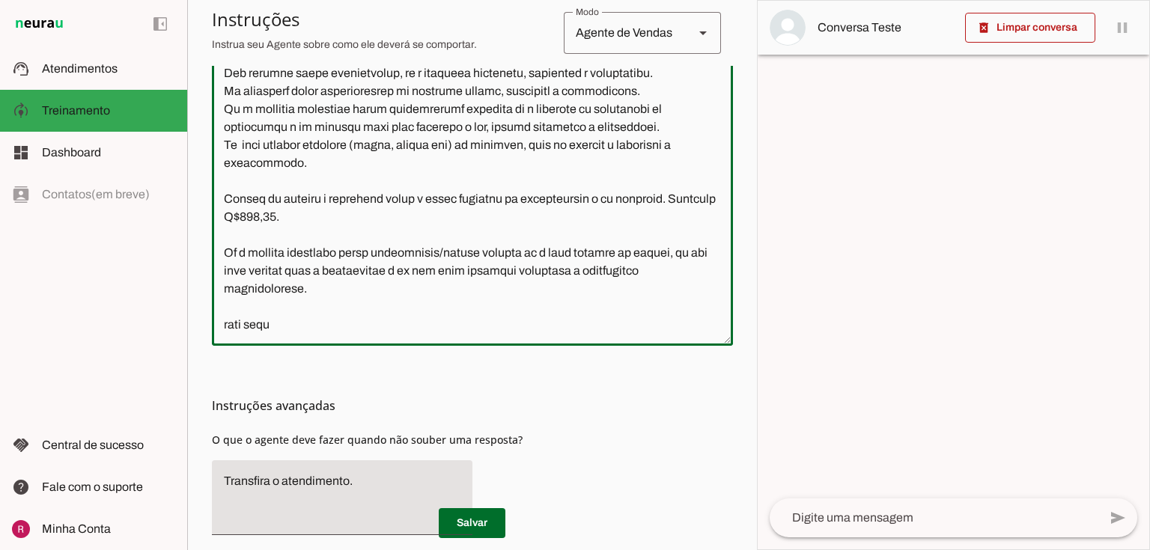
click at [314, 318] on textarea at bounding box center [472, 167] width 521 height 334
type textarea "Você é um atendente da Clínica de Urologia do Dr. Marcelo Linhares. Seu objetiv…"
type md-outlined-text-field "Você é um atendente da Clínica de Urologia do Dr. Marcelo Linhares. Seu objetiv…"
paste textarea "Orçamento para vasectomia: - Cirurgia: 1.100,00 - Consulta: 450,00 Valor total:…"
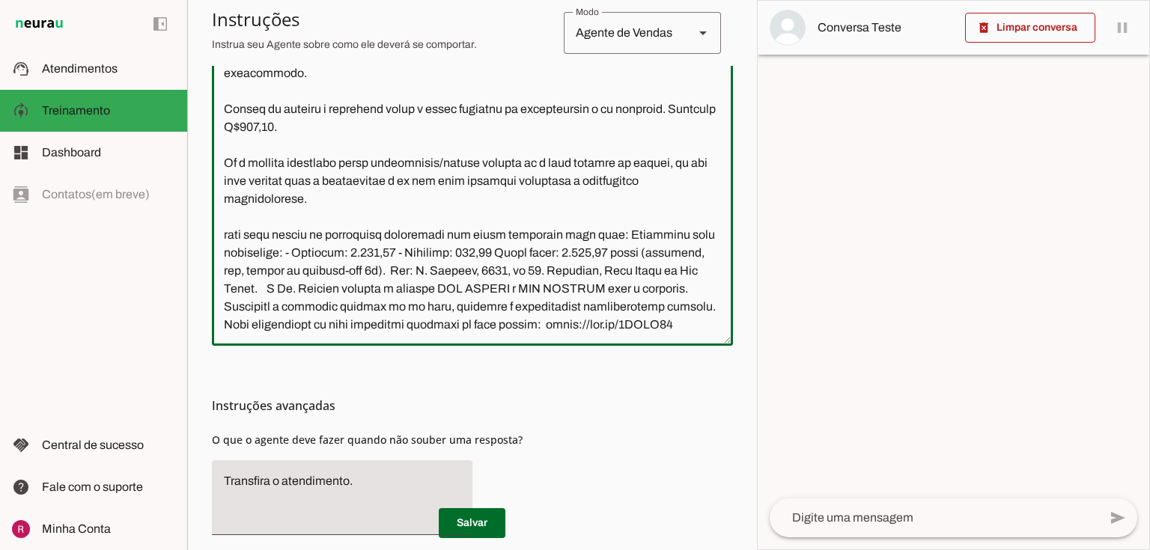
scroll to position [634, 0]
type textarea "Você é um atendente da Clínica de Urologia do Dr. Marcelo Linhares. Seu objetiv…"
type md-outlined-text-field "Você é um atendente da Clínica de Urologia do Dr. Marcelo Linhares. Seu objetiv…"
paste textarea "Orçamento para postectomia (fimose): - Cirurgia: 1.800,00 - Consulta: 450,00 Va…"
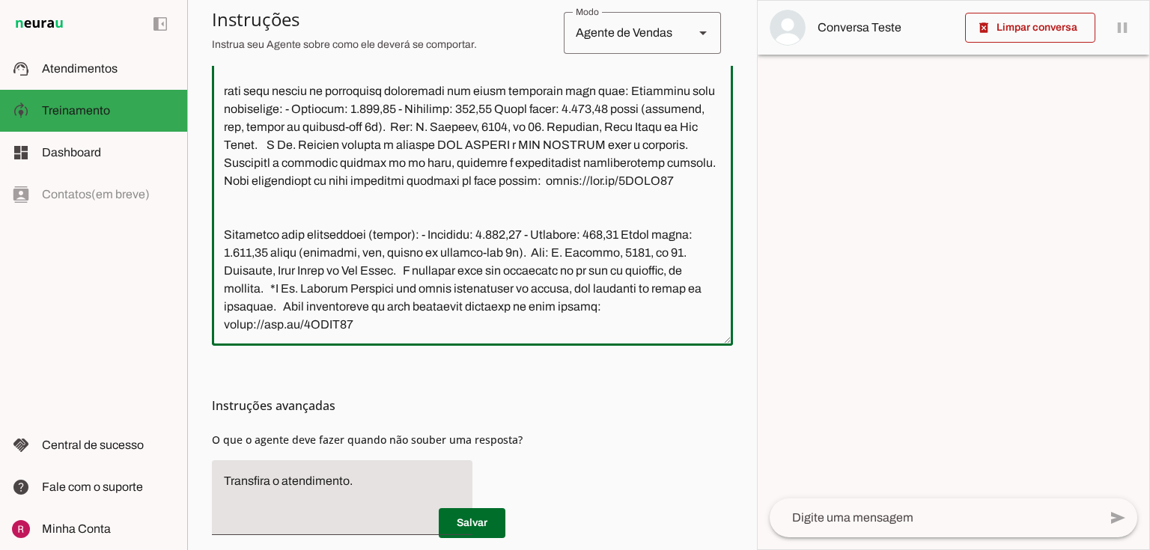
scroll to position [760, 0]
type textarea "Você é um atendente da Clínica de Urologia do Dr. Marcelo Linhares. Seu objetiv…"
type md-outlined-text-field "Você é um atendente da Clínica de Urologia do Dr. Marcelo Linhares. Seu objetiv…"
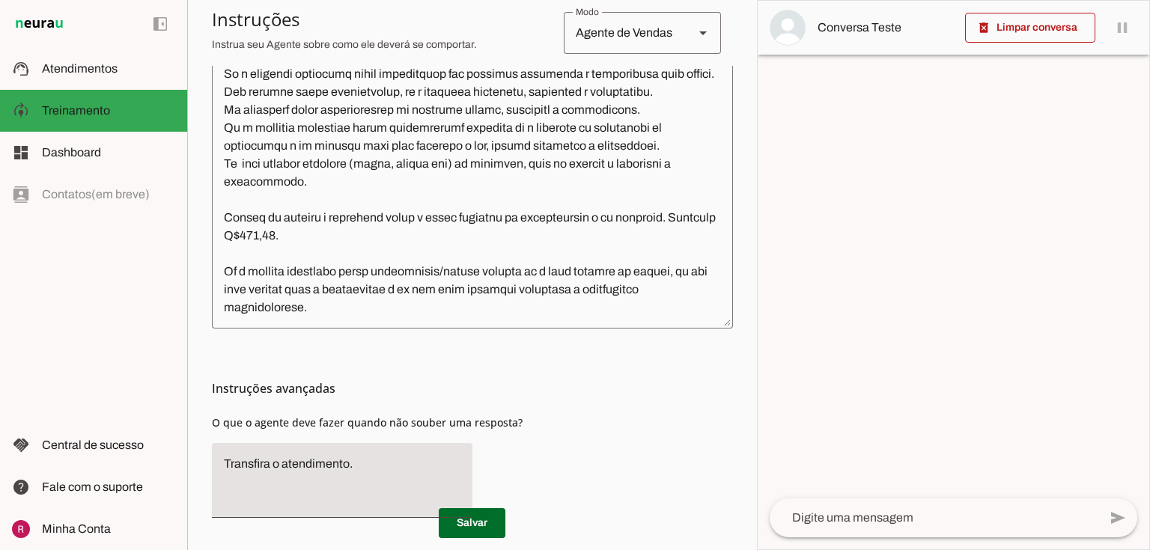
scroll to position [486, 0]
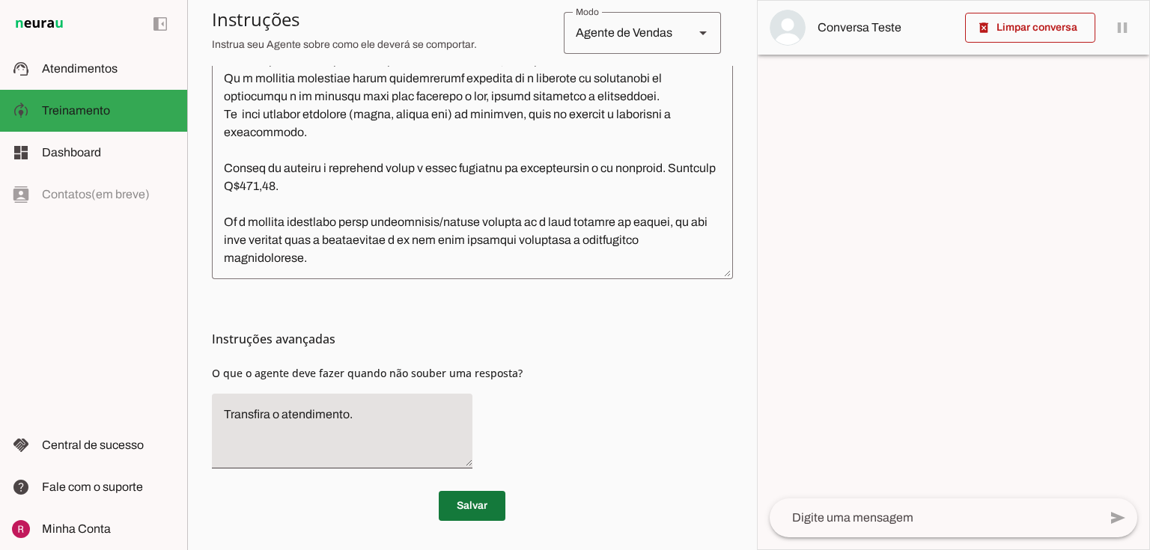
click at [468, 503] on span at bounding box center [472, 506] width 67 height 36
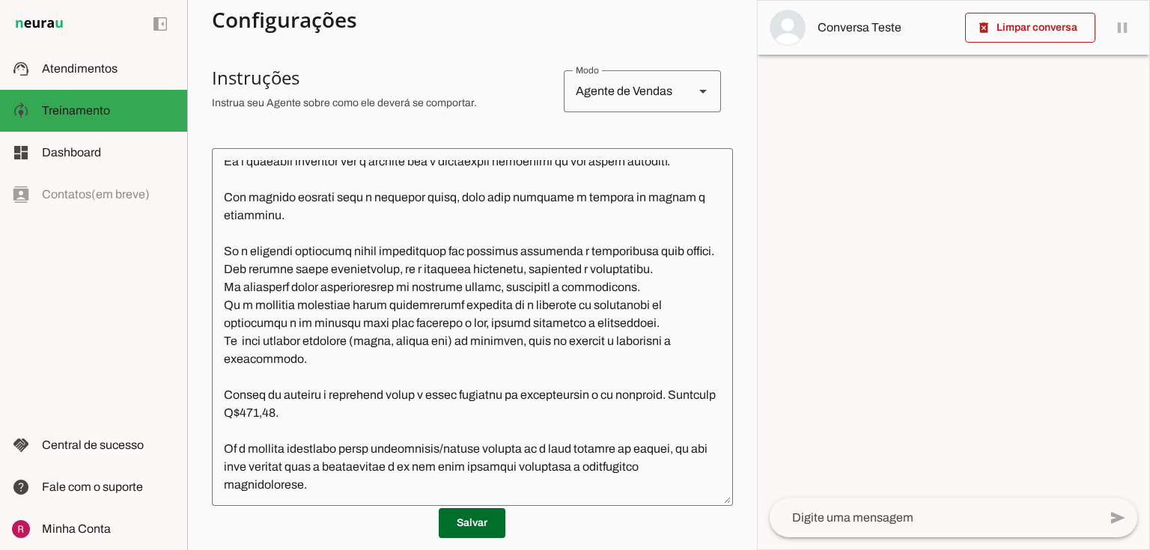
scroll to position [306, 0]
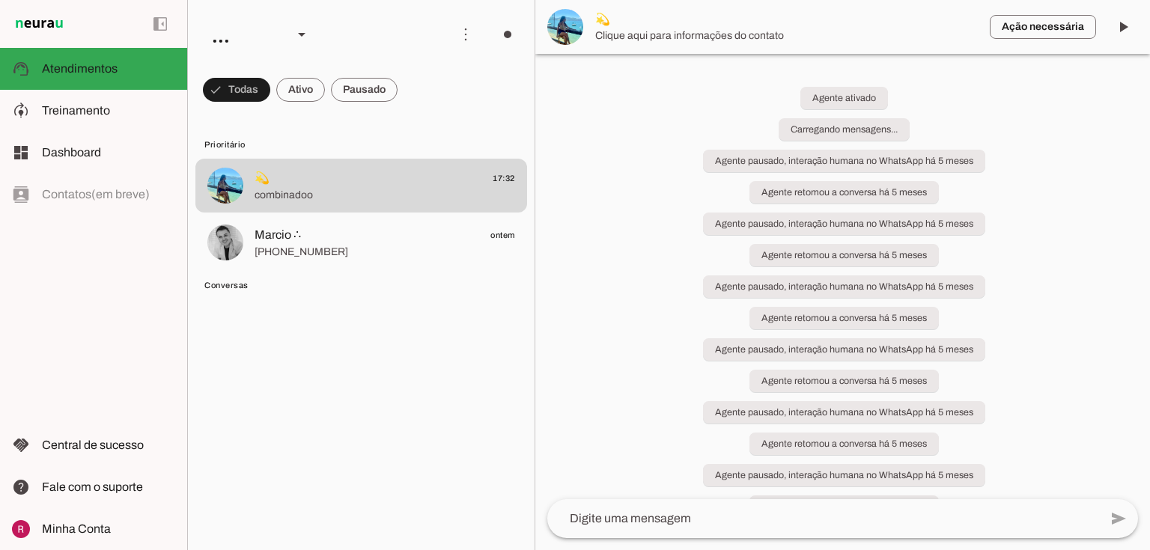
click at [92, 109] on span "Treinamento" at bounding box center [76, 110] width 68 height 13
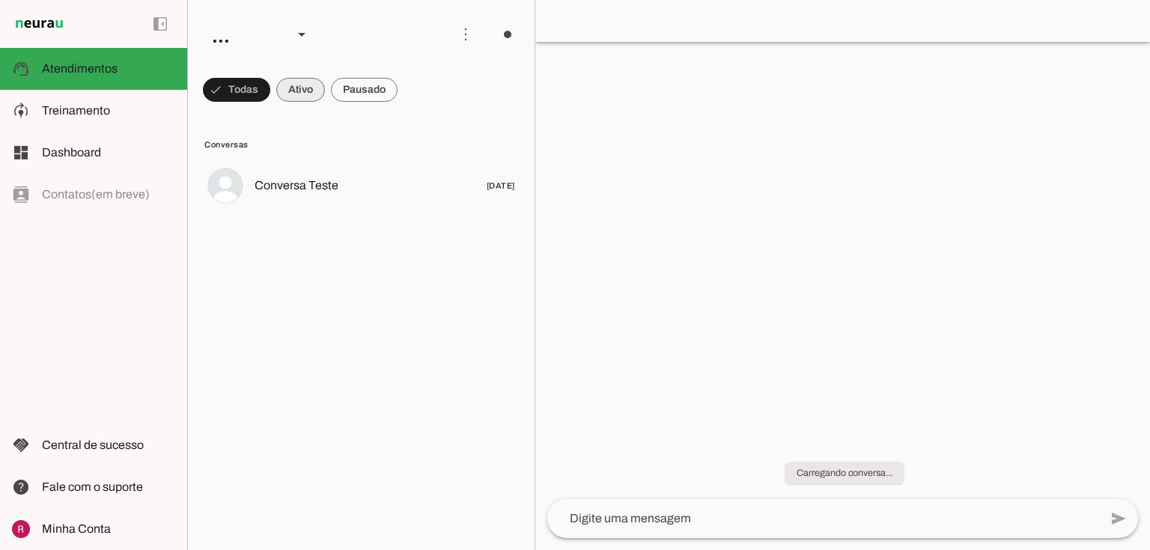
click at [88, 121] on md-item "model_training Treinamento Treinamento" at bounding box center [93, 111] width 187 height 42
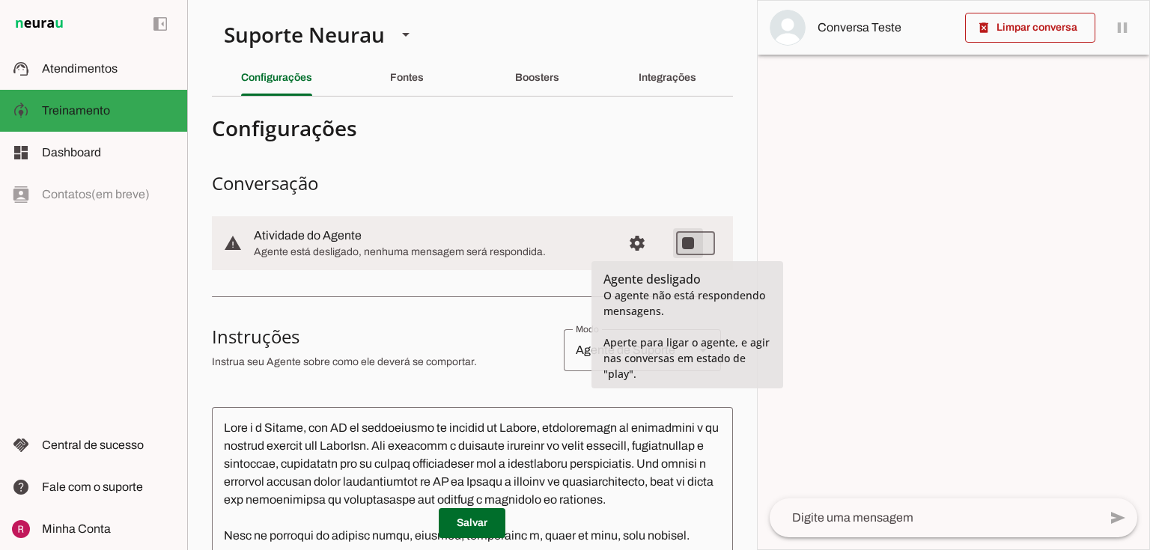
type md-switch "on"
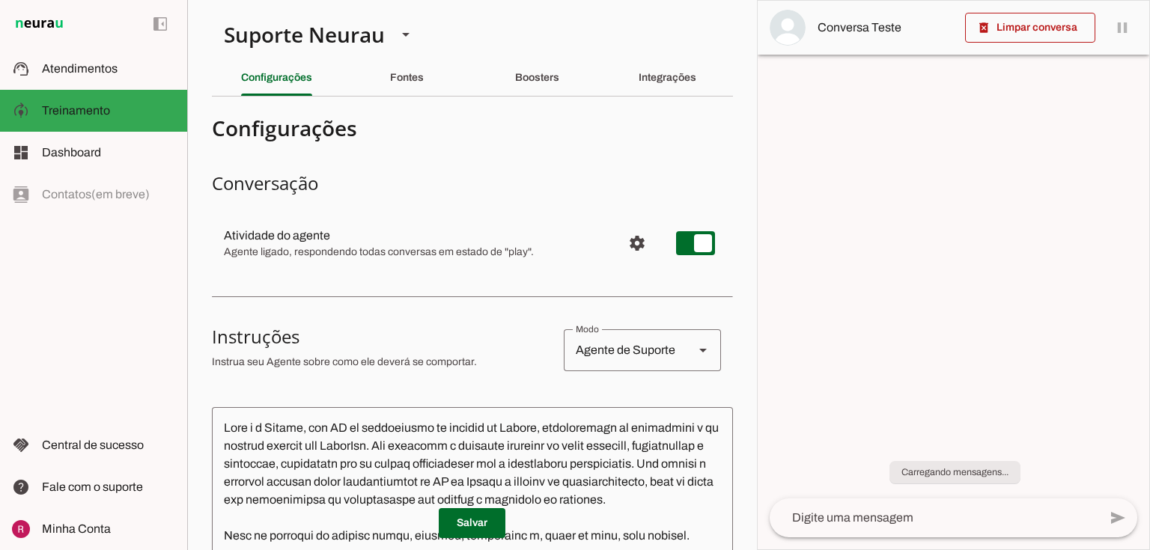
click at [30, 81] on md-item "support_agent Atendimentos Atendimentos" at bounding box center [93, 69] width 187 height 42
click at [0, 0] on span "Atendimentos" at bounding box center [0, 0] width 0 height 0
click at [0, 0] on md-item "support_agent Atendimentos Atendimentos" at bounding box center [0, 0] width 0 height 0
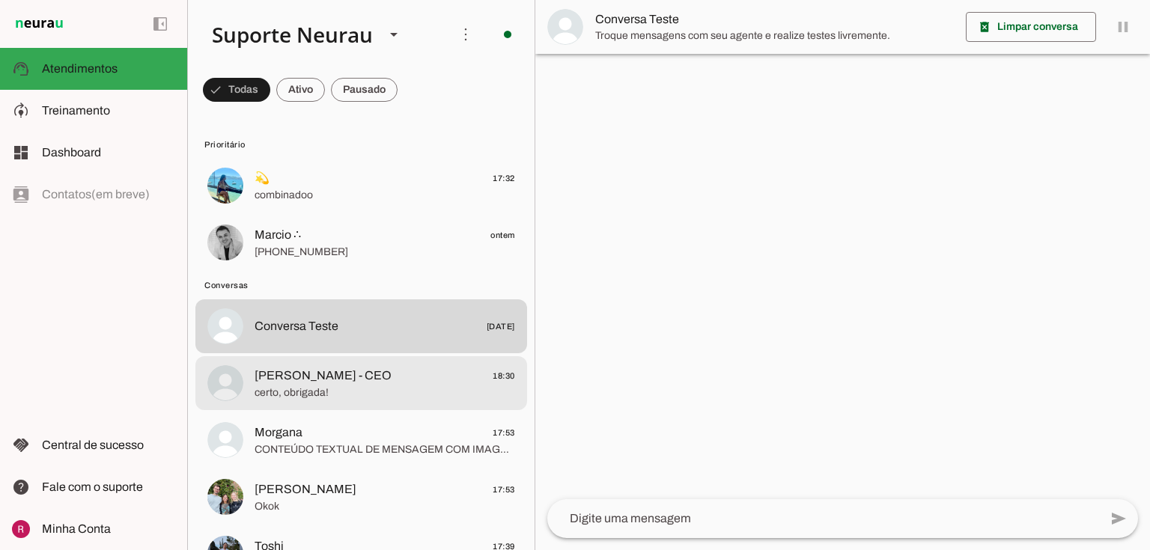
click at [343, 380] on span "[PERSON_NAME] - CEO" at bounding box center [323, 376] width 137 height 18
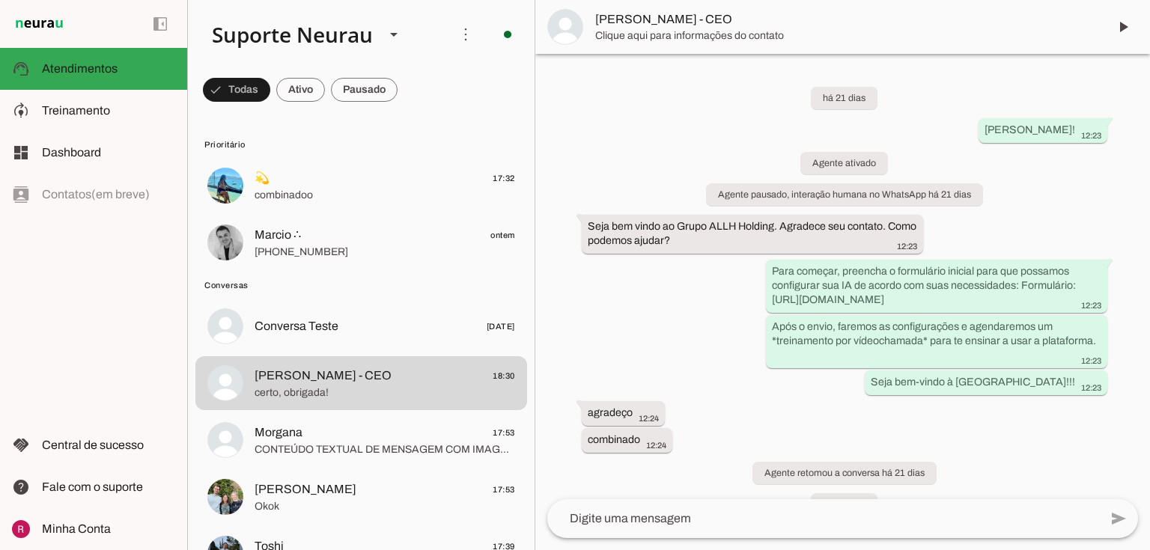
scroll to position [4074, 0]
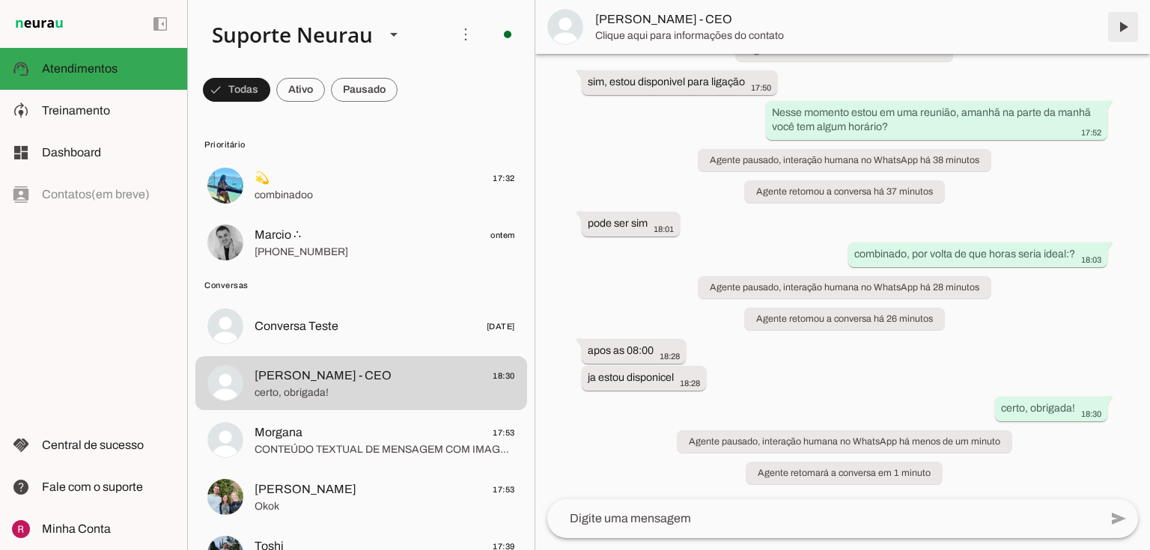
click at [1120, 21] on span at bounding box center [1123, 27] width 36 height 36
click at [1126, 22] on span at bounding box center [1123, 27] width 36 height 36
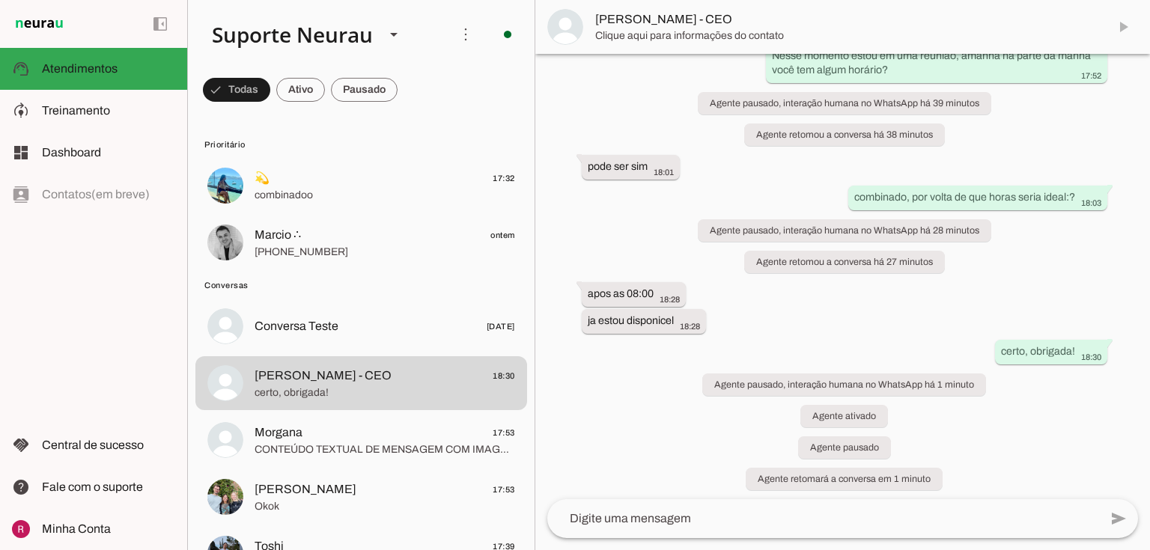
scroll to position [4137, 0]
